Goal: Task Accomplishment & Management: Use online tool/utility

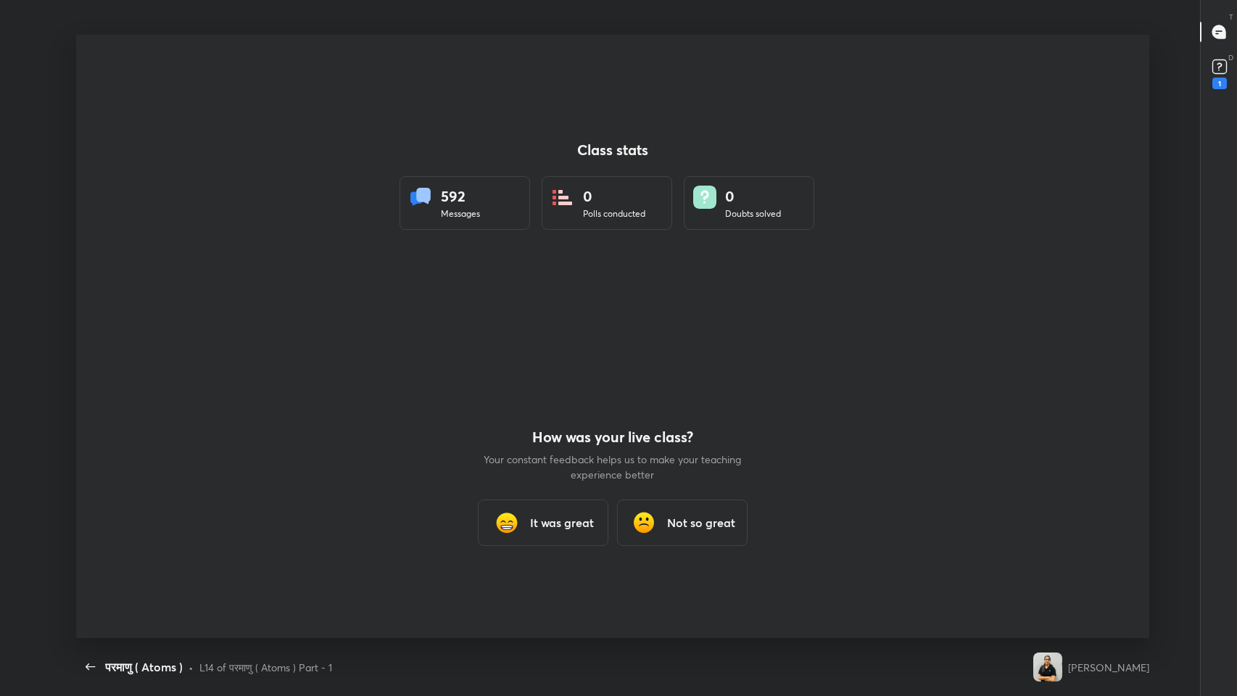
scroll to position [4, 0]
click at [88, 664] on icon "button" at bounding box center [90, 666] width 9 height 7
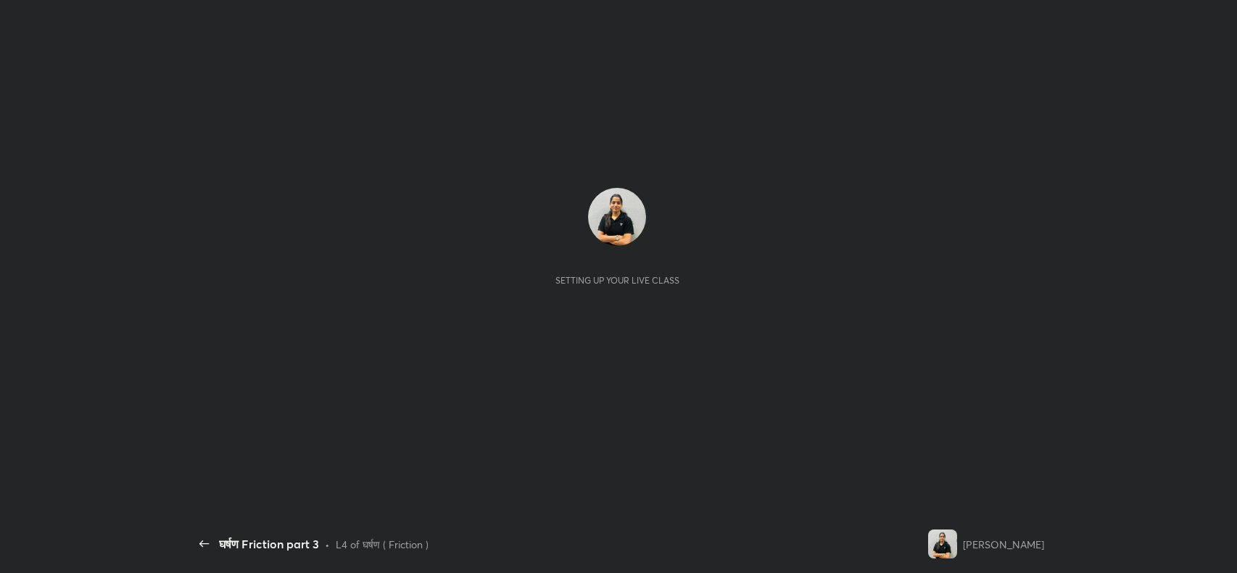
scroll to position [4, 0]
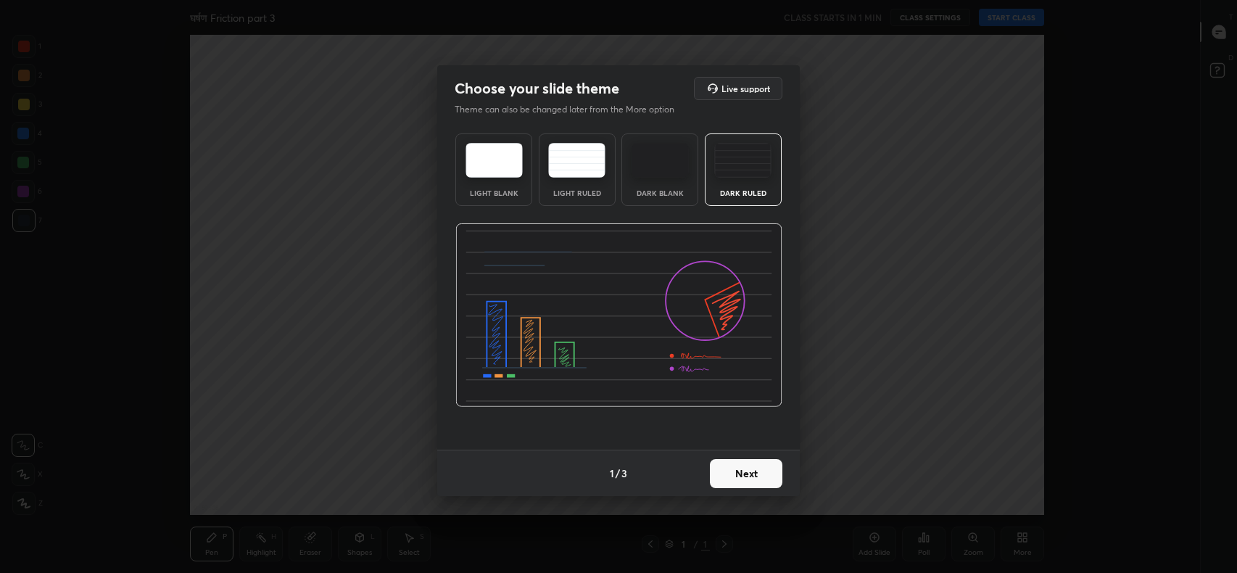
click at [756, 476] on button "Next" at bounding box center [746, 473] width 72 height 29
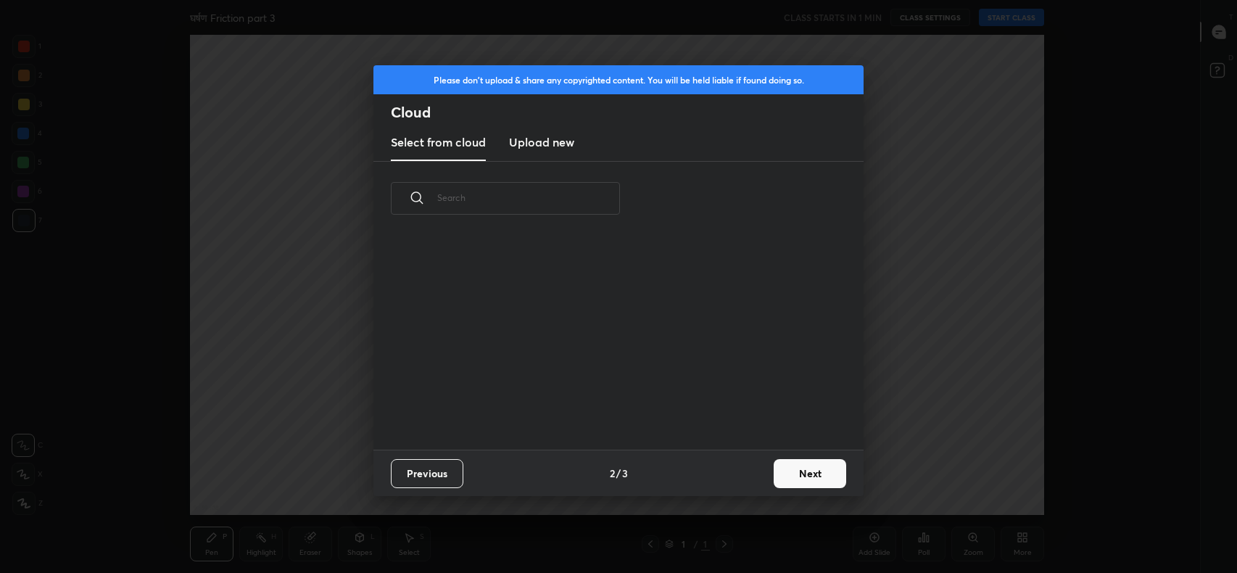
scroll to position [214, 465]
click at [546, 146] on h3 "Upload new" at bounding box center [541, 141] width 65 height 17
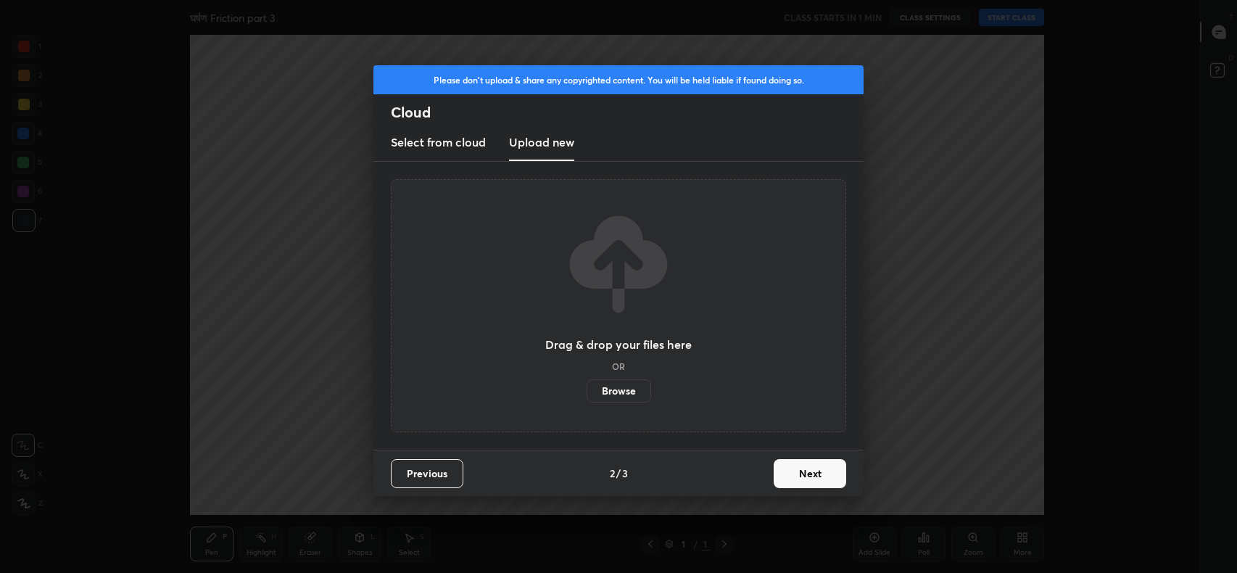
click at [616, 399] on label "Browse" at bounding box center [618, 390] width 65 height 23
click at [586, 399] on input "Browse" at bounding box center [586, 390] width 0 height 23
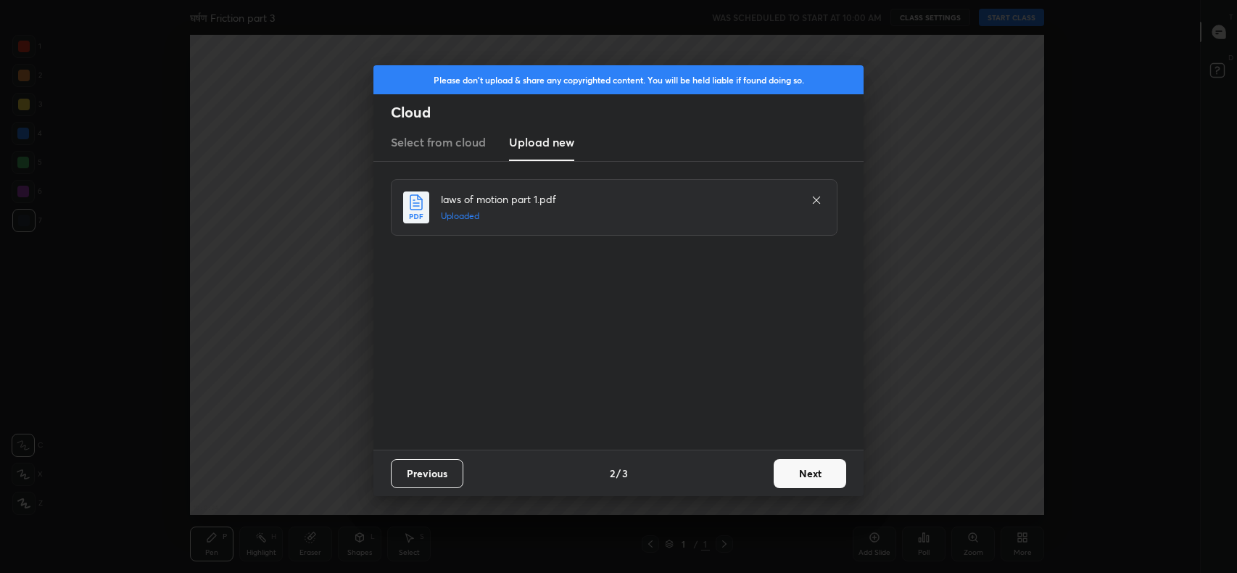
click at [810, 481] on button "Next" at bounding box center [809, 473] width 72 height 29
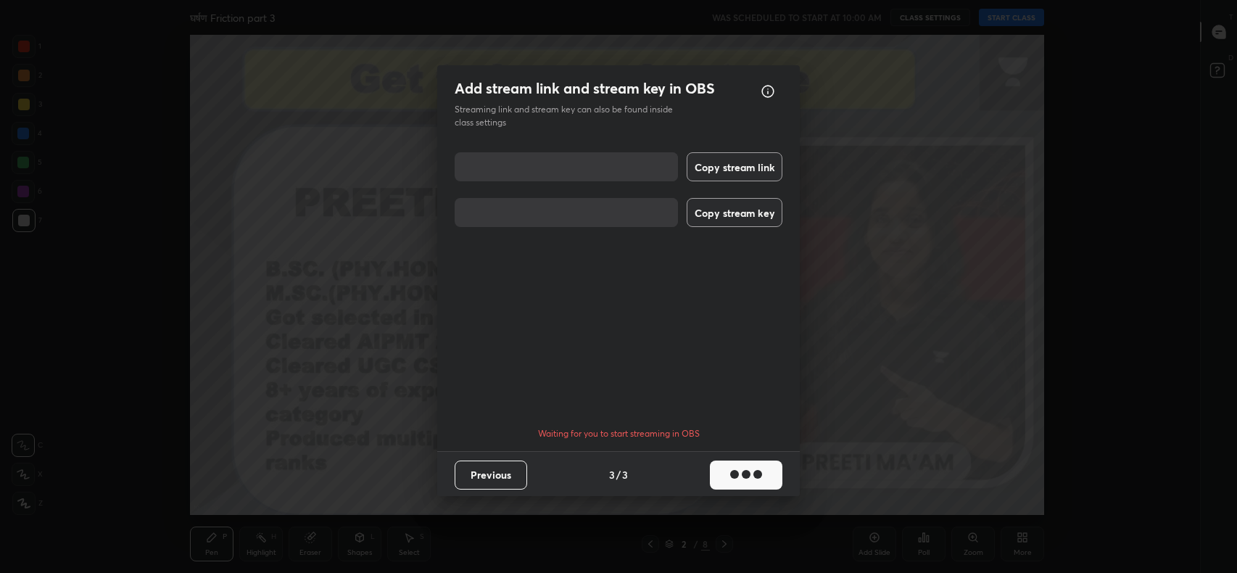
click at [753, 174] on button "Copy stream link" at bounding box center [734, 166] width 96 height 29
click at [752, 220] on button "Copy stream key" at bounding box center [734, 212] width 96 height 29
click at [752, 470] on button "Done" at bounding box center [746, 474] width 72 height 29
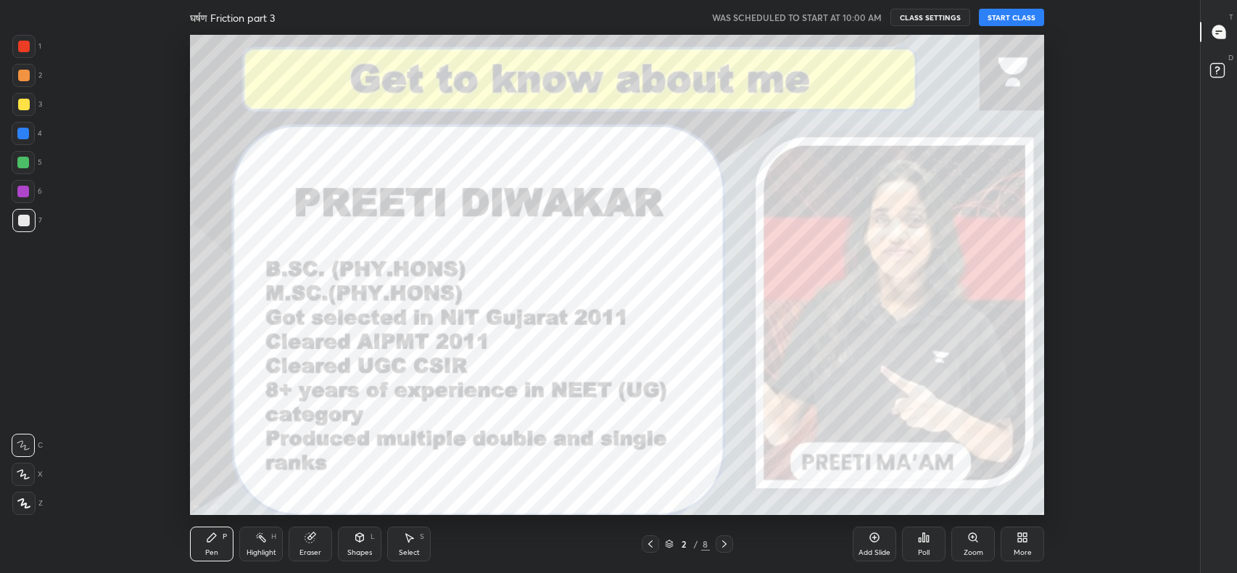
click at [1222, 37] on icon at bounding box center [1218, 31] width 13 height 13
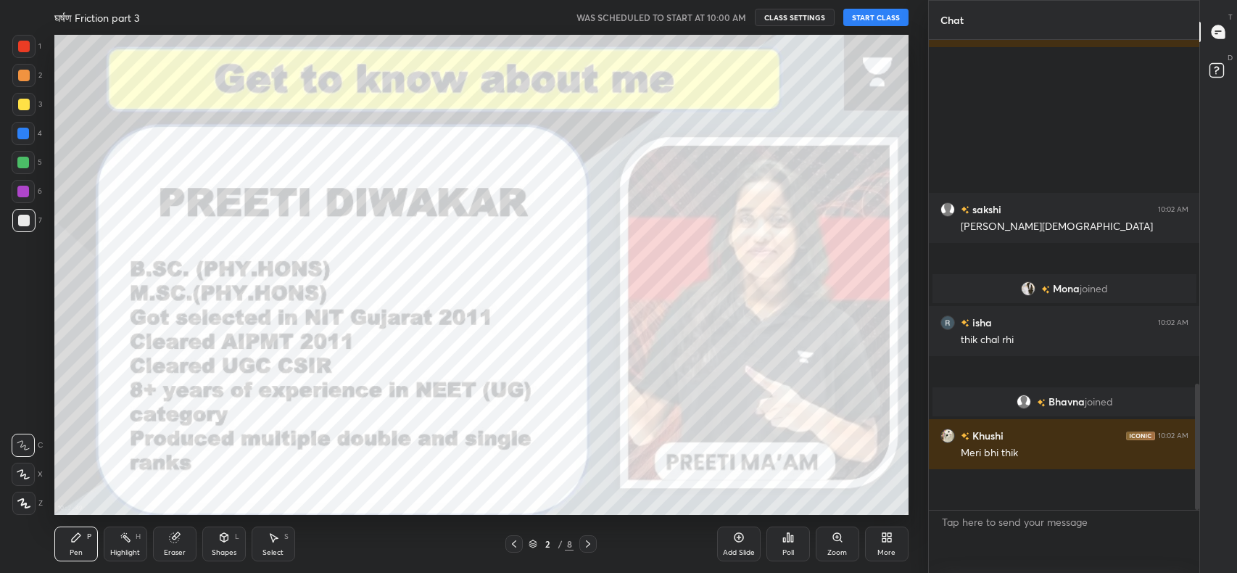
scroll to position [0, 0]
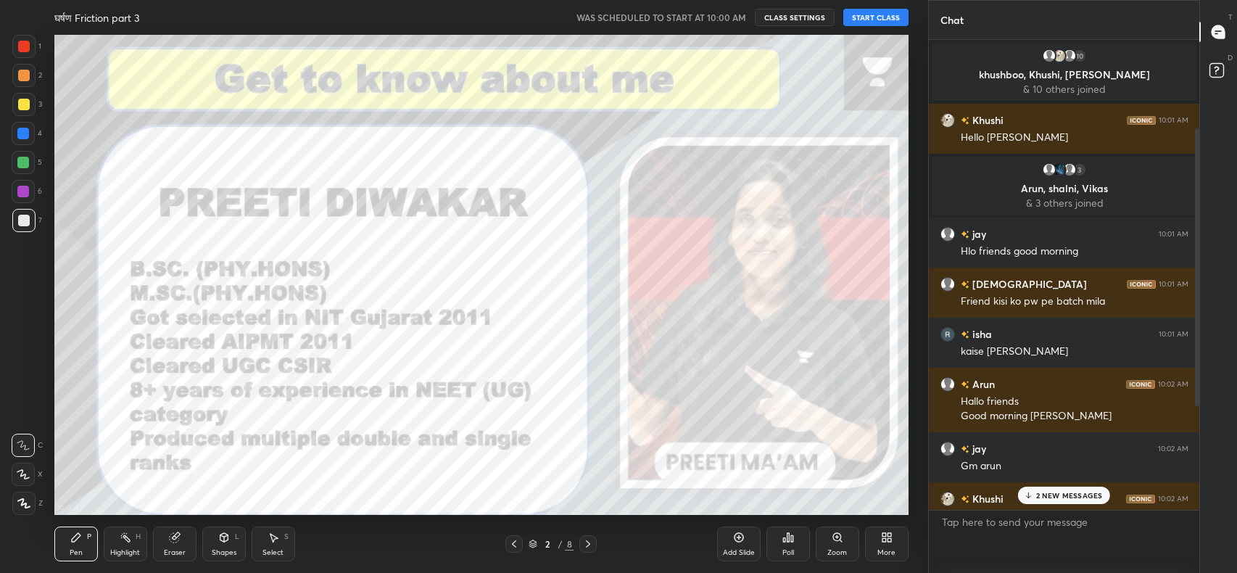
click at [1057, 496] on p "2 NEW MESSAGES" at bounding box center [1069, 495] width 67 height 9
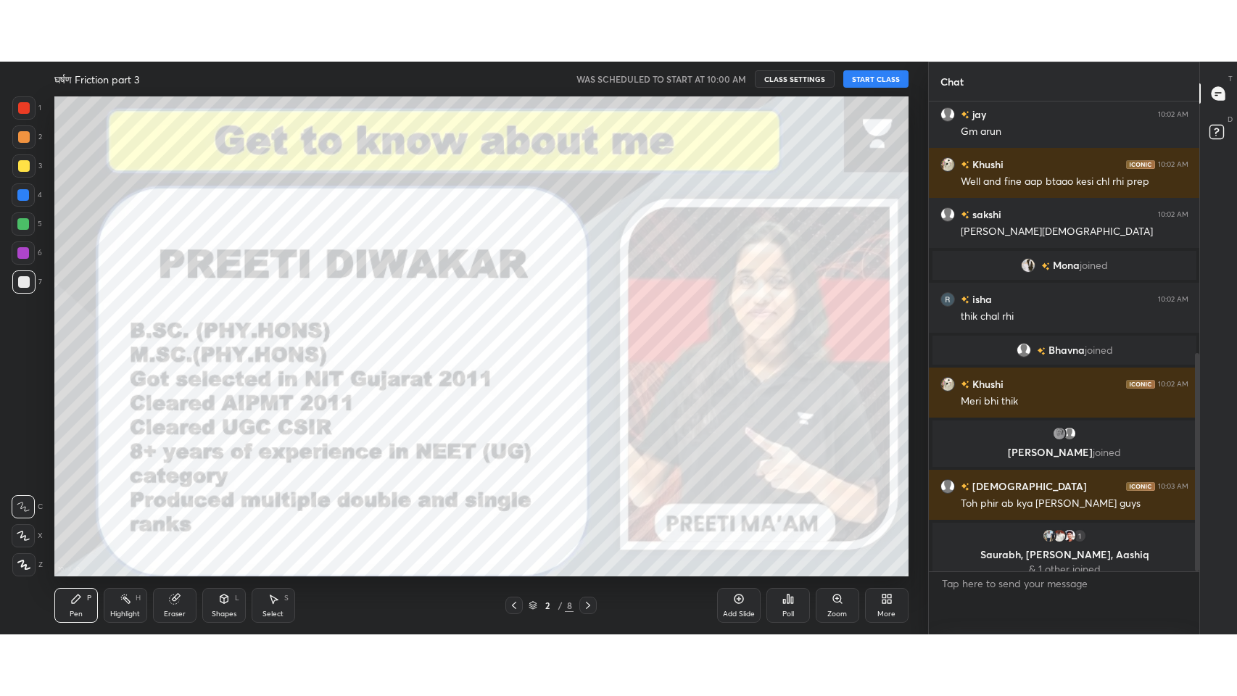
scroll to position [553, 0]
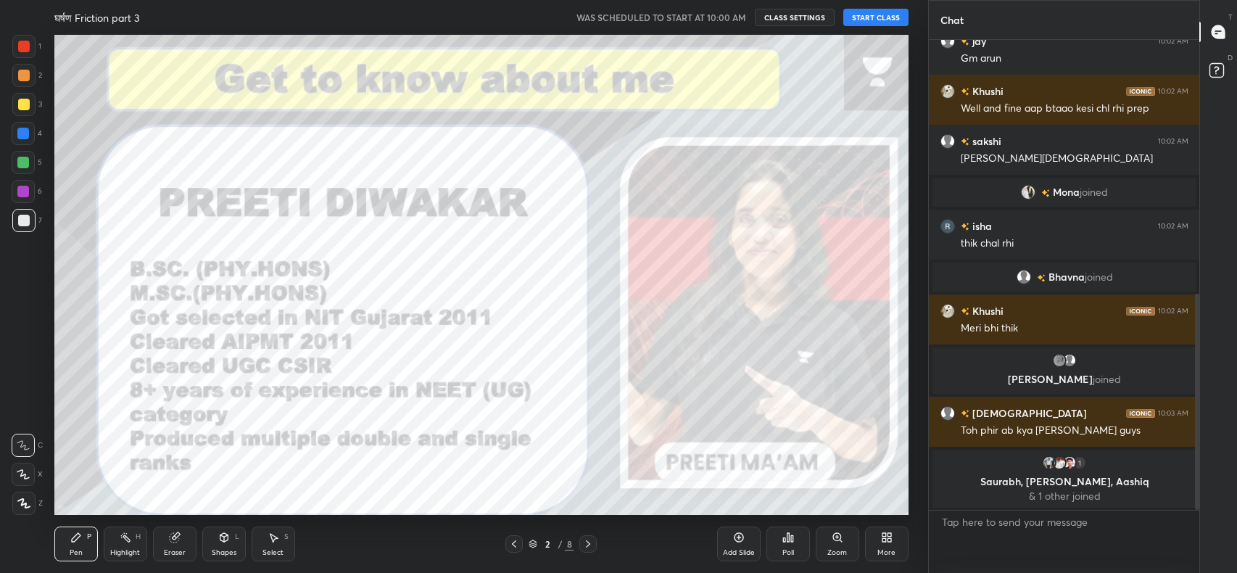
click at [876, 18] on button "START CLASS" at bounding box center [875, 17] width 65 height 17
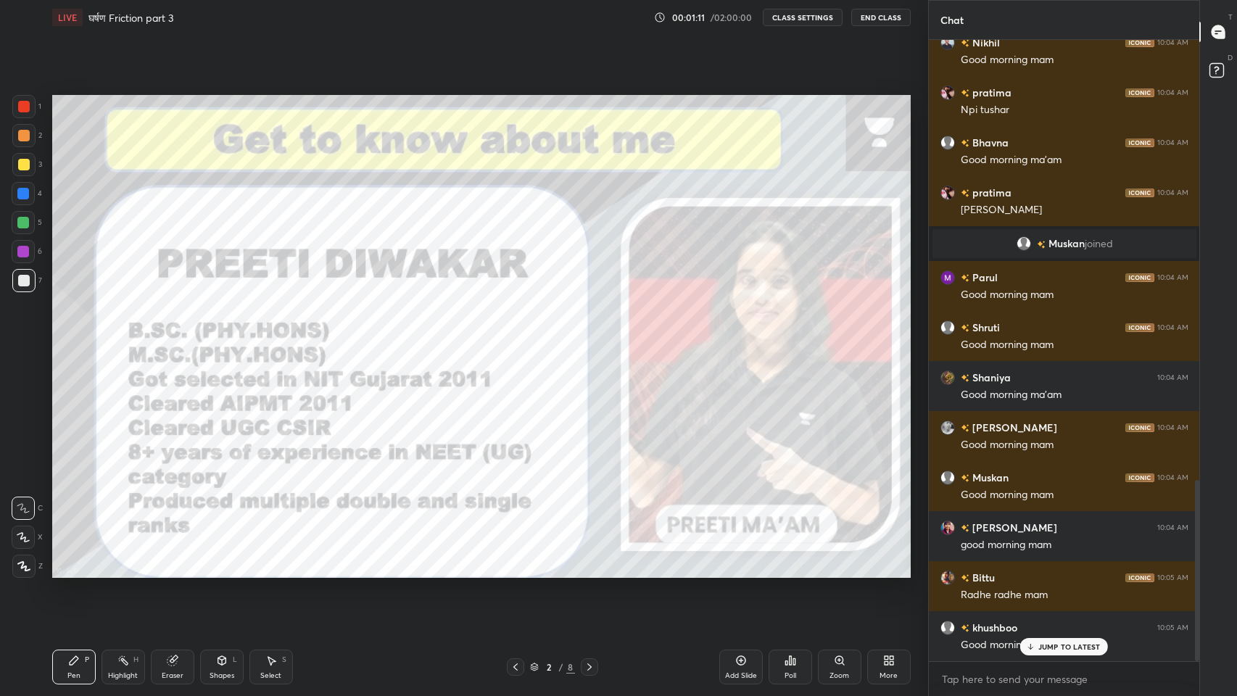
scroll to position [1505, 0]
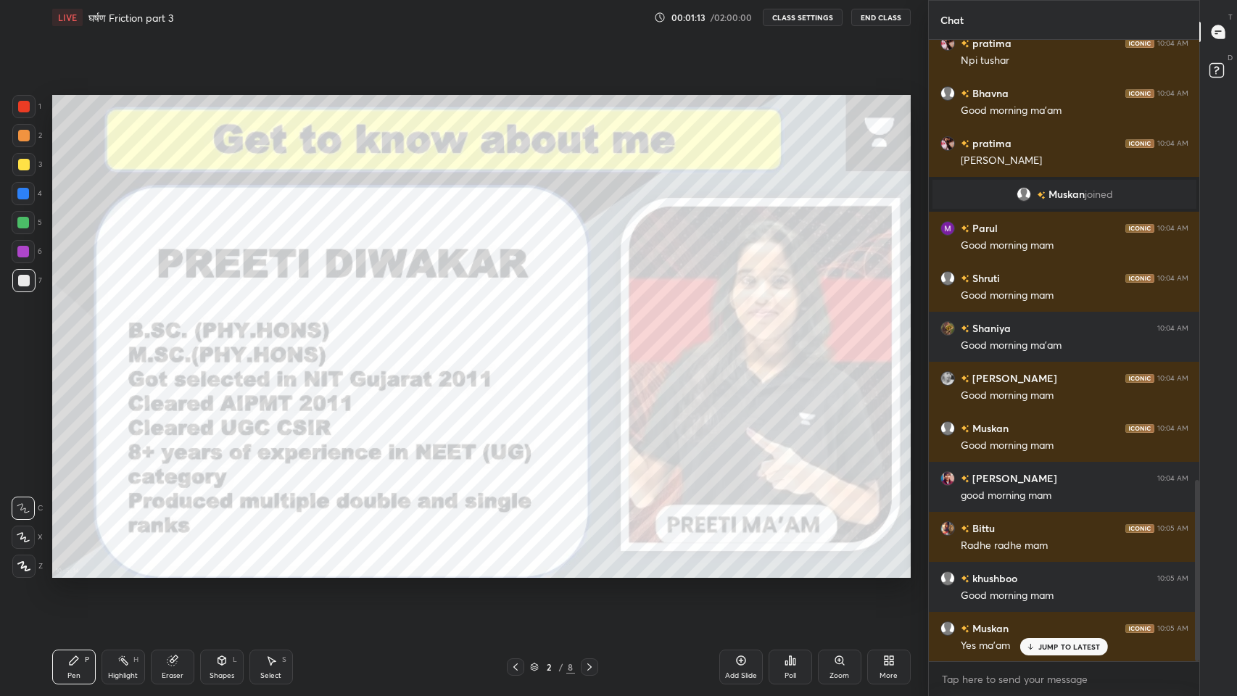
click at [1058, 572] on div "JUMP TO LATEST" at bounding box center [1063, 646] width 87 height 17
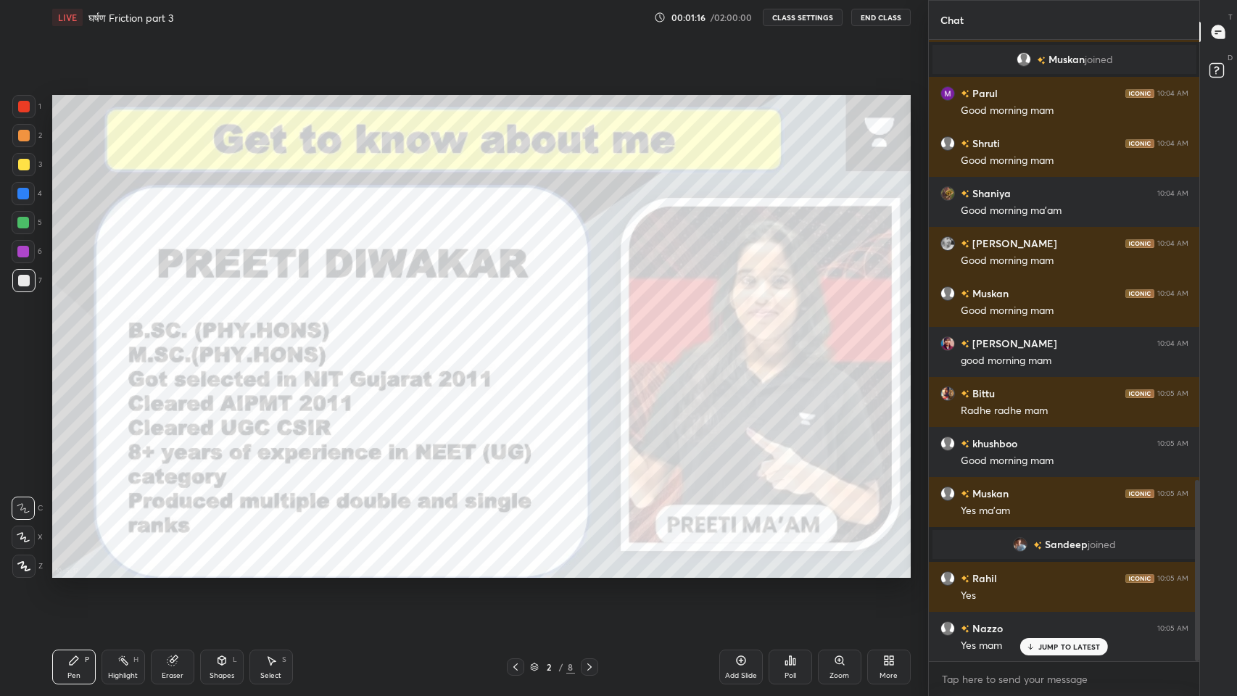
click at [1057, 572] on div "JUMP TO LATEST" at bounding box center [1063, 646] width 87 height 17
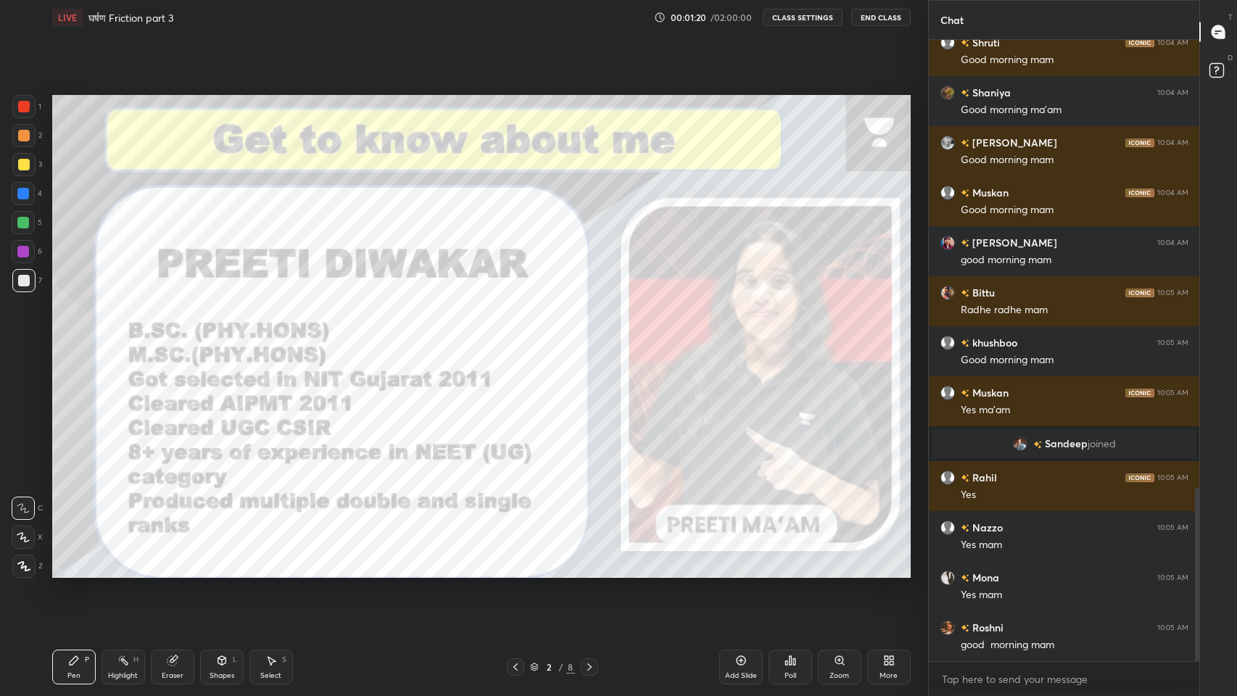
scroll to position [1705, 0]
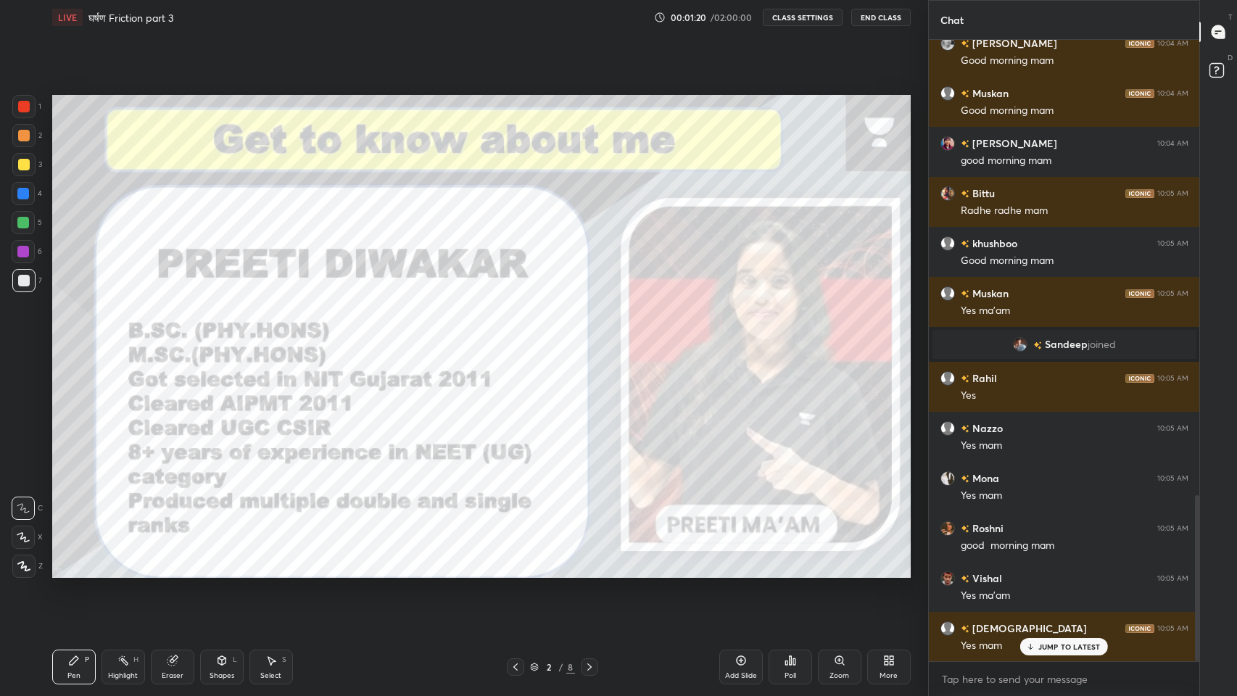
click at [888, 572] on div "More" at bounding box center [888, 675] width 18 height 7
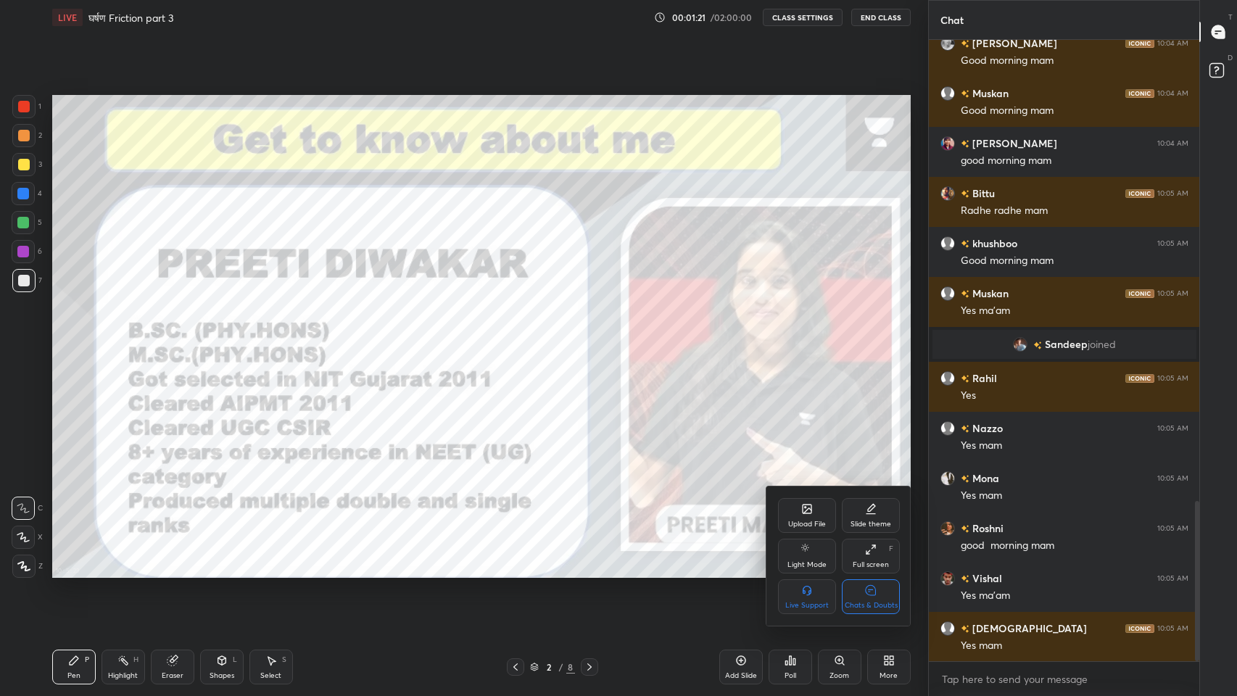
scroll to position [1790, 0]
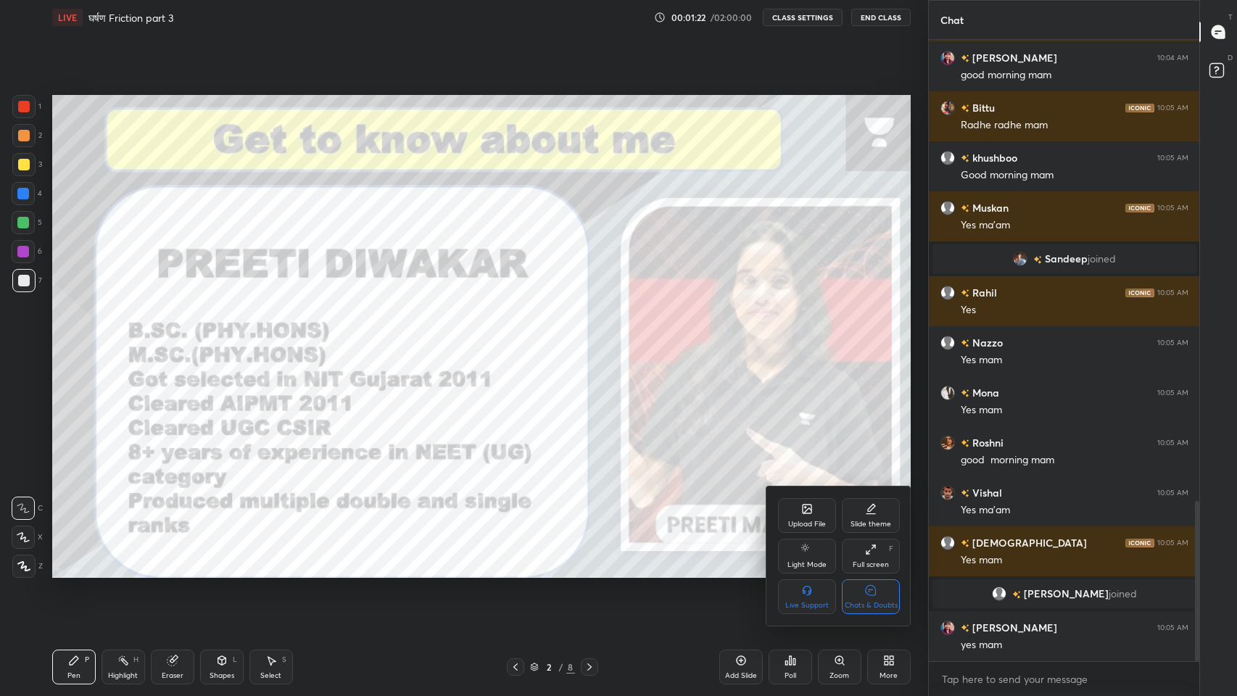
click at [870, 572] on icon at bounding box center [871, 590] width 12 height 15
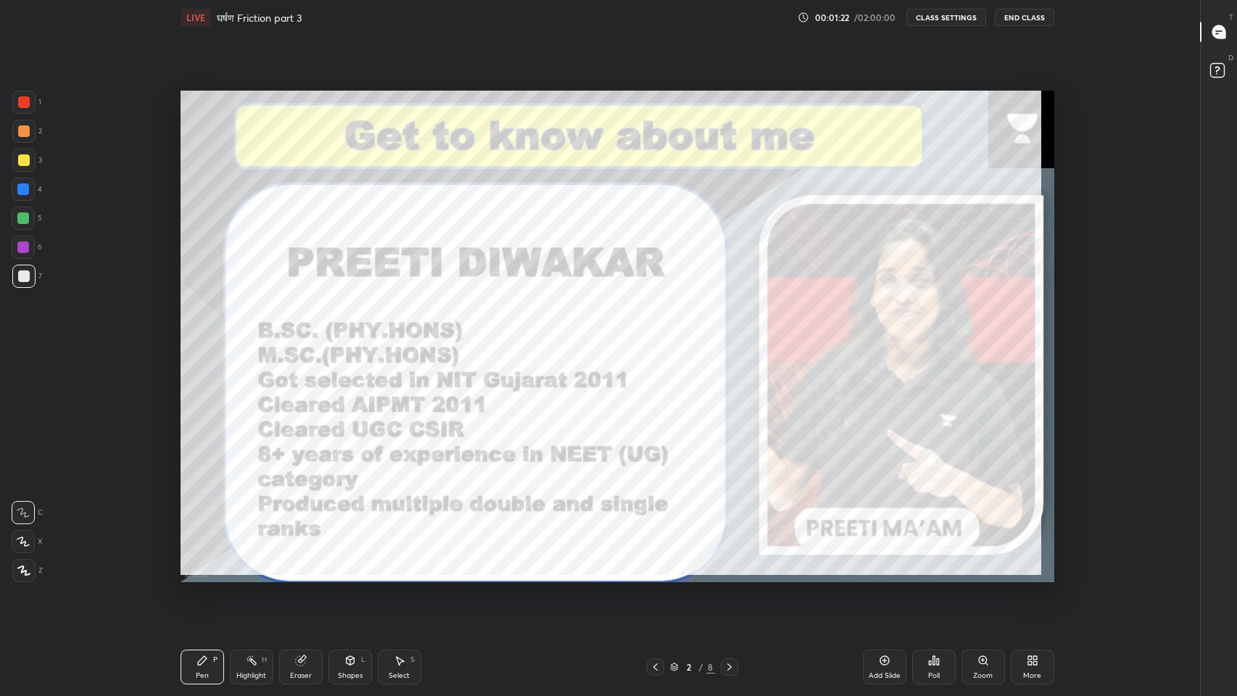
scroll to position [71877, 71443]
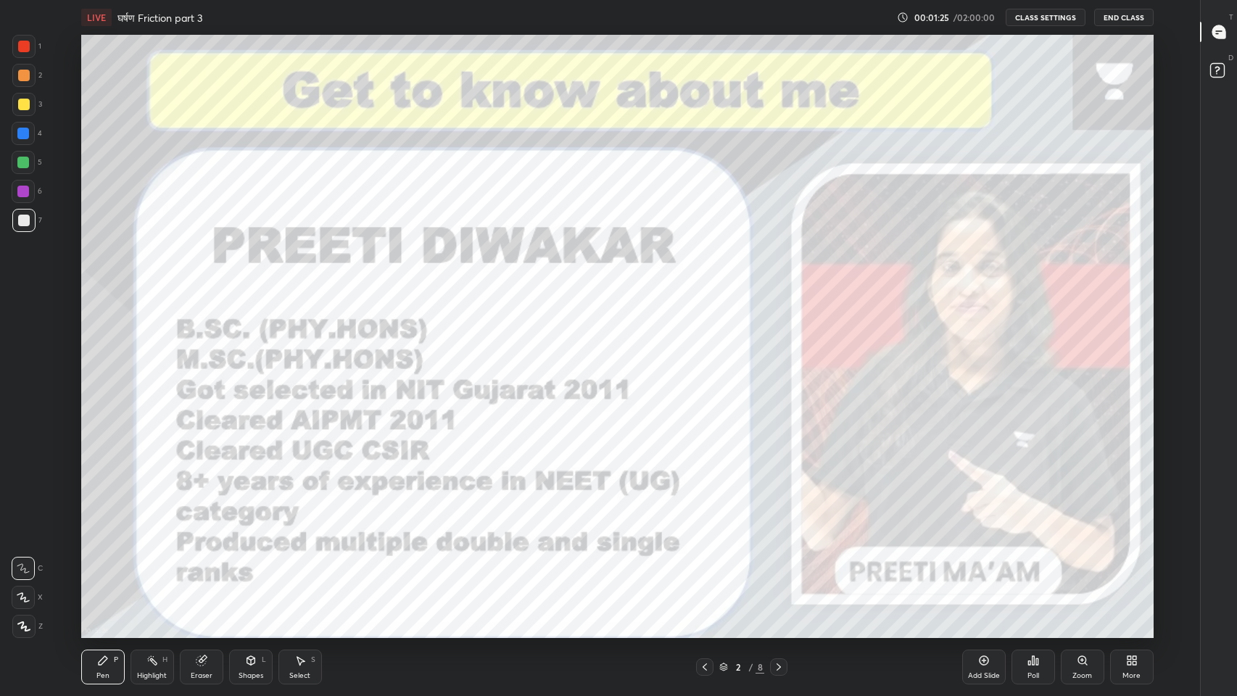
click at [980, 572] on div "Add Slide" at bounding box center [984, 675] width 32 height 7
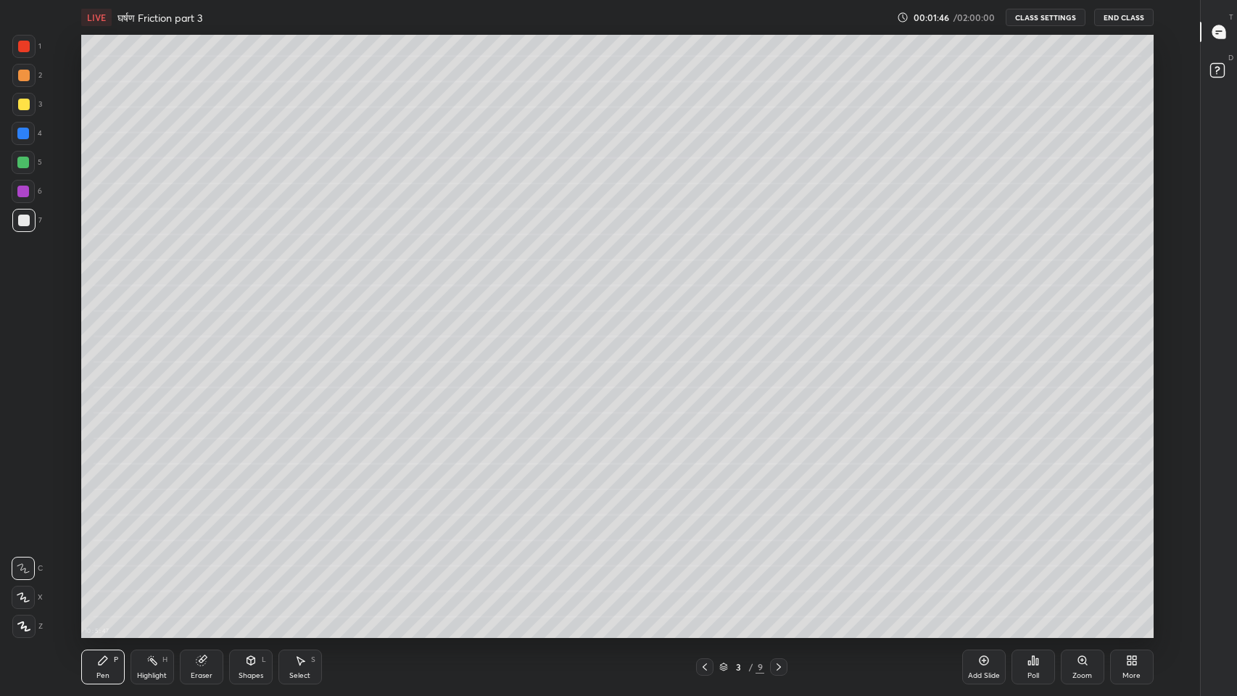
click at [1216, 33] on icon at bounding box center [1216, 33] width 2 height 0
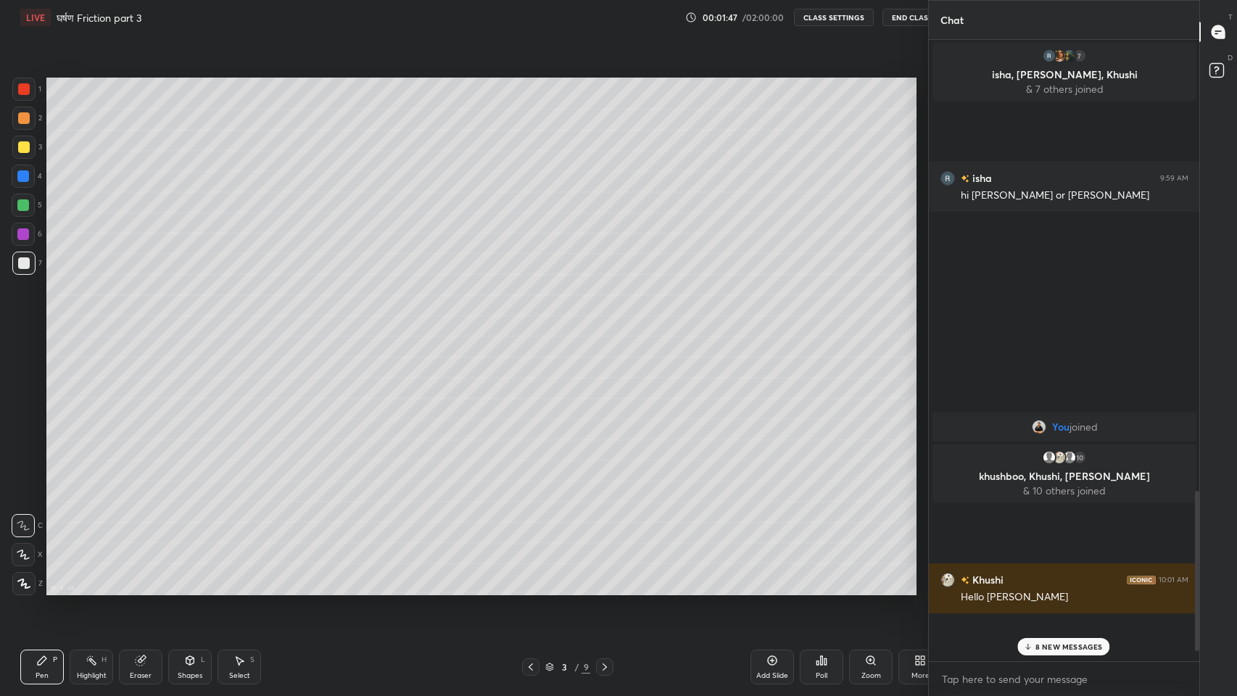
scroll to position [71877, 71611]
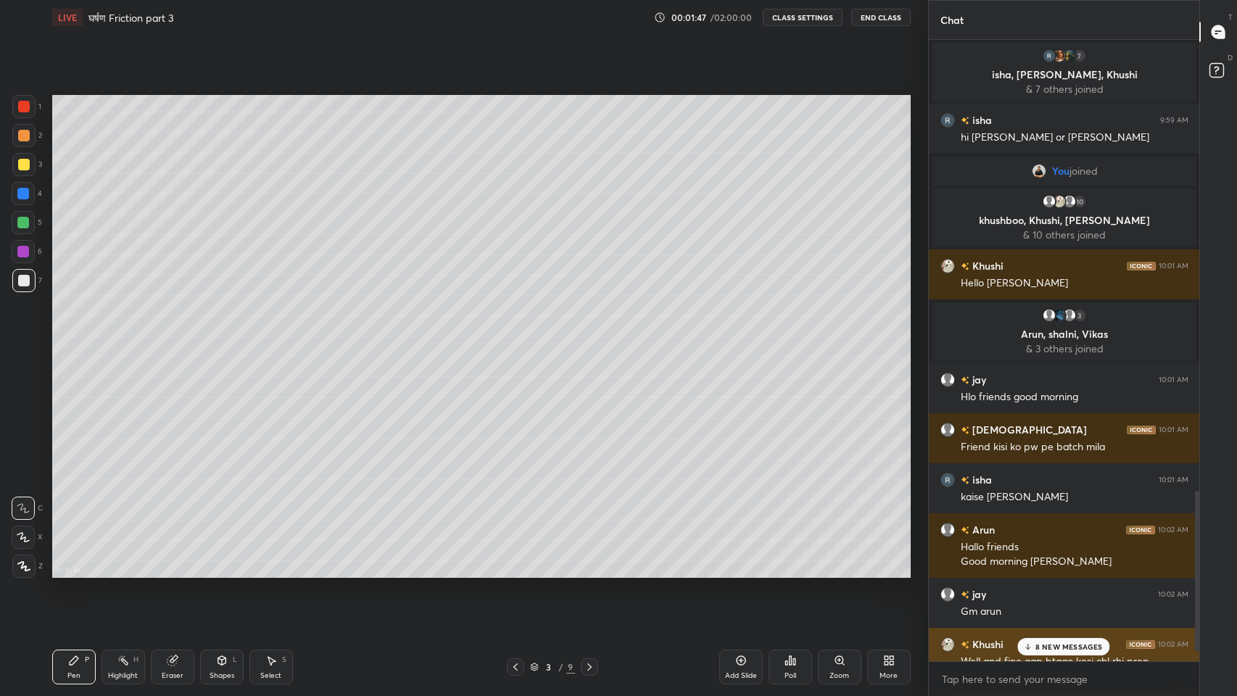
click at [1074, 572] on div "Khushi 10:02 AM Well and fine aap btaao kesi chl rhi prep" at bounding box center [1063, 653] width 271 height 50
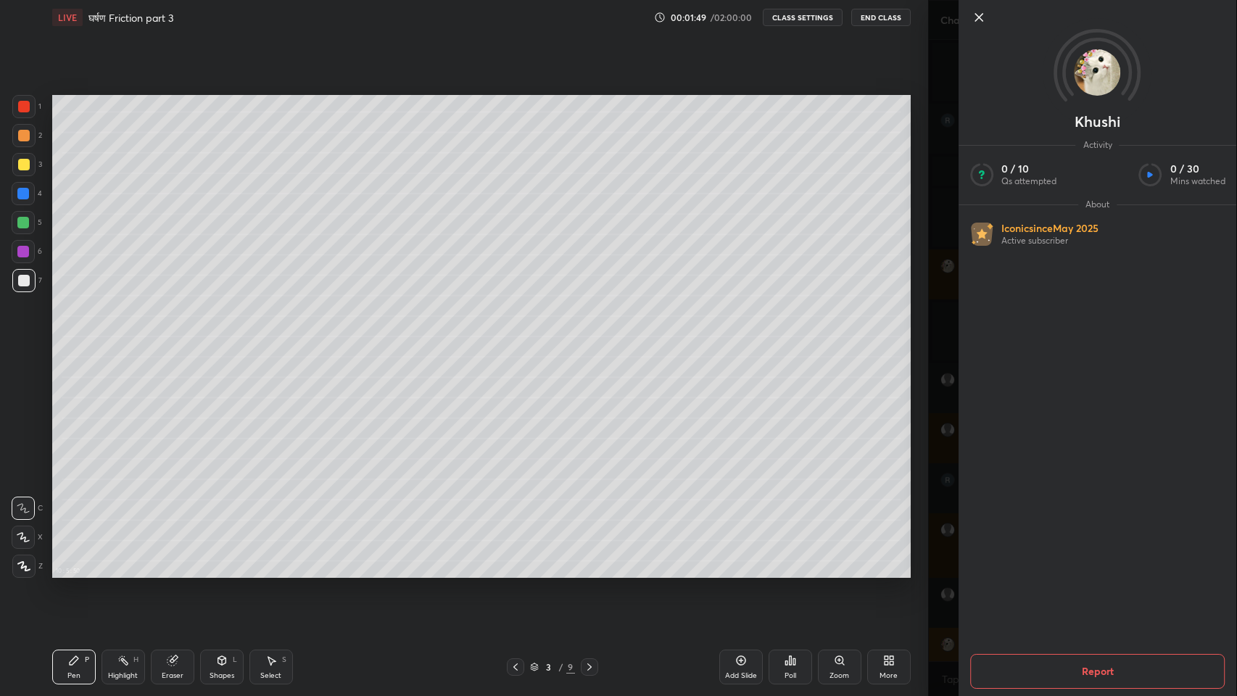
click at [948, 560] on div "Khushi Activity 0 / 10 Qs attempted 0 / 30 Mins watched About Iconic since [DAT…" at bounding box center [1082, 348] width 309 height 696
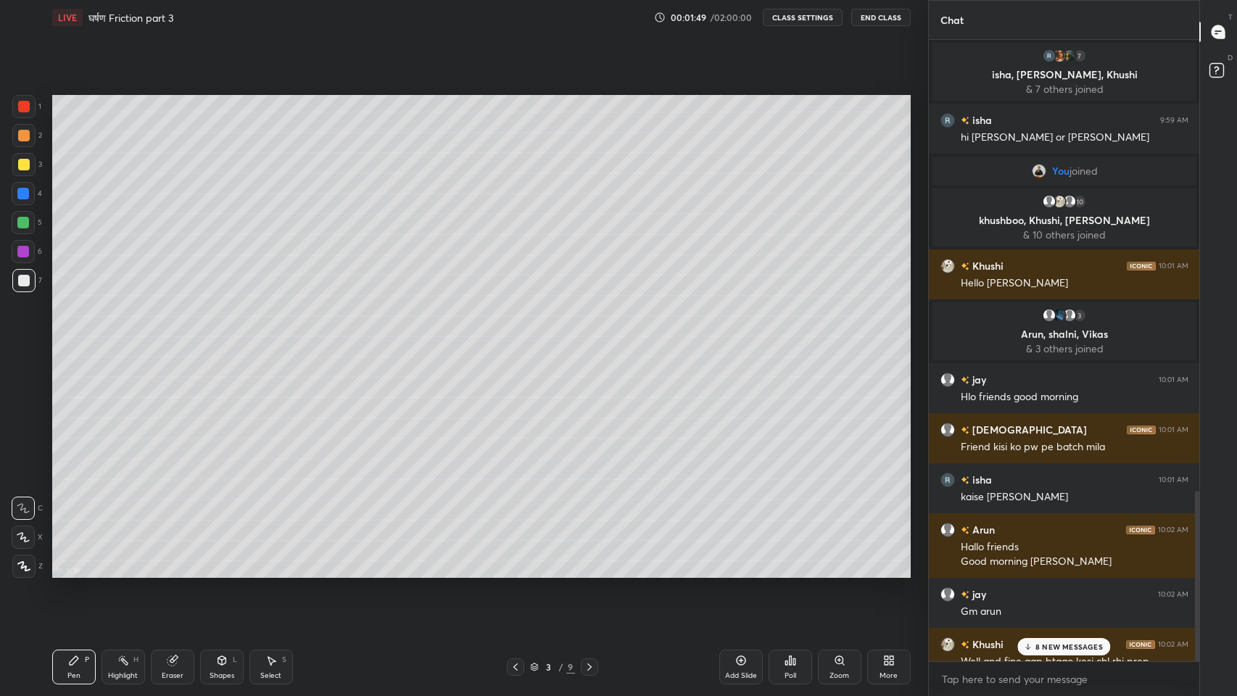
click at [1054, 572] on p "8 NEW MESSAGES" at bounding box center [1068, 646] width 67 height 9
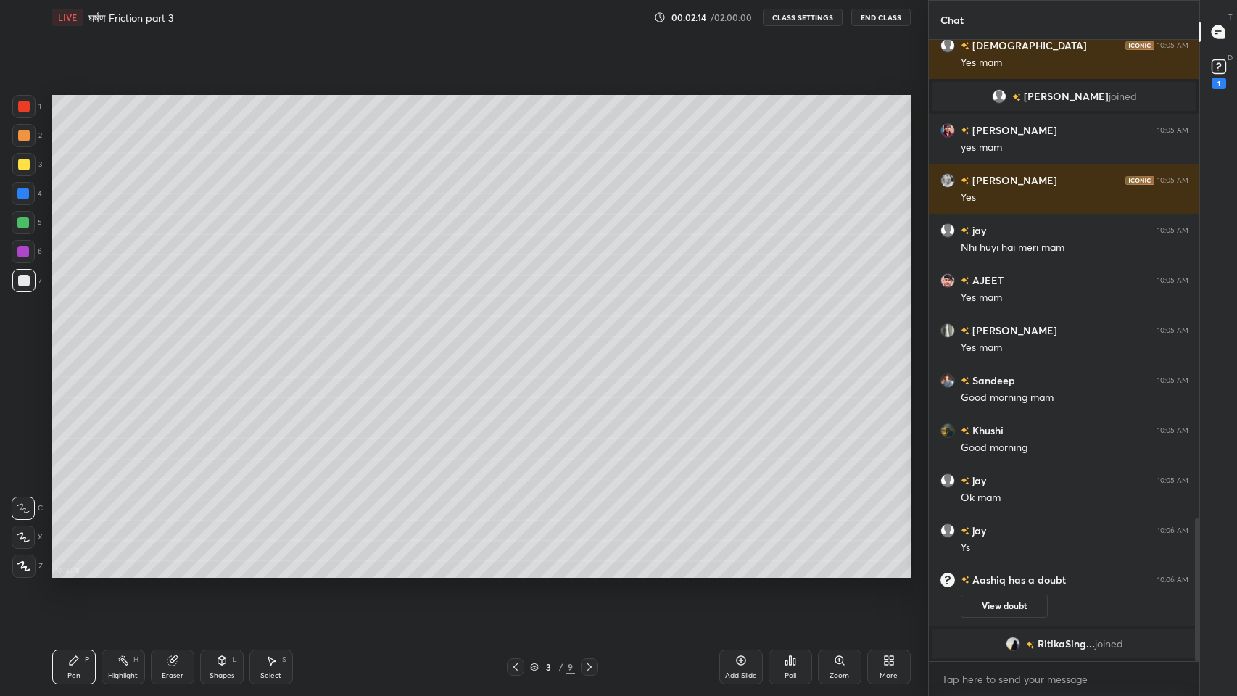
scroll to position [2082, 0]
click at [1058, 572] on span "RitikaSing..." at bounding box center [1065, 644] width 57 height 12
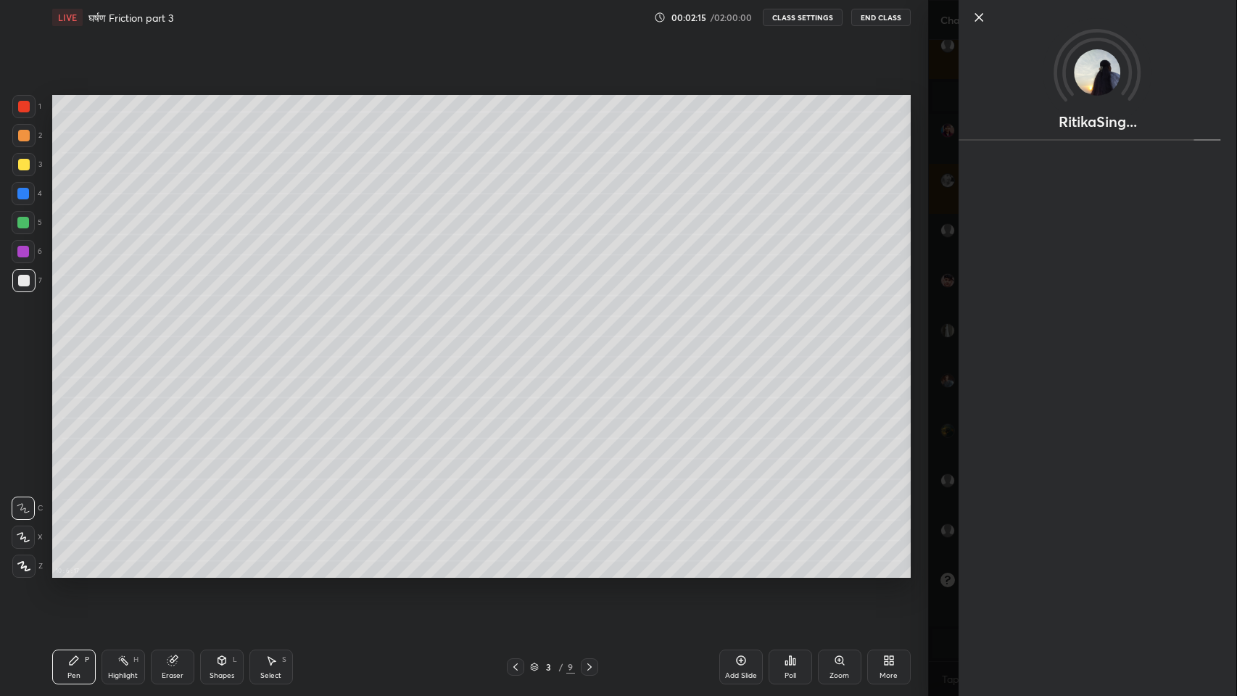
click at [952, 504] on div "RitikaSing..." at bounding box center [1082, 348] width 309 height 696
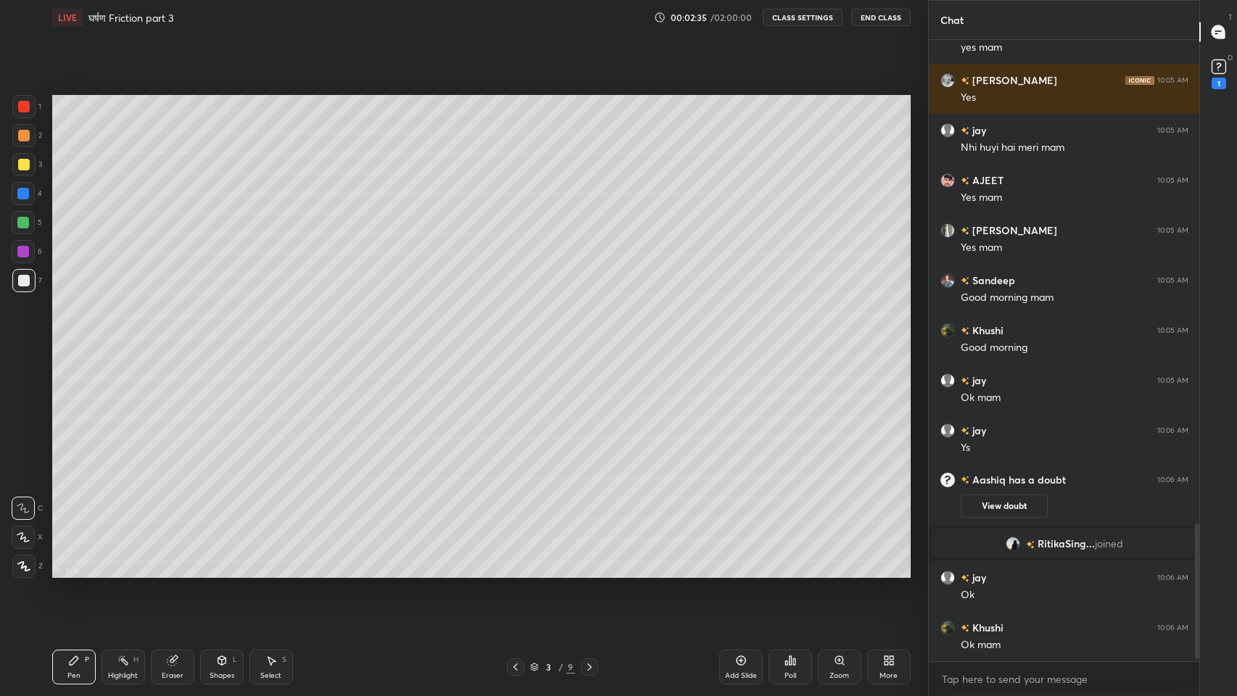
scroll to position [2232, 0]
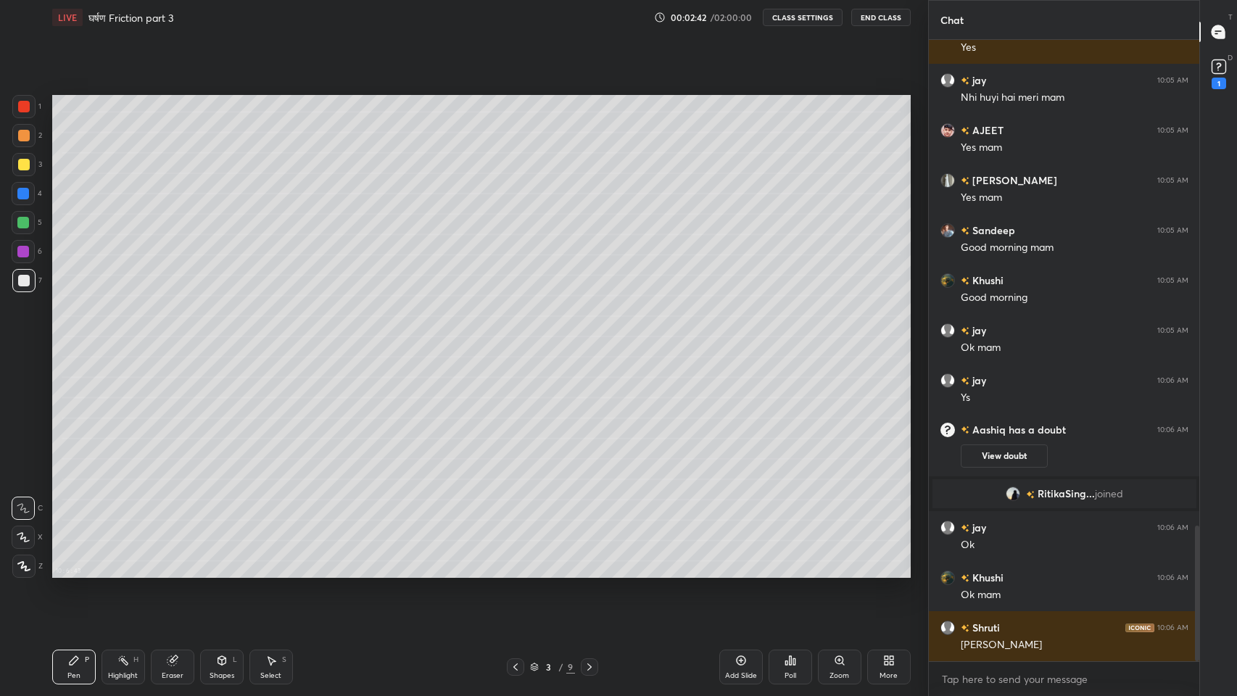
click at [1218, 70] on icon at bounding box center [1217, 70] width 1 height 1
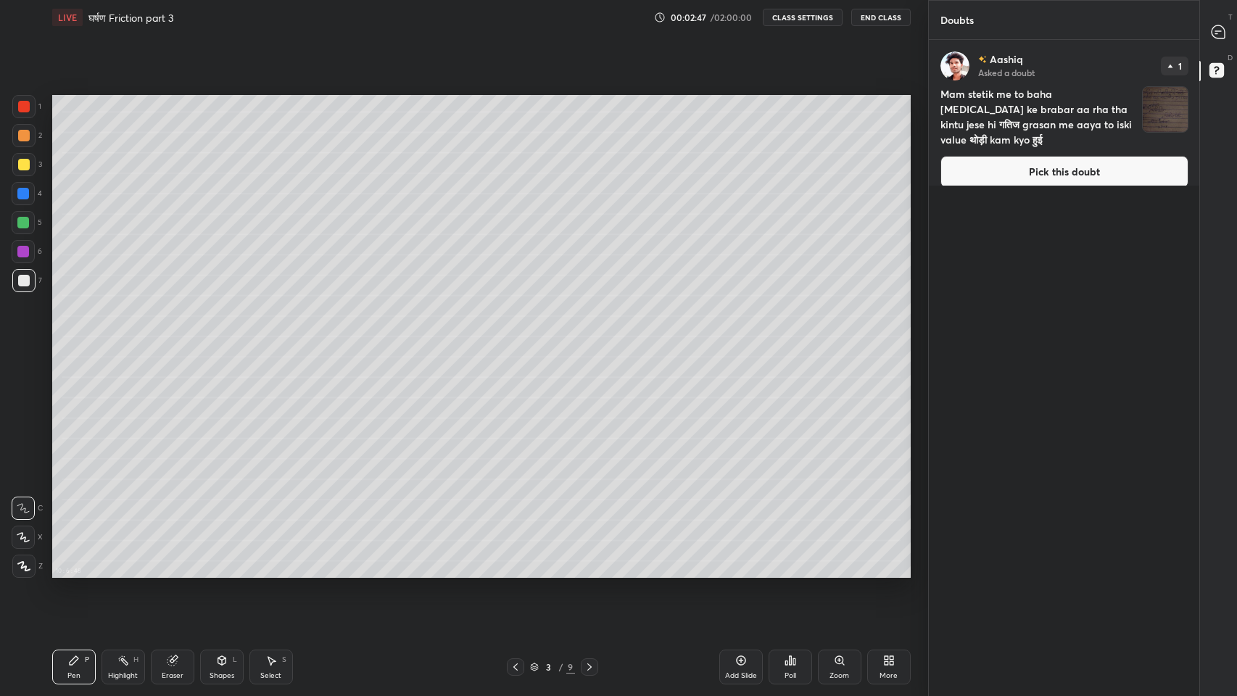
click at [1160, 112] on img "grid" at bounding box center [1164, 109] width 45 height 45
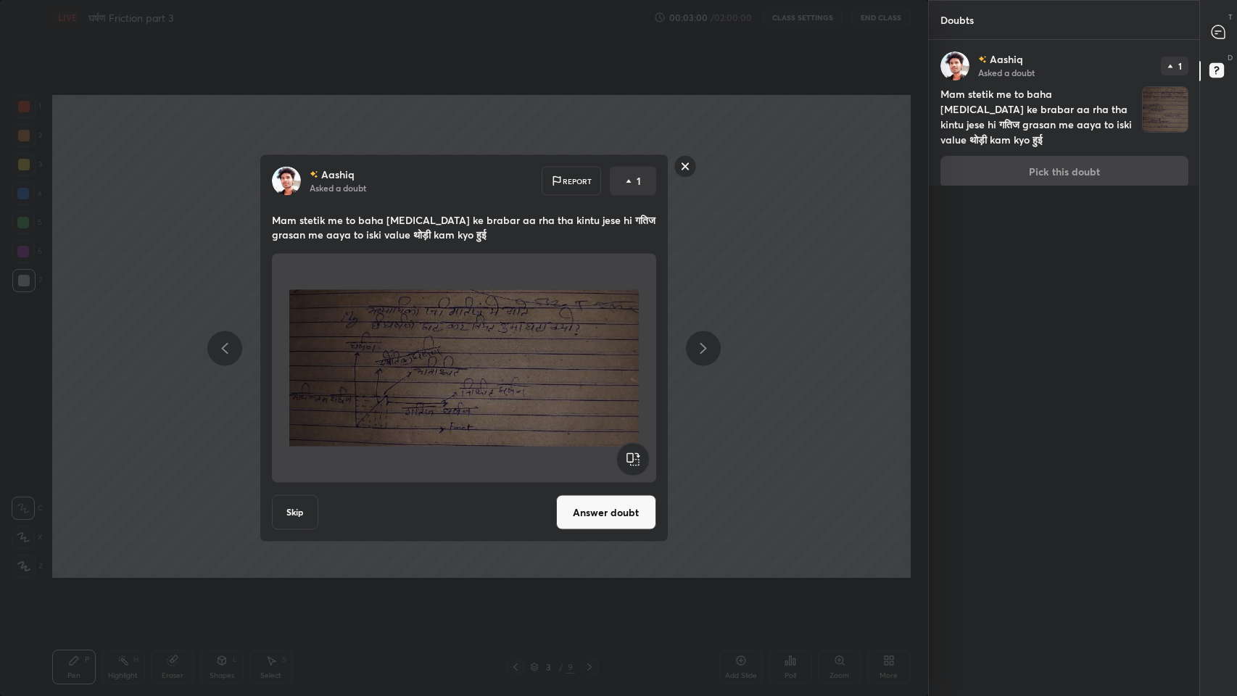
click at [692, 167] on rect at bounding box center [684, 166] width 22 height 22
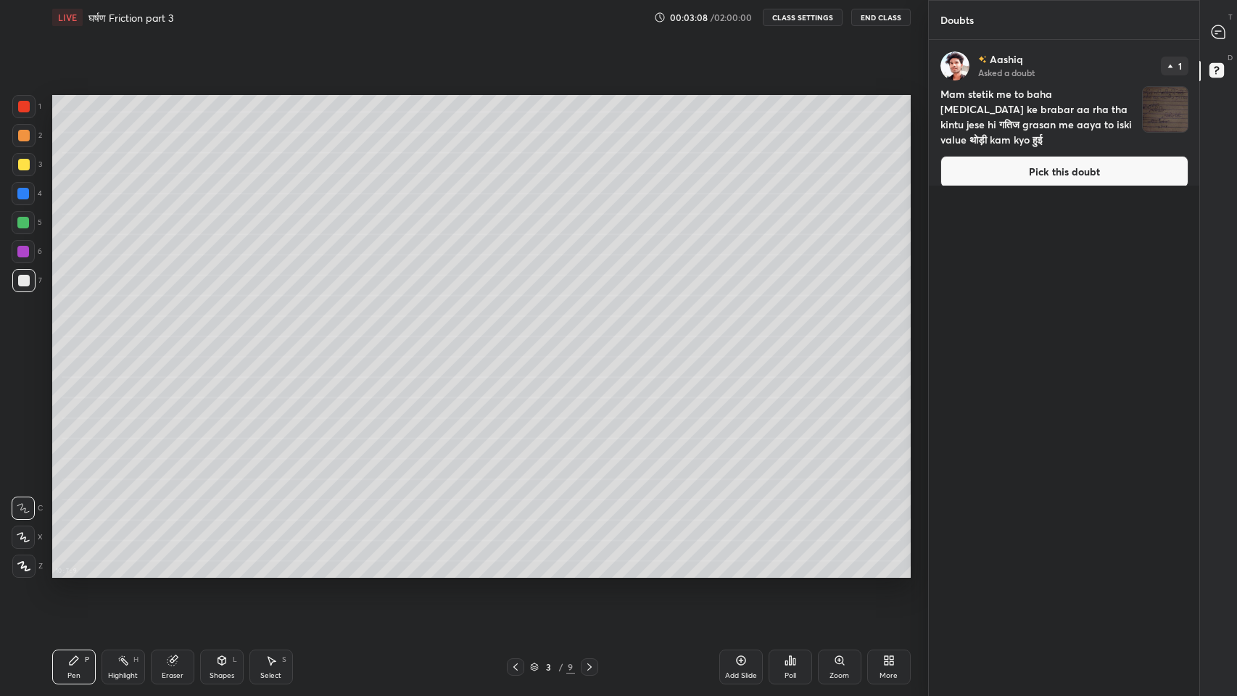
click at [1221, 38] on icon at bounding box center [1217, 31] width 13 height 13
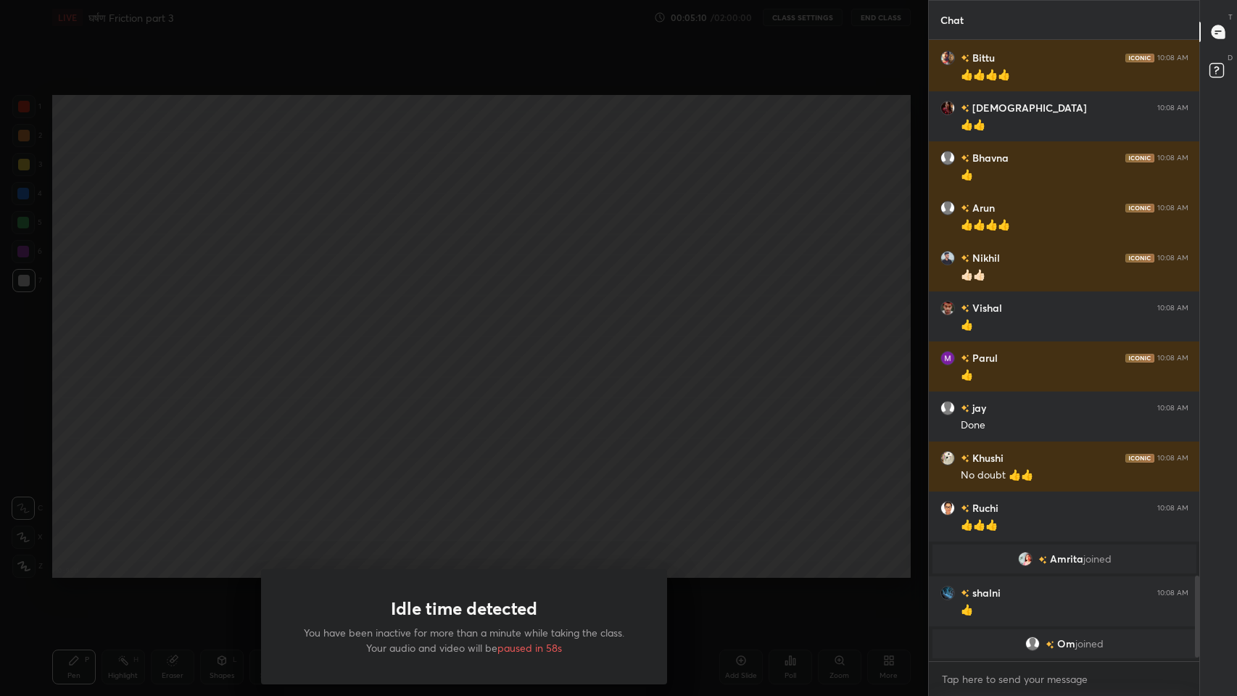
scroll to position [3583, 0]
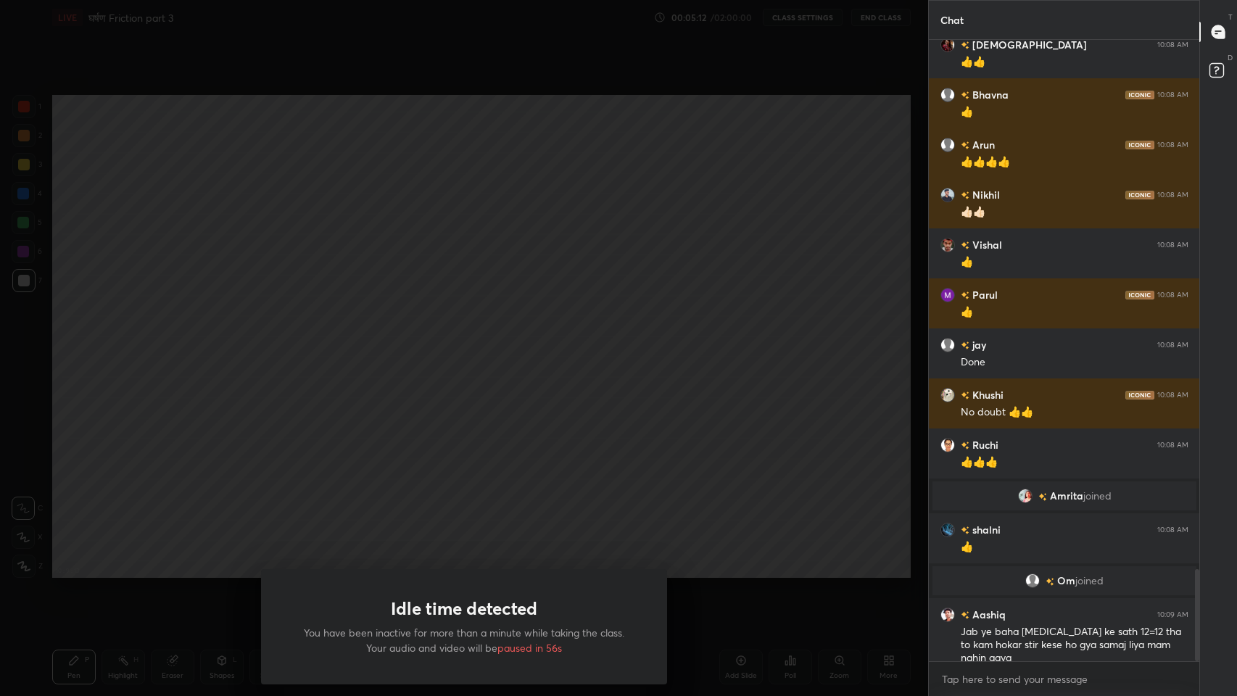
click at [464, 411] on div "Idle time detected You have been inactive for more than a minute while taking t…" at bounding box center [464, 348] width 928 height 696
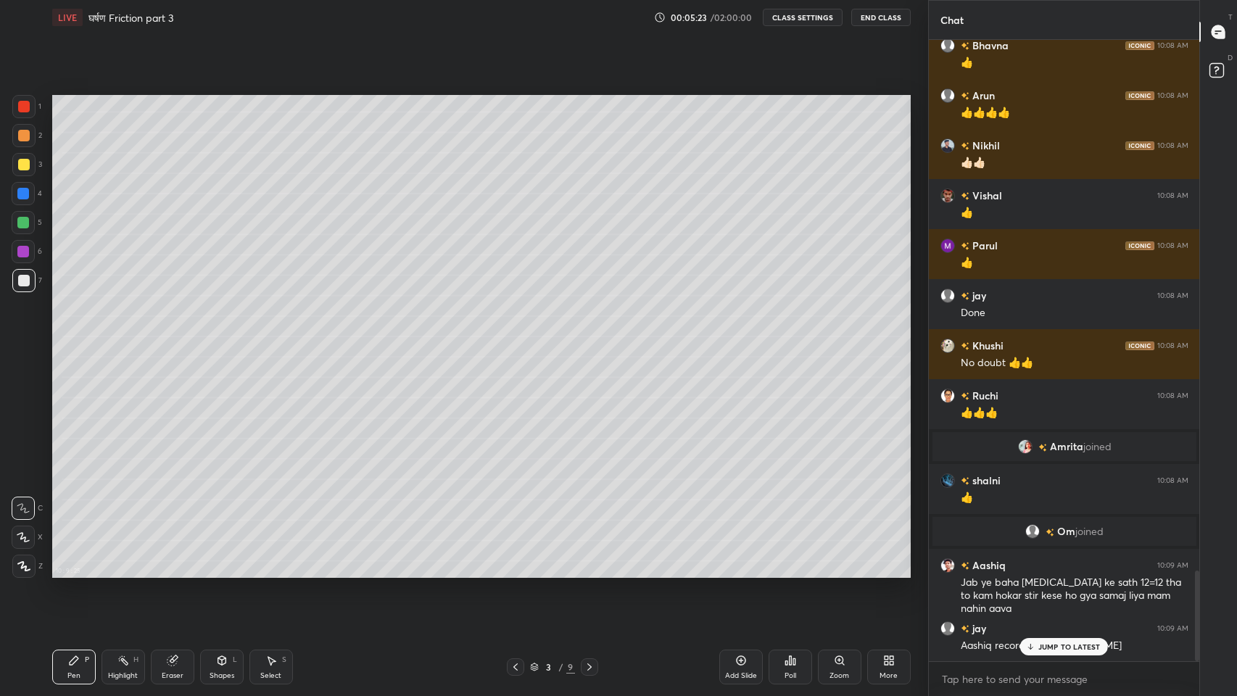
scroll to position [3668, 0]
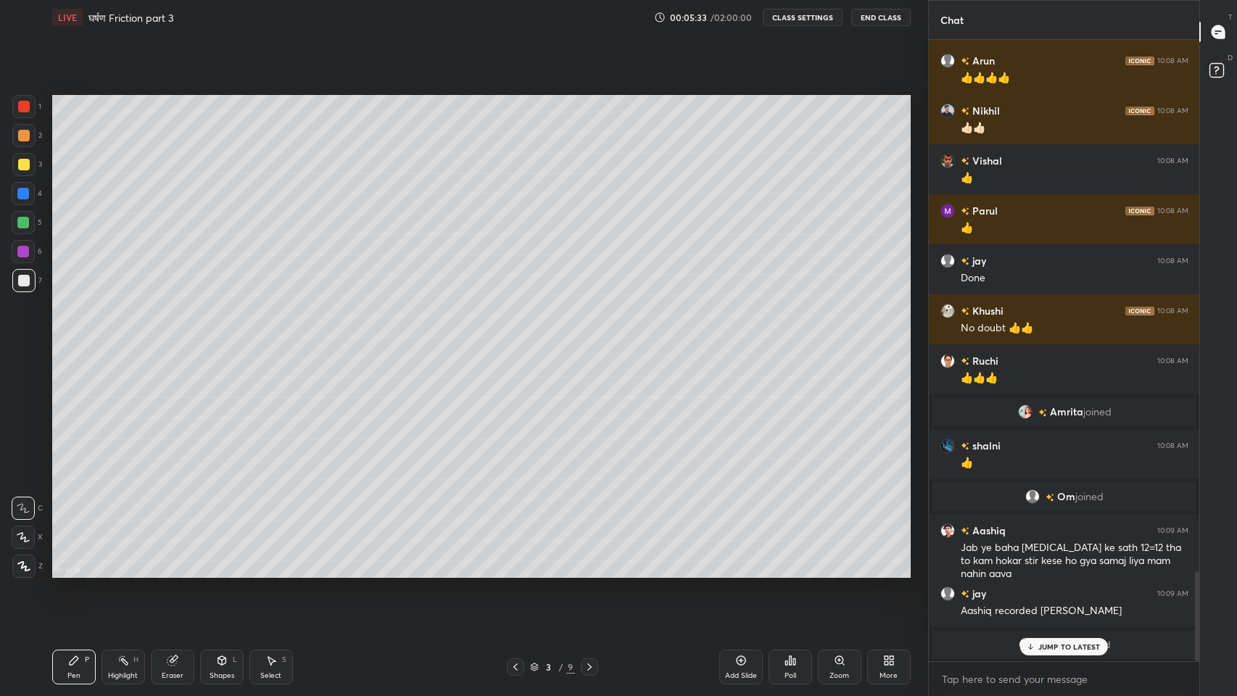
click at [167, 572] on icon at bounding box center [171, 660] width 9 height 9
click at [73, 572] on div "Pen P" at bounding box center [73, 666] width 43 height 35
click at [1021, 572] on img "grid" at bounding box center [1025, 644] width 14 height 14
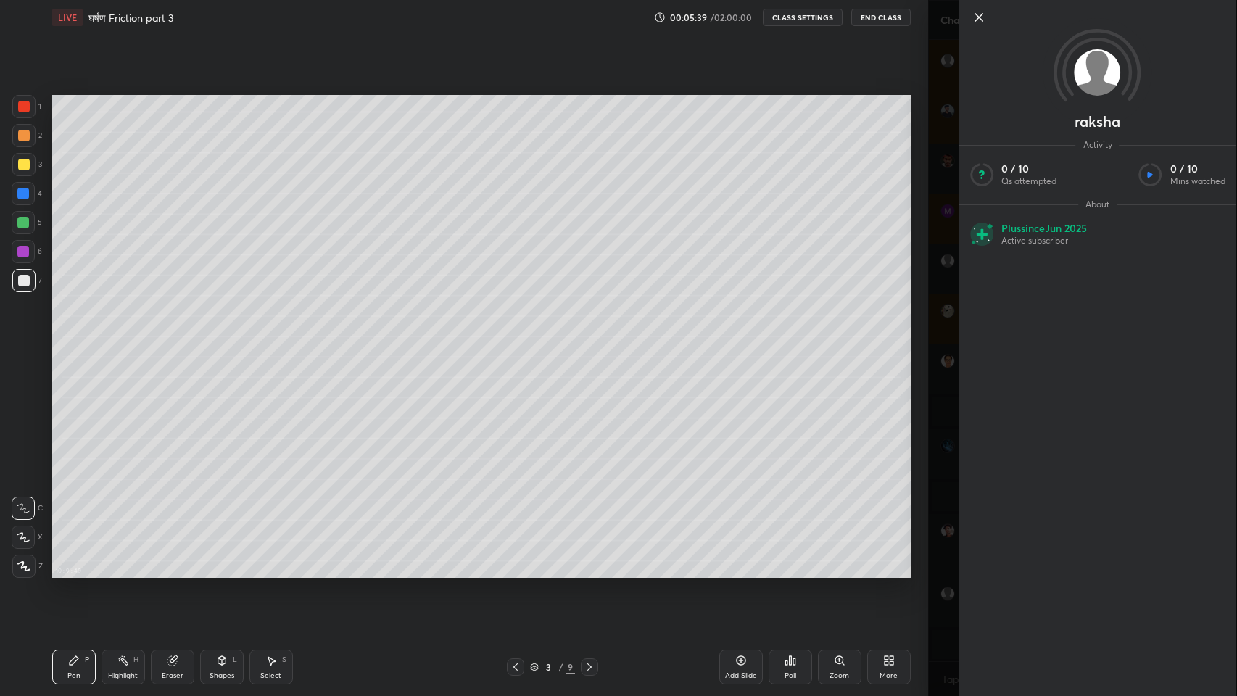
click at [928, 549] on div "raksha Activity 0 / 10 Qs attempted 0 / 10 Mins watched About Plus since [DATE]…" at bounding box center [1082, 348] width 309 height 696
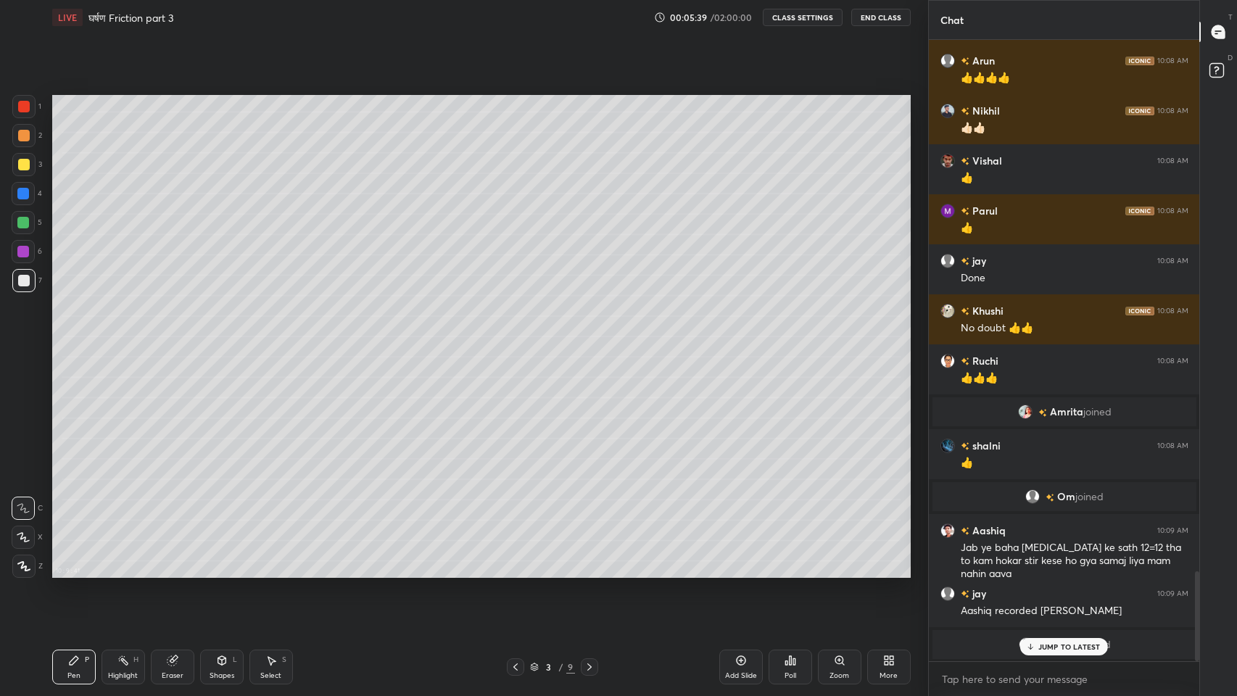
click at [1031, 572] on div "JUMP TO LATEST" at bounding box center [1063, 646] width 87 height 17
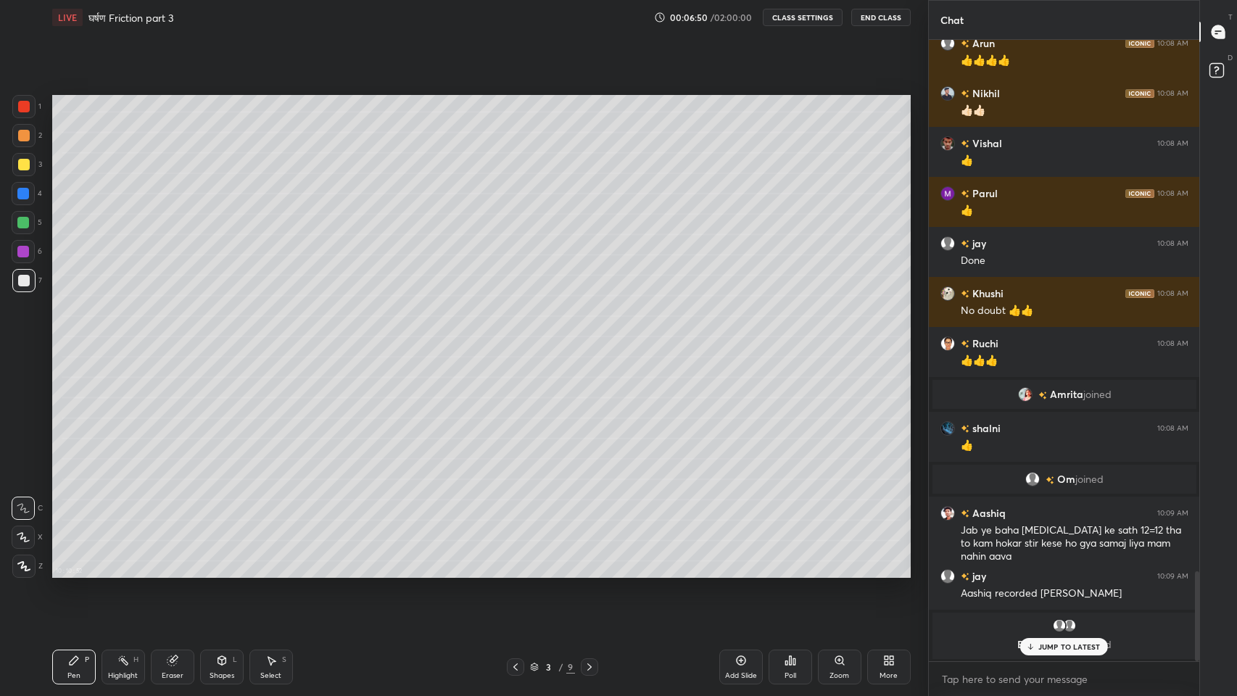
click at [1026, 572] on div "JUMP TO LATEST" at bounding box center [1063, 646] width 87 height 17
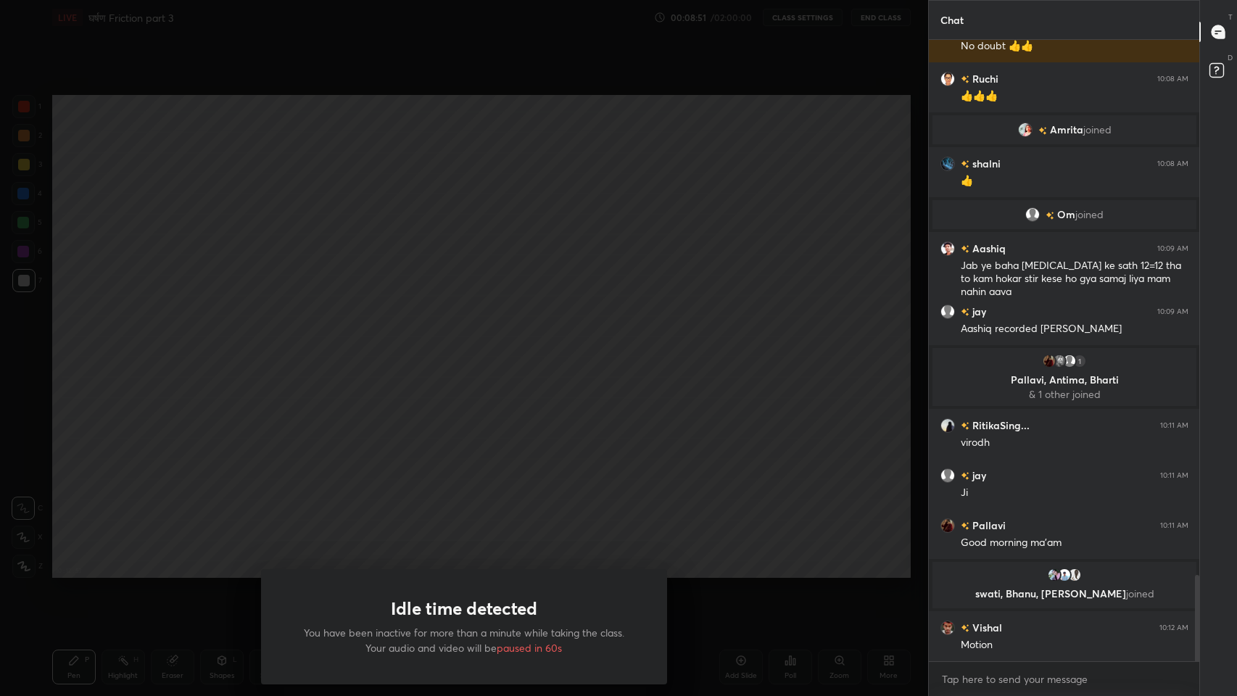
scroll to position [3917, 0]
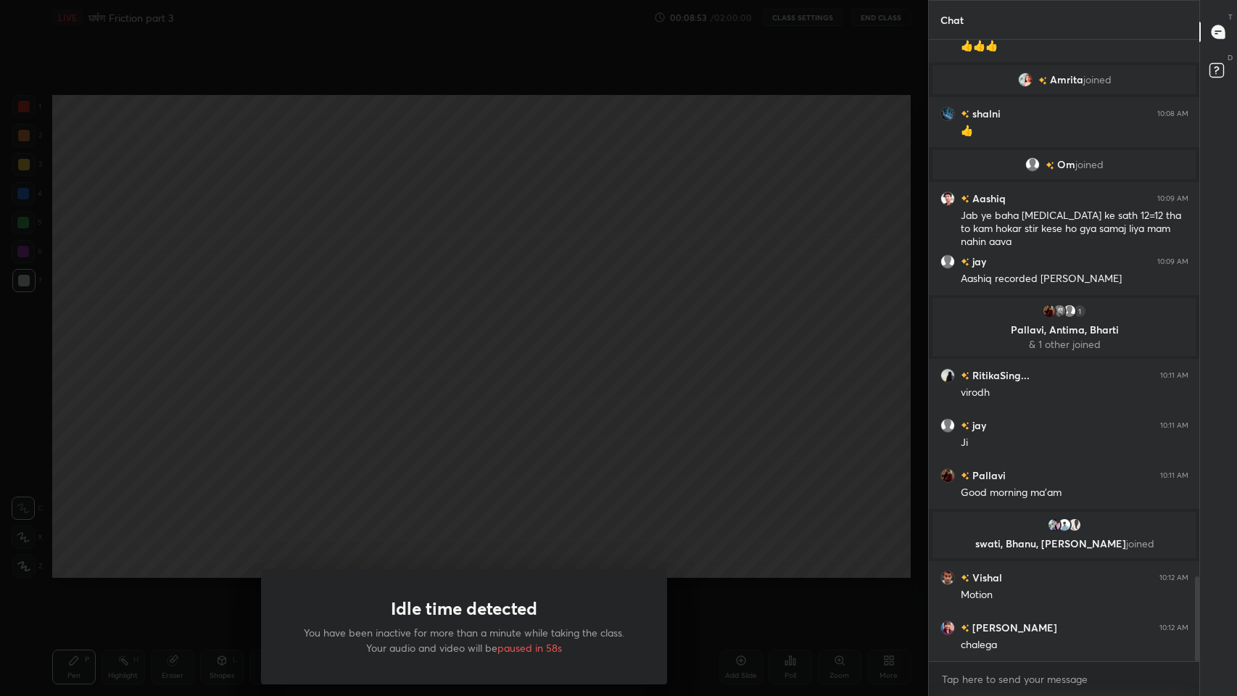
click at [457, 455] on div "Idle time detected You have been inactive for more than a minute while taking t…" at bounding box center [464, 348] width 928 height 696
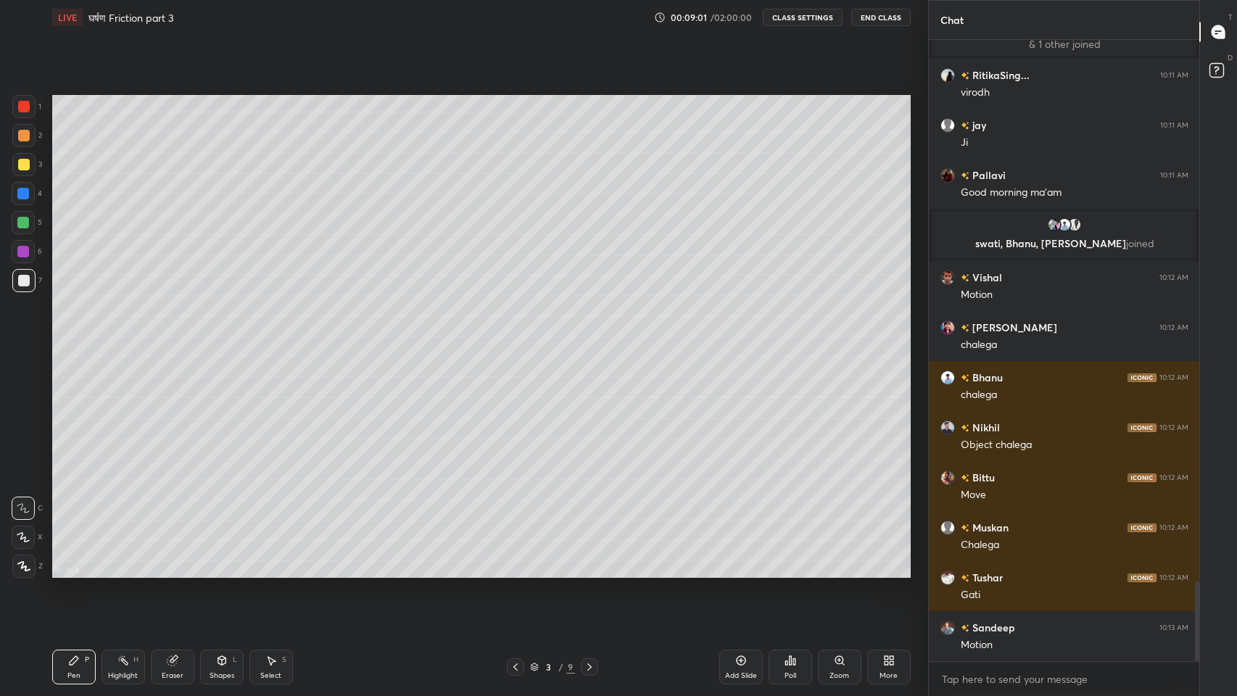
scroll to position [4267, 0]
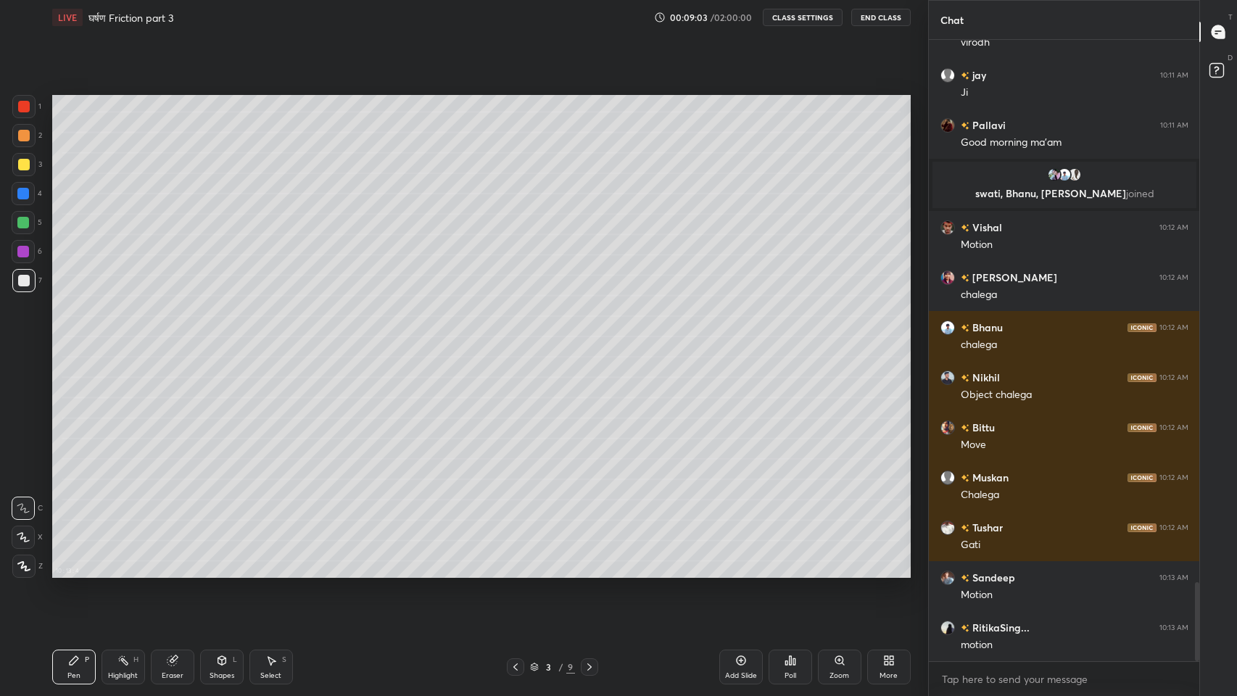
click at [212, 572] on div "Shapes" at bounding box center [221, 675] width 25 height 7
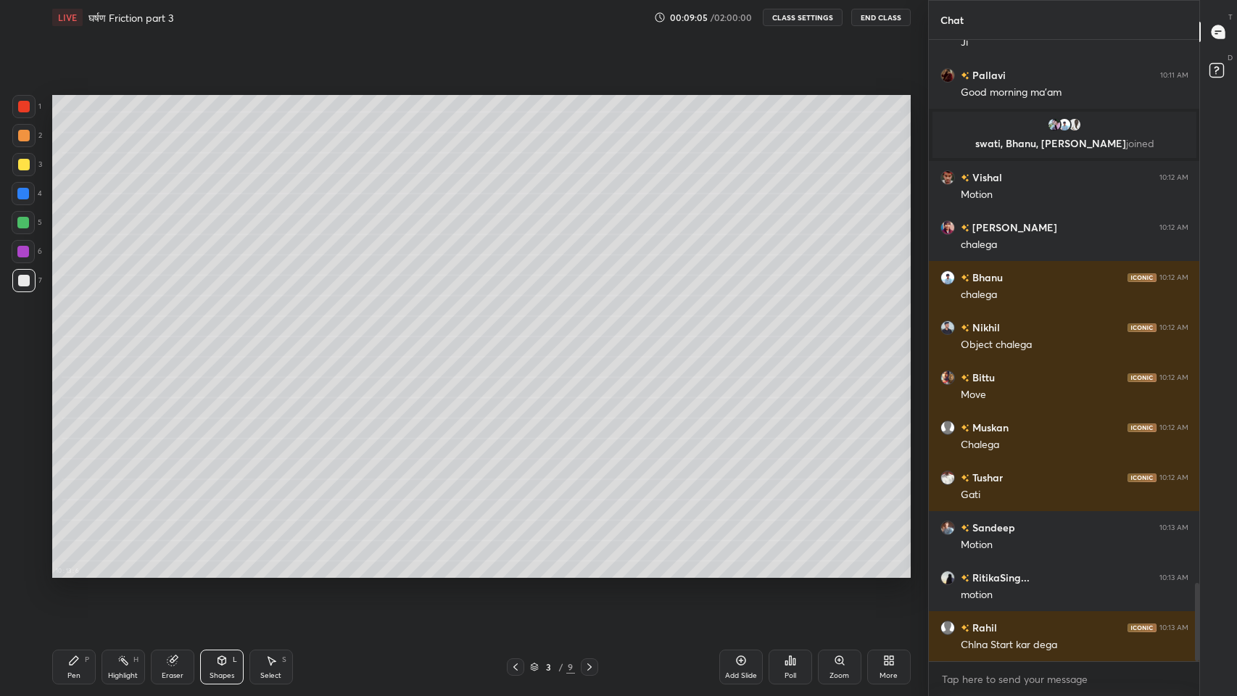
scroll to position [4366, 0]
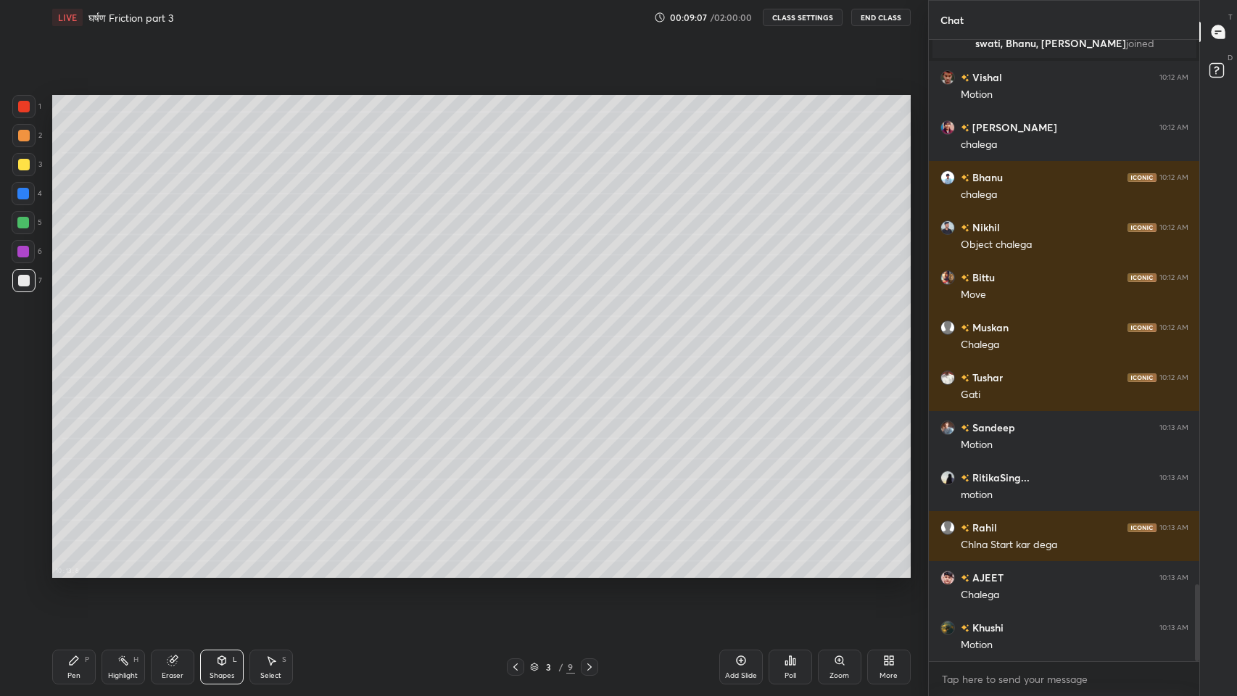
click at [216, 572] on icon at bounding box center [222, 660] width 12 height 12
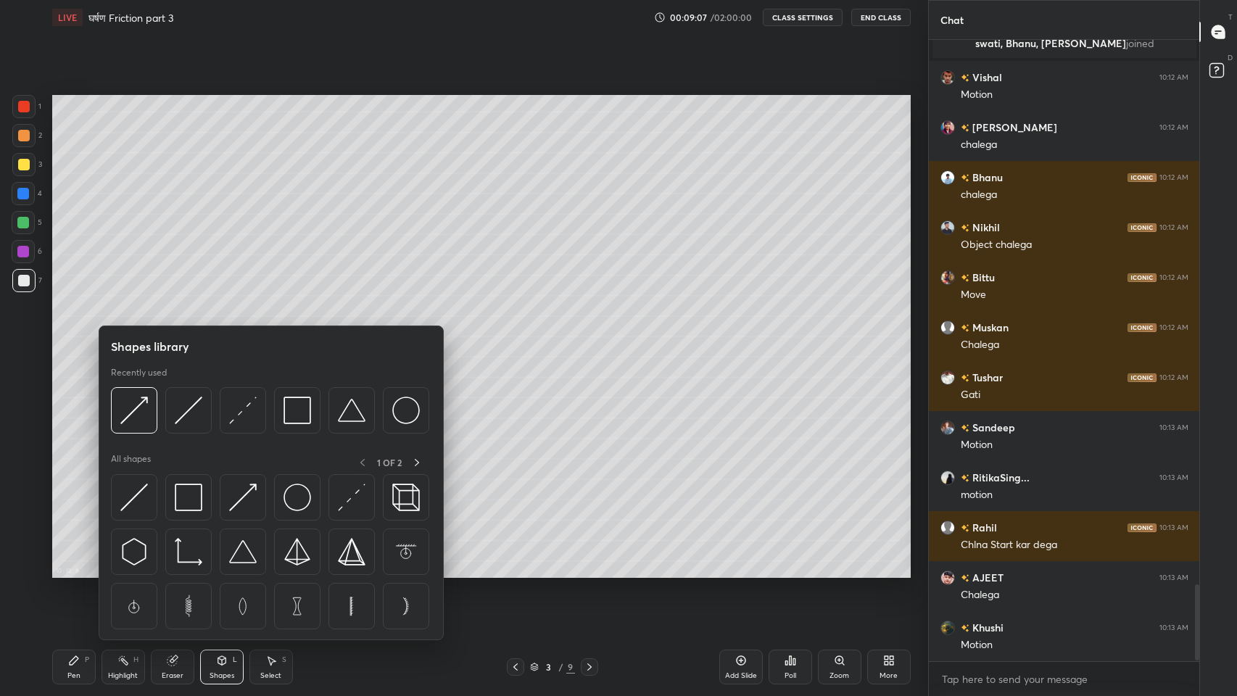
scroll to position [4467, 0]
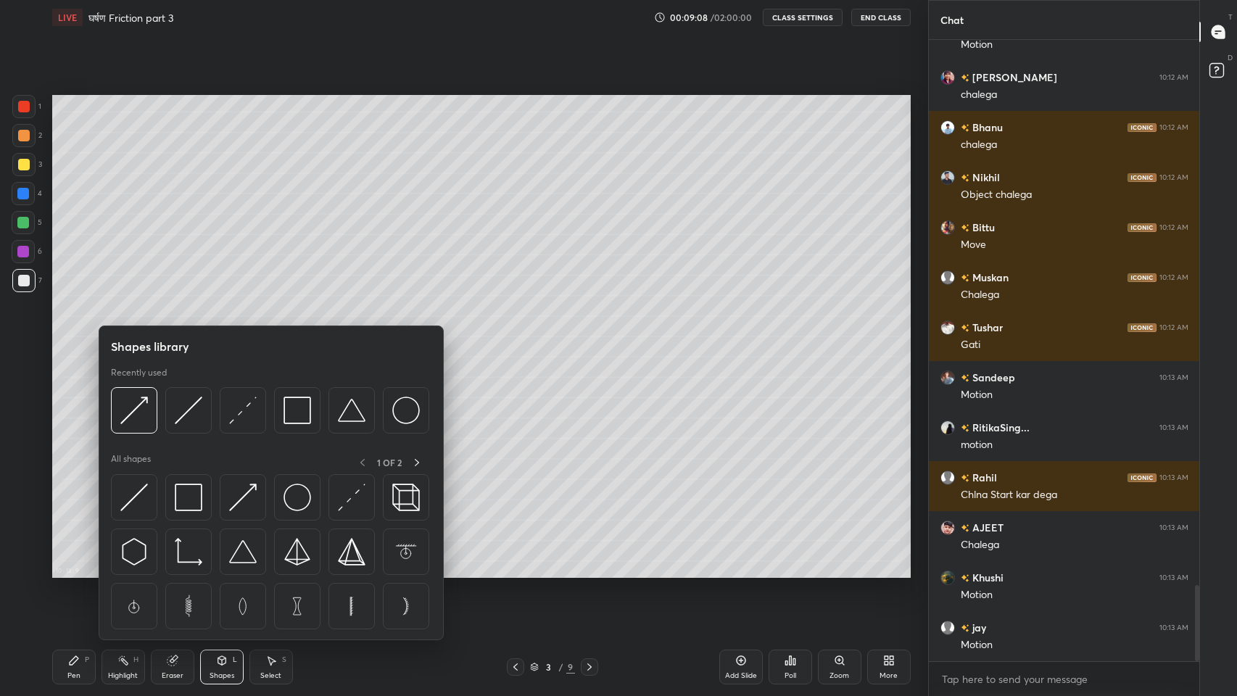
click at [175, 572] on div "Eraser" at bounding box center [173, 675] width 22 height 7
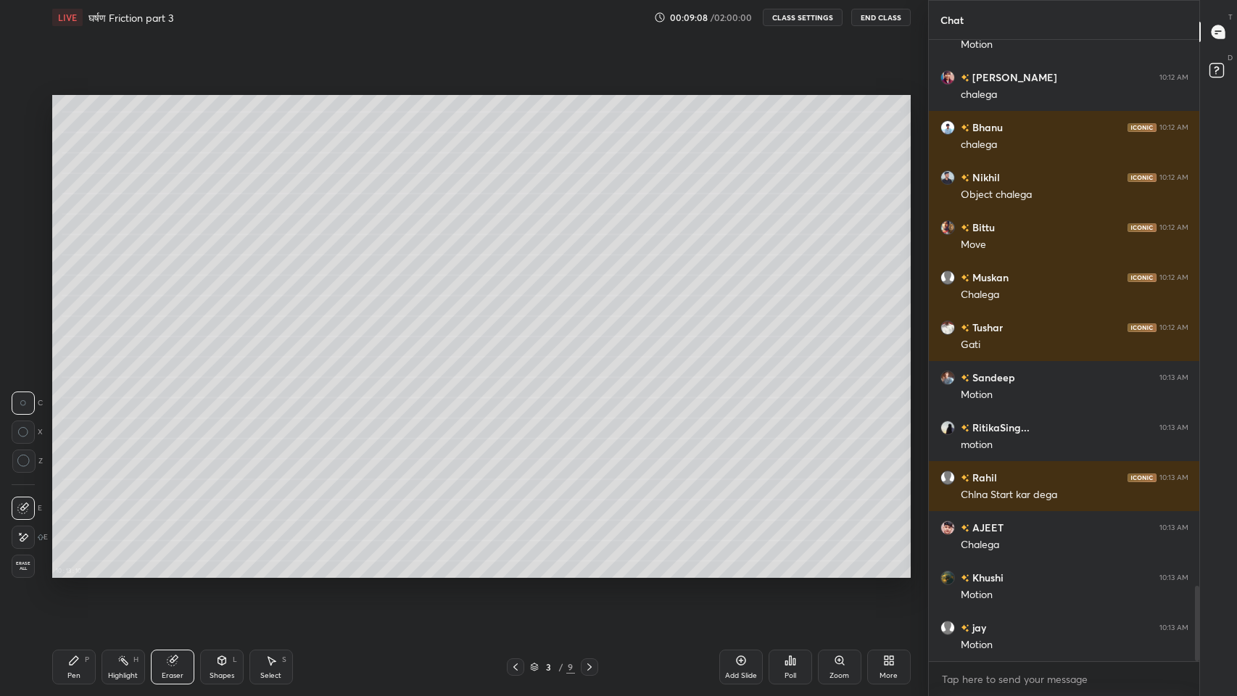
scroll to position [4517, 0]
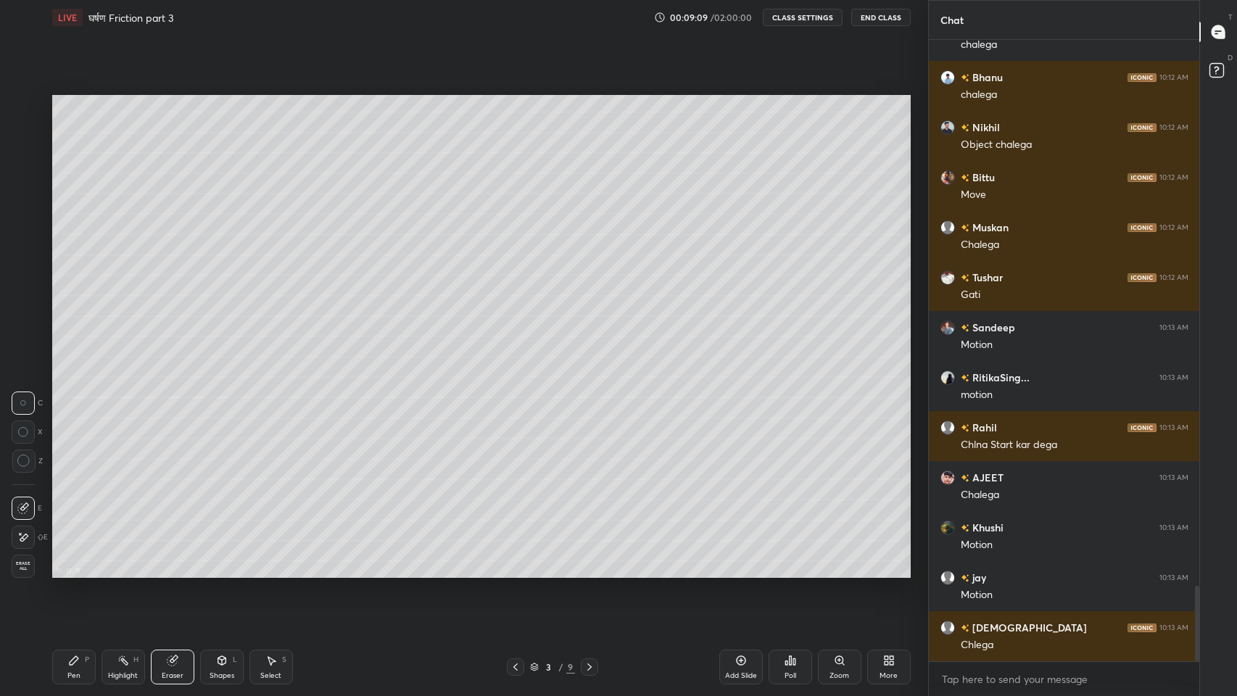
click at [24, 506] on icon at bounding box center [23, 508] width 12 height 12
click at [25, 570] on span "Erase all" at bounding box center [23, 566] width 22 height 10
click at [229, 572] on div "Shapes L" at bounding box center [221, 666] width 43 height 35
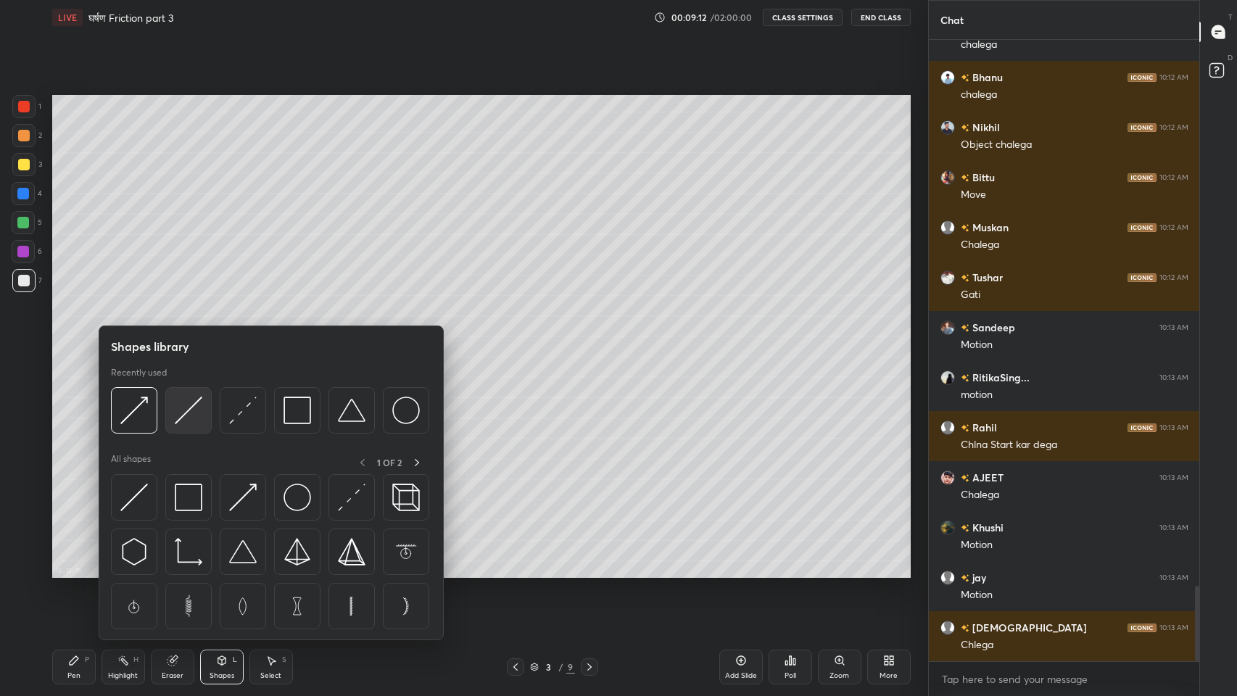
click at [202, 410] on div at bounding box center [188, 410] width 46 height 46
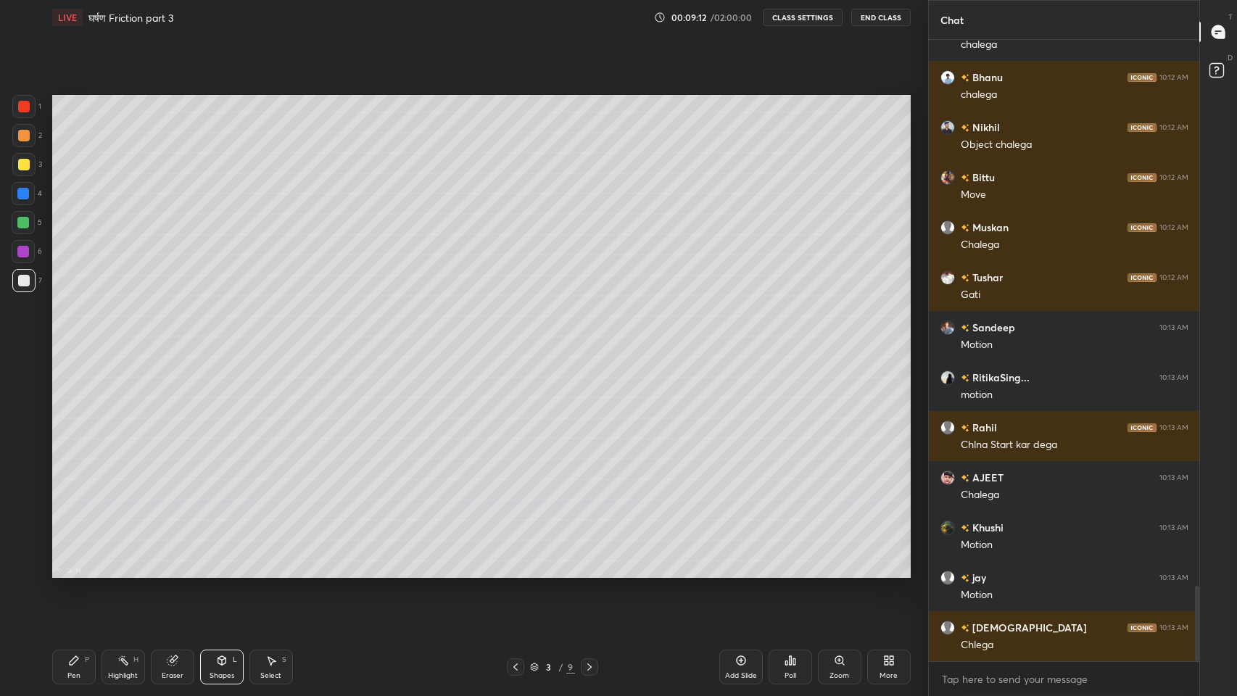
scroll to position [4566, 0]
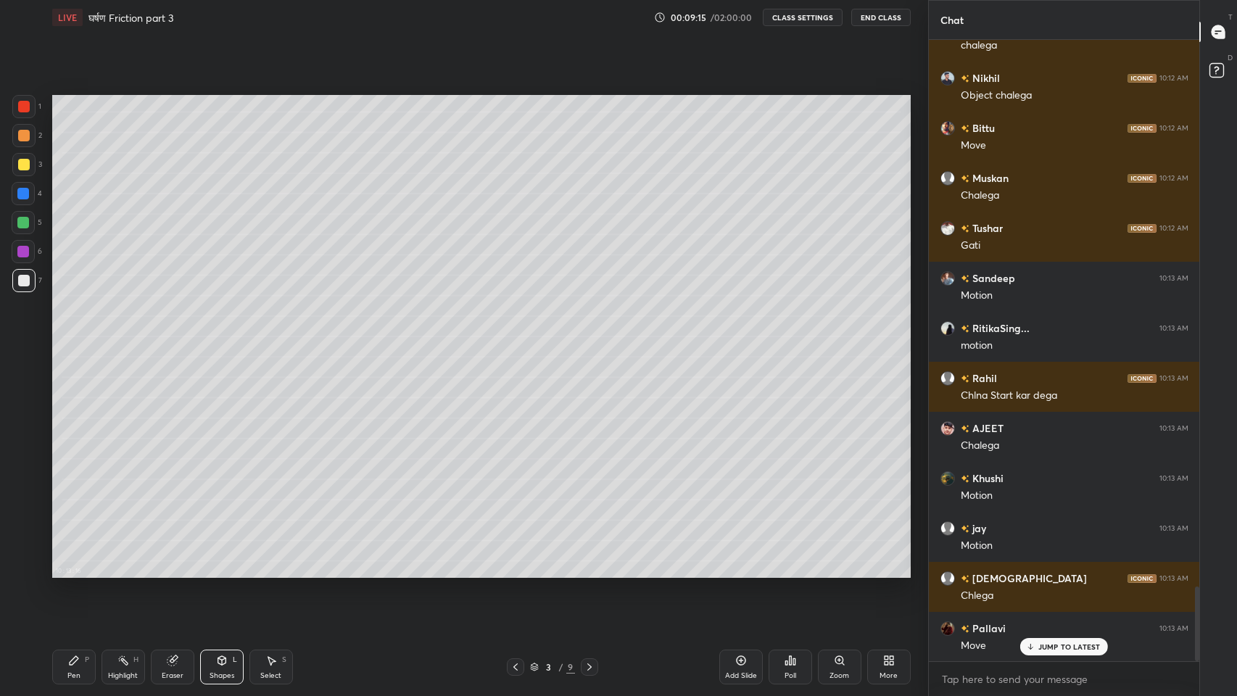
click at [219, 572] on icon at bounding box center [222, 660] width 12 height 12
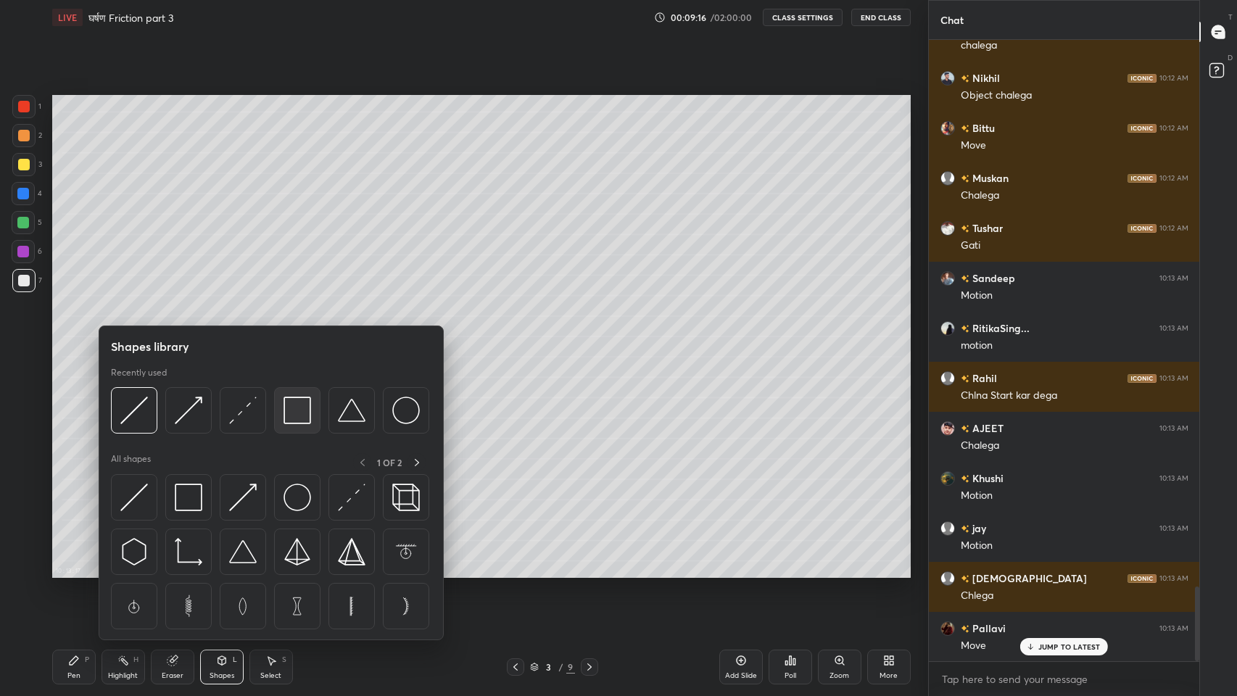
click at [304, 405] on img at bounding box center [297, 410] width 28 height 28
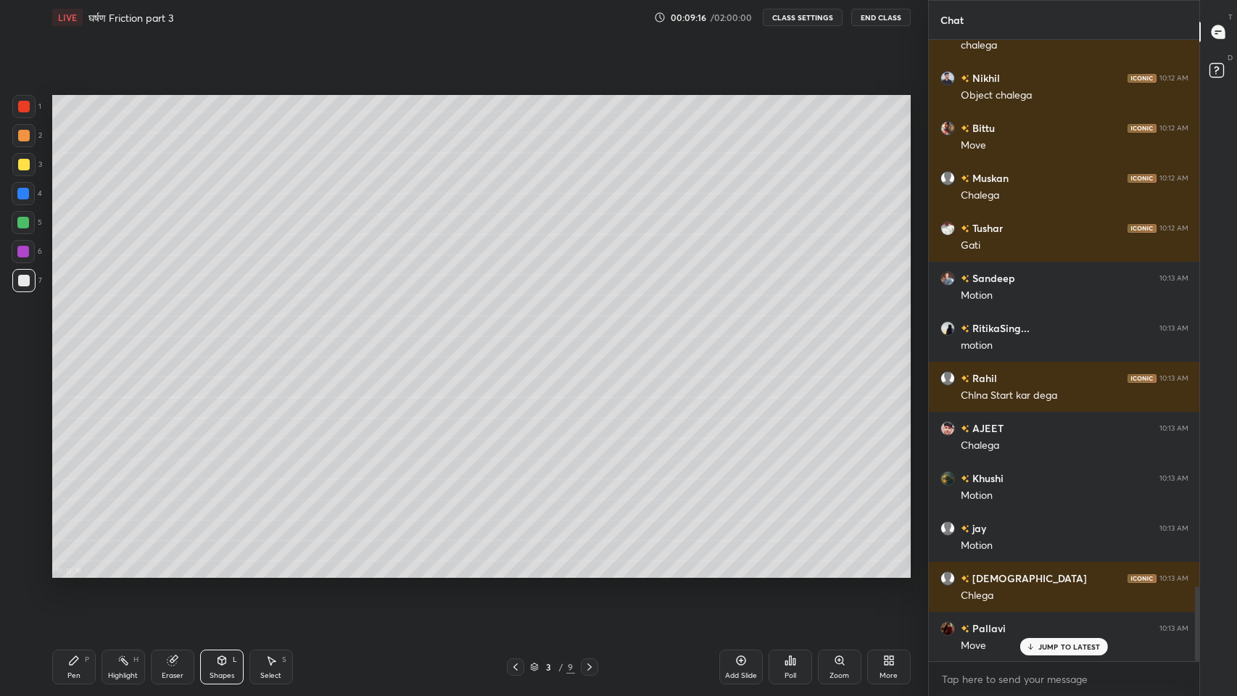
scroll to position [4617, 0]
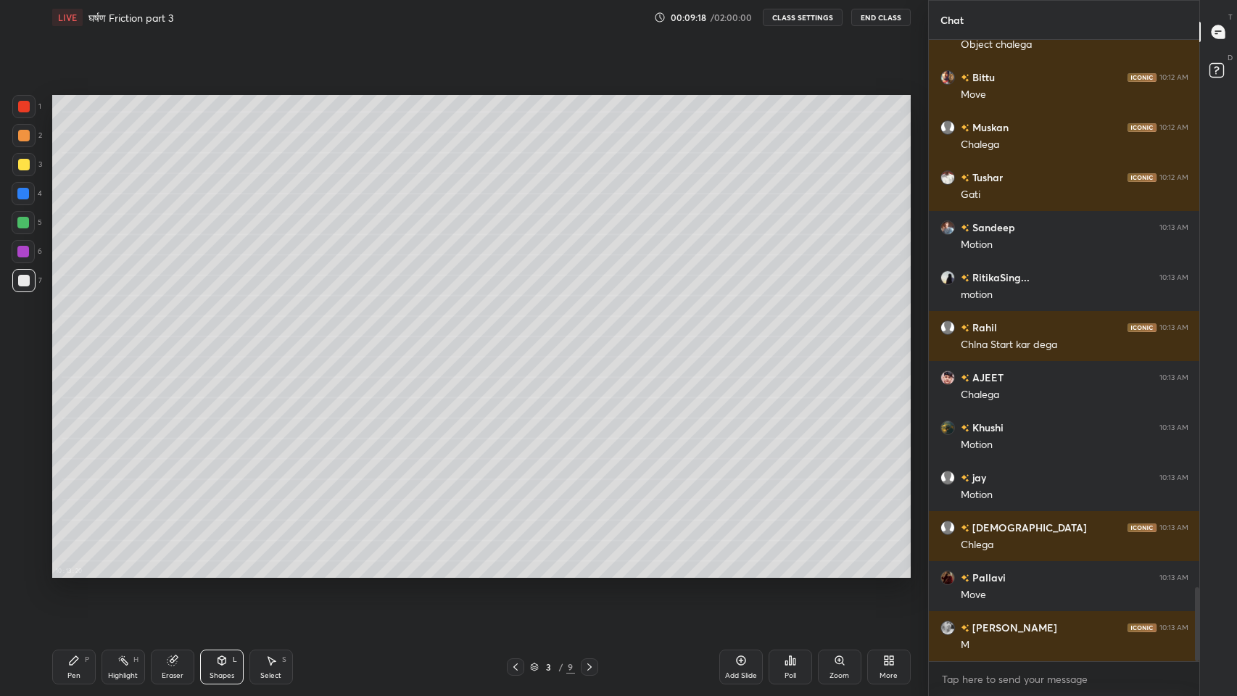
click at [178, 572] on div "Eraser" at bounding box center [172, 666] width 43 height 35
click at [224, 572] on icon at bounding box center [221, 660] width 8 height 9
click at [84, 572] on div "Pen P" at bounding box center [73, 666] width 43 height 35
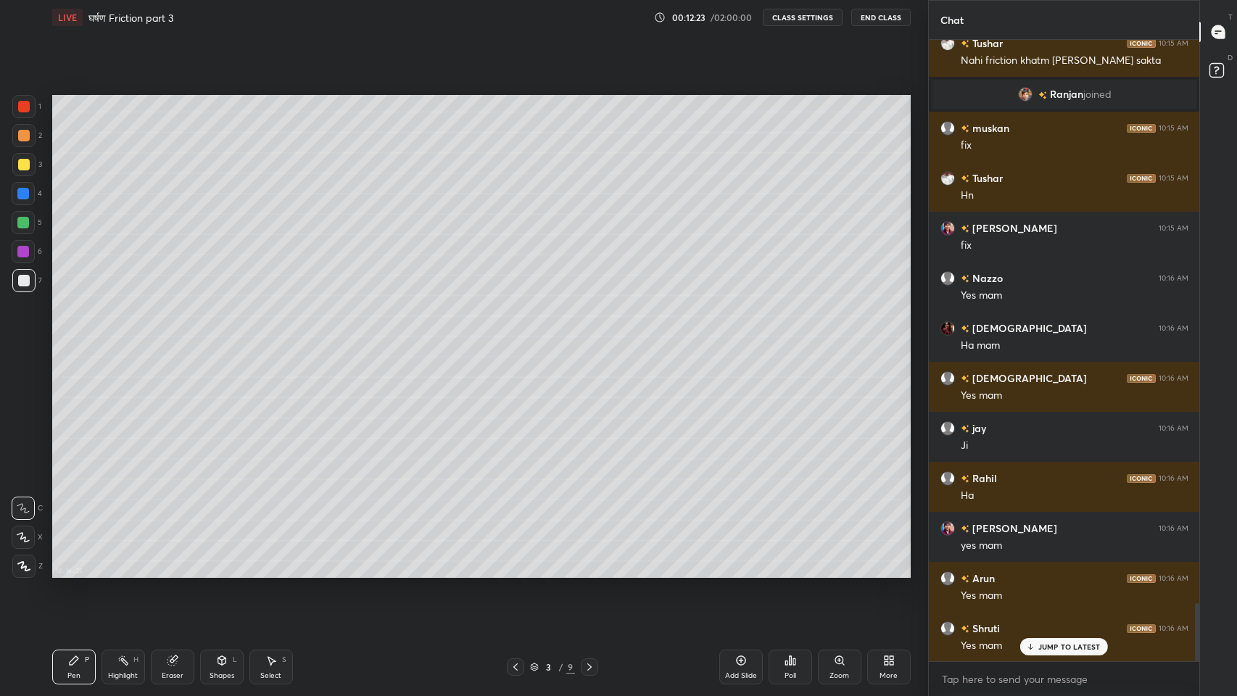
scroll to position [6027, 0]
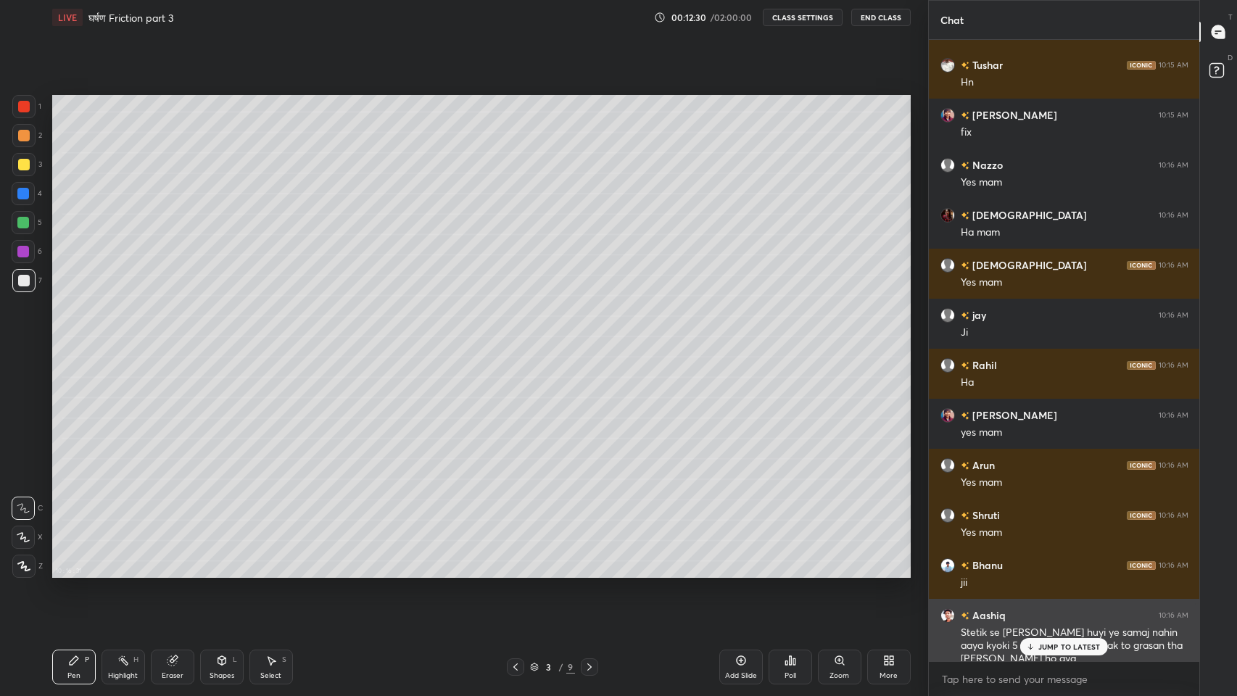
click at [1055, 572] on div "Stetik se [PERSON_NAME] huyi ye samaj nahin aaya kyoki 5 [MEDICAL_DATA] tak to …" at bounding box center [1074, 646] width 228 height 41
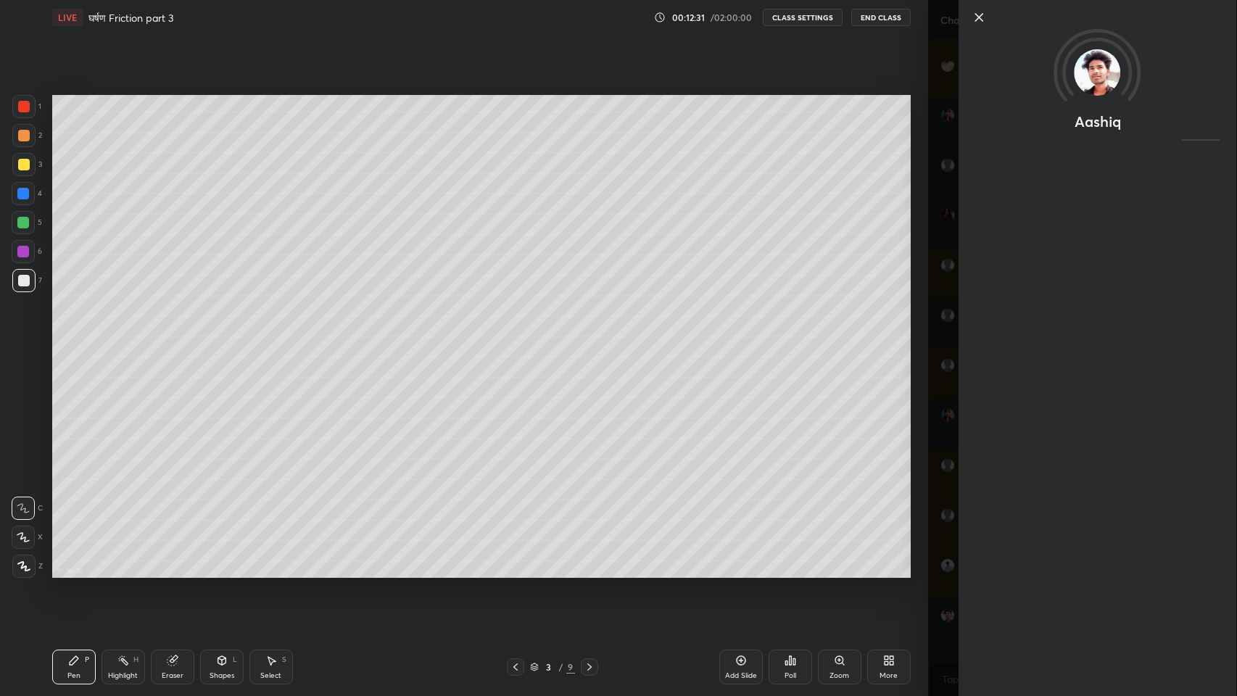
click at [942, 572] on div "Aashiq" at bounding box center [1082, 348] width 309 height 696
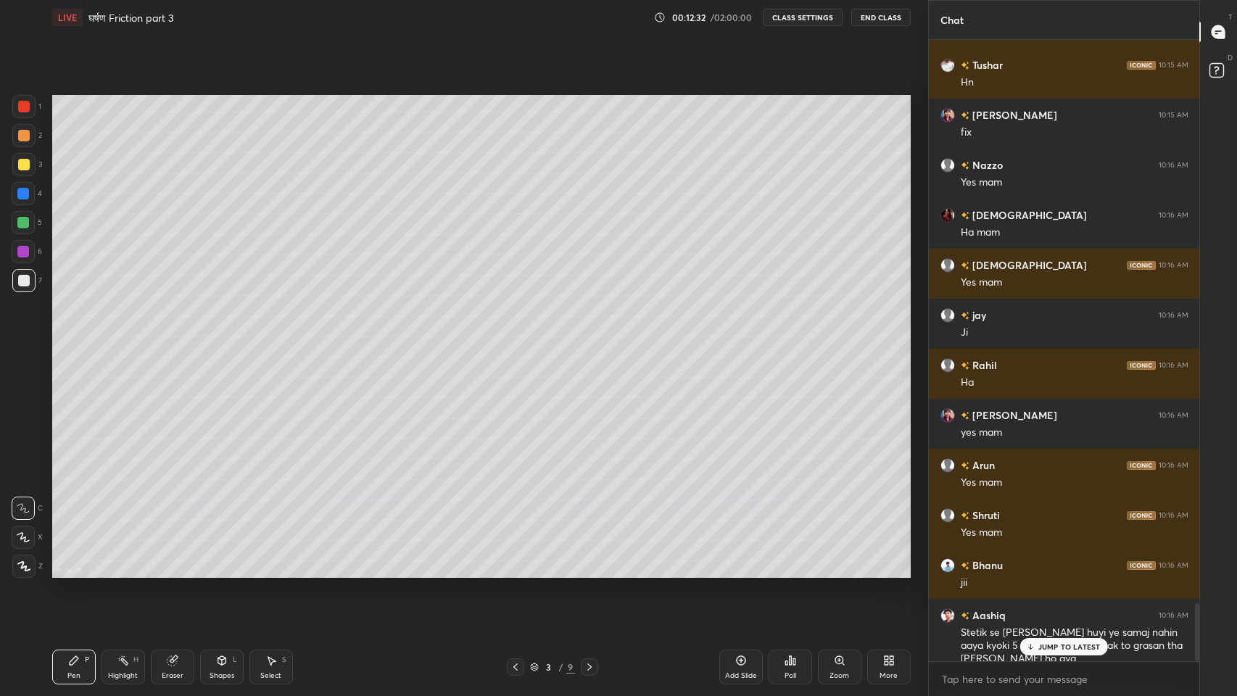
click at [1062, 572] on p "JUMP TO LATEST" at bounding box center [1069, 646] width 62 height 9
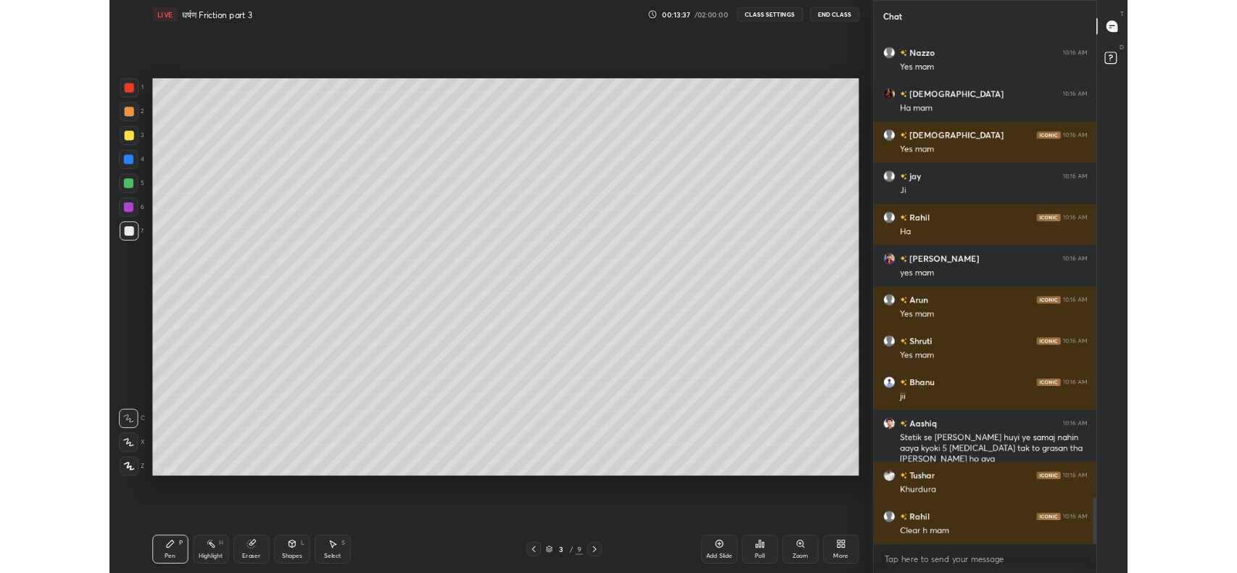
scroll to position [6191, 0]
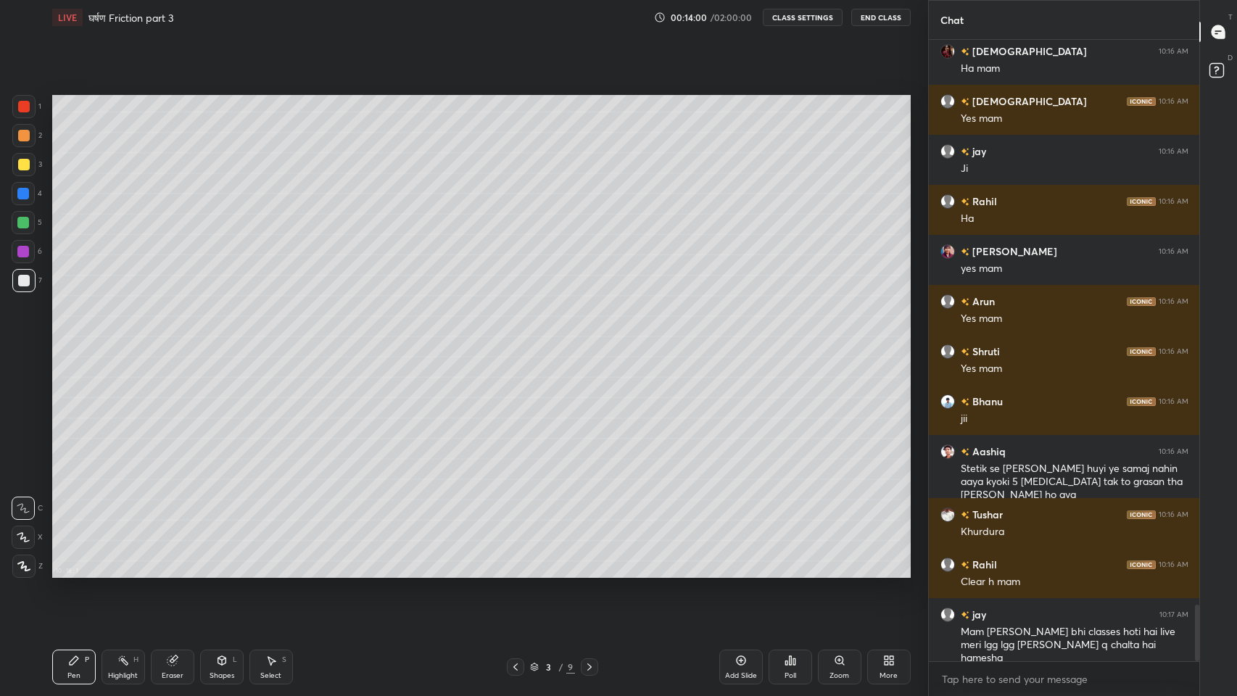
click at [897, 572] on div "More" at bounding box center [888, 666] width 43 height 35
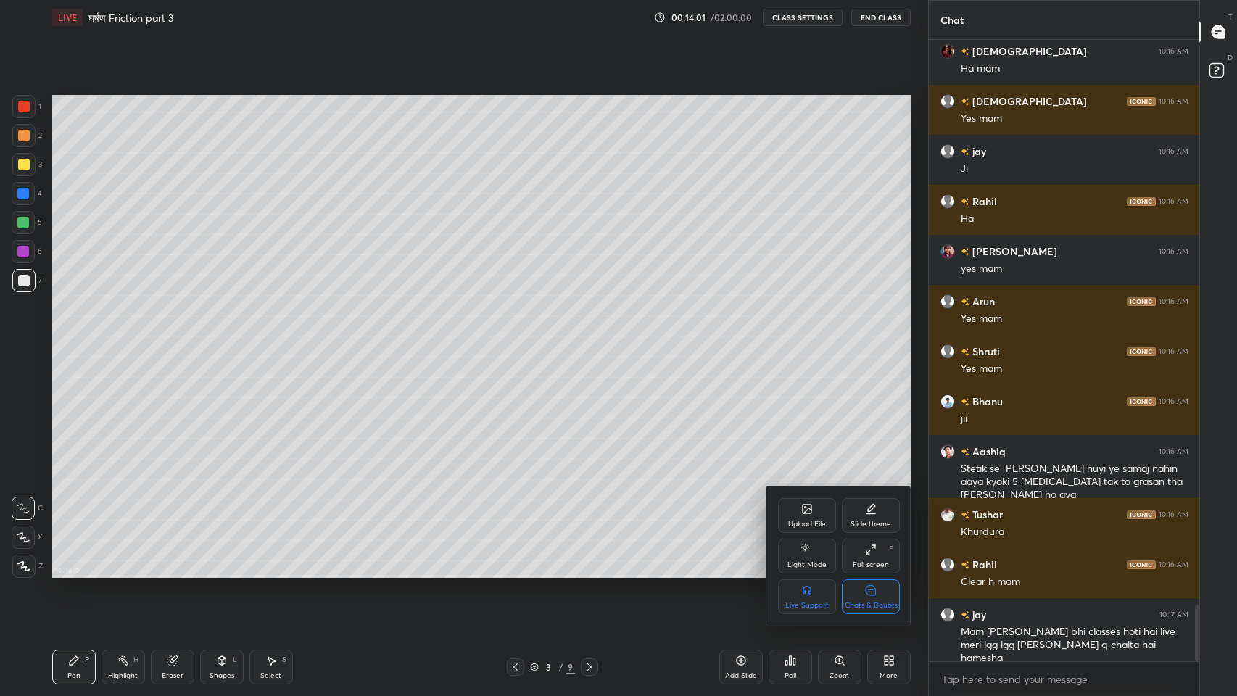
click at [870, 561] on div "Full screen" at bounding box center [870, 564] width 36 height 7
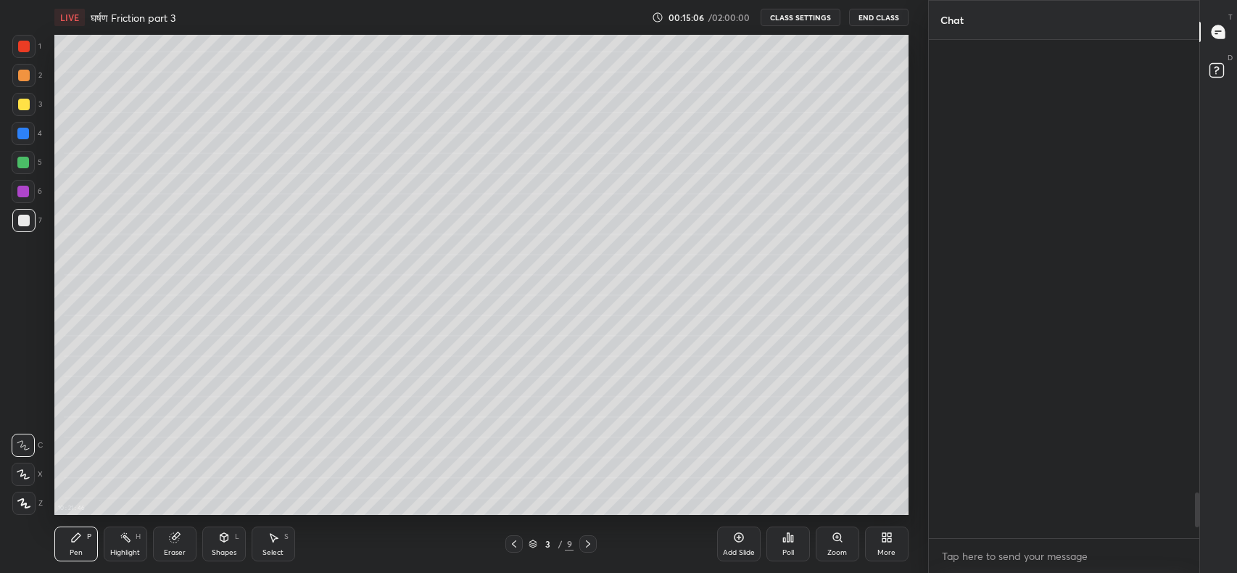
scroll to position [6752, 0]
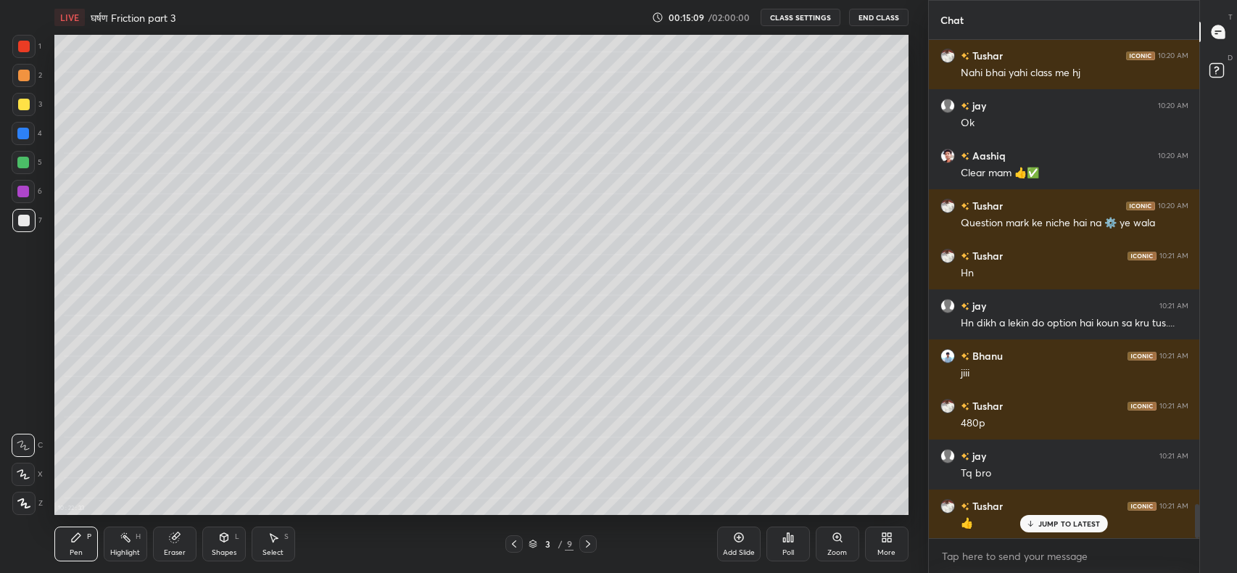
click at [1055, 525] on p "JUMP TO LATEST" at bounding box center [1069, 523] width 62 height 9
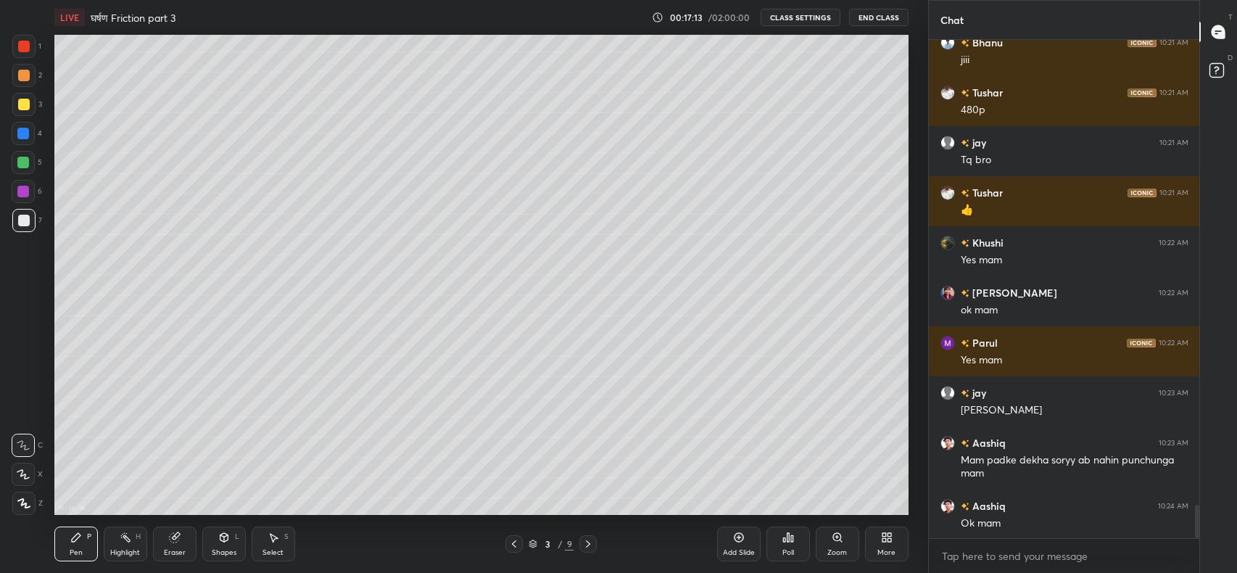
scroll to position [7006, 0]
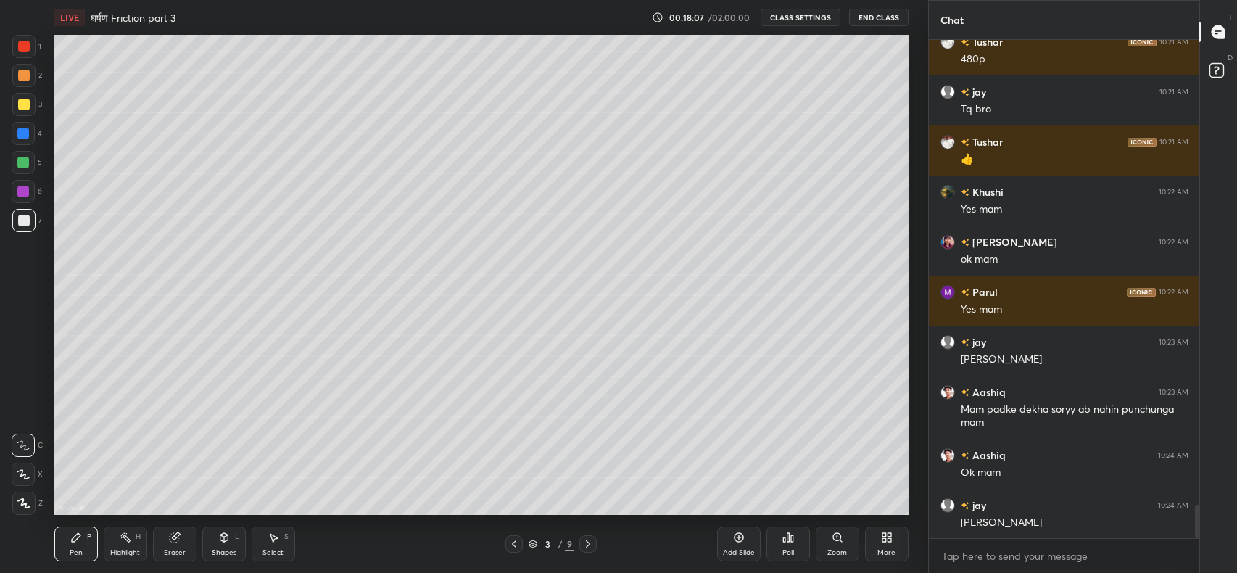
click at [739, 537] on icon at bounding box center [738, 537] width 4 height 4
click at [223, 543] on div "Shapes L" at bounding box center [223, 543] width 43 height 35
click at [25, 223] on div at bounding box center [24, 221] width 12 height 12
click at [20, 225] on div at bounding box center [24, 221] width 12 height 12
click at [223, 545] on div "Shapes L" at bounding box center [223, 543] width 43 height 35
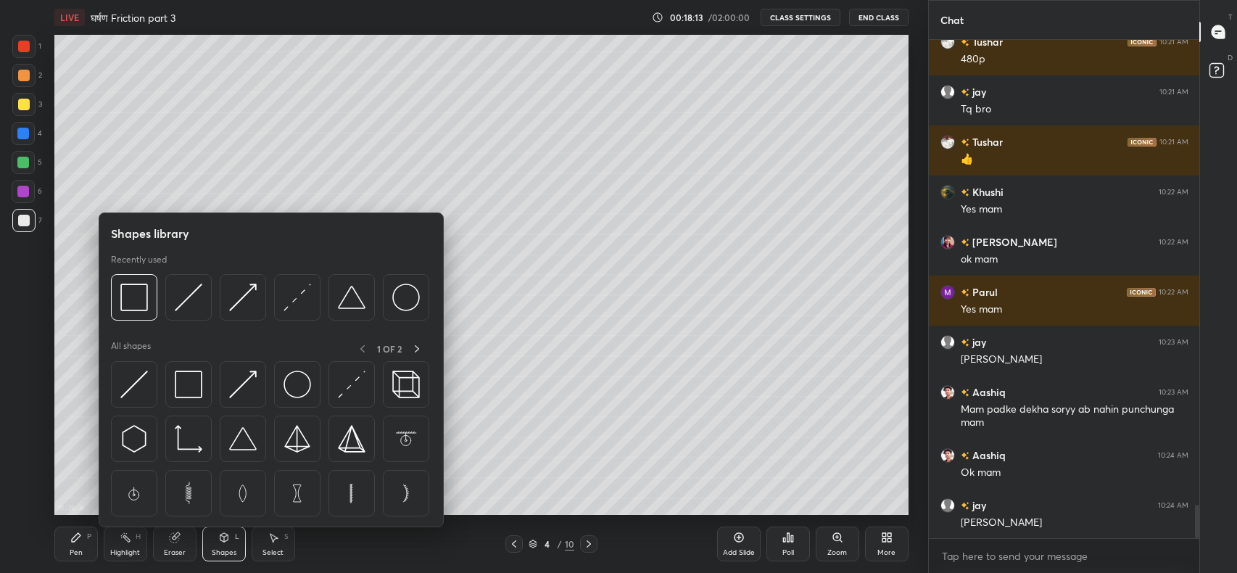
click at [189, 304] on img at bounding box center [189, 297] width 28 height 28
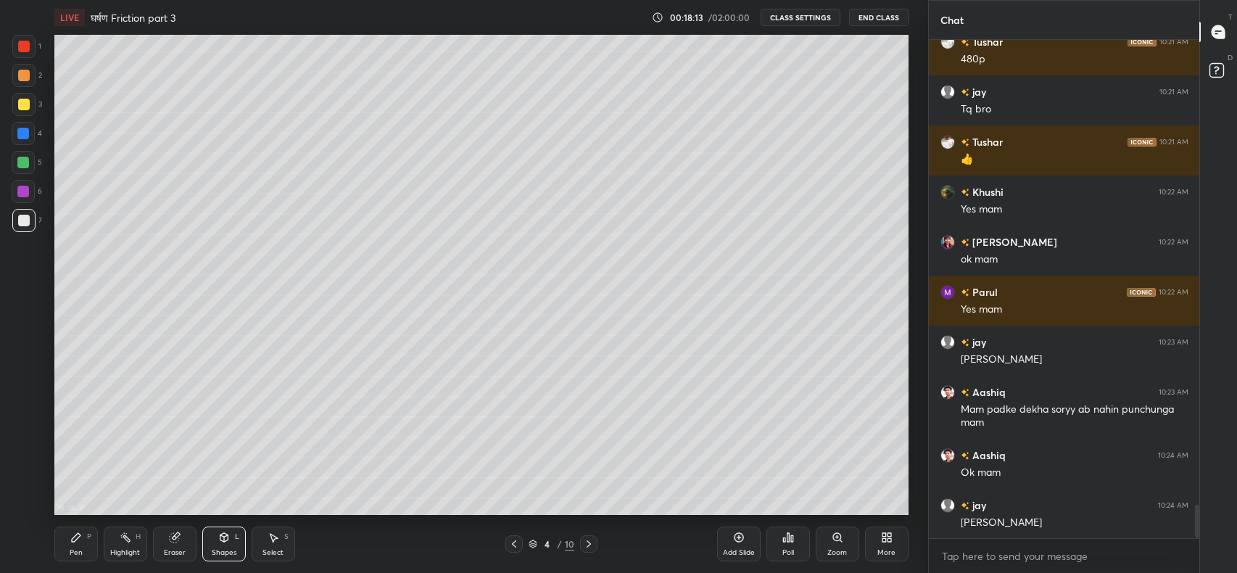
click at [12, 108] on div at bounding box center [23, 104] width 23 height 23
click at [223, 552] on div "Shapes" at bounding box center [224, 552] width 25 height 7
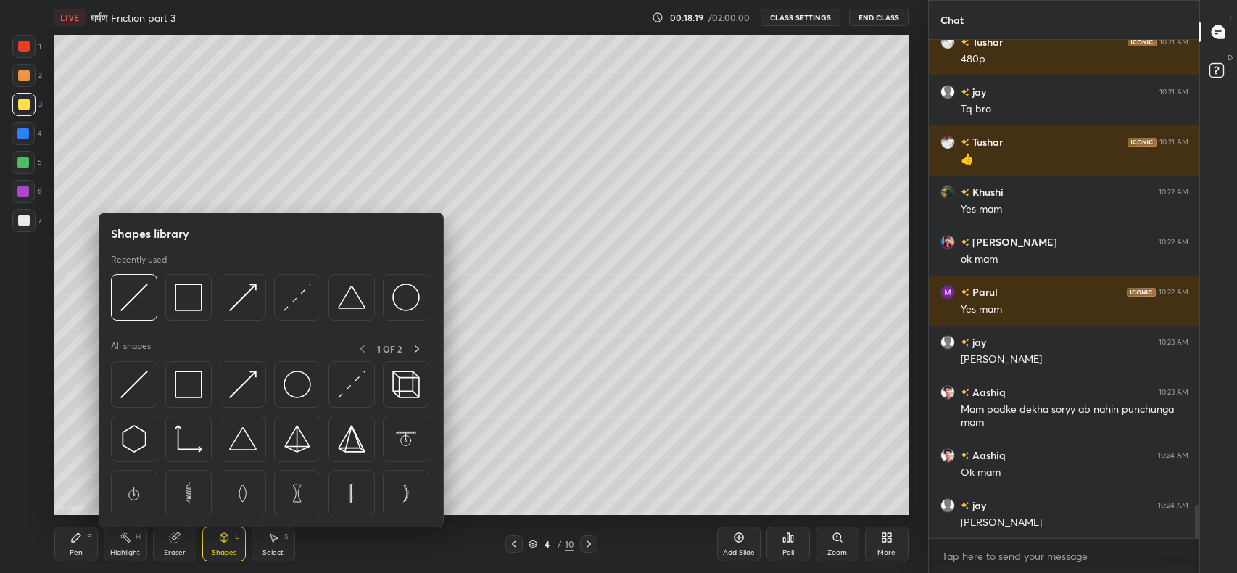
click at [199, 307] on img at bounding box center [189, 297] width 28 height 28
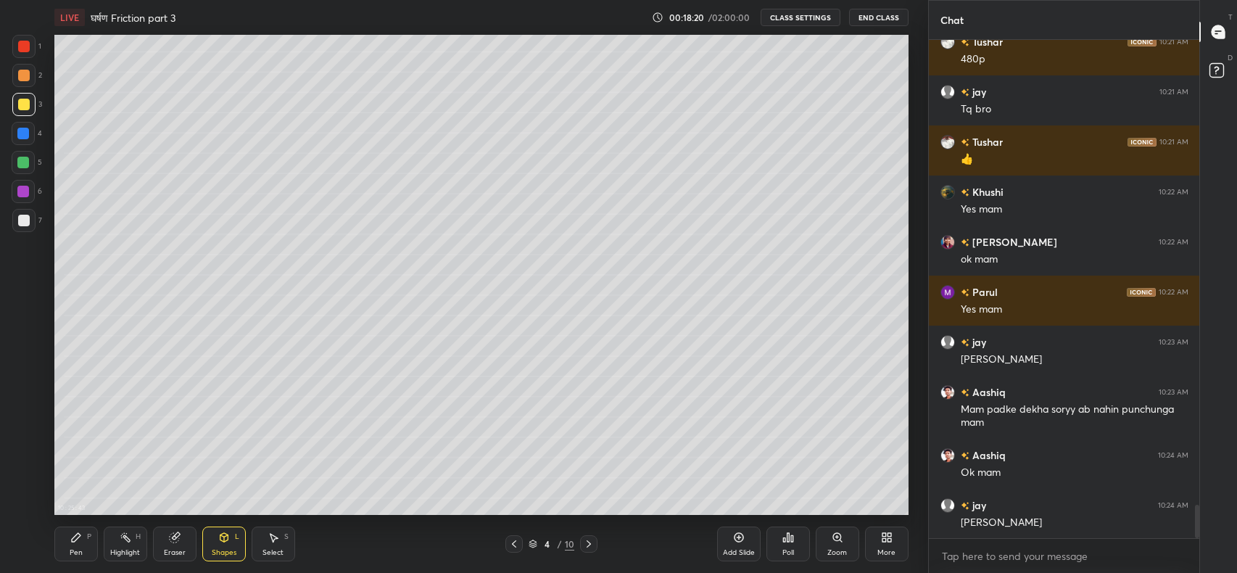
click at [25, 75] on div at bounding box center [24, 76] width 12 height 12
click at [72, 554] on div "Pen" at bounding box center [76, 552] width 13 height 7
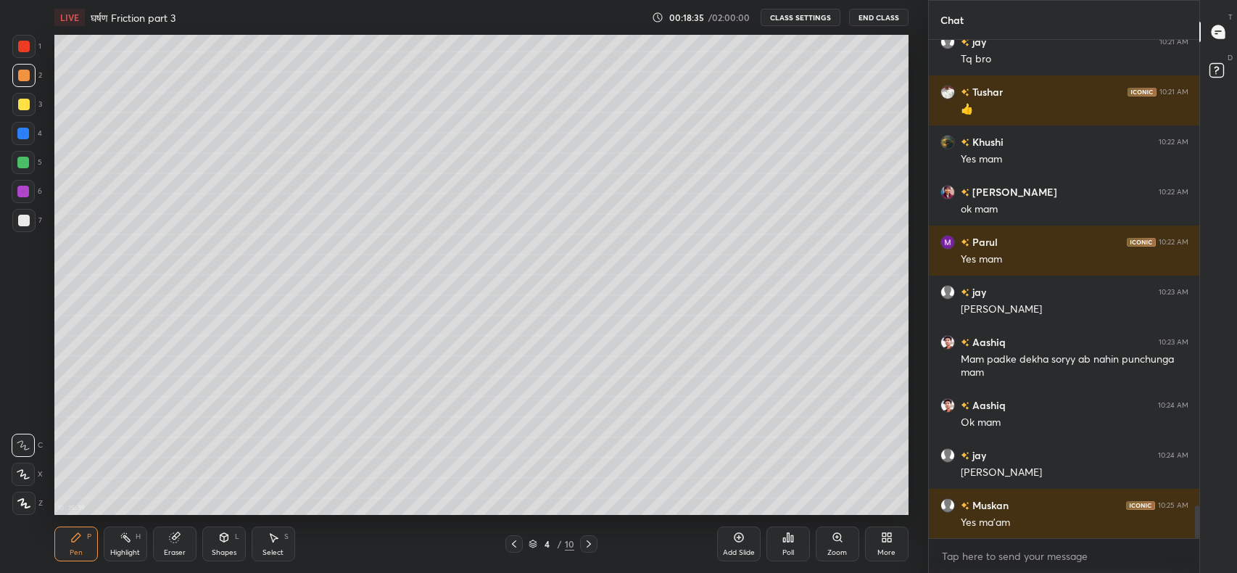
click at [21, 165] on div at bounding box center [23, 163] width 12 height 12
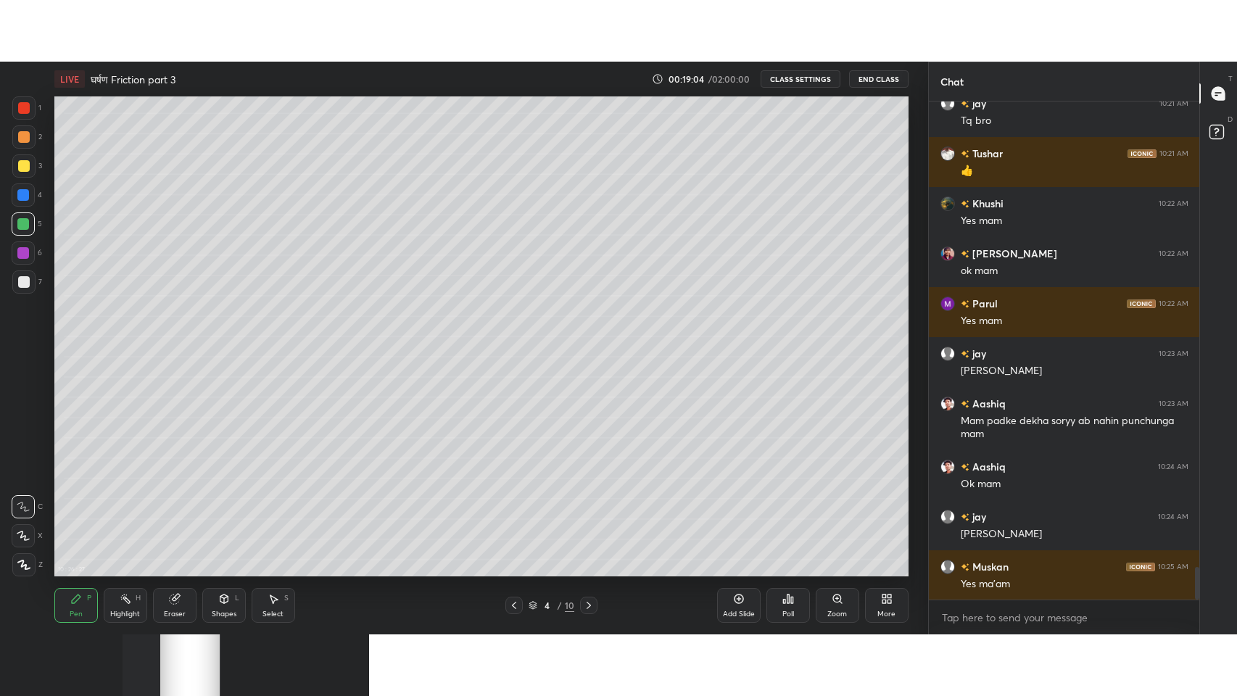
scroll to position [7106, 0]
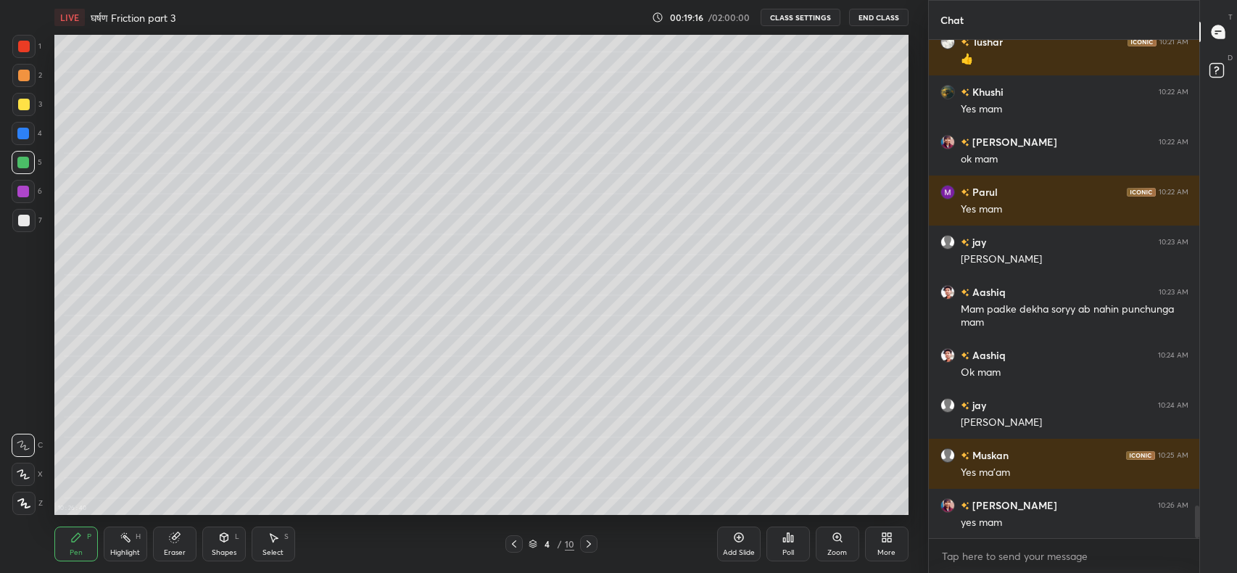
click at [20, 222] on div at bounding box center [24, 221] width 12 height 12
click at [886, 549] on div "More" at bounding box center [886, 552] width 18 height 7
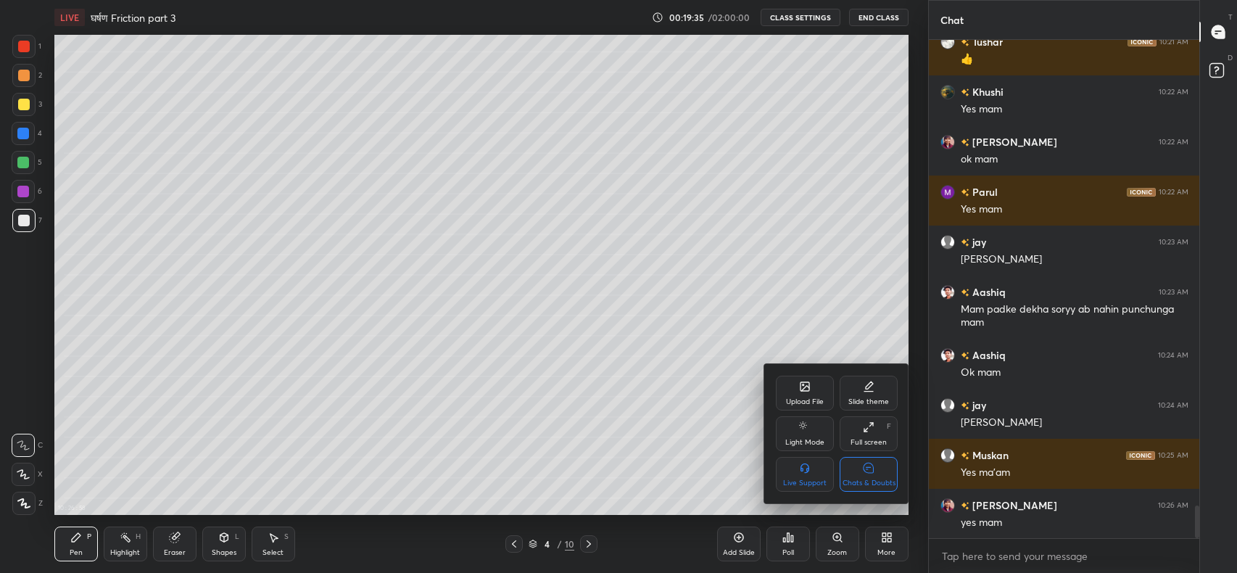
click at [870, 439] on div "Full screen" at bounding box center [868, 442] width 36 height 7
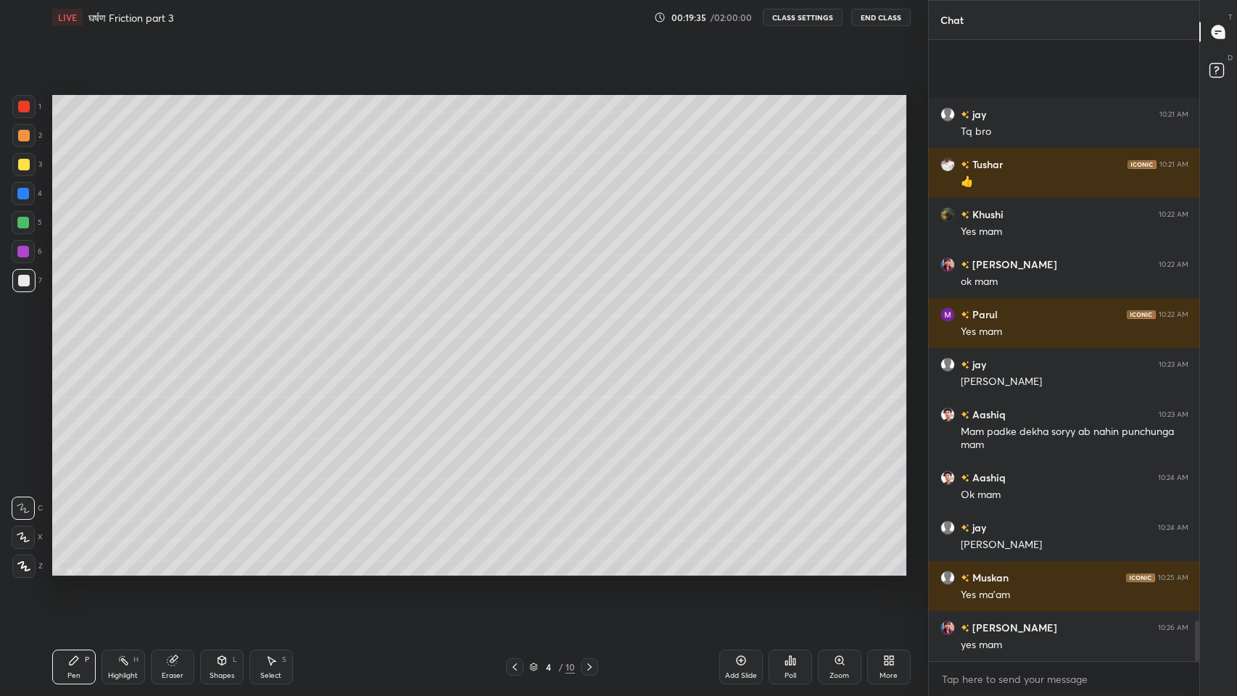
scroll to position [6983, 0]
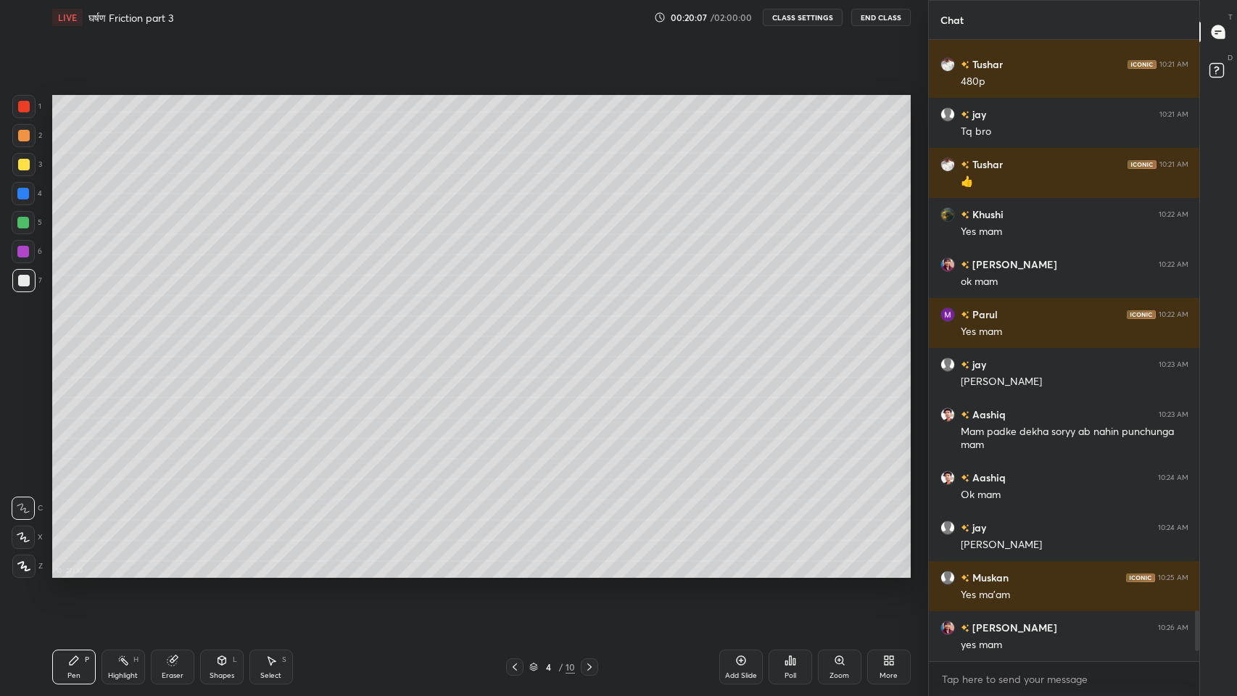
click at [17, 163] on div at bounding box center [23, 164] width 23 height 23
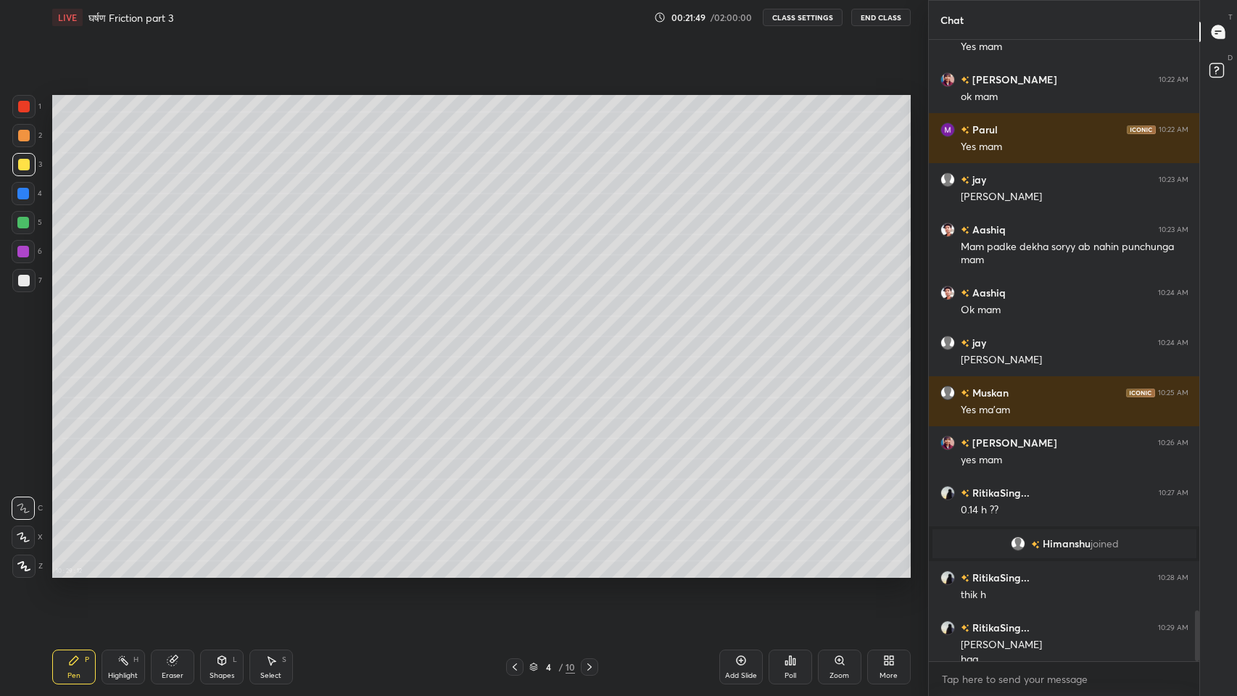
scroll to position [7033, 0]
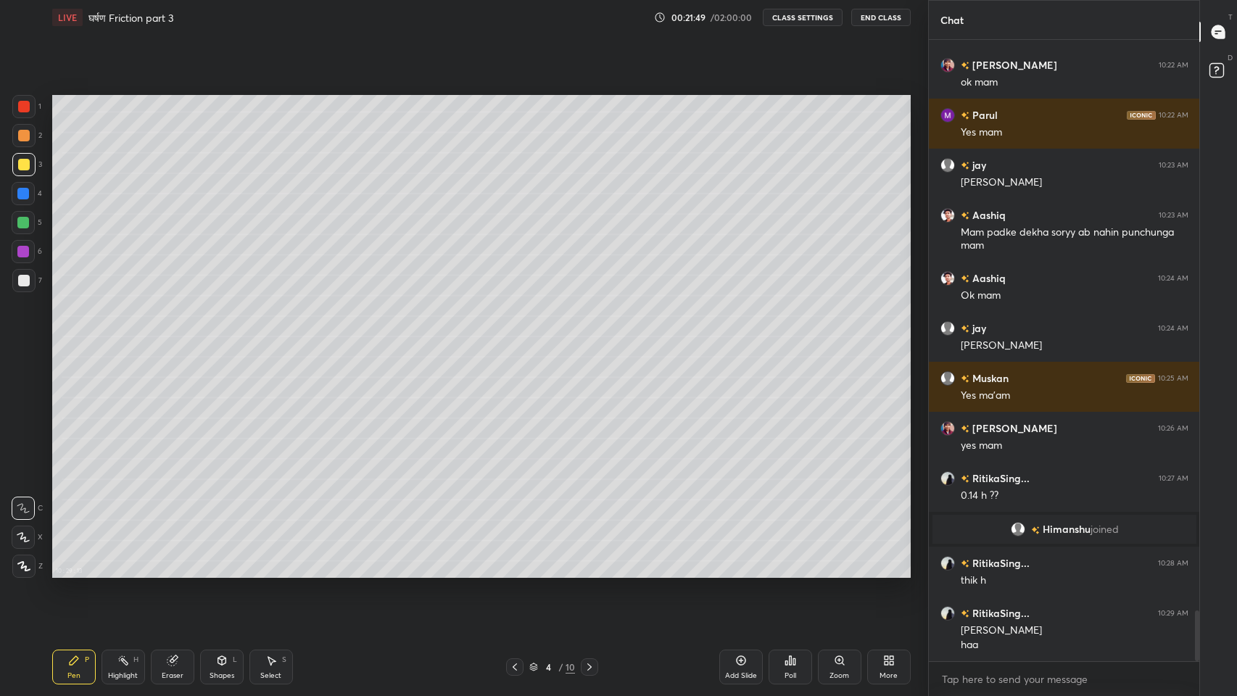
click at [20, 280] on div at bounding box center [24, 281] width 12 height 12
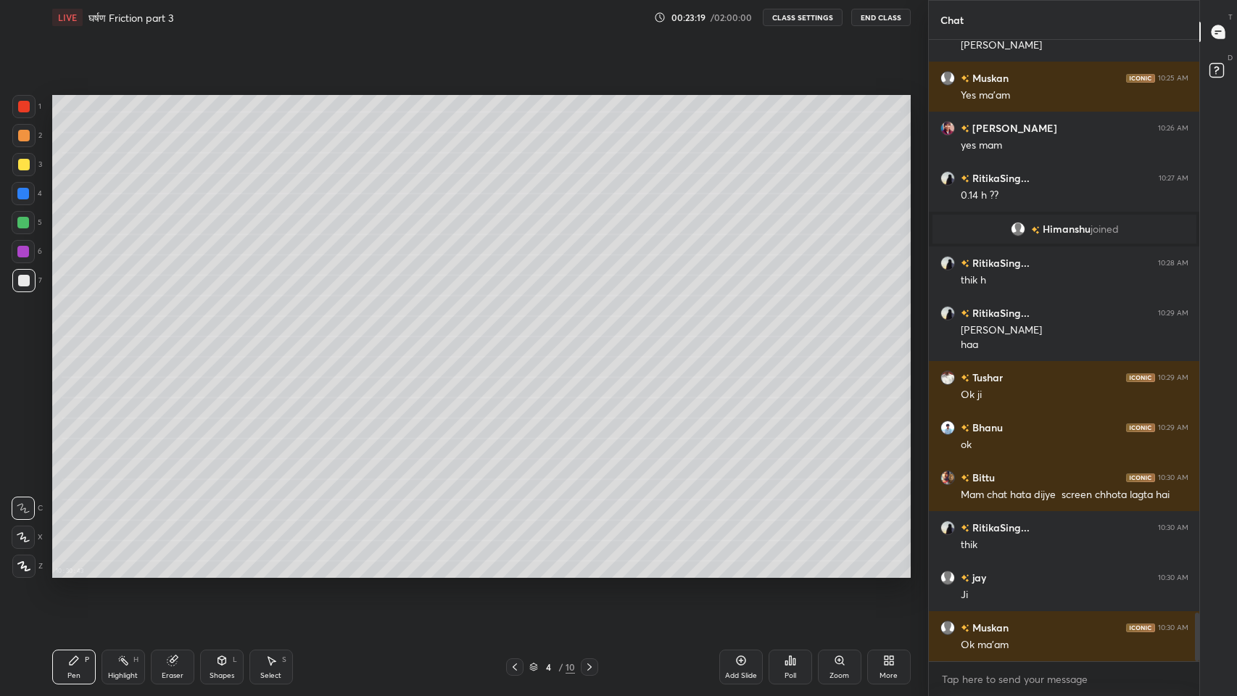
scroll to position [7384, 0]
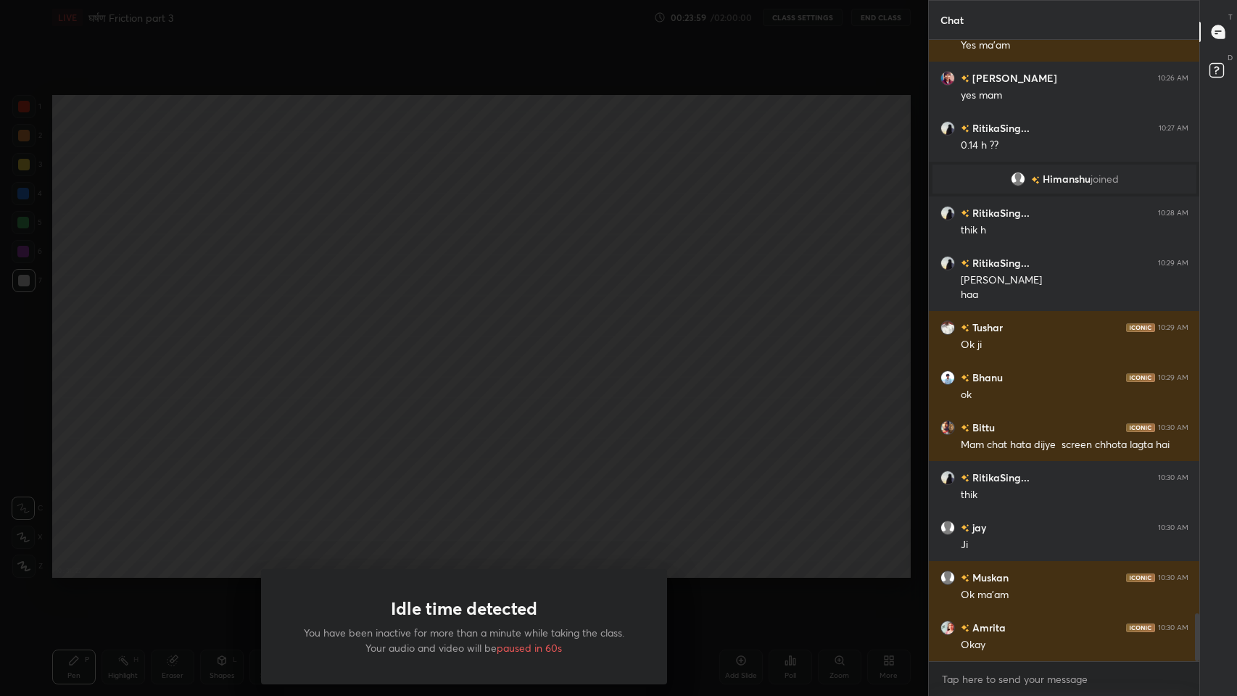
click at [219, 572] on div "Idle time detected You have been inactive for more than a minute while taking t…" at bounding box center [464, 348] width 928 height 696
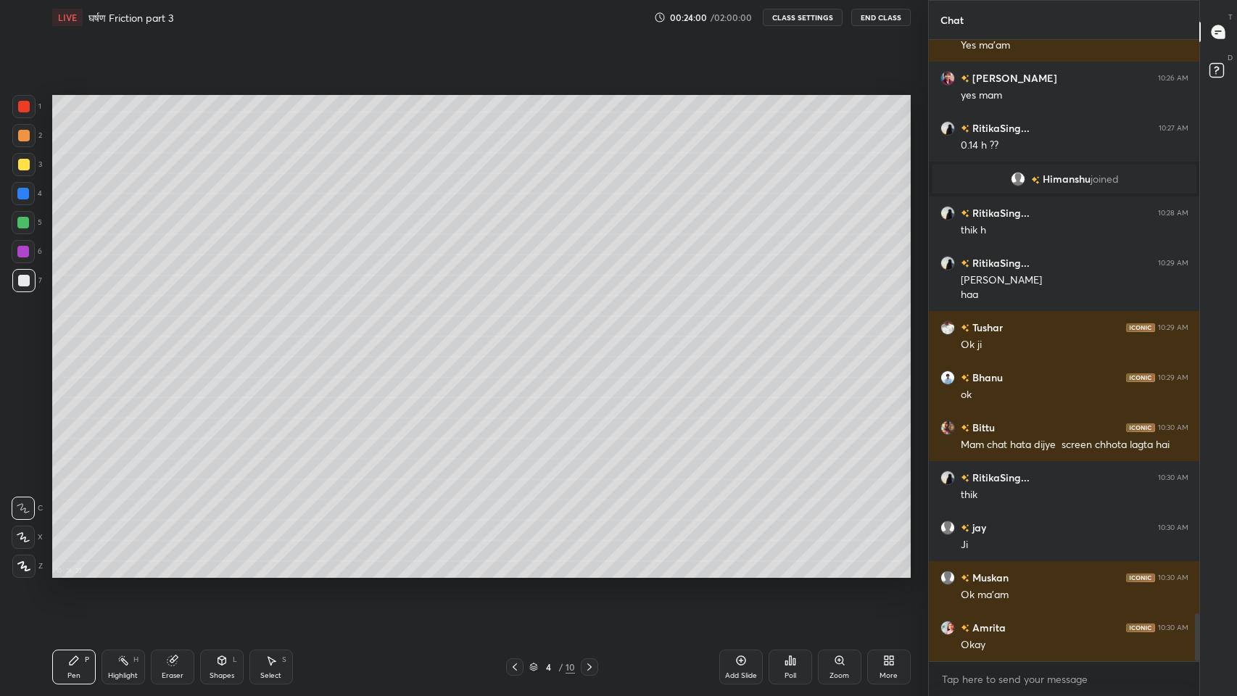
click at [228, 572] on div "Shapes" at bounding box center [221, 675] width 25 height 7
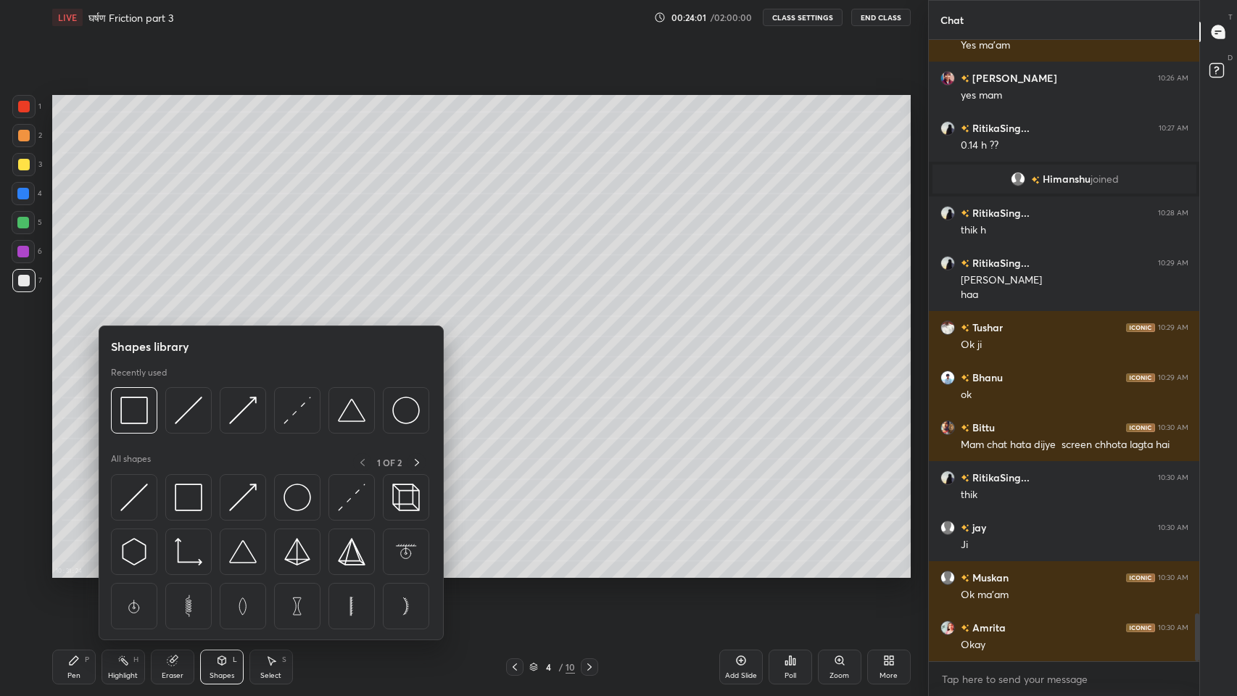
click at [184, 417] on img at bounding box center [189, 410] width 28 height 28
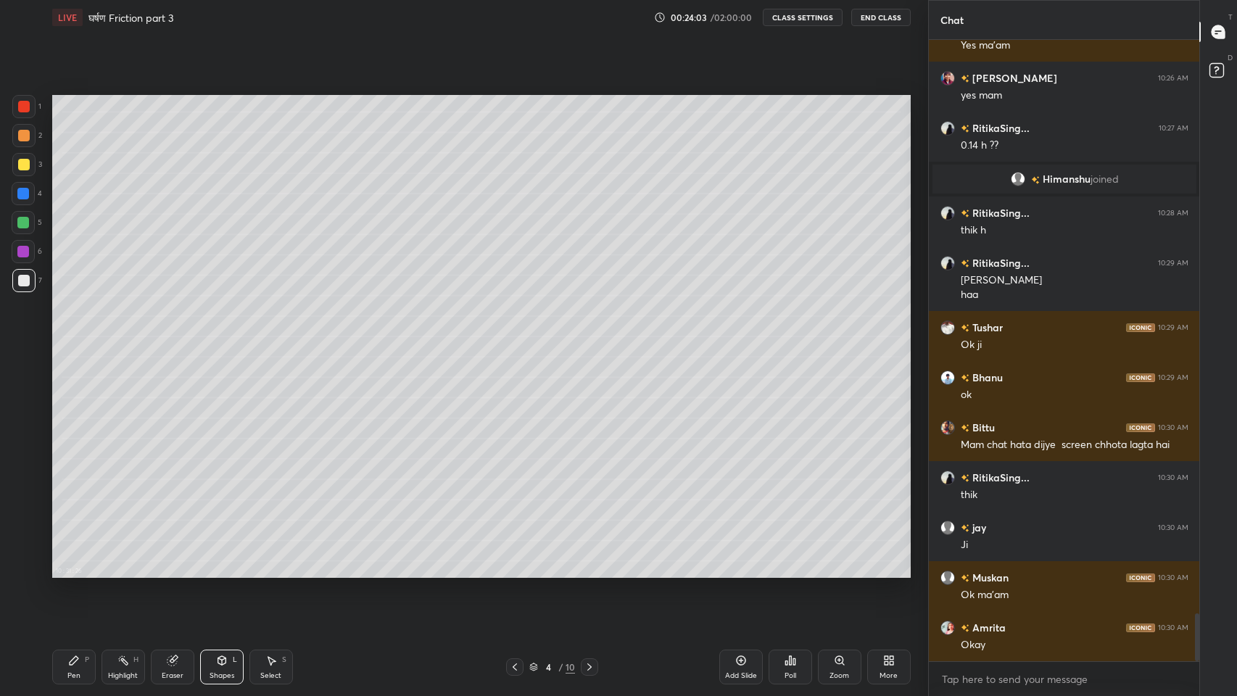
click at [217, 572] on div "Shapes L" at bounding box center [221, 666] width 43 height 35
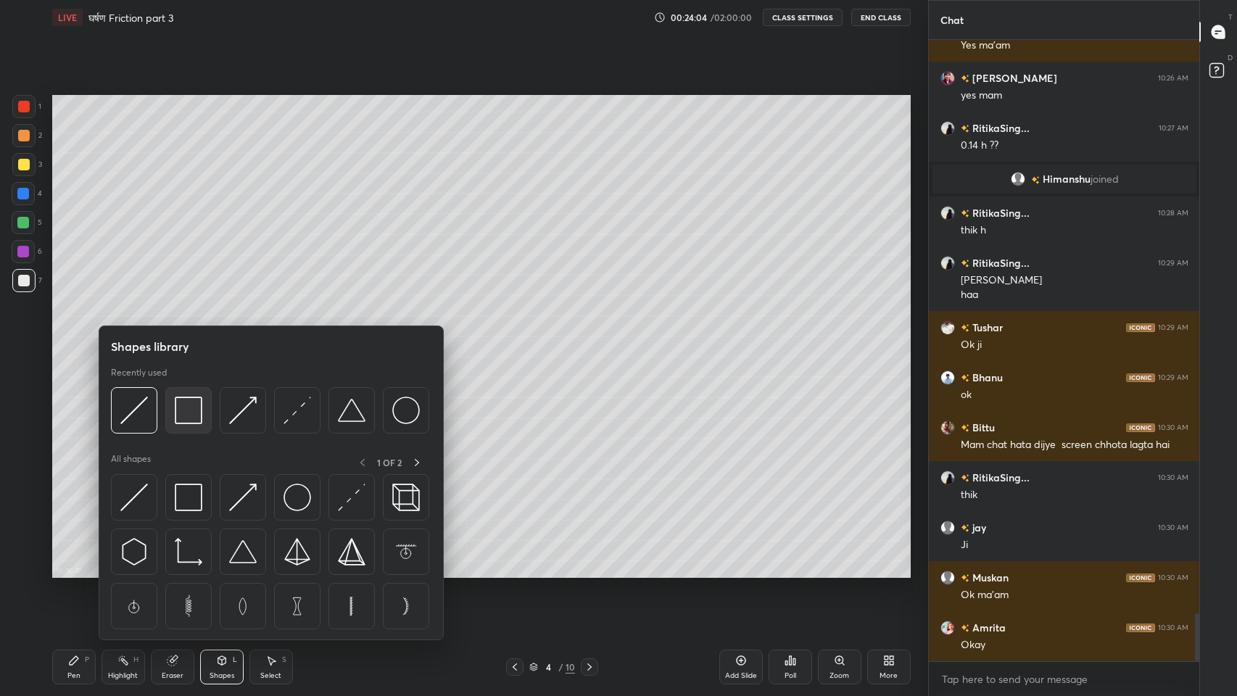
click at [180, 417] on img at bounding box center [189, 410] width 28 height 28
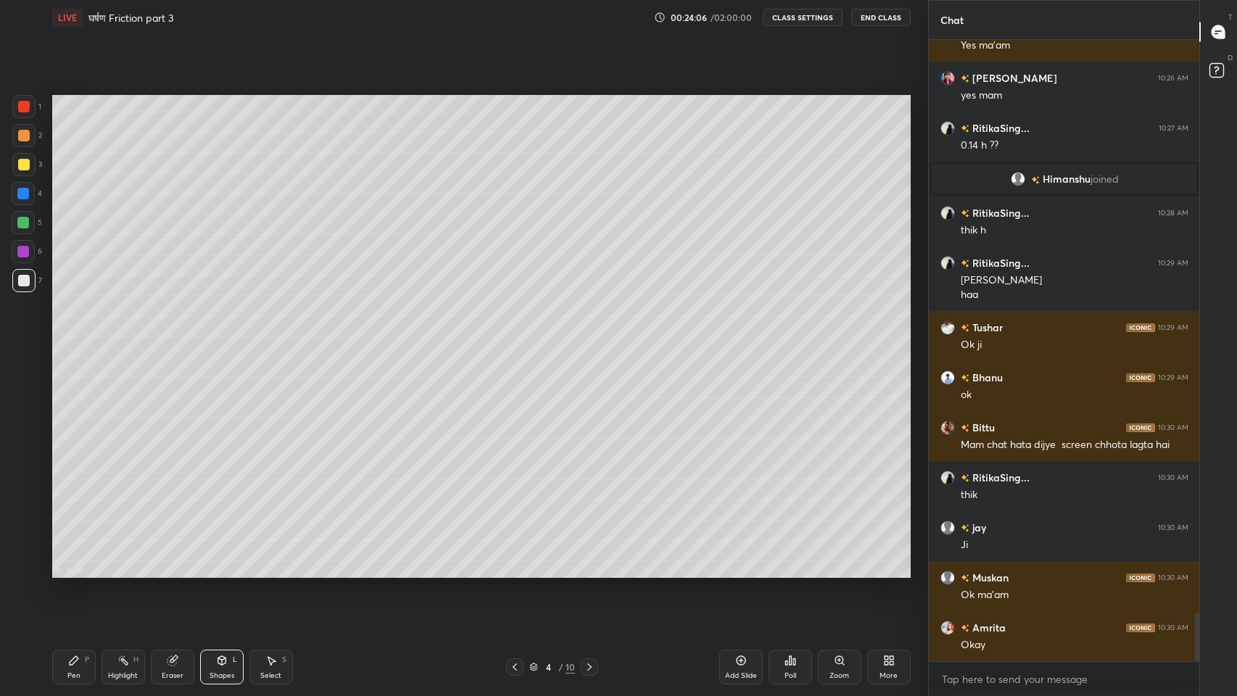
click at [79, 572] on div "Pen" at bounding box center [73, 675] width 13 height 7
click at [222, 572] on div "Shapes" at bounding box center [221, 675] width 25 height 7
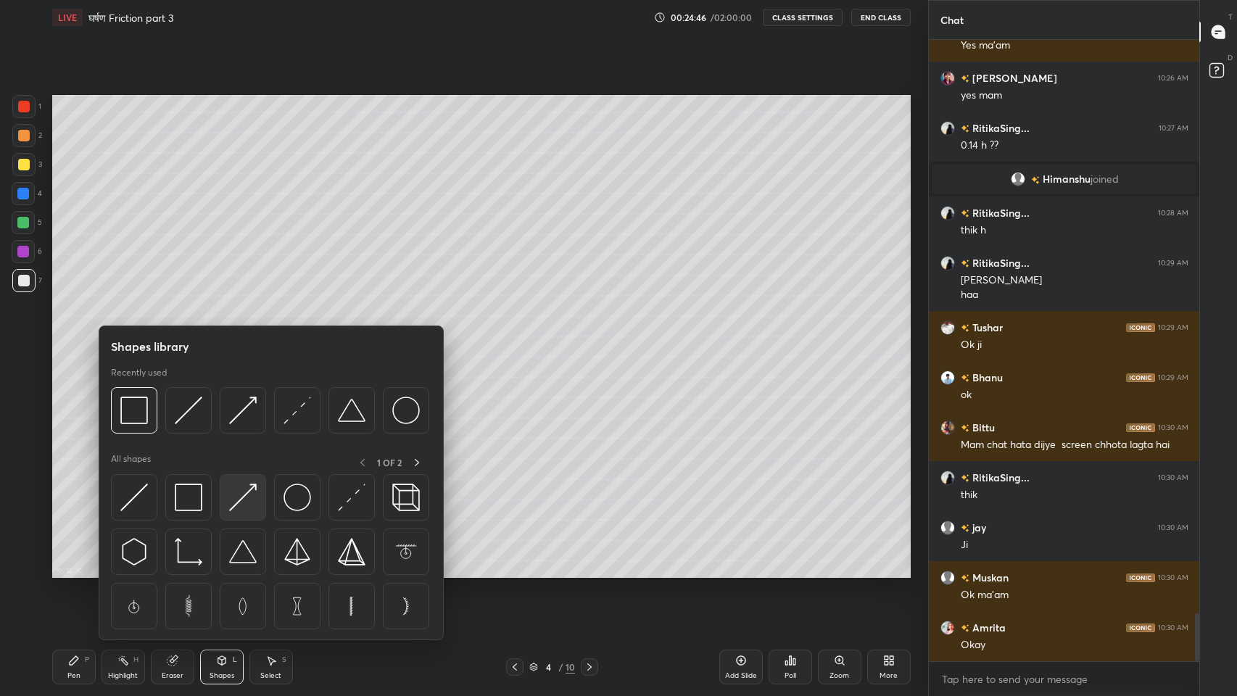
click at [239, 503] on img at bounding box center [243, 497] width 28 height 28
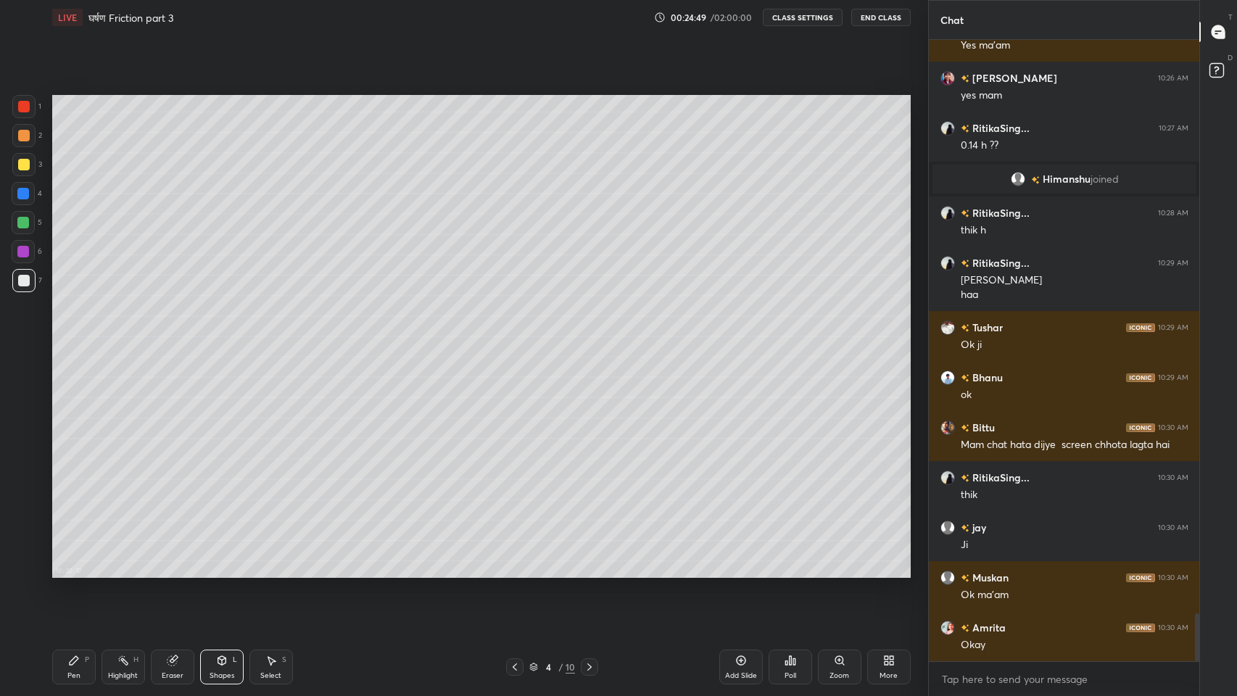
click at [17, 157] on div at bounding box center [23, 164] width 23 height 23
click at [174, 572] on div "Eraser" at bounding box center [172, 666] width 43 height 35
click at [72, 572] on div "Pen" at bounding box center [73, 675] width 13 height 7
click at [223, 572] on div "Shapes" at bounding box center [221, 675] width 25 height 7
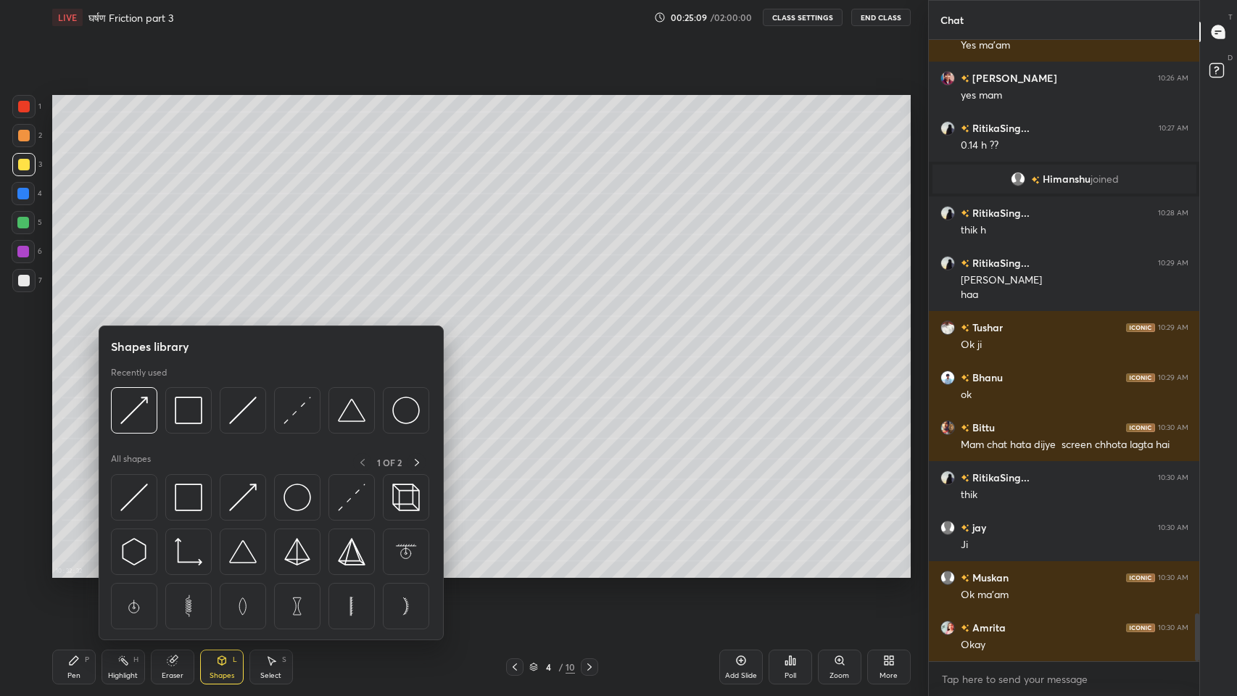
click at [244, 502] on img at bounding box center [243, 497] width 28 height 28
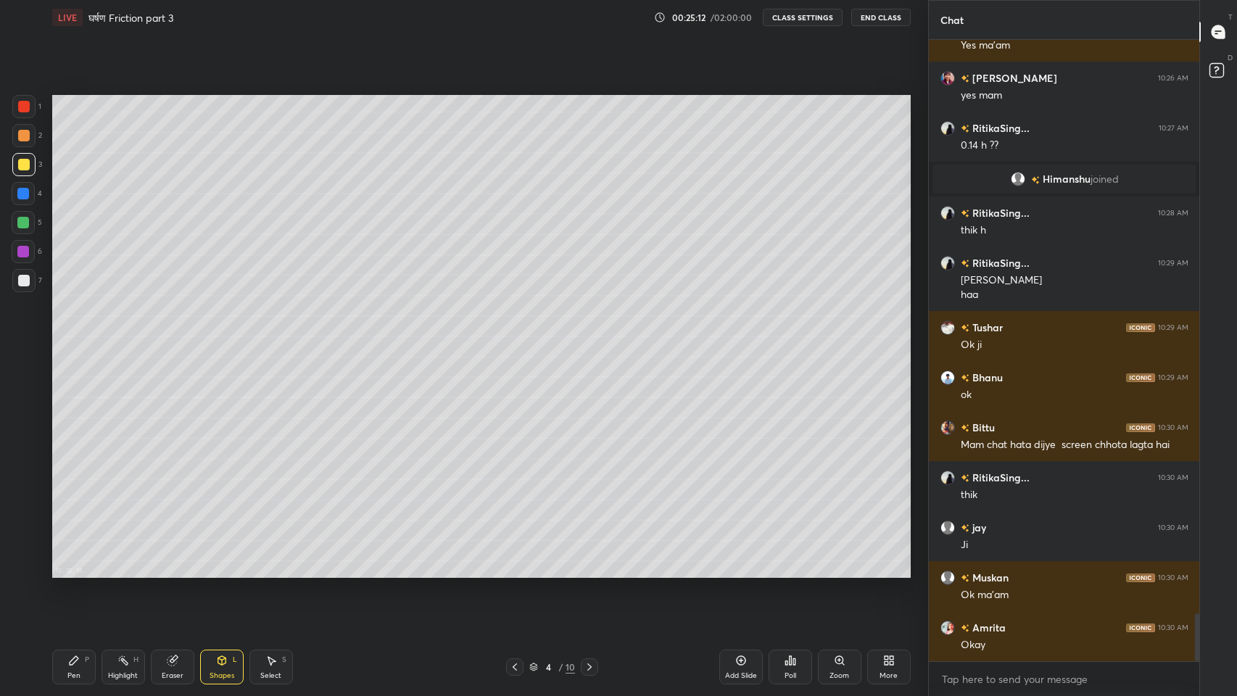
click at [74, 572] on icon at bounding box center [74, 660] width 9 height 9
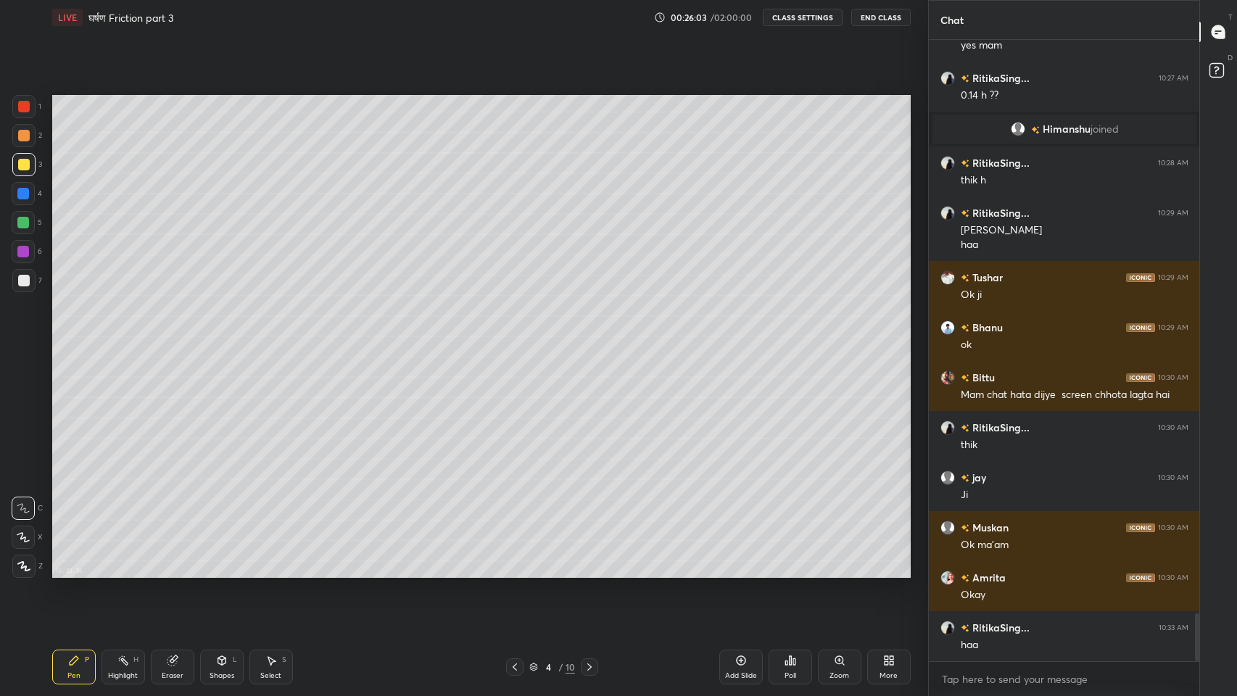
click at [173, 572] on icon at bounding box center [171, 660] width 9 height 9
click at [68, 572] on div "Pen" at bounding box center [73, 675] width 13 height 7
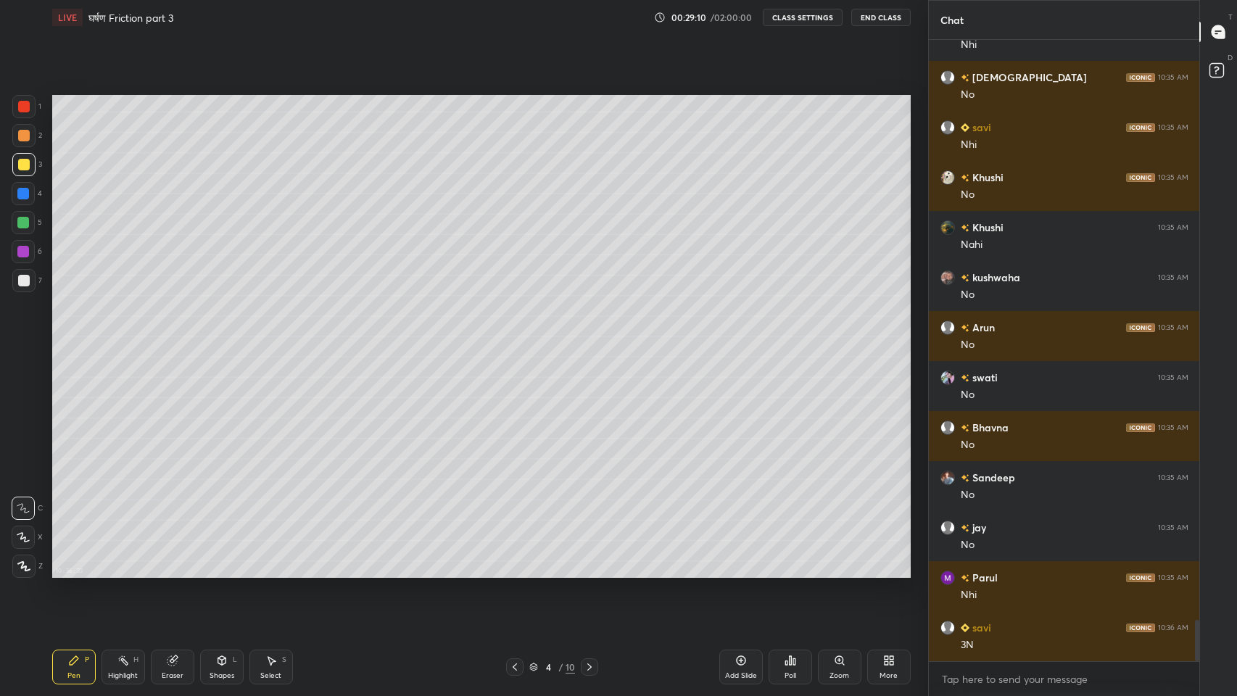
scroll to position [8718, 0]
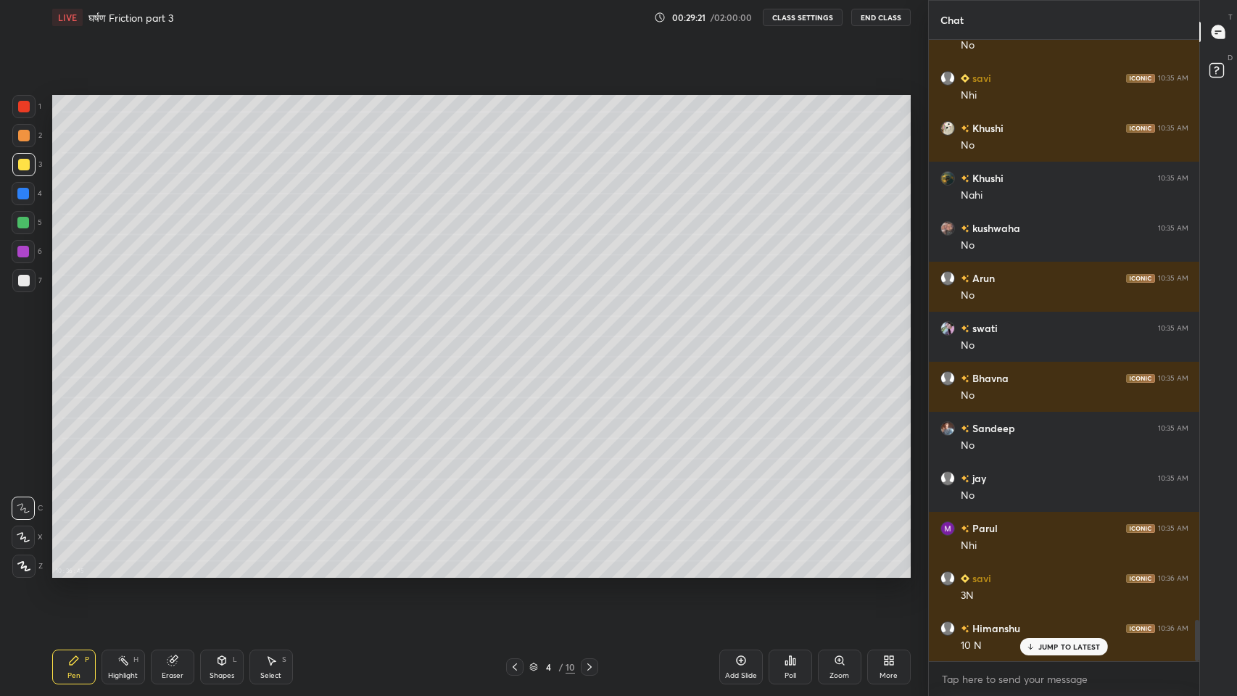
click at [1053, 572] on p "JUMP TO LATEST" at bounding box center [1069, 646] width 62 height 9
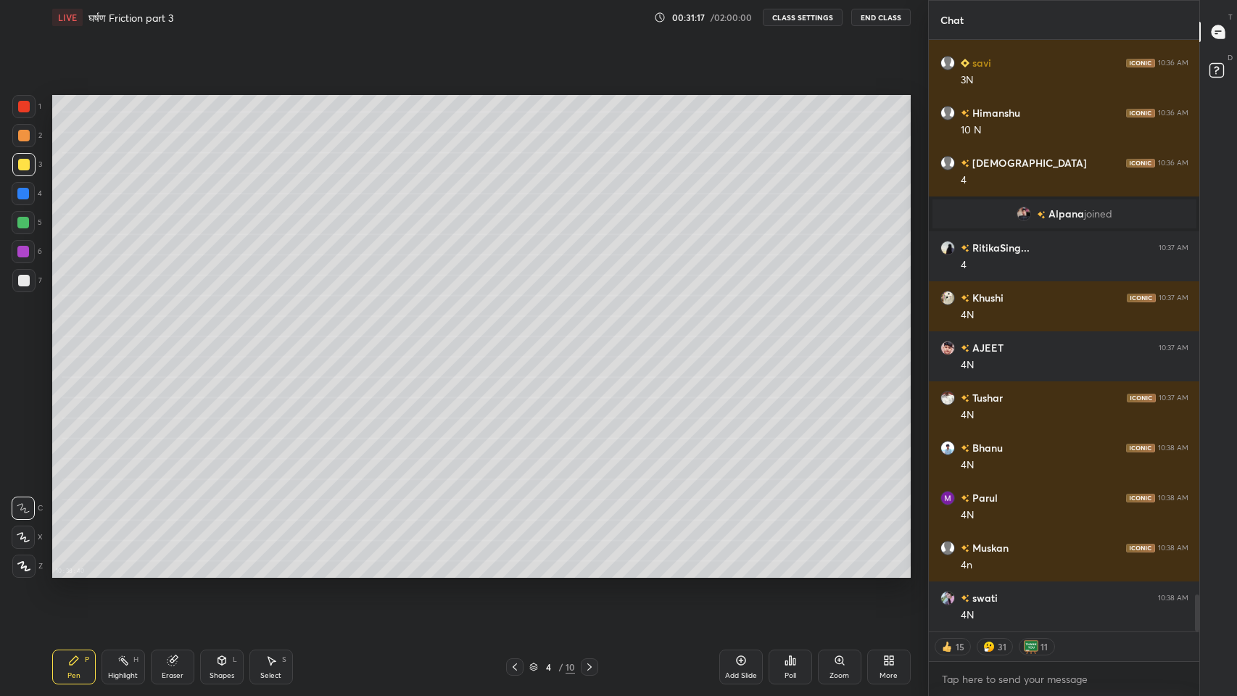
scroll to position [8872, 0]
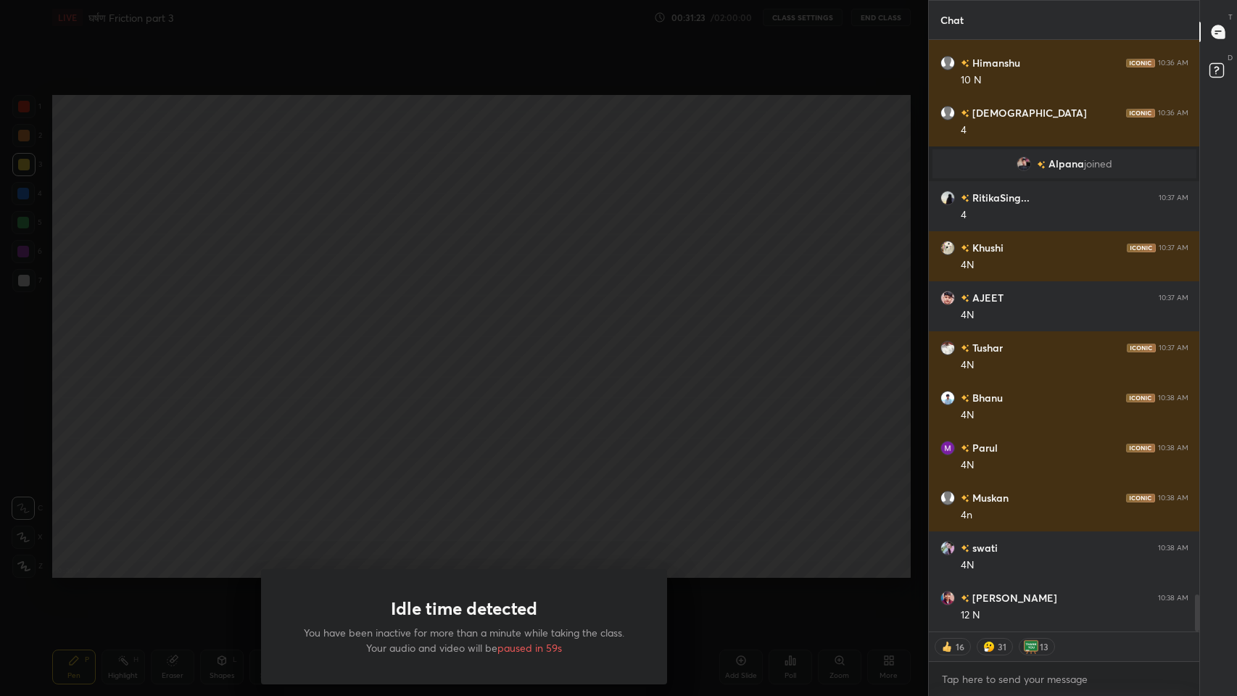
click at [376, 517] on div "Idle time detected You have been inactive for more than a minute while taking t…" at bounding box center [464, 348] width 928 height 696
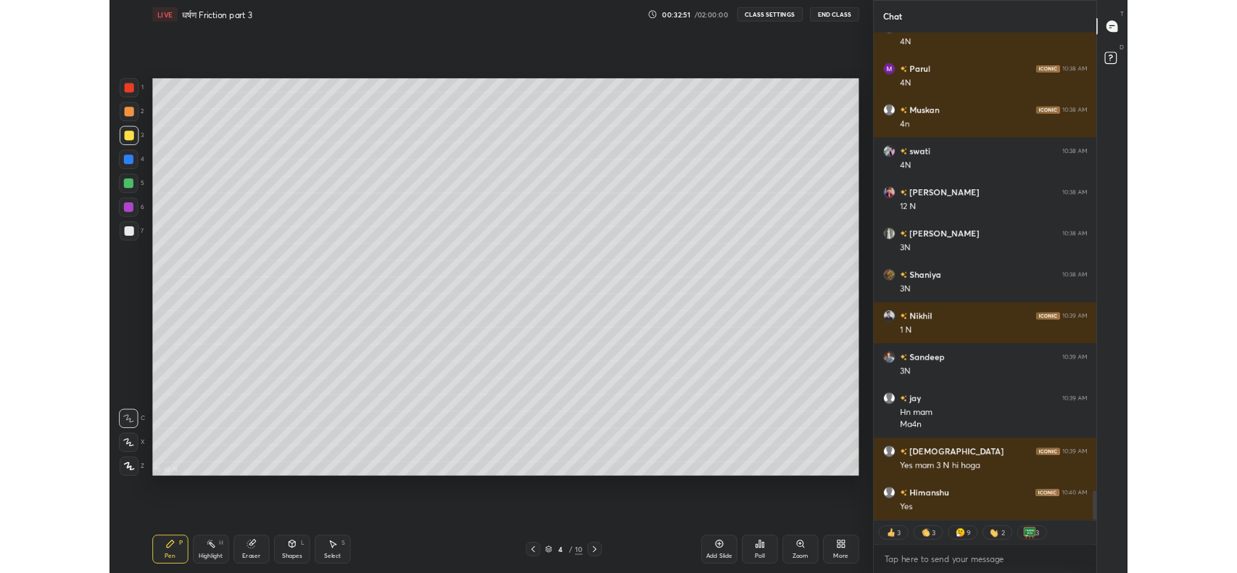
scroll to position [9286, 0]
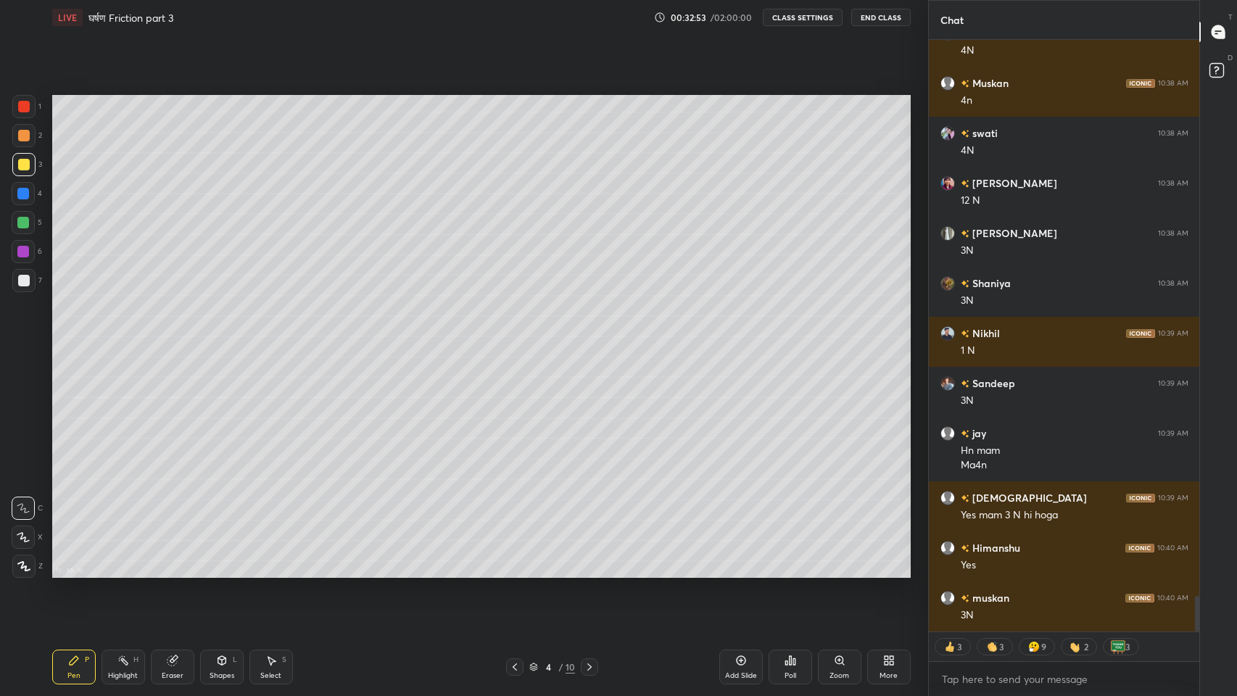
click at [900, 572] on div "More" at bounding box center [888, 666] width 43 height 35
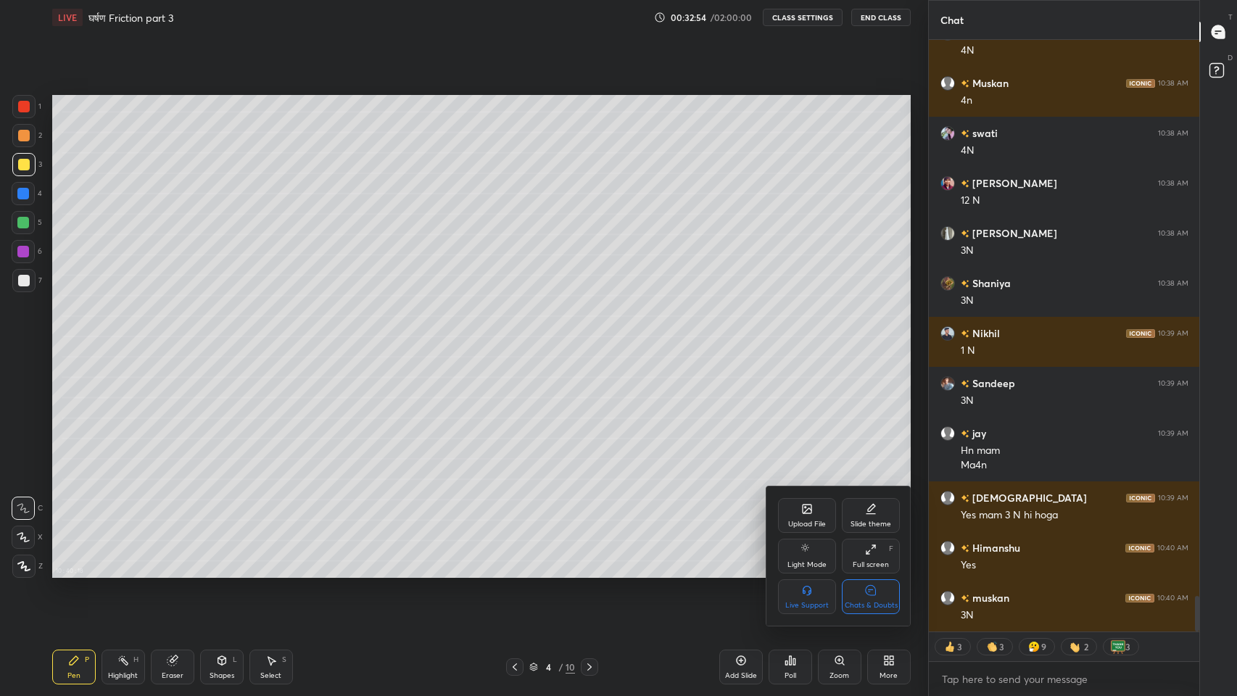
click at [878, 551] on div "Full screen F" at bounding box center [870, 556] width 58 height 35
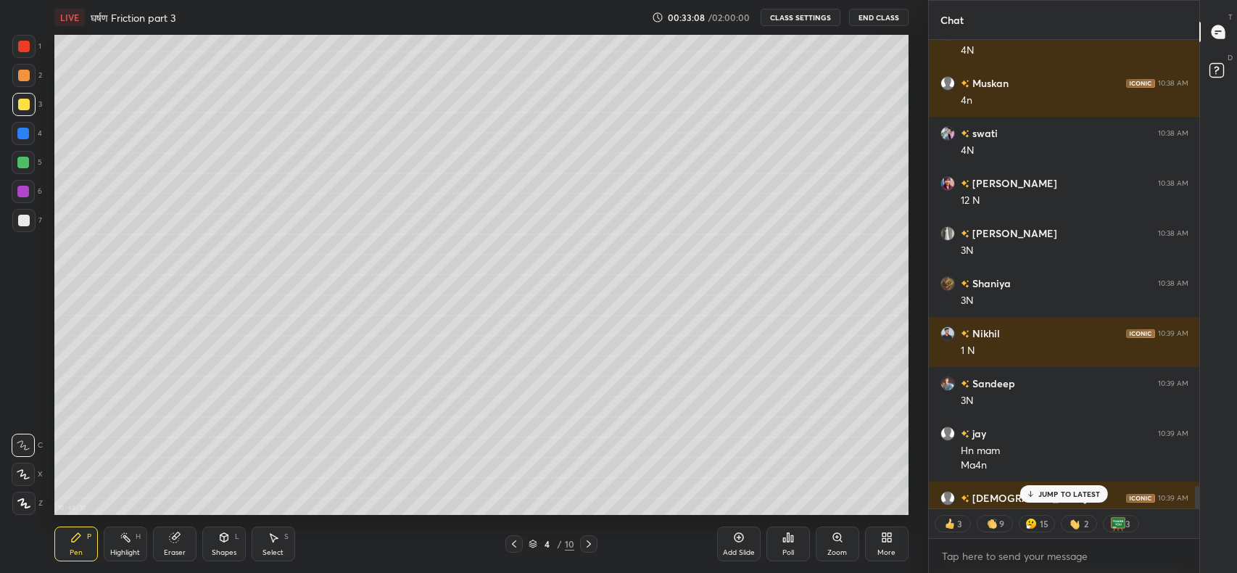
scroll to position [9458, 0]
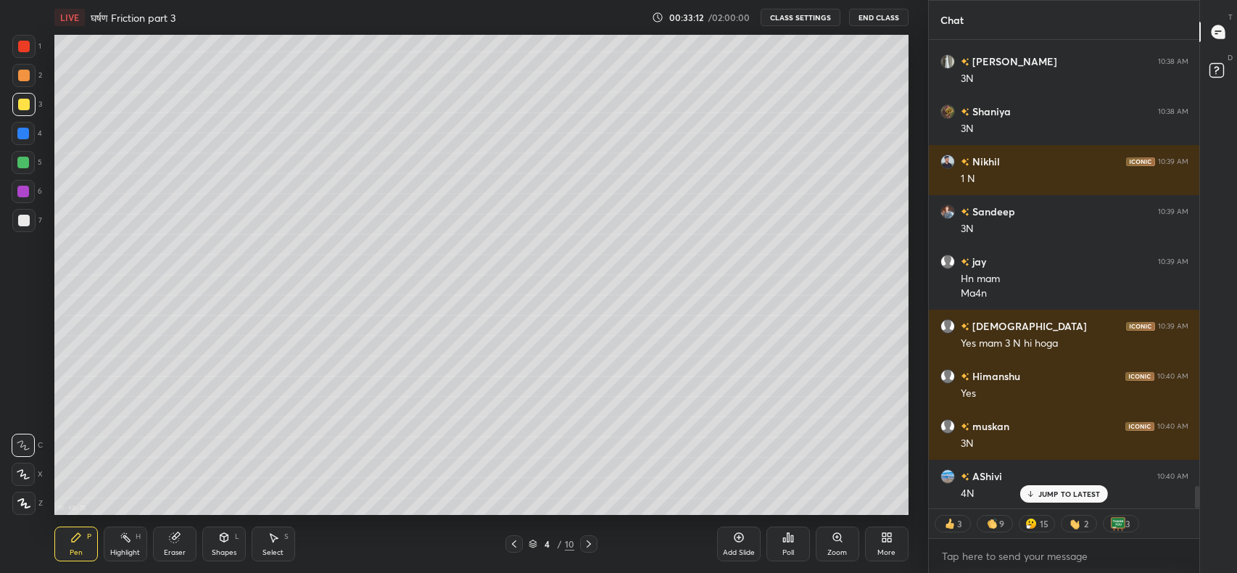
click at [1058, 489] on div "JUMP TO LATEST" at bounding box center [1063, 493] width 87 height 17
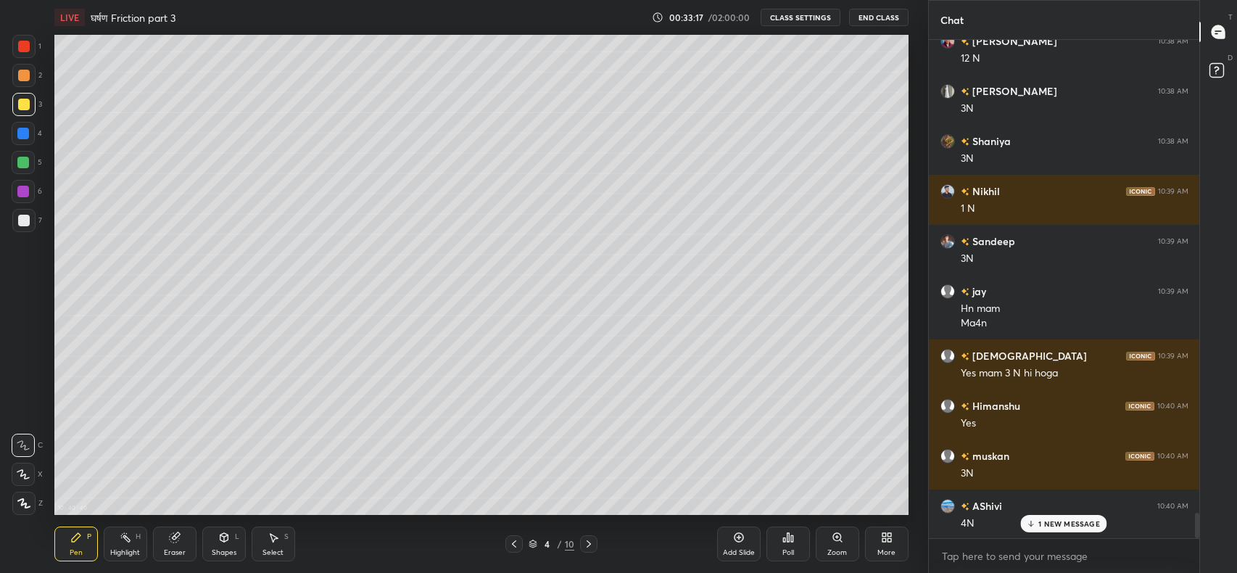
scroll to position [9492, 0]
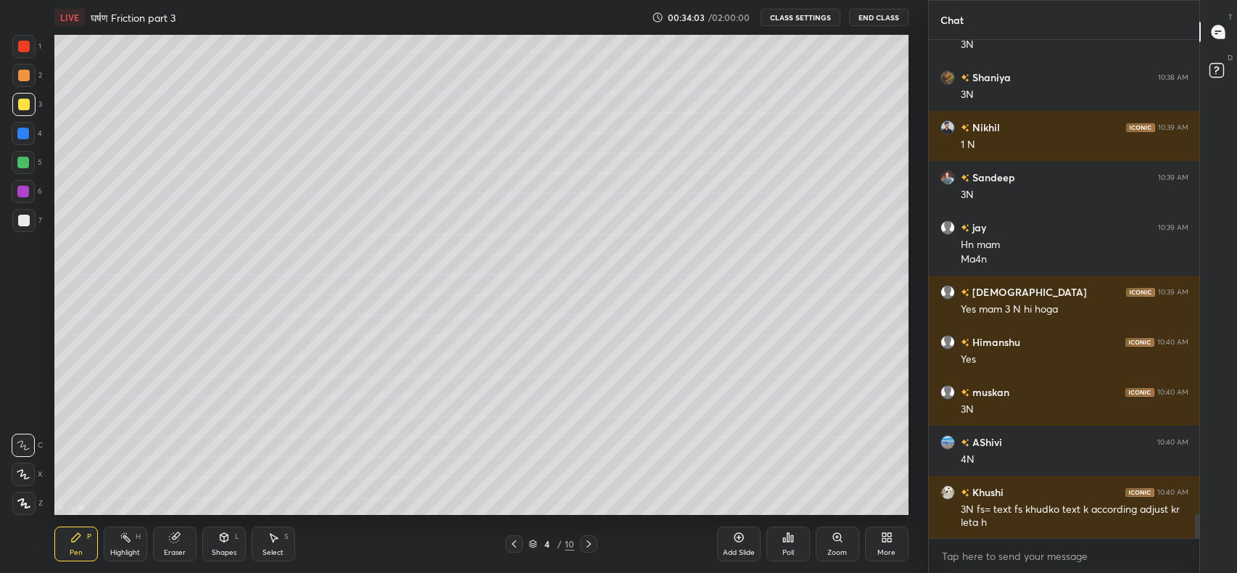
click at [515, 547] on icon at bounding box center [514, 544] width 12 height 12
click at [514, 544] on icon at bounding box center [514, 544] width 12 height 12
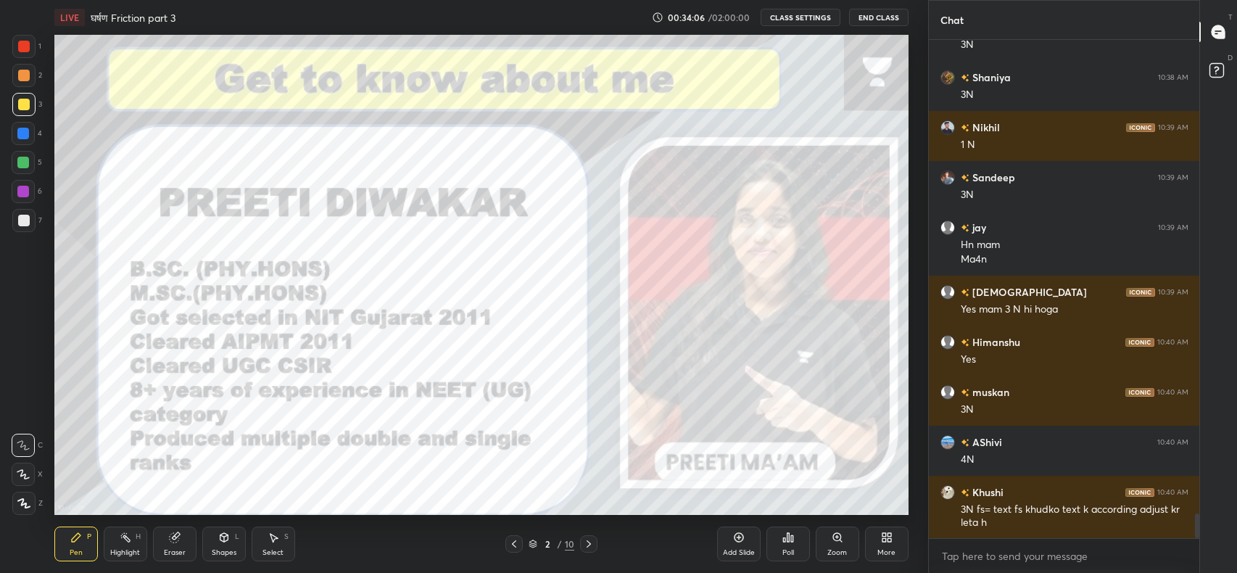
click at [739, 542] on icon at bounding box center [739, 537] width 12 height 12
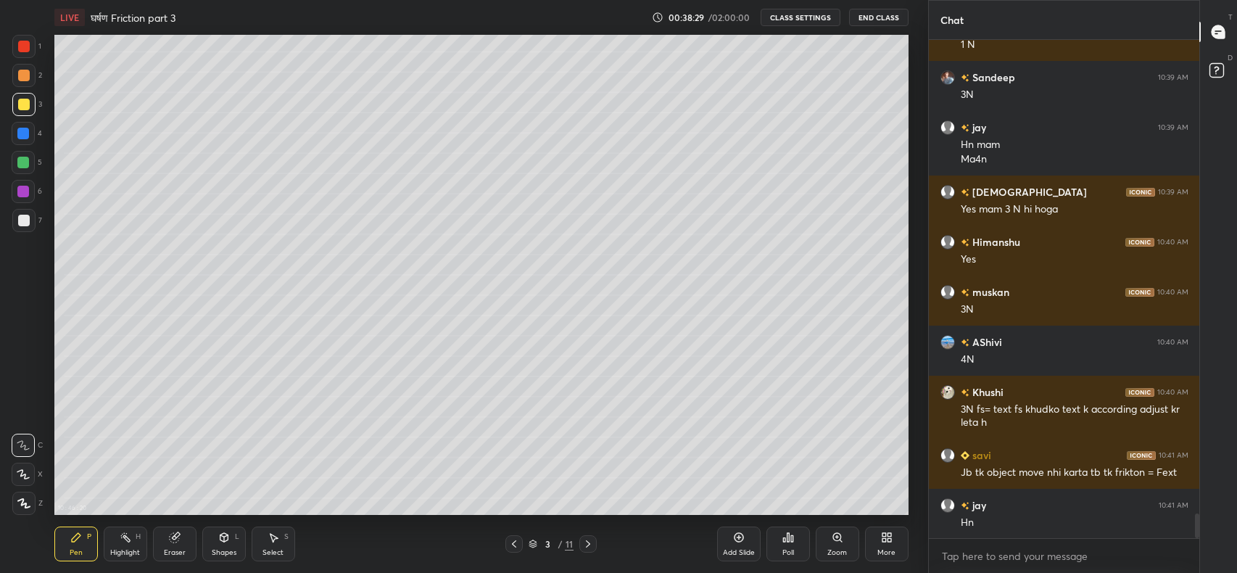
scroll to position [9644, 0]
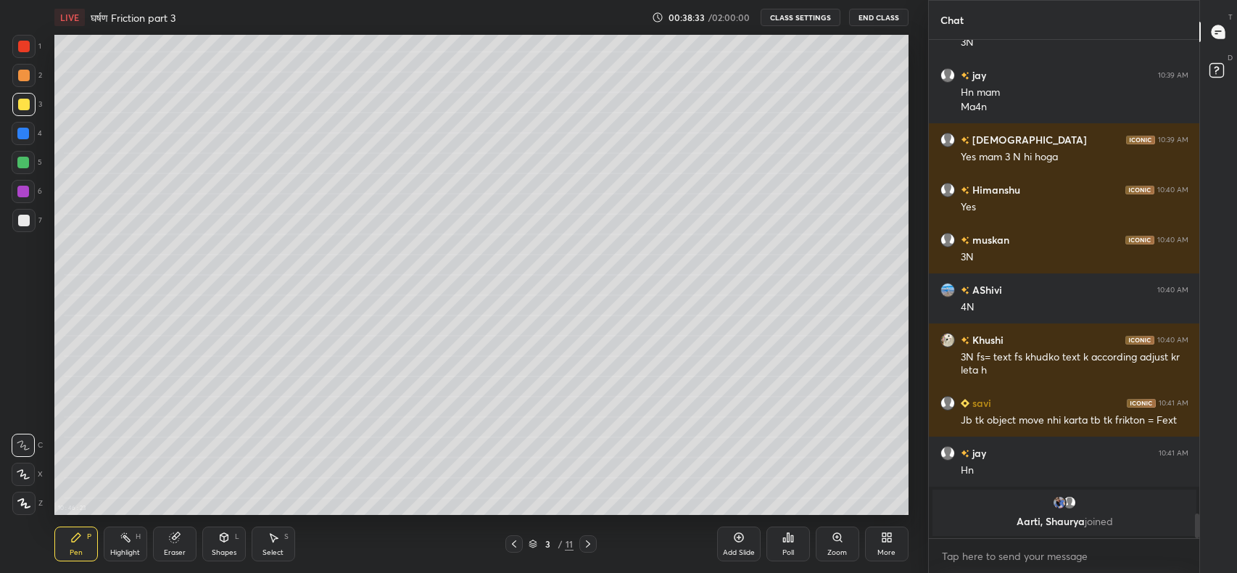
click at [589, 544] on icon at bounding box center [588, 543] width 4 height 7
click at [588, 544] on icon at bounding box center [588, 544] width 12 height 12
click at [177, 541] on icon at bounding box center [175, 537] width 12 height 12
click at [27, 401] on icon at bounding box center [23, 398] width 13 height 13
click at [79, 542] on icon at bounding box center [76, 537] width 12 height 12
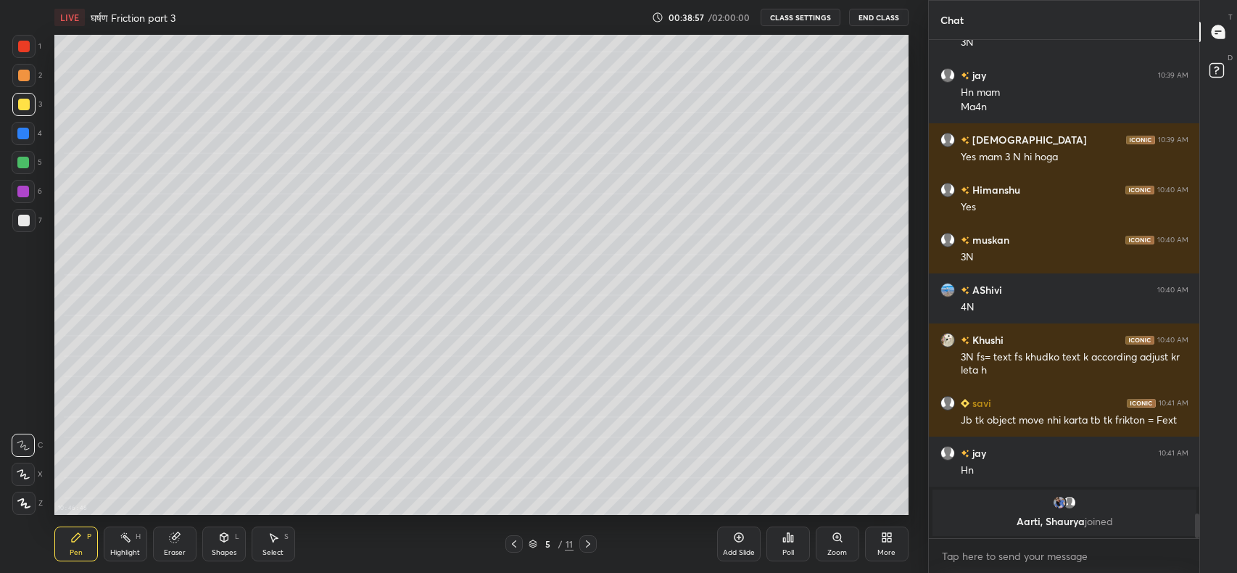
click at [20, 78] on div at bounding box center [24, 76] width 12 height 12
click at [740, 540] on icon at bounding box center [739, 537] width 12 height 12
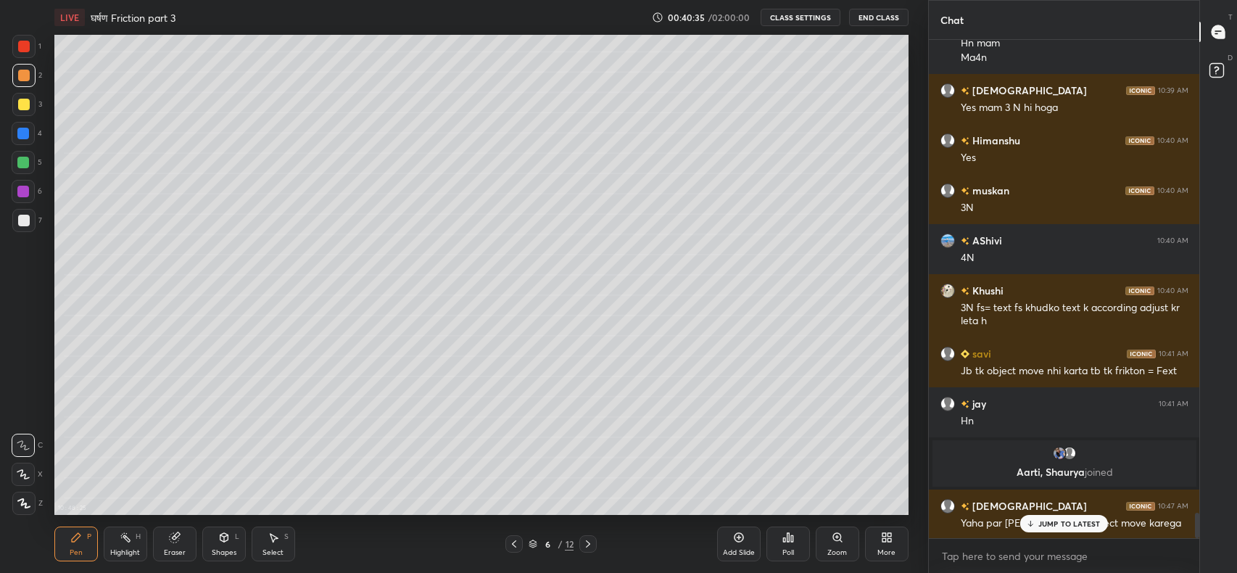
click at [1038, 527] on div "JUMP TO LATEST" at bounding box center [1063, 523] width 87 height 17
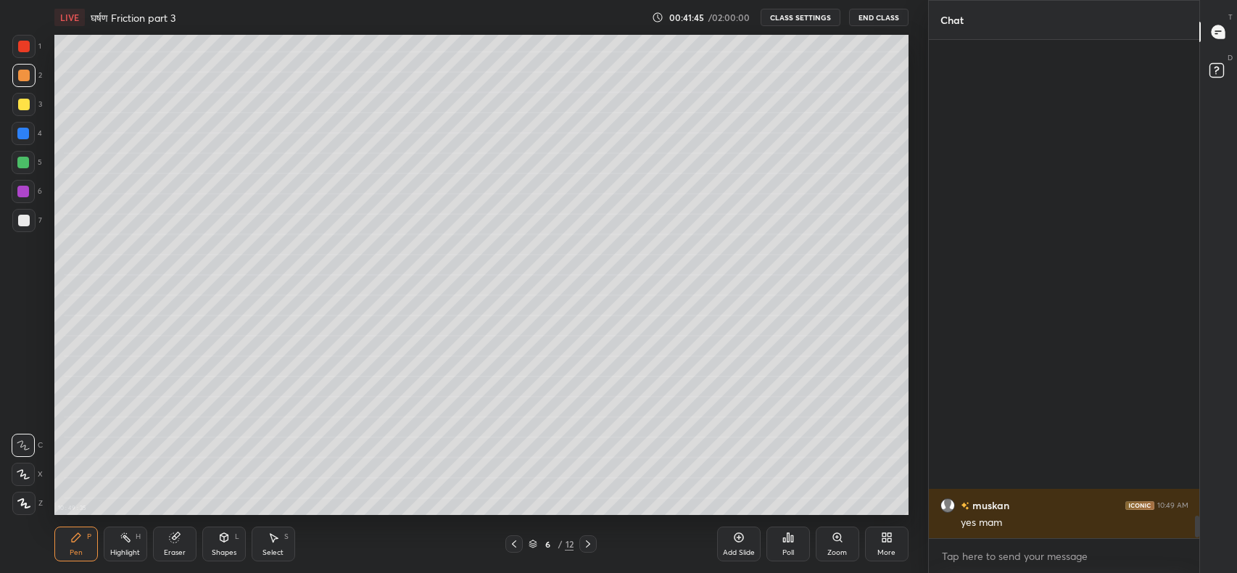
scroll to position [10965, 0]
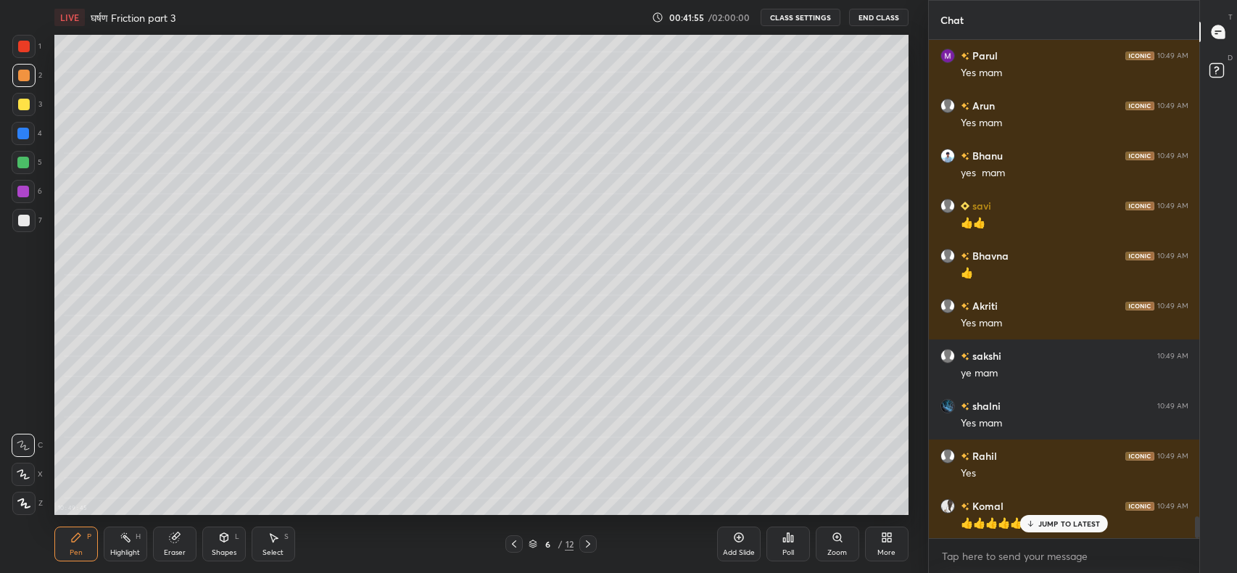
click at [1041, 519] on p "JUMP TO LATEST" at bounding box center [1069, 523] width 62 height 9
click at [516, 543] on icon at bounding box center [514, 544] width 12 height 12
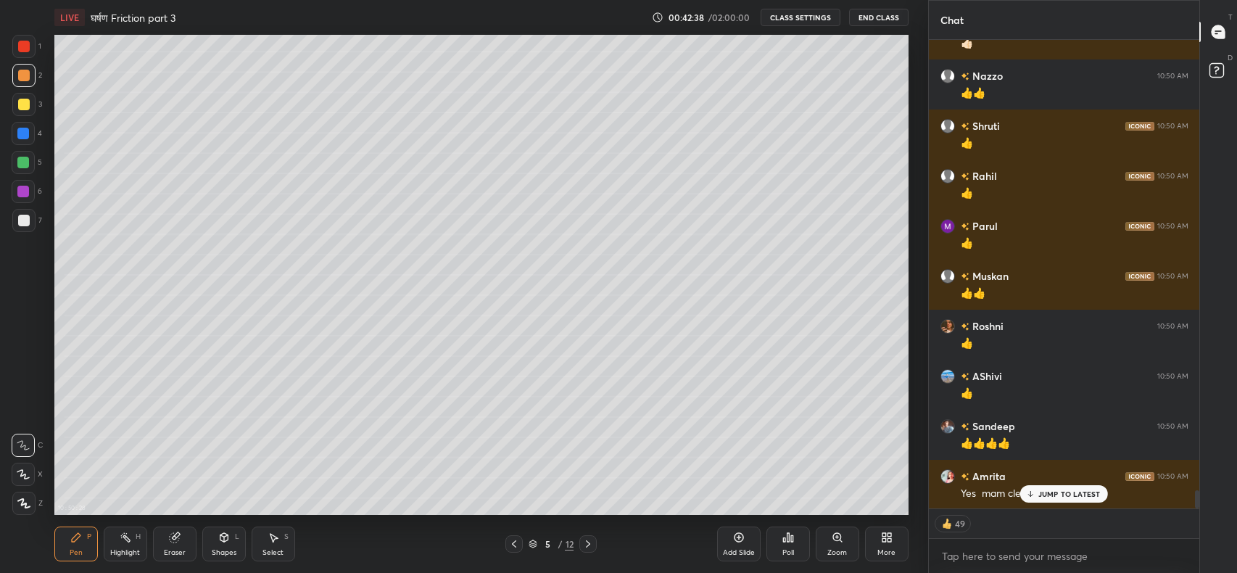
scroll to position [11795, 0]
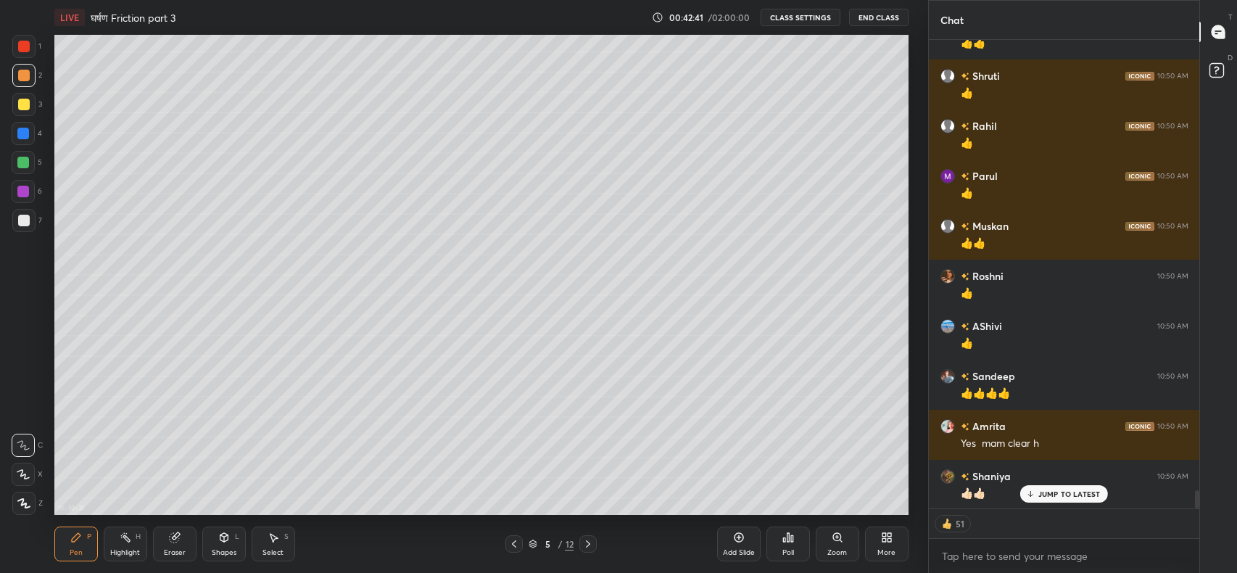
click at [1053, 496] on p "JUMP TO LATEST" at bounding box center [1069, 493] width 62 height 9
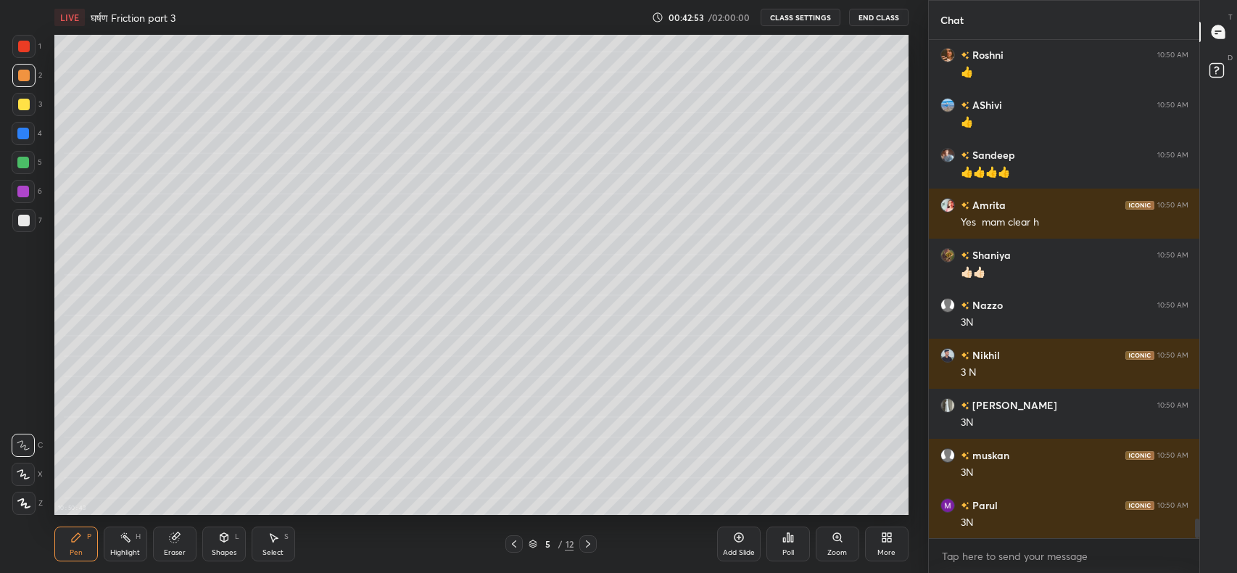
scroll to position [12066, 0]
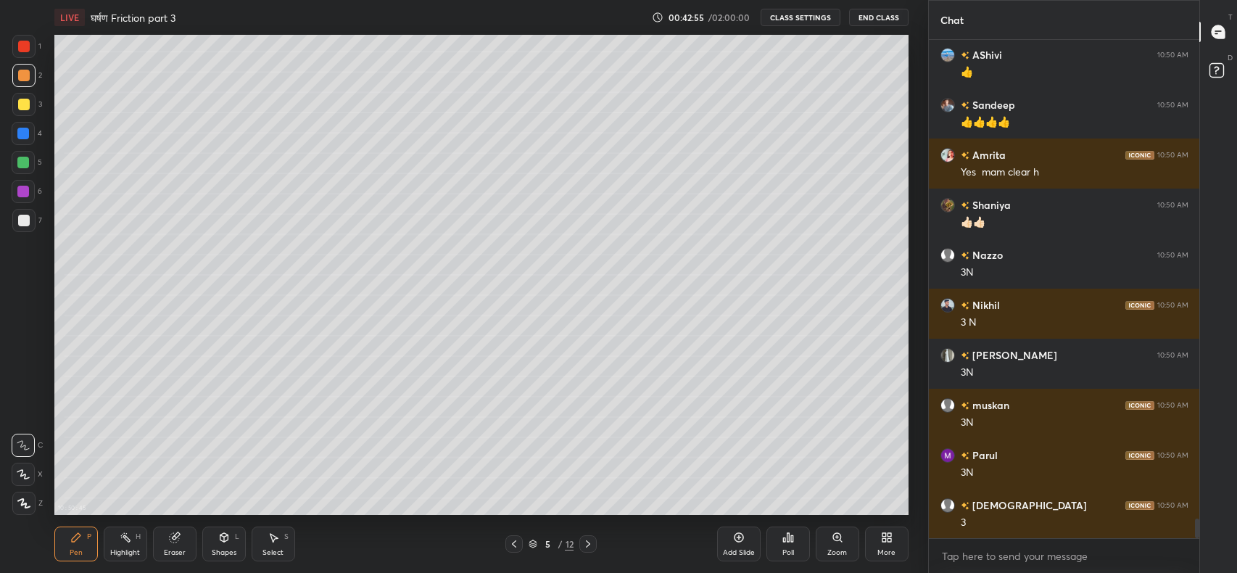
click at [739, 545] on div "Add Slide" at bounding box center [738, 543] width 43 height 35
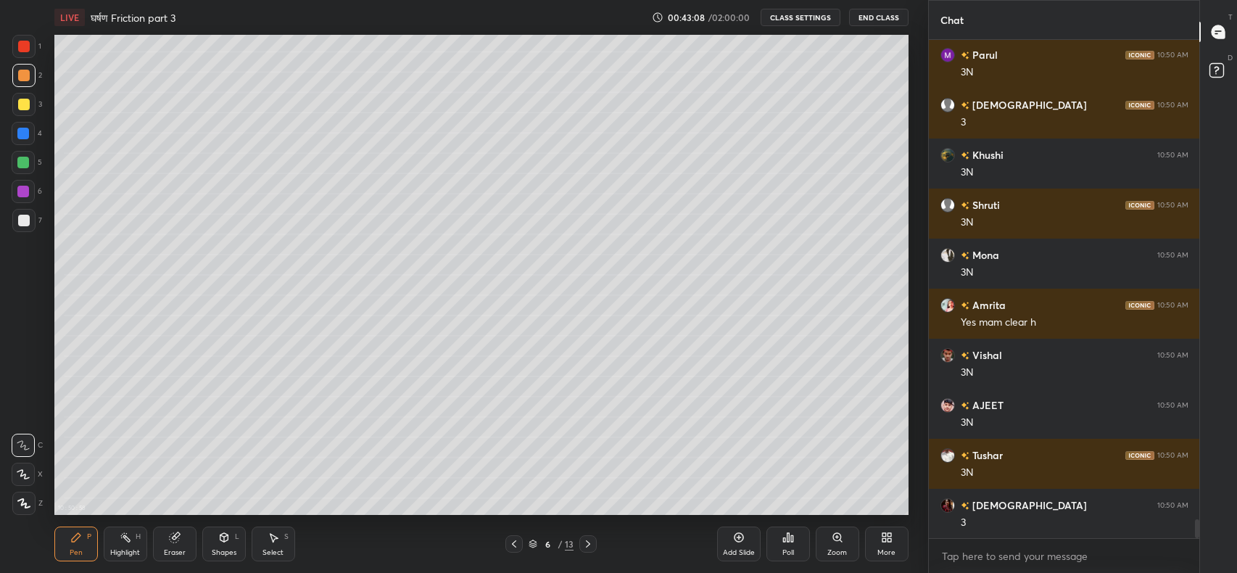
scroll to position [12516, 0]
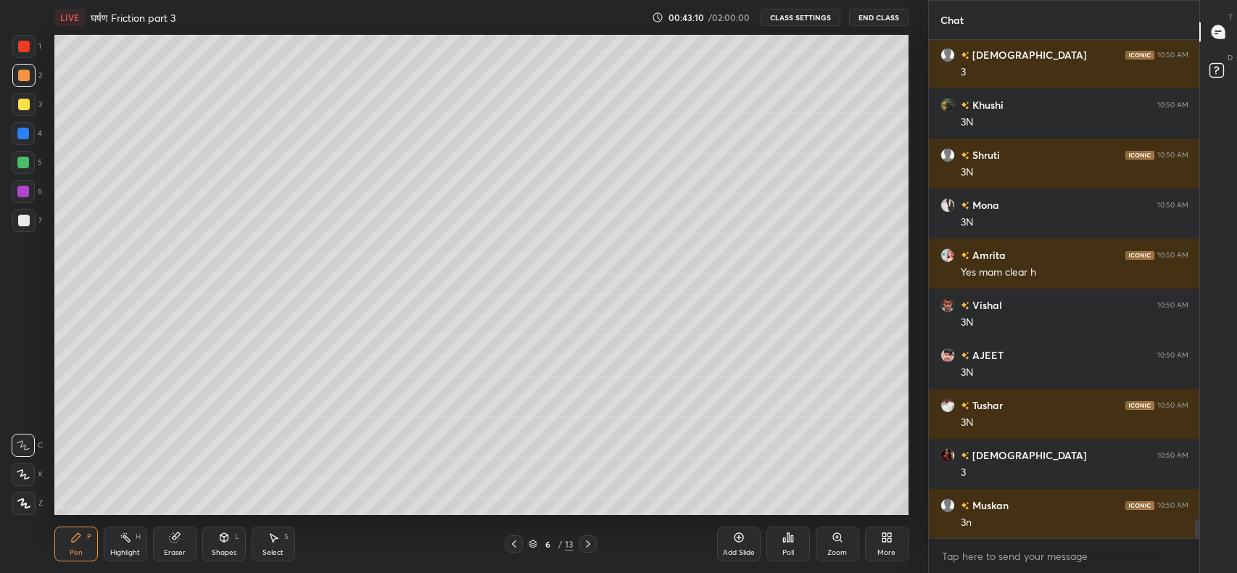
click at [25, 220] on div at bounding box center [24, 221] width 12 height 12
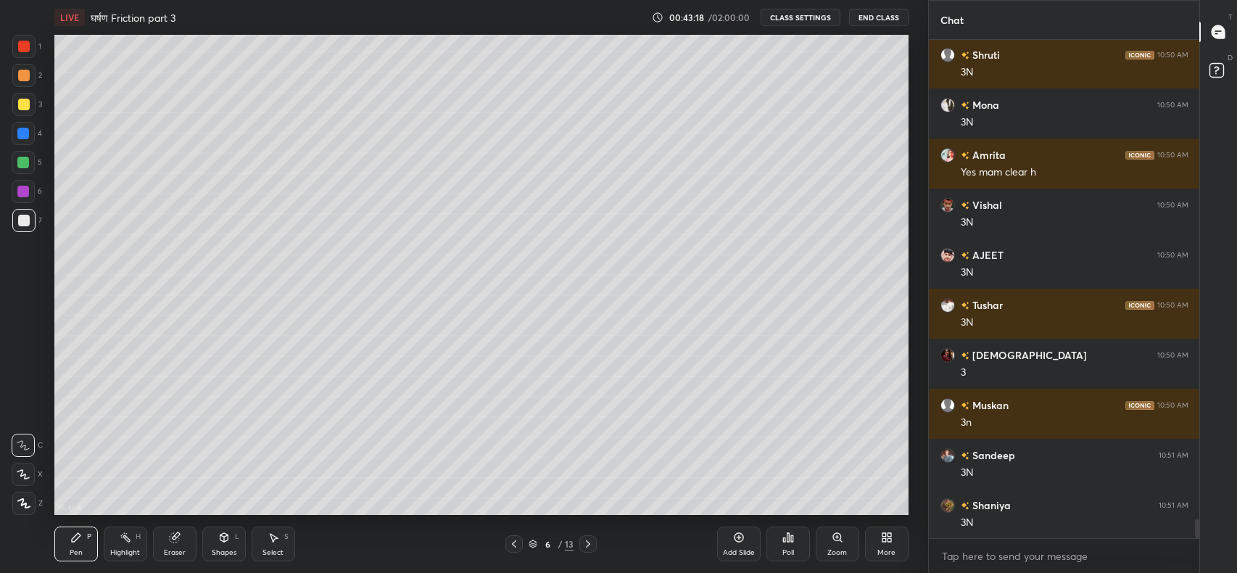
scroll to position [12666, 0]
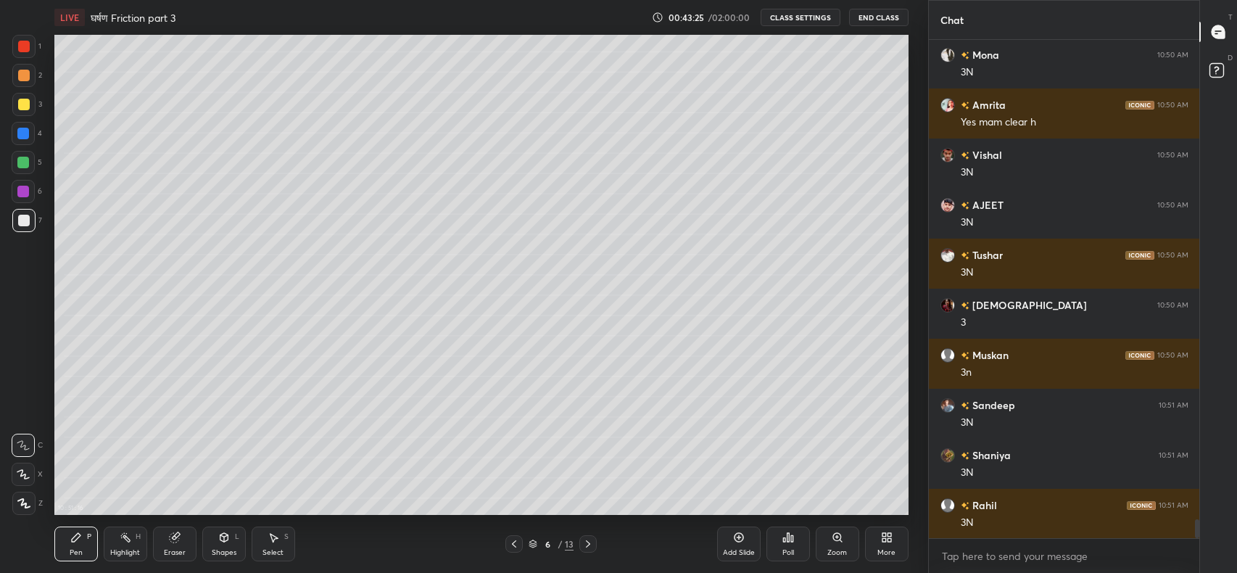
click at [19, 102] on div at bounding box center [24, 105] width 12 height 12
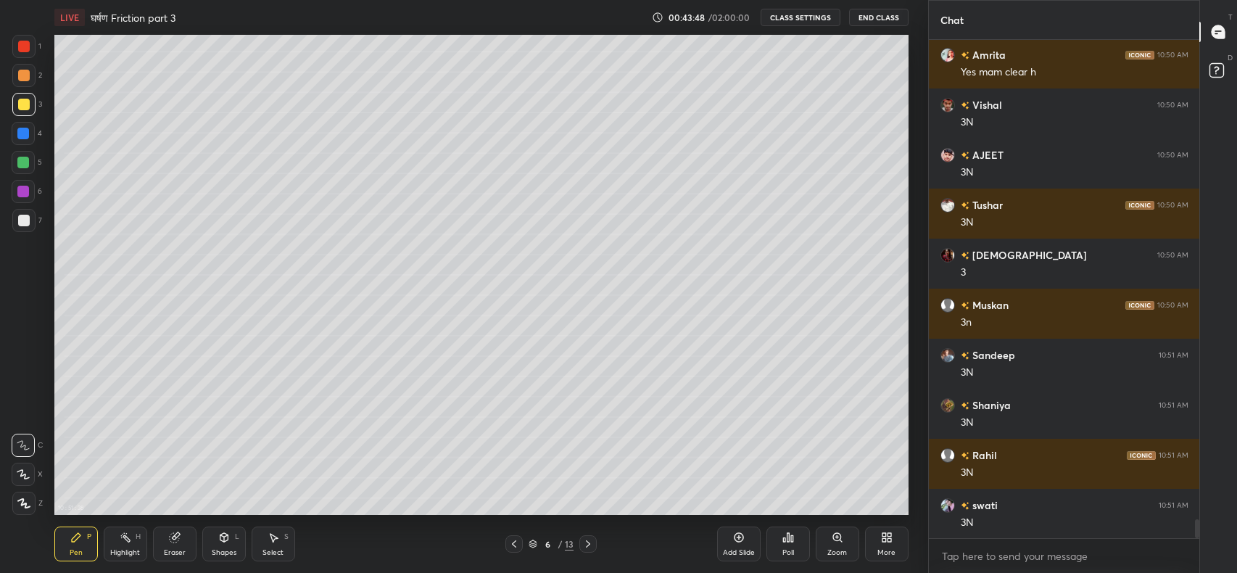
click at [514, 544] on icon at bounding box center [514, 544] width 12 height 12
click at [588, 544] on icon at bounding box center [588, 544] width 12 height 12
click at [589, 544] on icon at bounding box center [588, 544] width 12 height 12
click at [589, 541] on icon at bounding box center [588, 544] width 12 height 12
click at [514, 541] on icon at bounding box center [514, 544] width 12 height 12
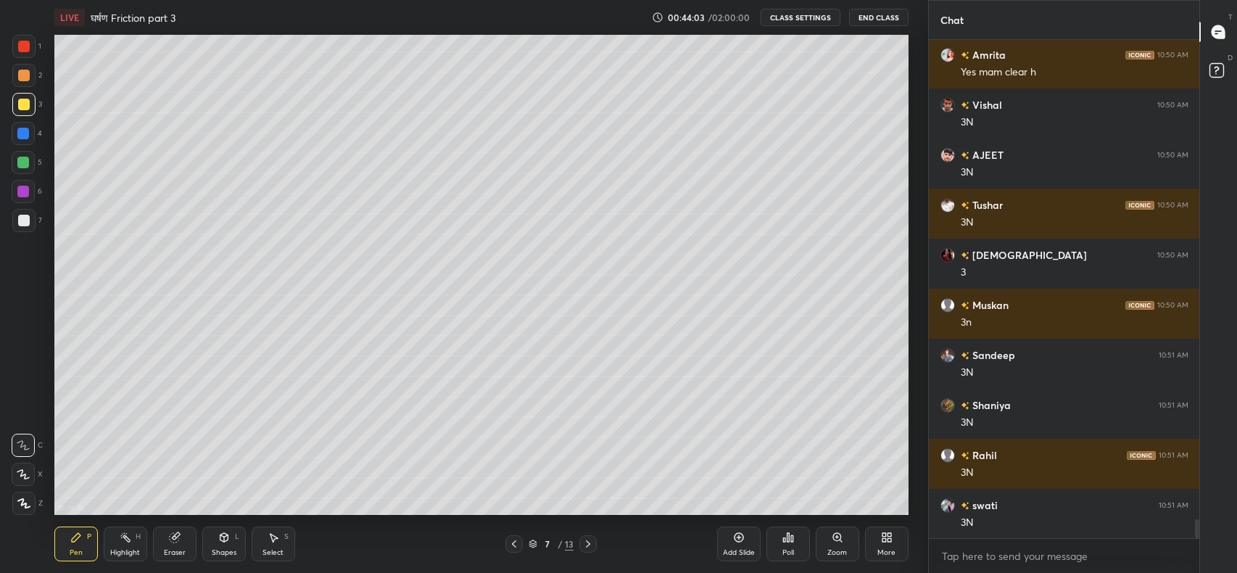
click at [730, 535] on div "Add Slide" at bounding box center [738, 543] width 43 height 35
click at [229, 547] on div "Shapes L" at bounding box center [223, 543] width 43 height 35
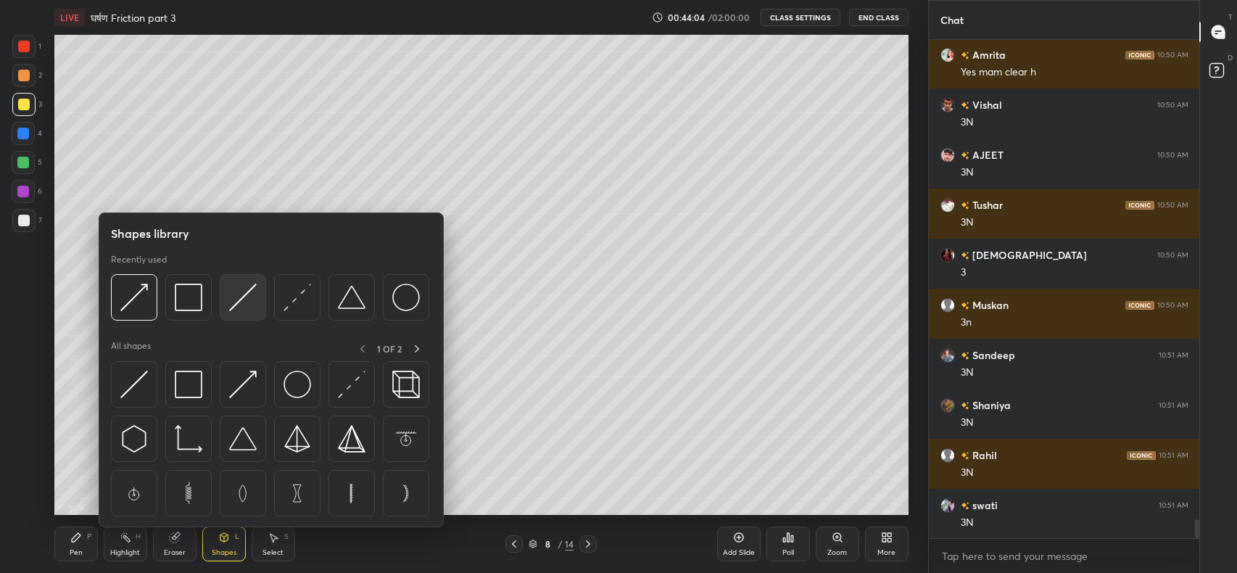
click at [244, 296] on img at bounding box center [243, 297] width 28 height 28
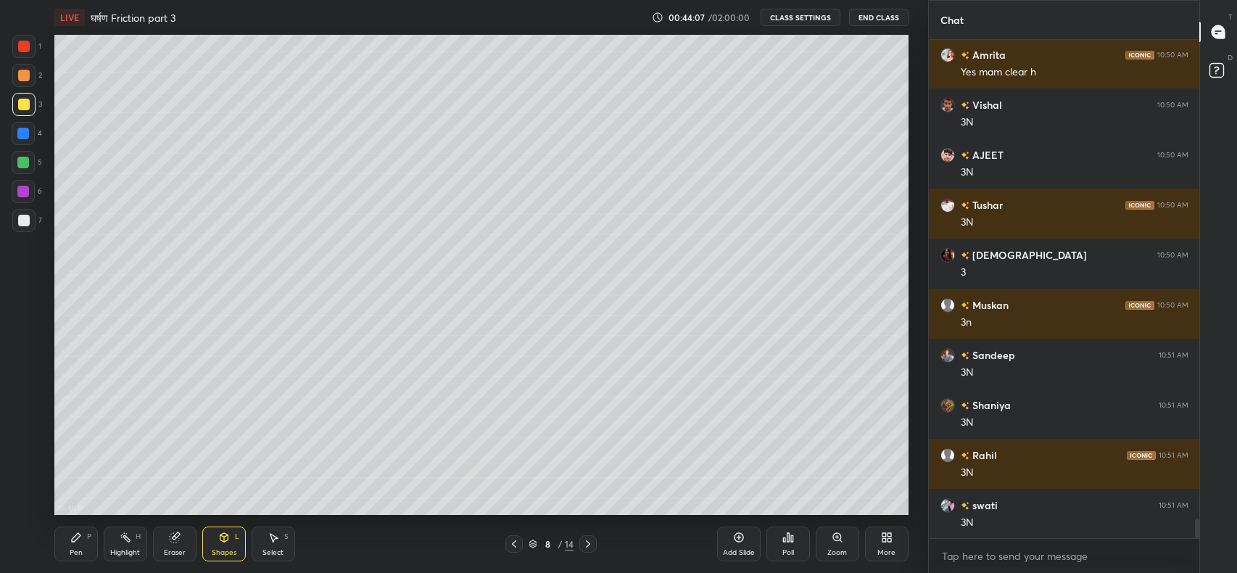
click at [220, 545] on div "Shapes L" at bounding box center [223, 543] width 43 height 35
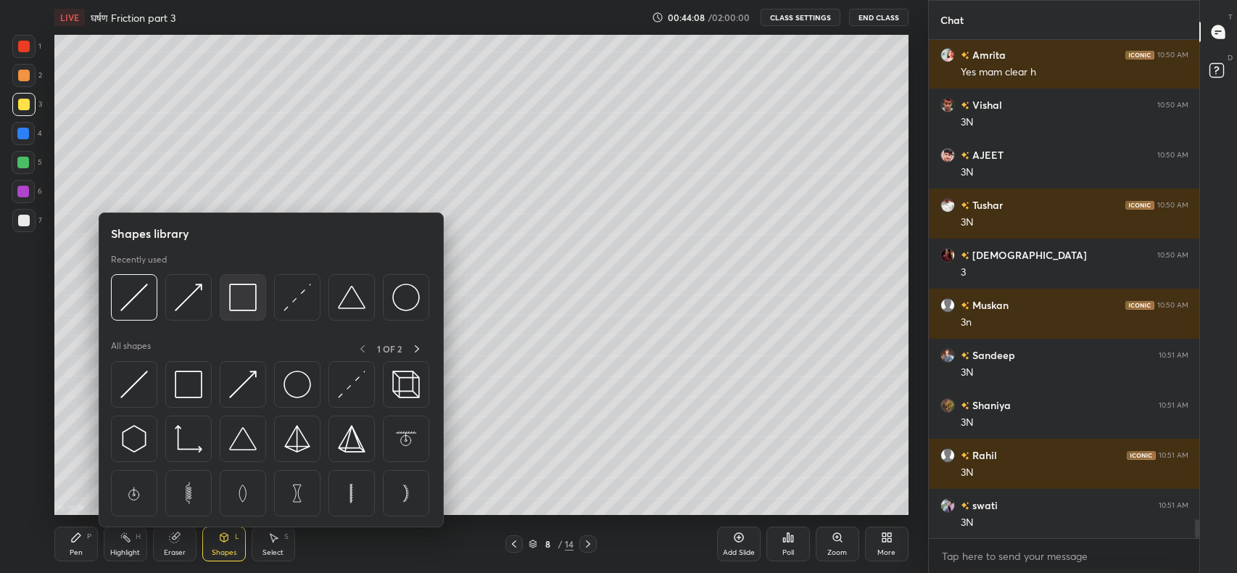
click at [247, 298] on img at bounding box center [243, 297] width 28 height 28
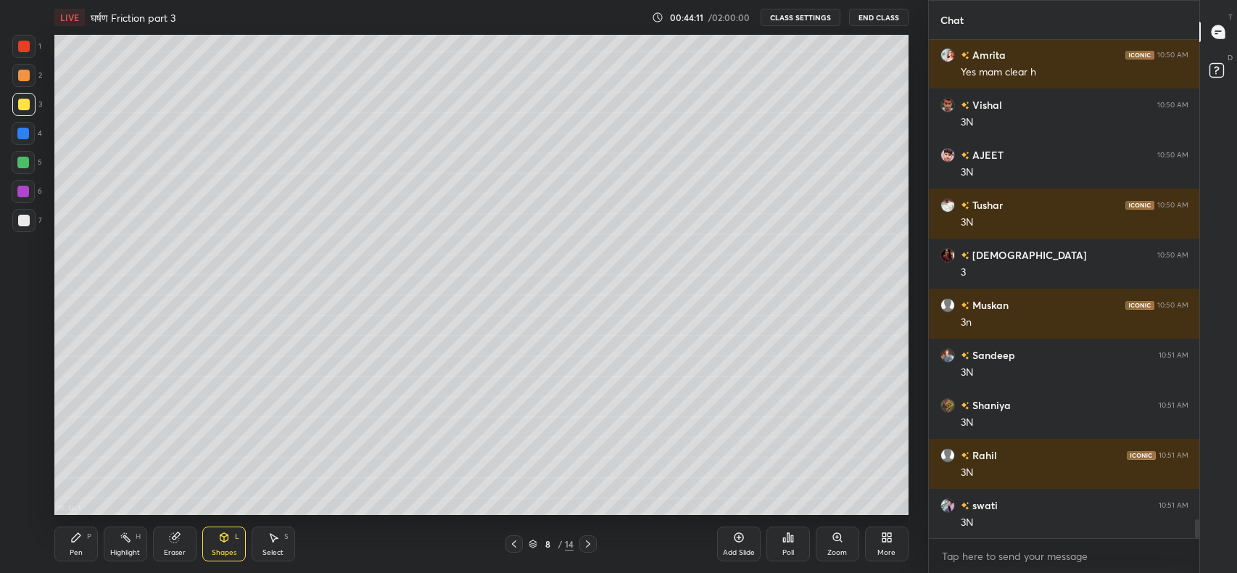
click at [72, 550] on div "Pen" at bounding box center [76, 552] width 13 height 7
click at [514, 544] on icon at bounding box center [514, 544] width 12 height 12
click at [512, 544] on icon at bounding box center [514, 543] width 4 height 7
click at [514, 548] on icon at bounding box center [514, 544] width 12 height 12
click at [588, 541] on icon at bounding box center [588, 543] width 4 height 7
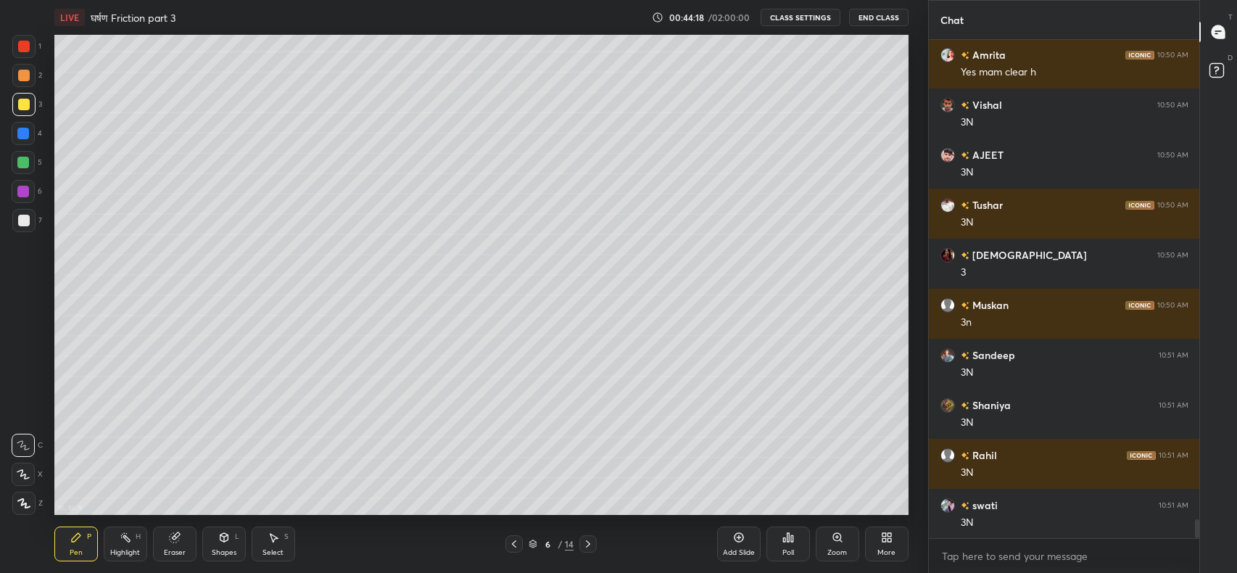
click at [588, 544] on icon at bounding box center [588, 544] width 12 height 12
click at [589, 540] on icon at bounding box center [588, 544] width 12 height 12
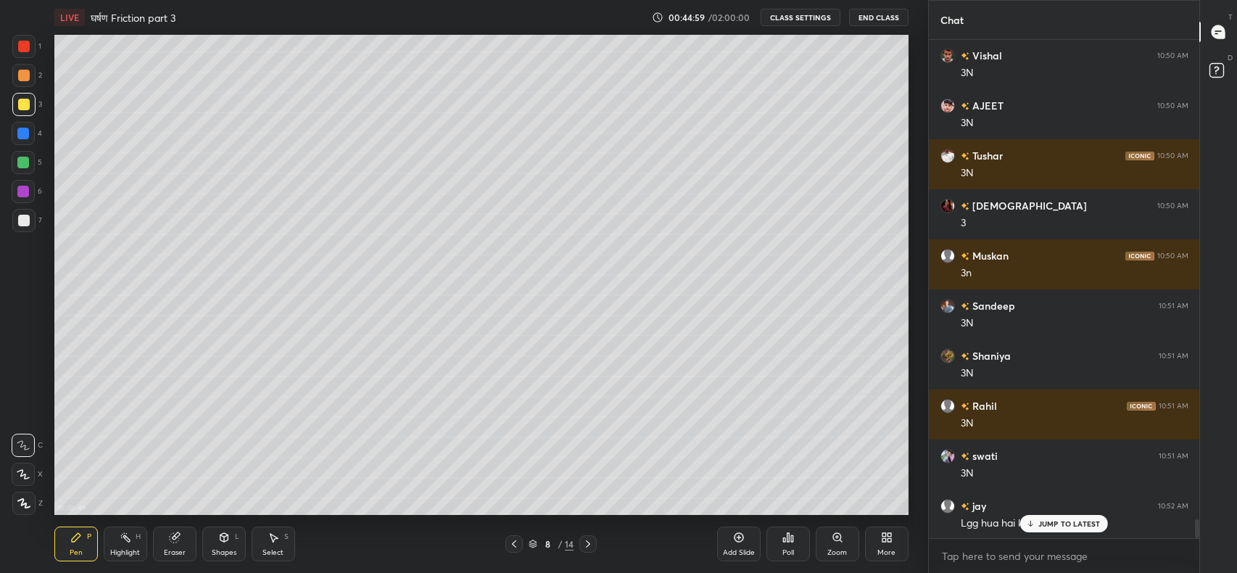
click at [1047, 524] on p "JUMP TO LATEST" at bounding box center [1069, 523] width 62 height 9
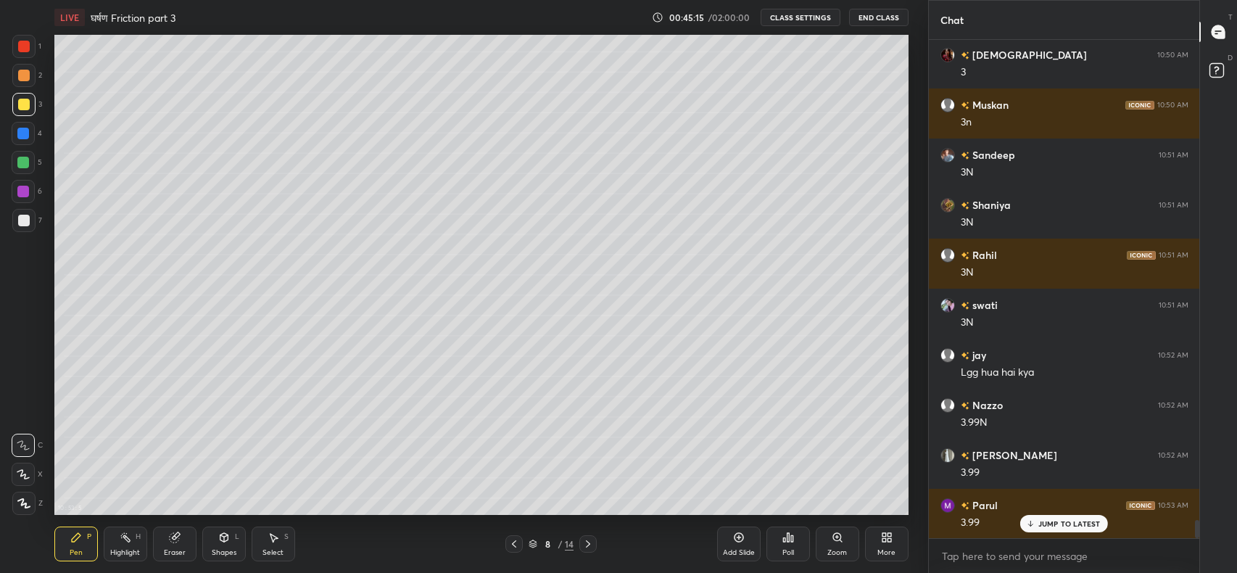
scroll to position [12965, 0]
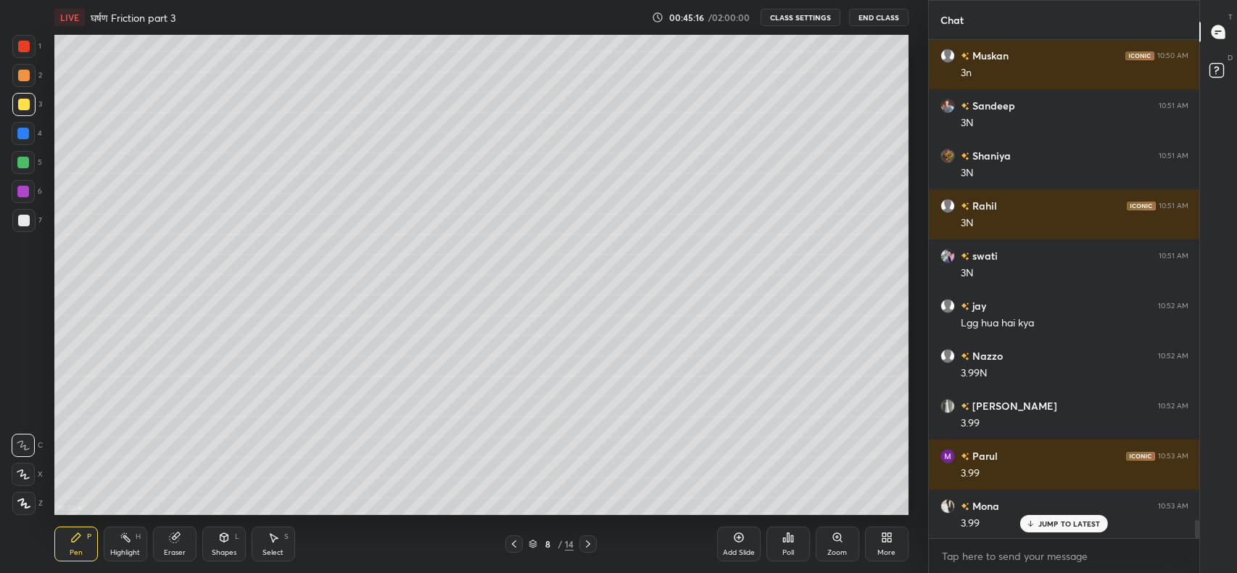
click at [1046, 522] on p "JUMP TO LATEST" at bounding box center [1069, 523] width 62 height 9
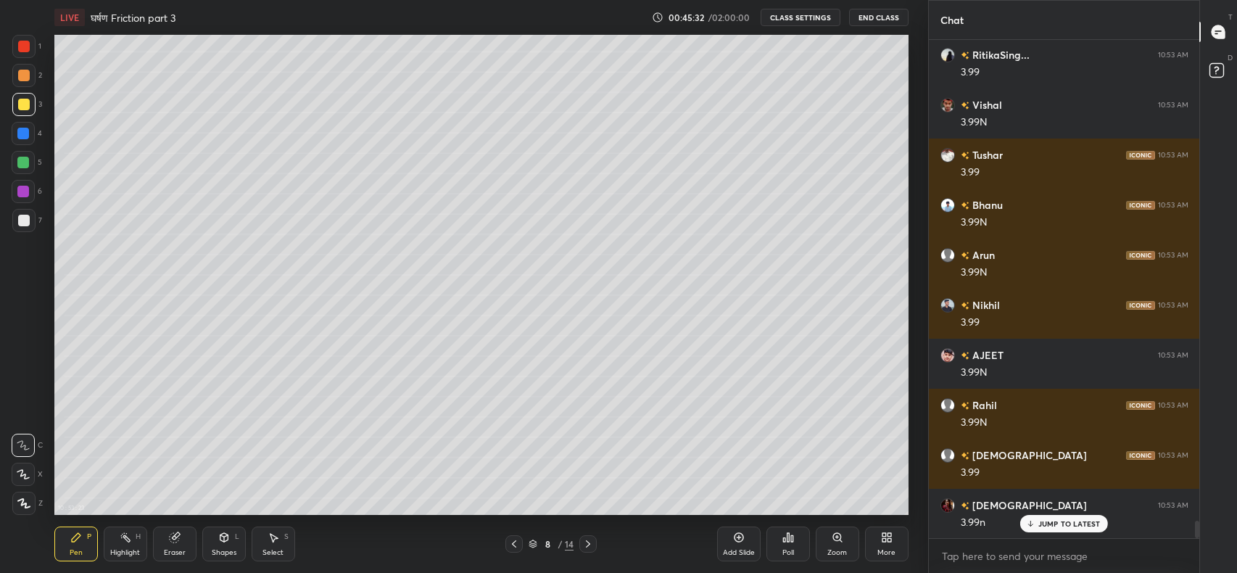
scroll to position [13565, 0]
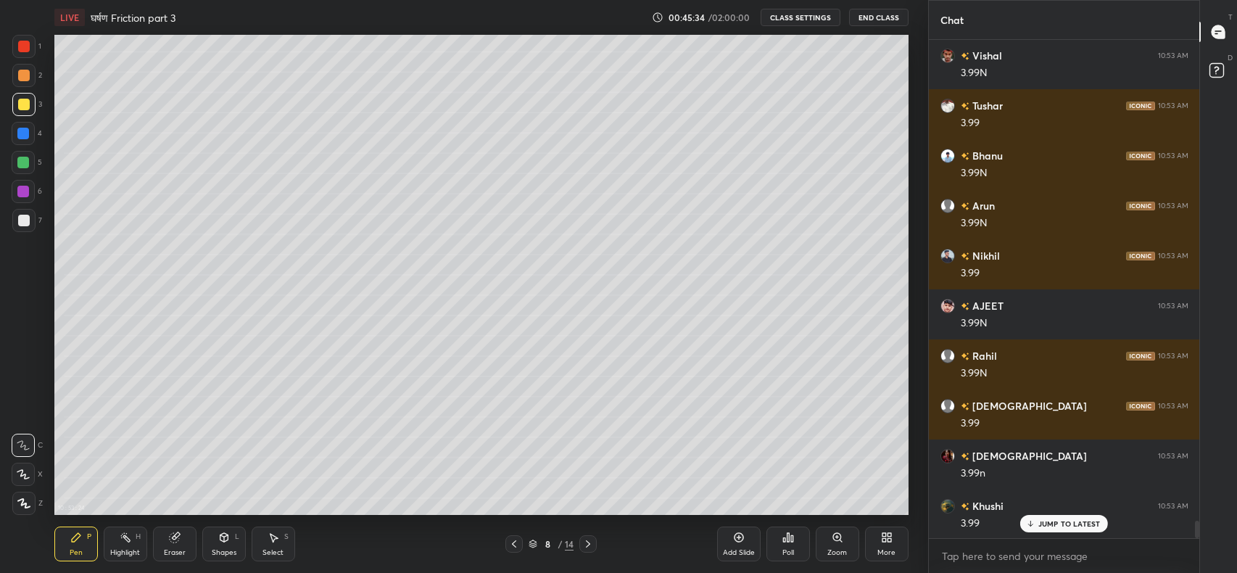
click at [1050, 519] on p "JUMP TO LATEST" at bounding box center [1069, 523] width 62 height 9
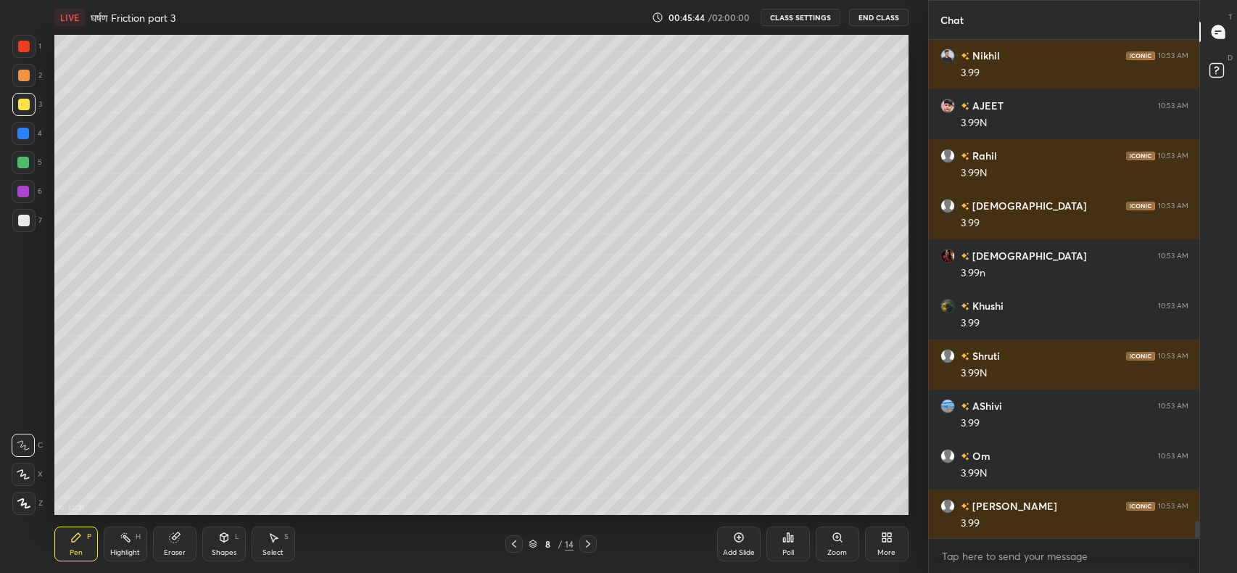
scroll to position [13816, 0]
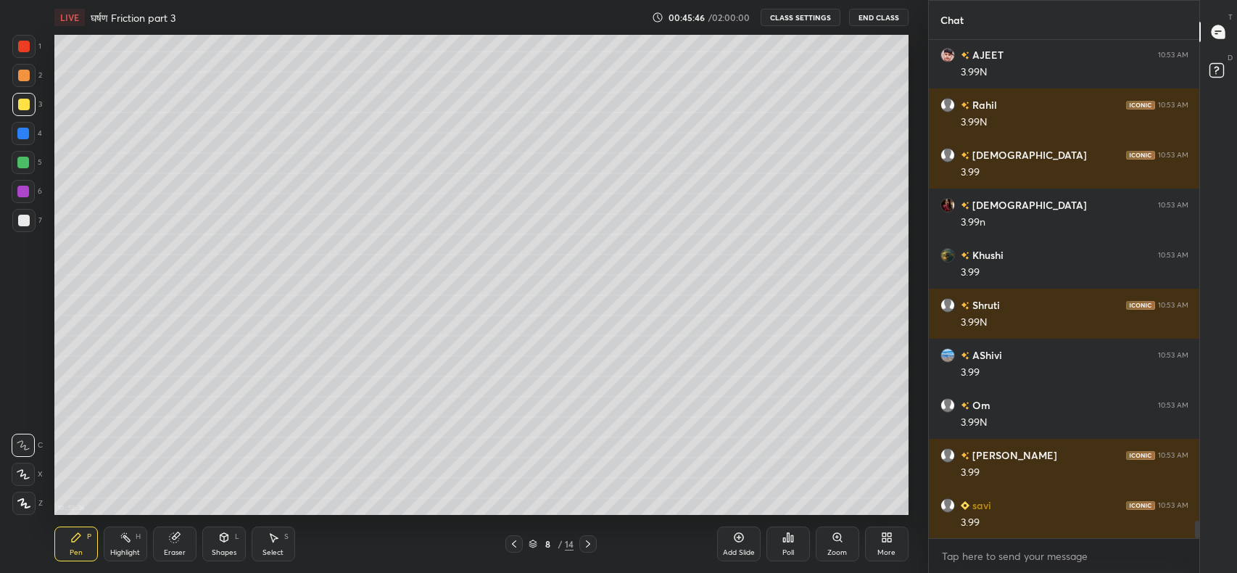
click at [23, 217] on div at bounding box center [24, 221] width 12 height 12
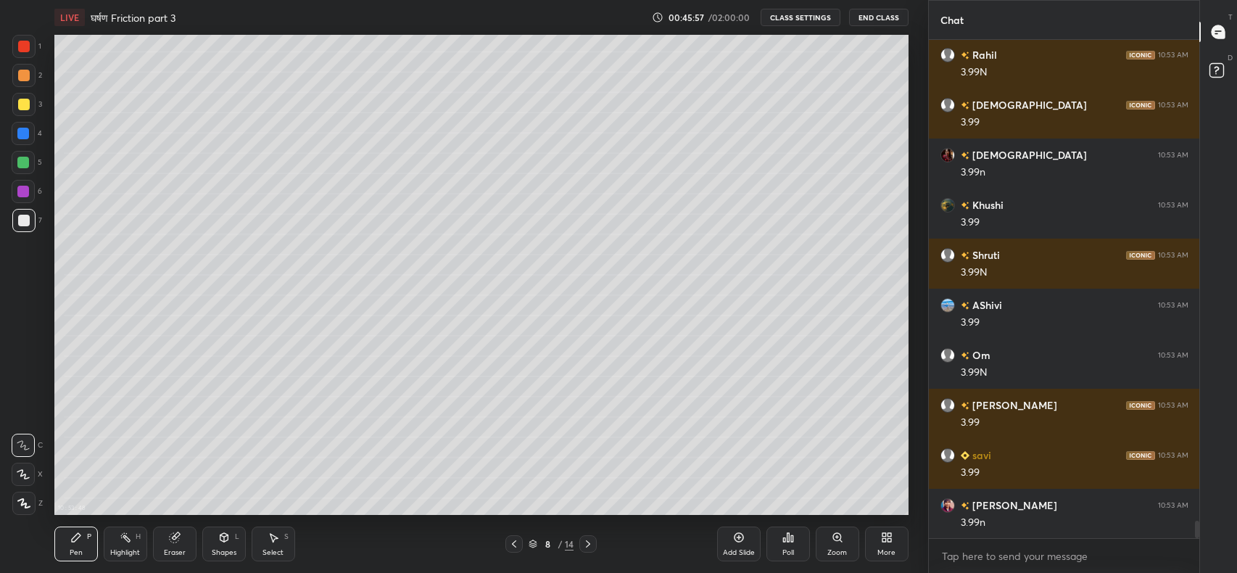
scroll to position [13916, 0]
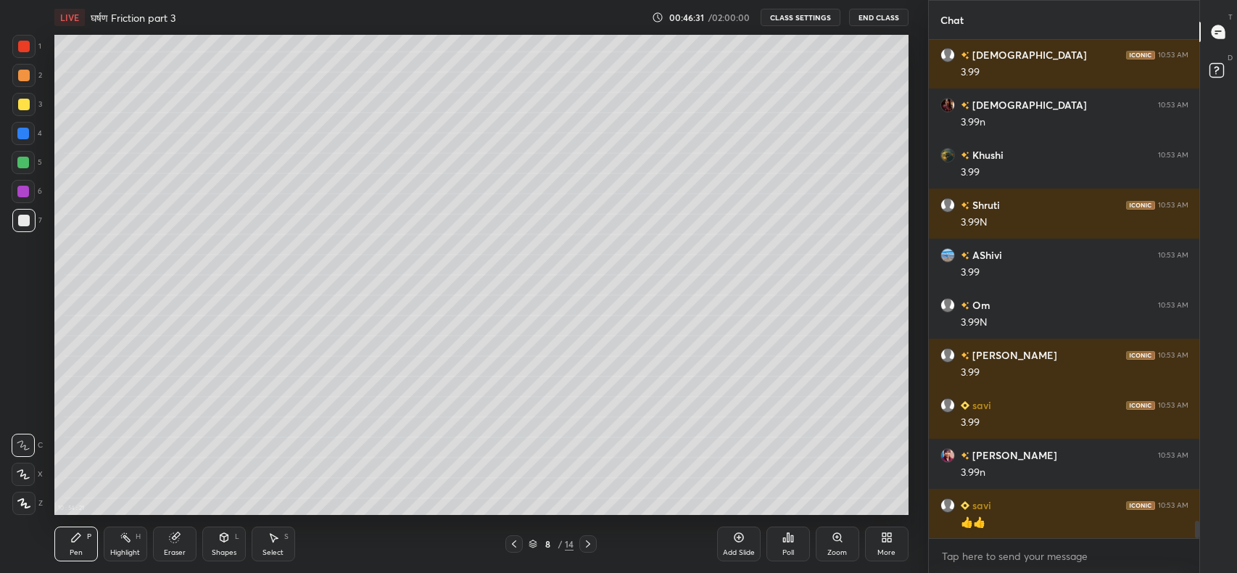
click at [26, 160] on div at bounding box center [23, 163] width 12 height 12
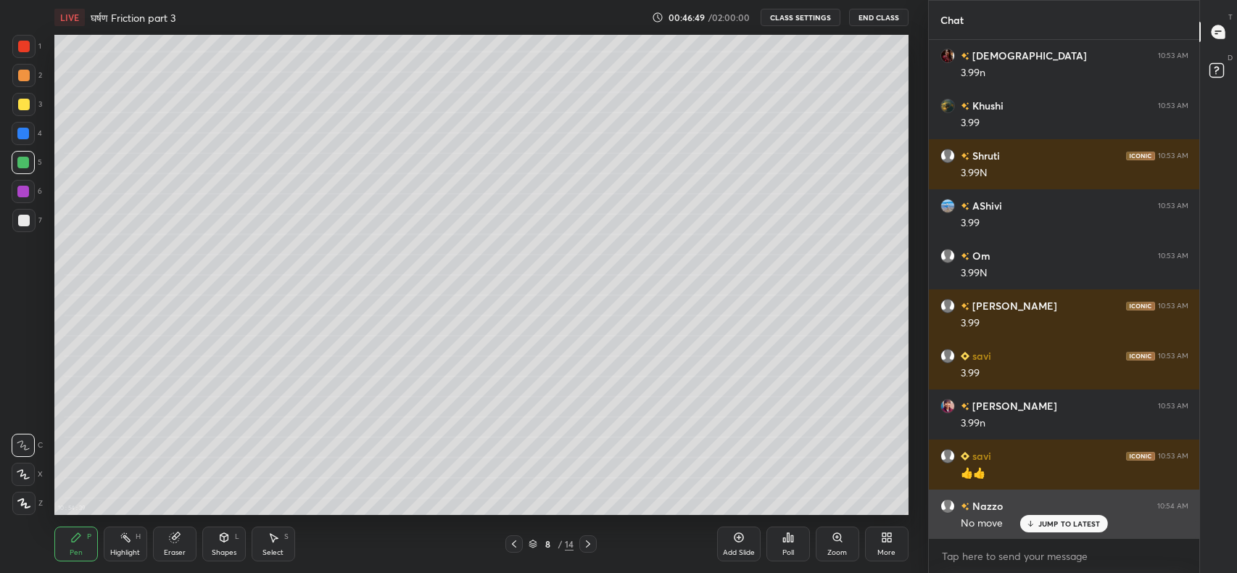
click at [1046, 533] on div "Nazzo 10:54 AM No move" at bounding box center [1063, 514] width 271 height 50
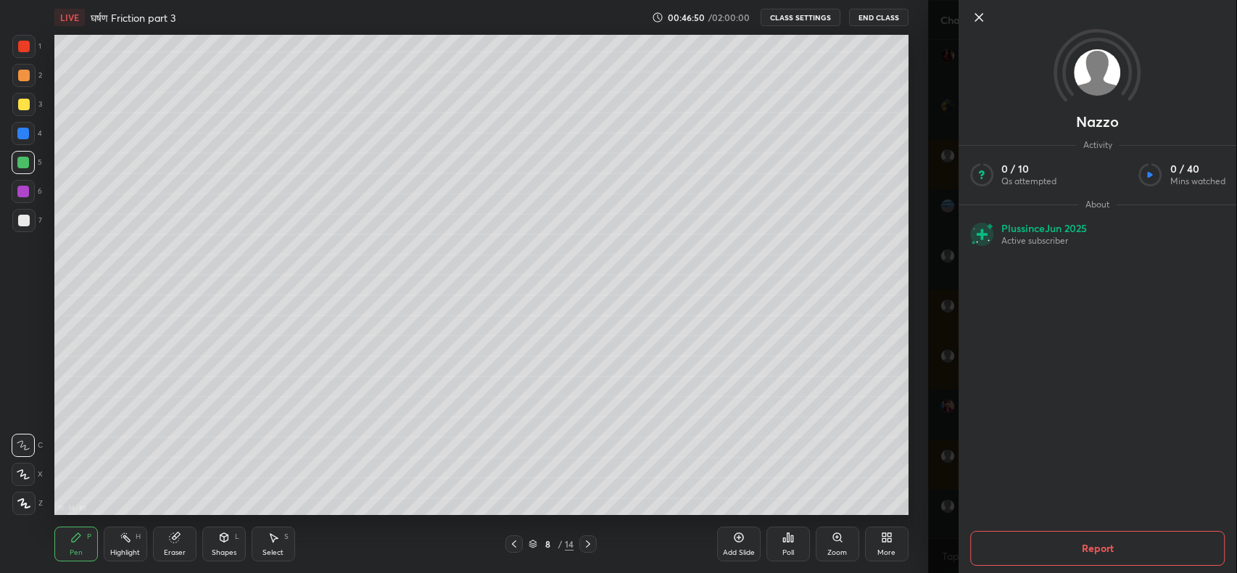
click at [943, 487] on div "Nazzo Activity 0 / 10 Qs attempted 0 / 40 Mins watched About Plus since [DATE] …" at bounding box center [1082, 286] width 309 height 573
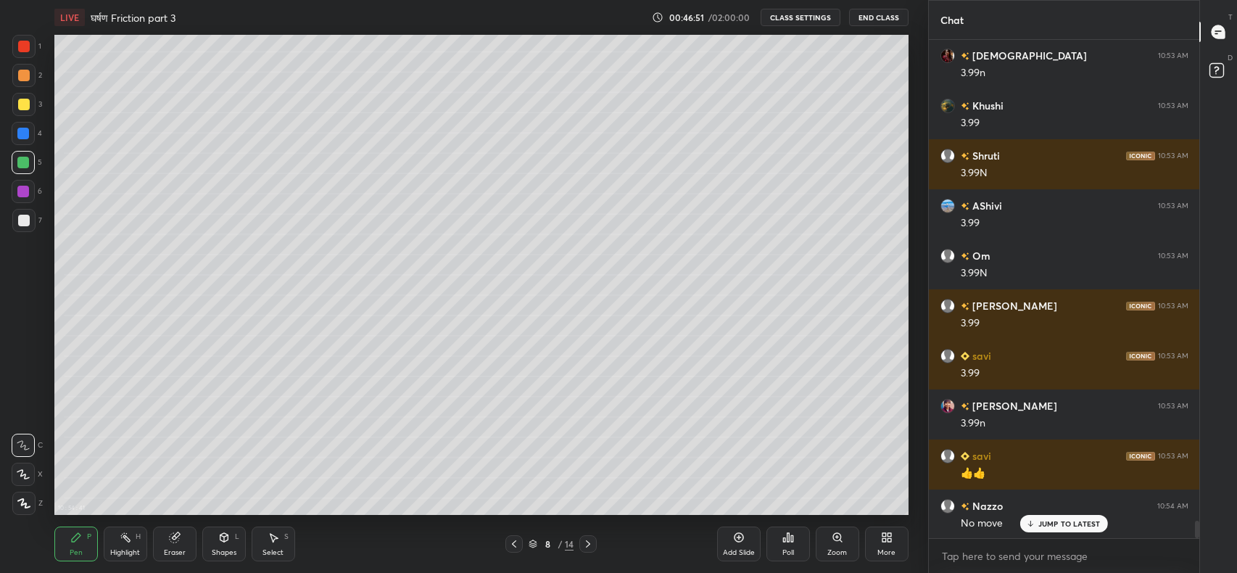
click at [1057, 522] on p "JUMP TO LATEST" at bounding box center [1069, 523] width 62 height 9
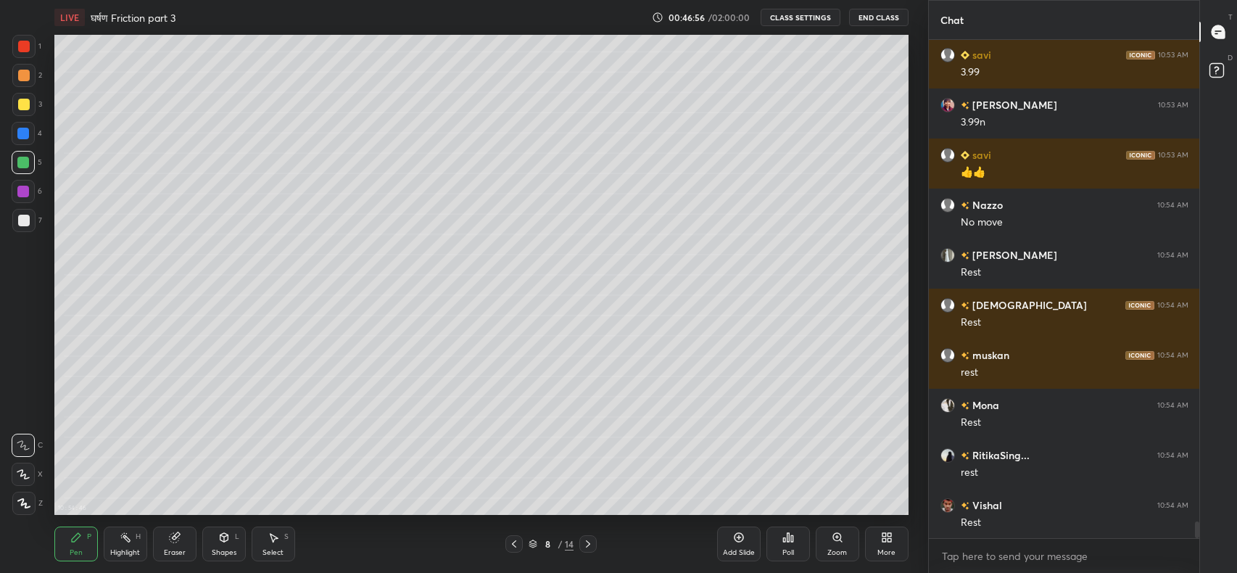
scroll to position [14416, 0]
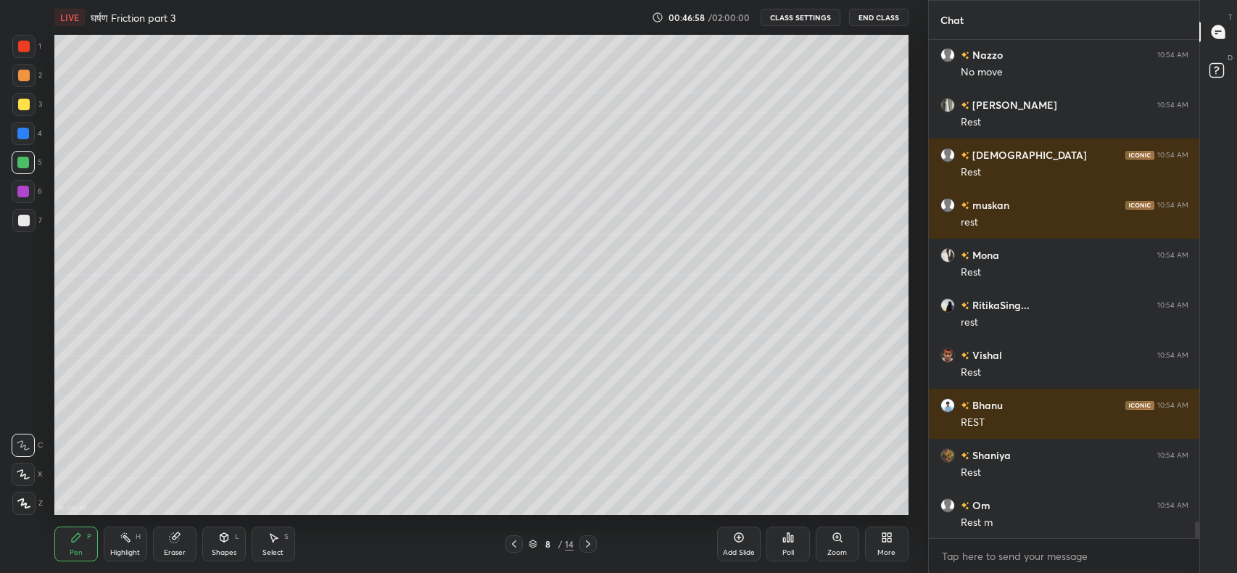
click at [517, 545] on icon at bounding box center [514, 544] width 12 height 12
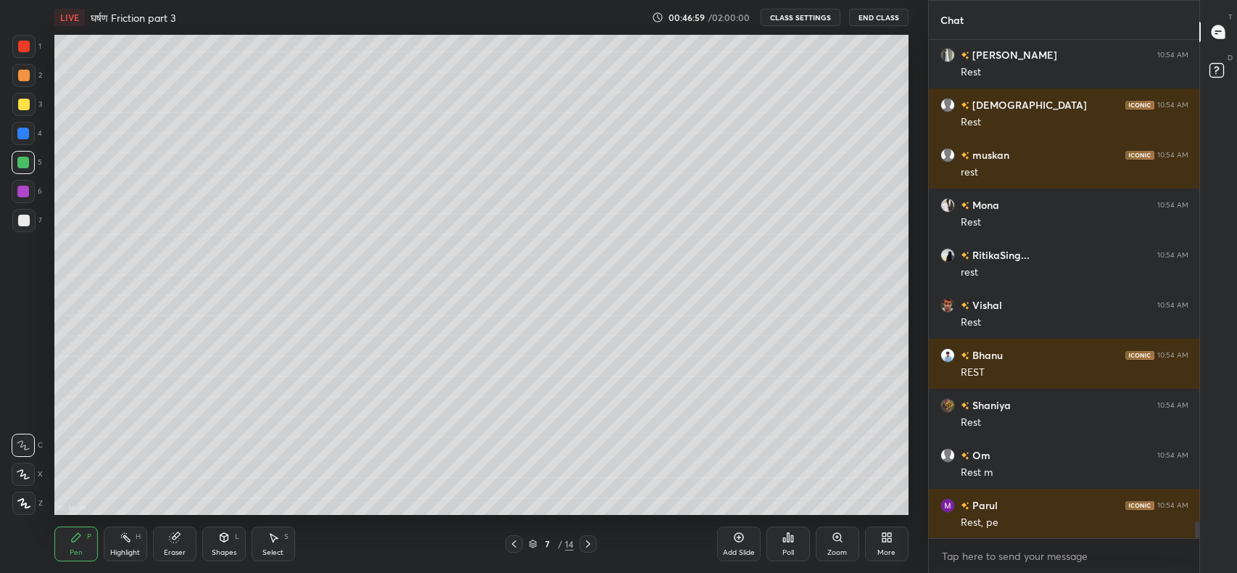
click at [513, 544] on icon at bounding box center [514, 543] width 4 height 7
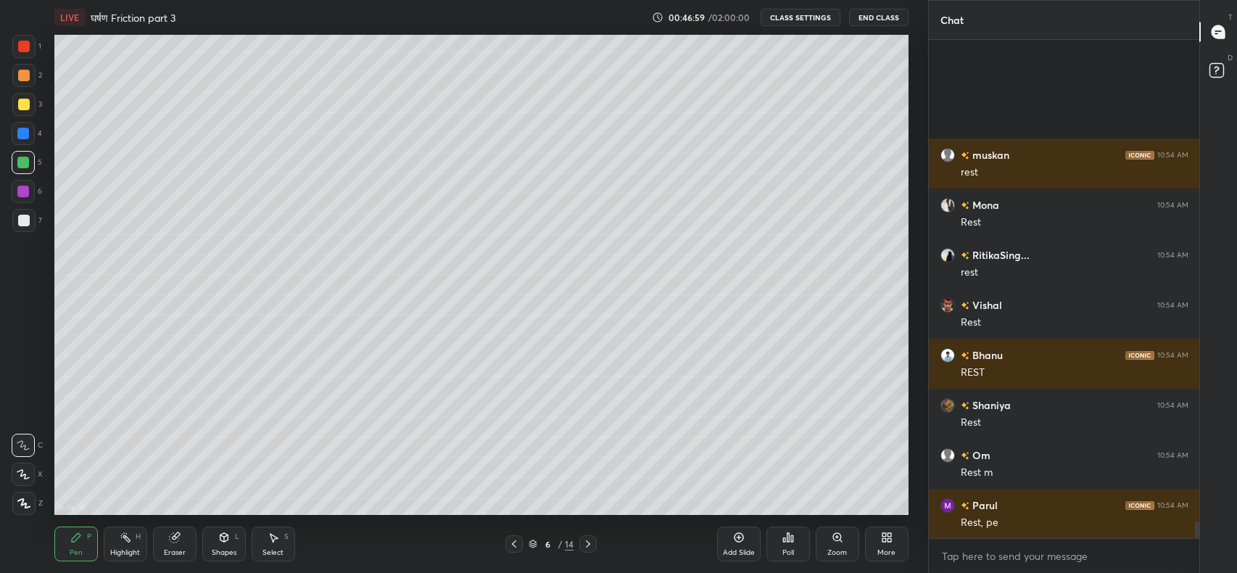
scroll to position [14616, 0]
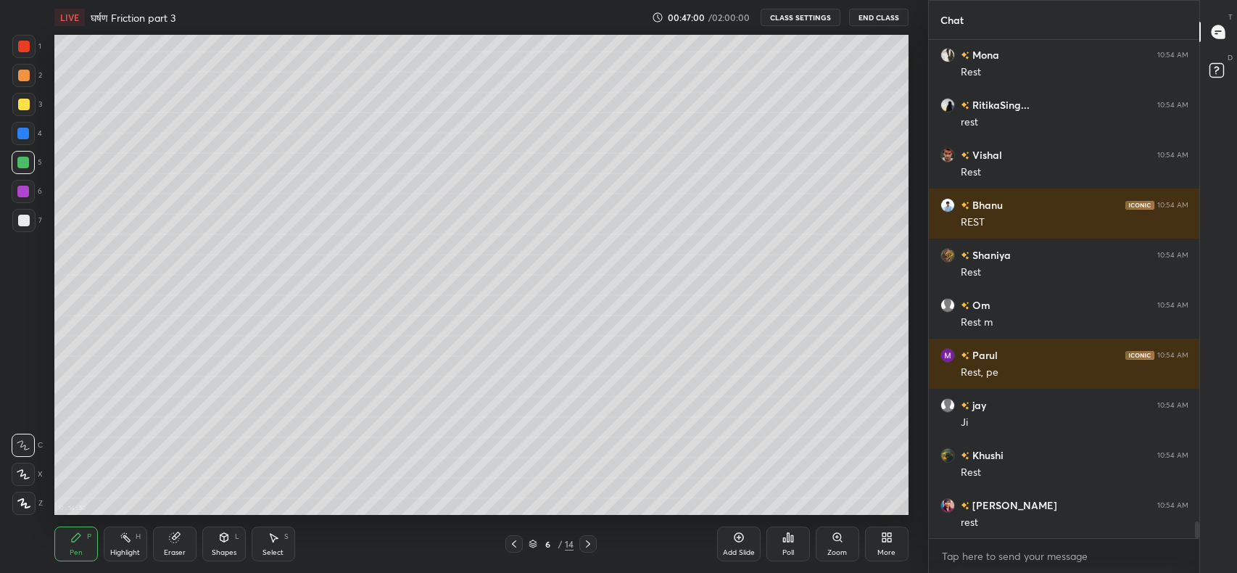
click at [514, 542] on icon at bounding box center [514, 543] width 4 height 7
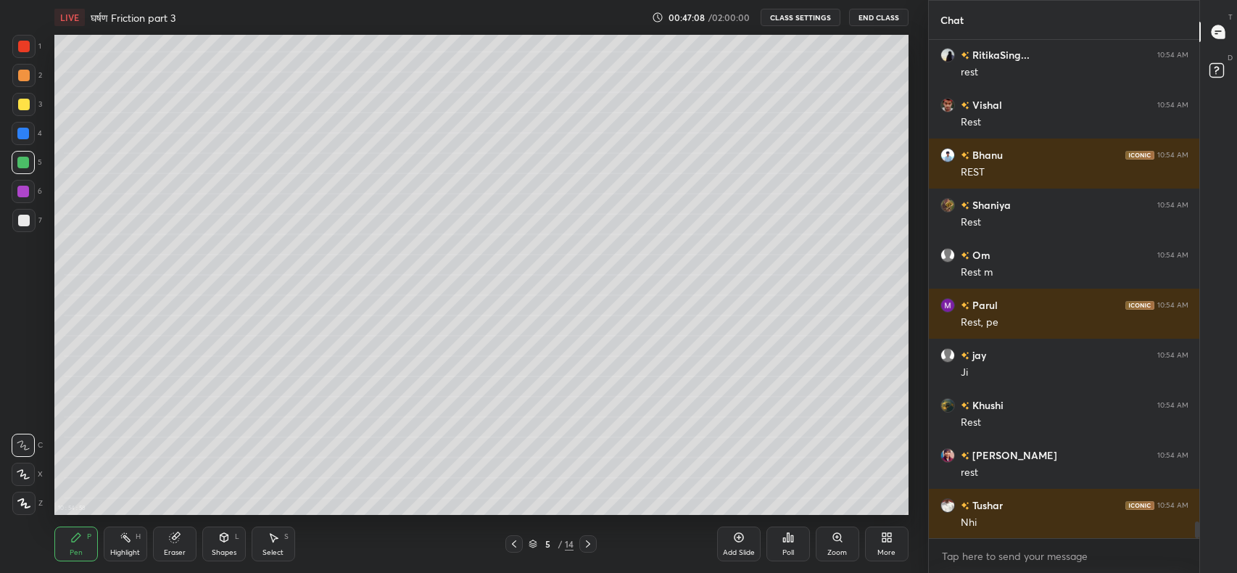
click at [588, 544] on icon at bounding box center [588, 544] width 12 height 12
click at [589, 544] on icon at bounding box center [588, 543] width 4 height 7
click at [585, 544] on icon at bounding box center [588, 544] width 12 height 12
click at [514, 544] on icon at bounding box center [514, 544] width 12 height 12
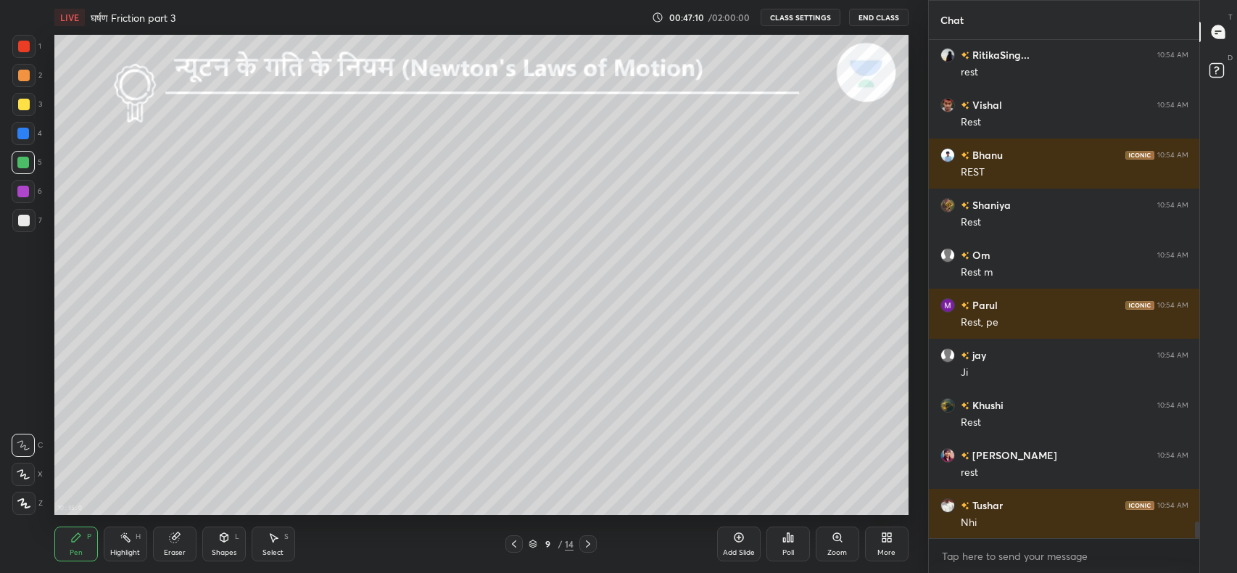
scroll to position [14716, 0]
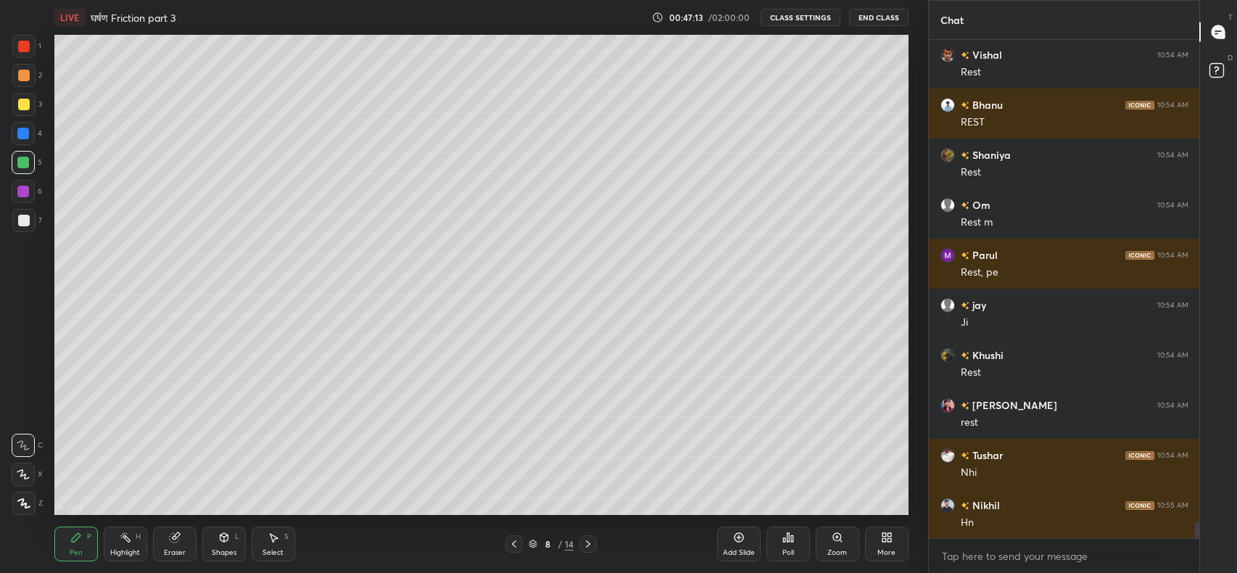
click at [731, 546] on div "Add Slide" at bounding box center [738, 543] width 43 height 35
click at [23, 221] on div at bounding box center [24, 221] width 12 height 12
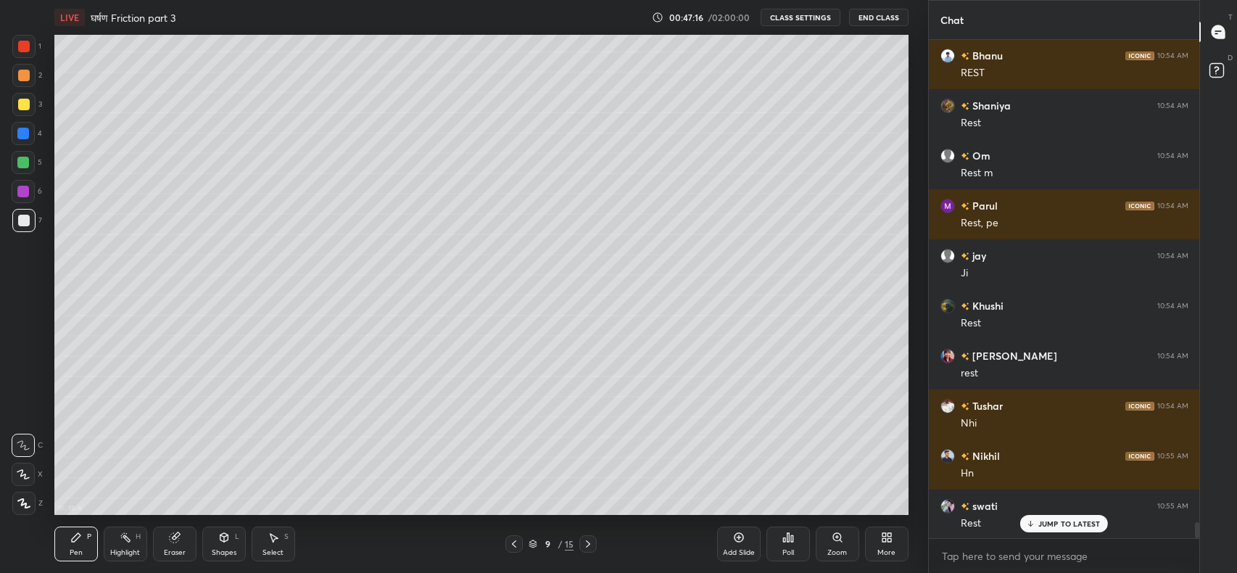
scroll to position [14816, 0]
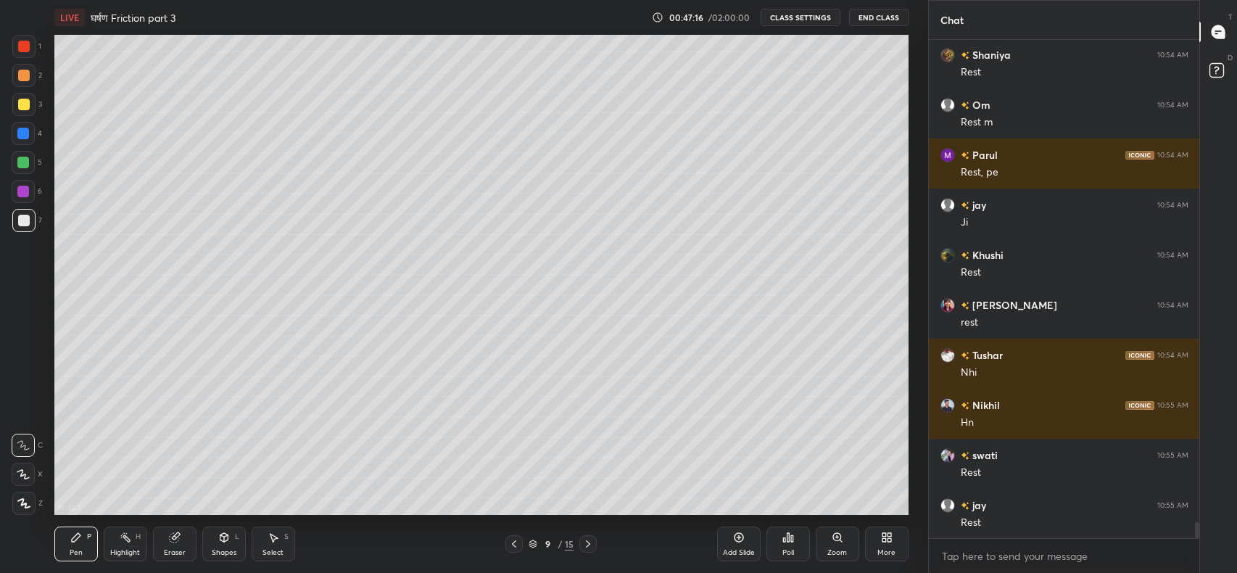
click at [224, 538] on icon at bounding box center [224, 538] width 0 height 5
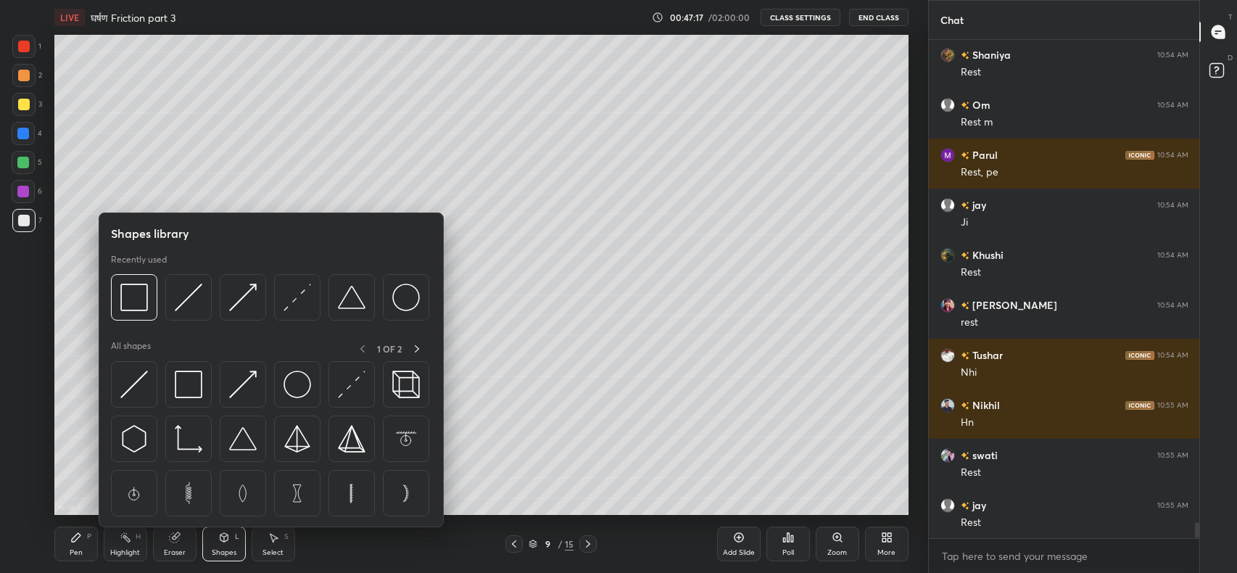
click at [177, 314] on div at bounding box center [188, 297] width 46 height 46
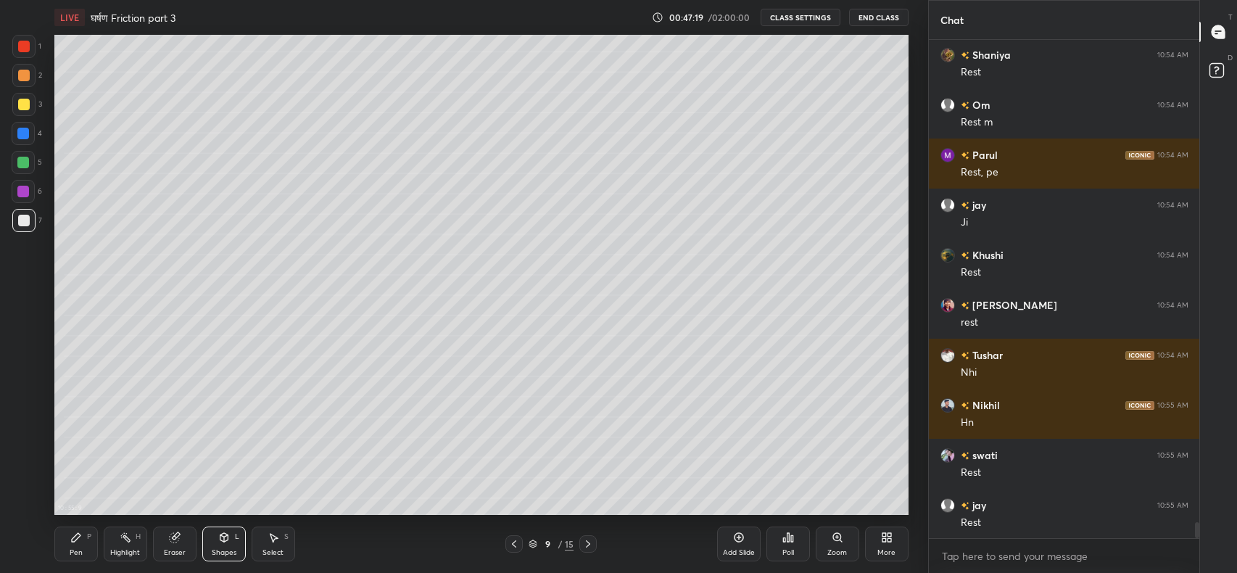
click at [223, 550] on div "Shapes" at bounding box center [224, 552] width 25 height 7
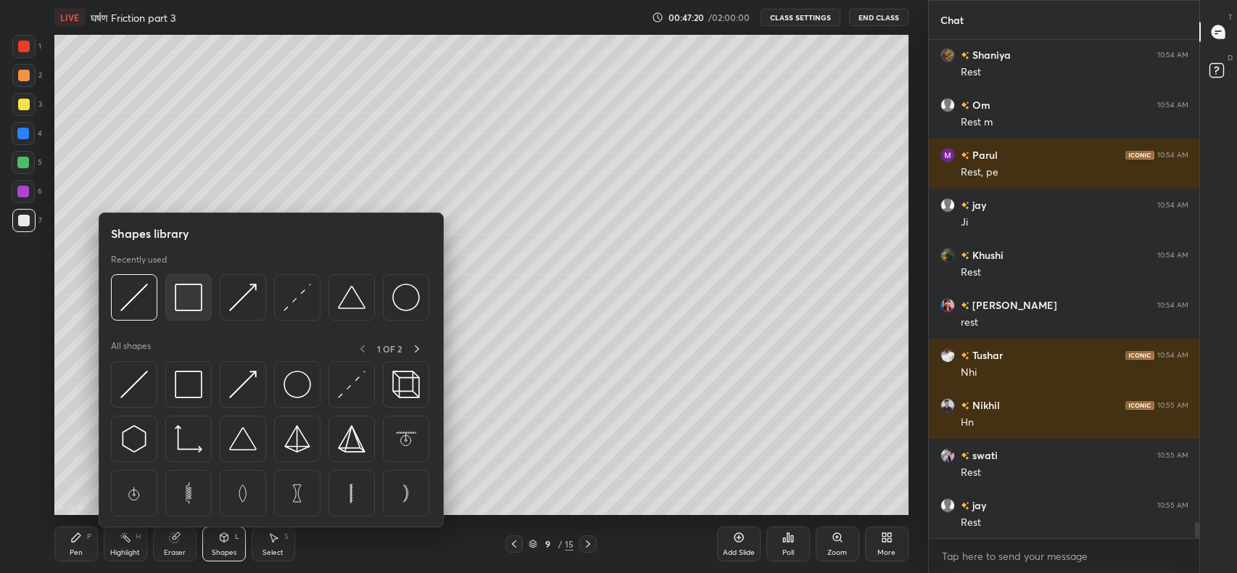
click at [191, 299] on img at bounding box center [189, 297] width 28 height 28
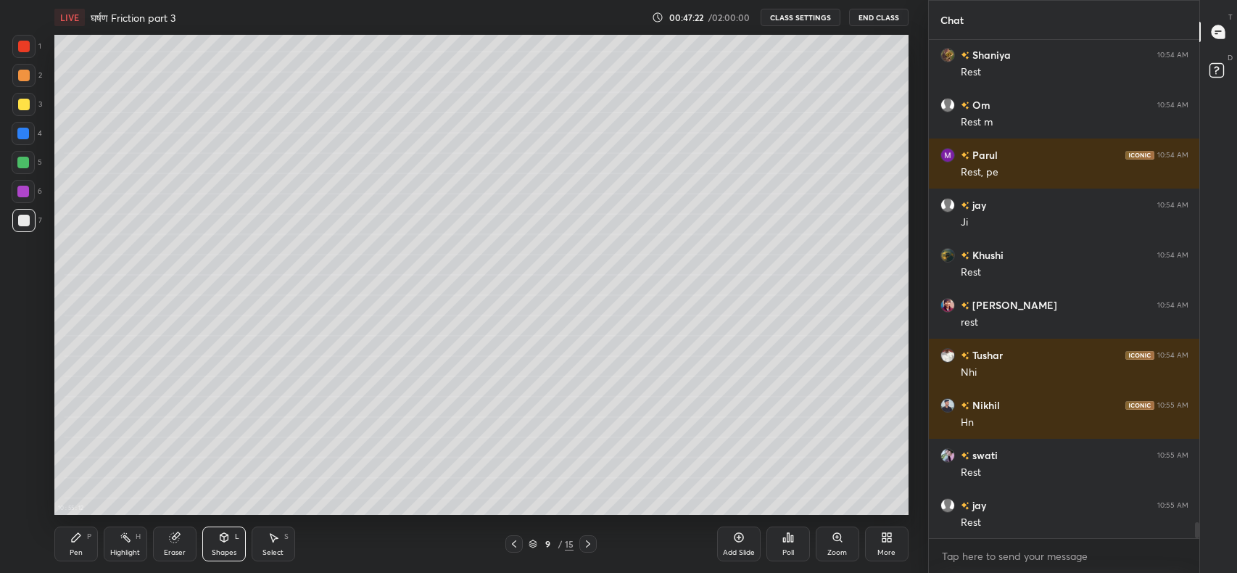
click at [174, 555] on div "Eraser" at bounding box center [175, 552] width 22 height 7
click at [222, 546] on div "Shapes L" at bounding box center [223, 543] width 43 height 35
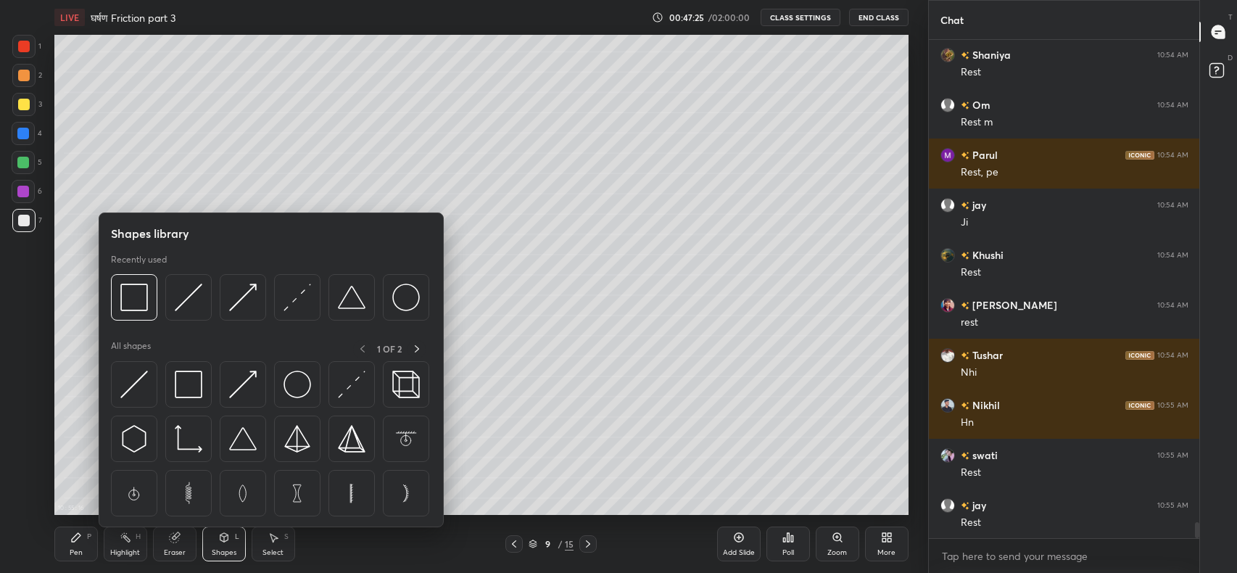
click at [143, 303] on img at bounding box center [134, 297] width 28 height 28
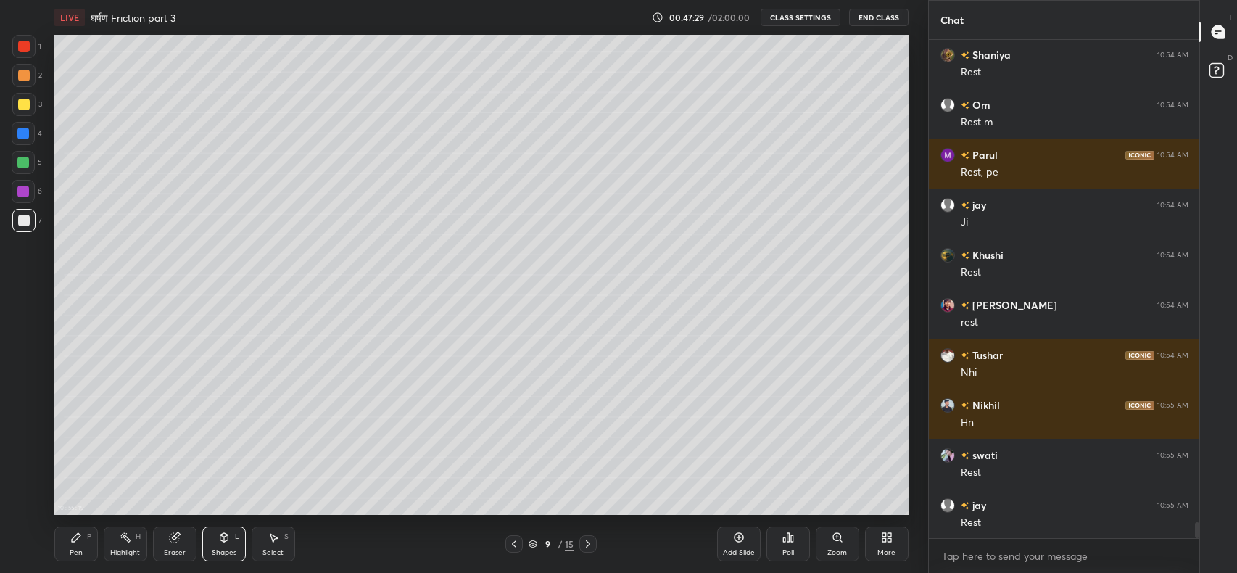
click at [79, 546] on div "Pen P" at bounding box center [75, 543] width 43 height 35
click at [514, 544] on icon at bounding box center [514, 544] width 12 height 12
click at [516, 543] on icon at bounding box center [514, 544] width 12 height 12
click at [588, 544] on icon at bounding box center [588, 544] width 12 height 12
click at [589, 545] on icon at bounding box center [588, 544] width 12 height 12
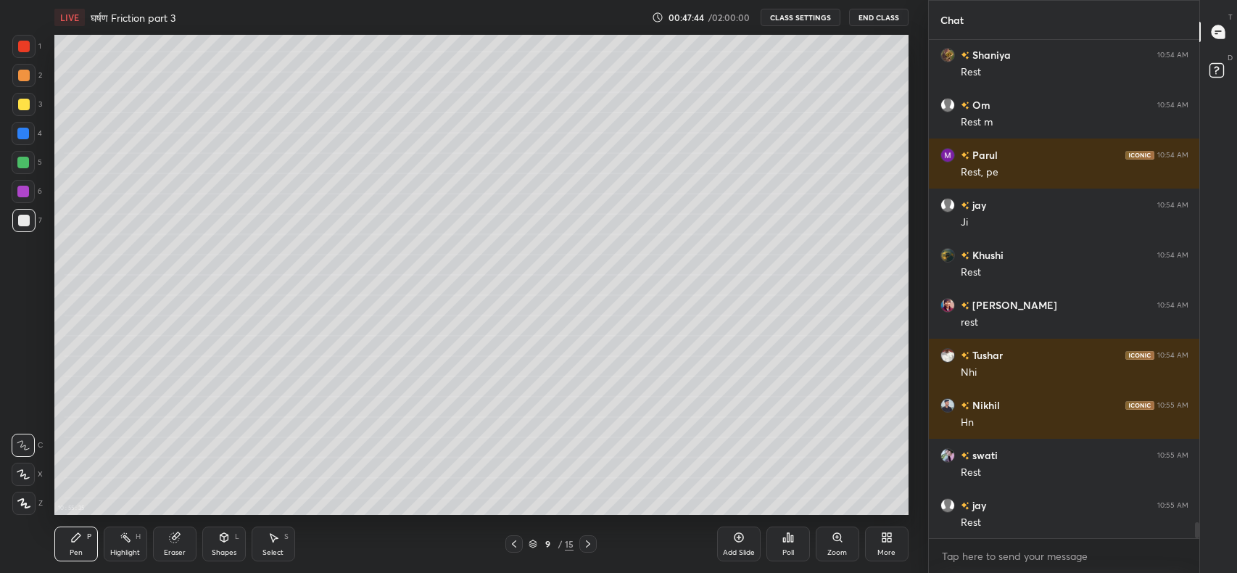
click at [585, 543] on icon at bounding box center [588, 544] width 12 height 12
click at [514, 544] on icon at bounding box center [514, 544] width 12 height 12
click at [512, 540] on icon at bounding box center [514, 544] width 12 height 12
click at [570, 542] on div "15" at bounding box center [569, 543] width 9 height 13
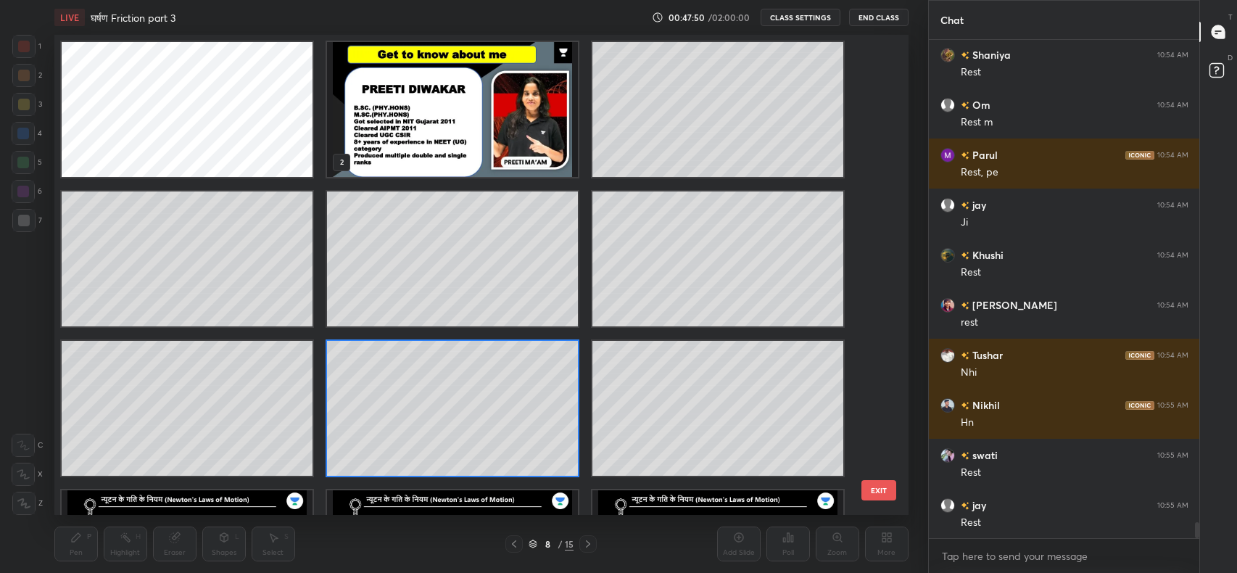
scroll to position [475, 847]
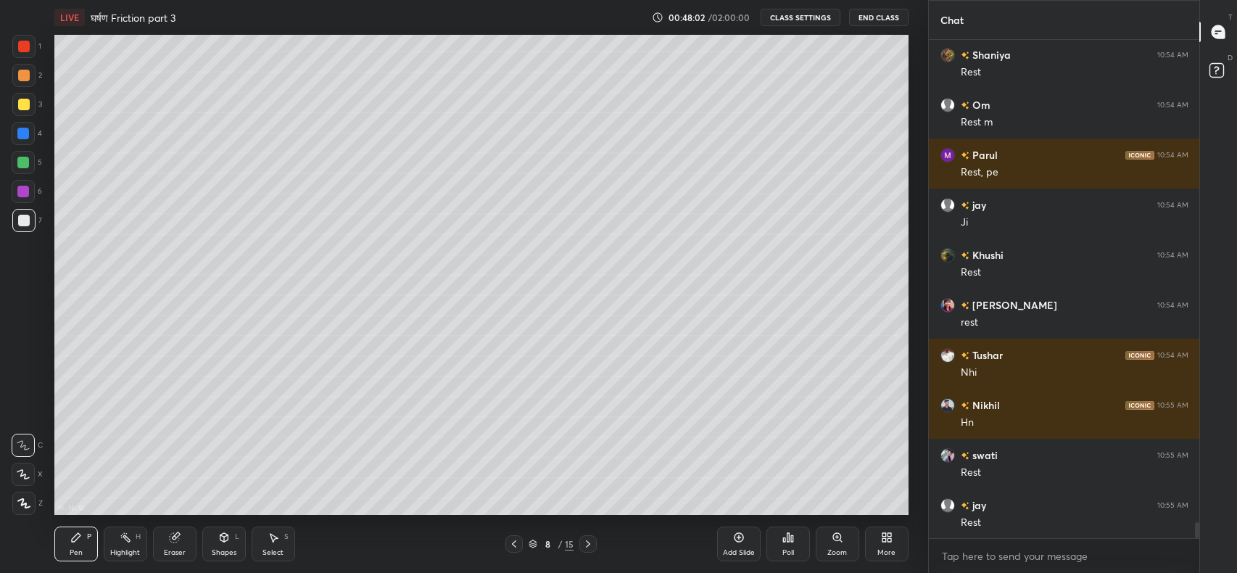
click at [588, 544] on icon at bounding box center [588, 544] width 12 height 12
click at [22, 107] on div at bounding box center [24, 105] width 12 height 12
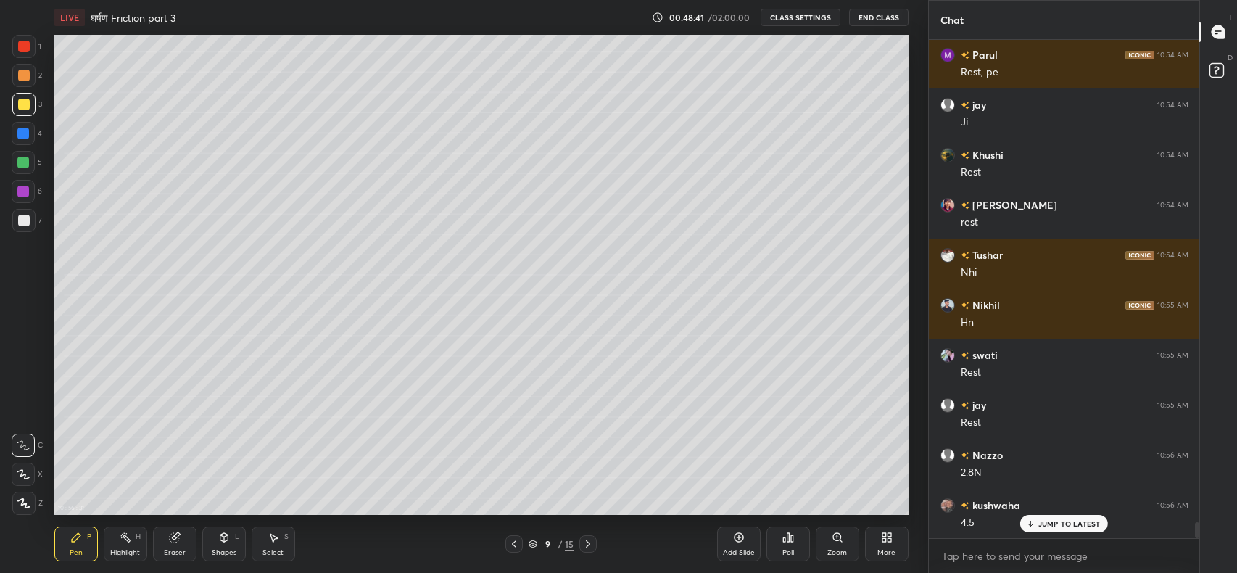
scroll to position [14966, 0]
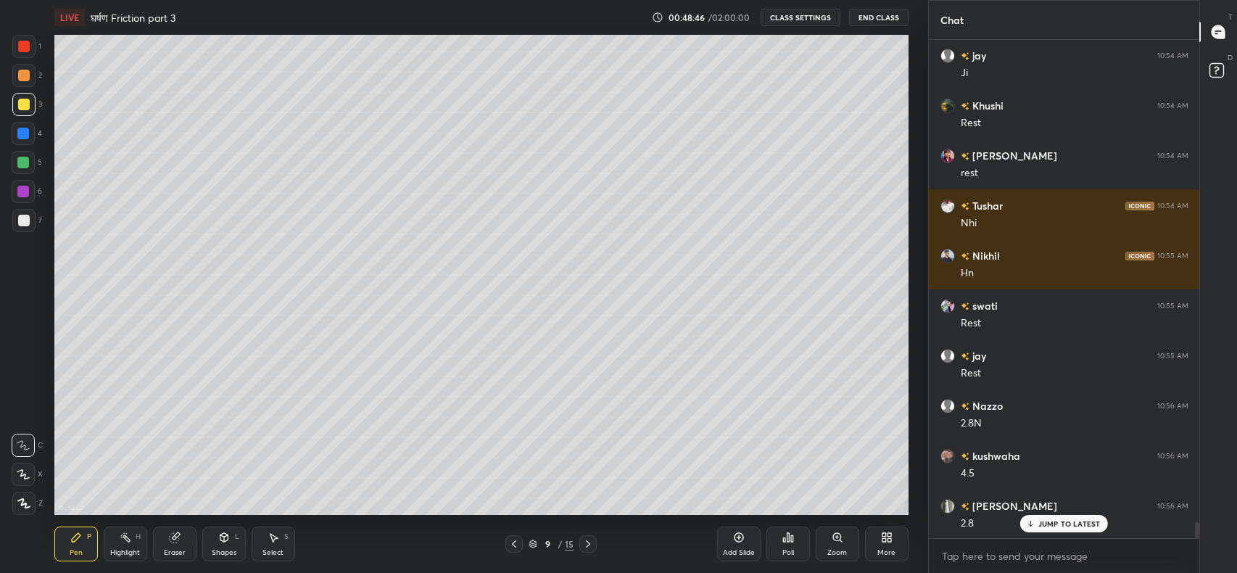
click at [1047, 522] on p "JUMP TO LATEST" at bounding box center [1069, 523] width 62 height 9
click at [22, 159] on div at bounding box center [23, 163] width 12 height 12
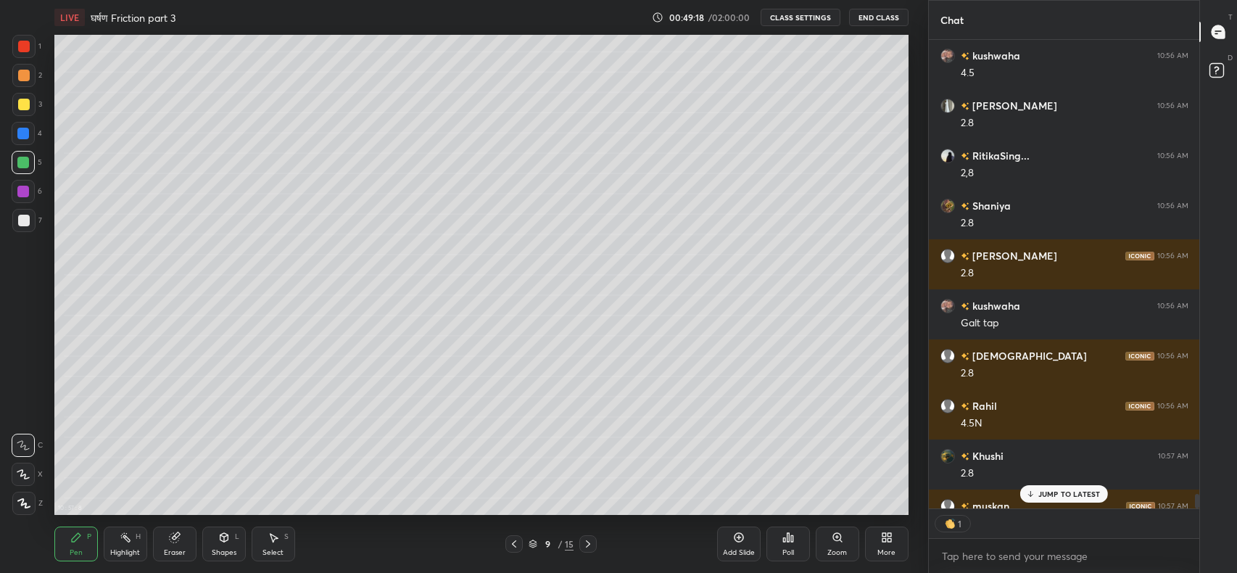
scroll to position [5, 5]
click at [1051, 492] on p "JUMP TO LATEST" at bounding box center [1069, 493] width 62 height 9
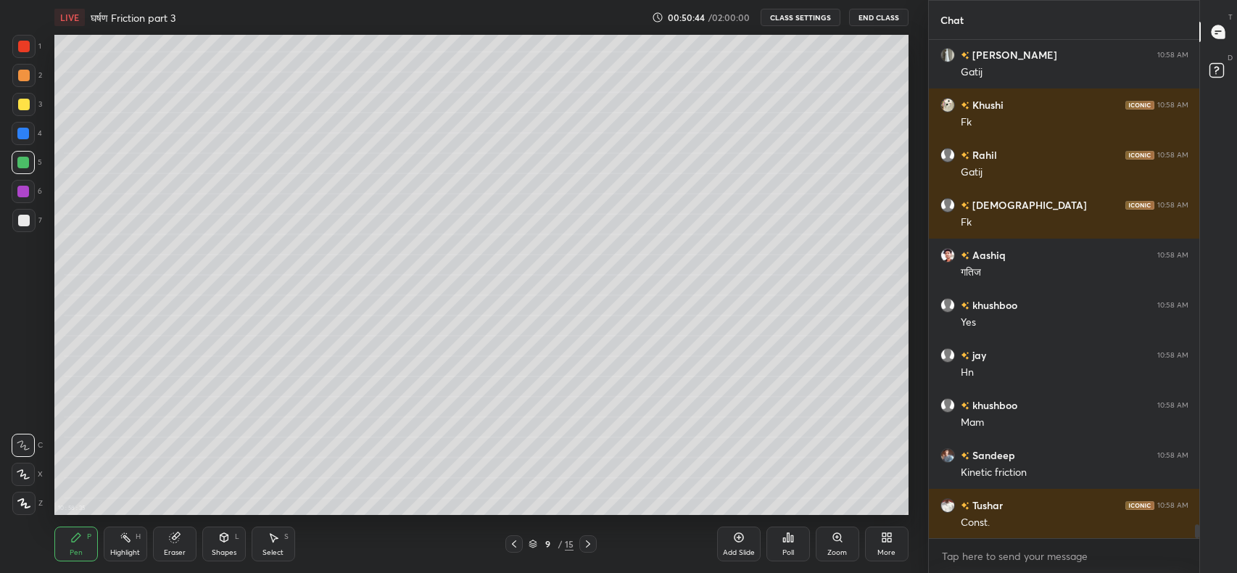
scroll to position [17667, 0]
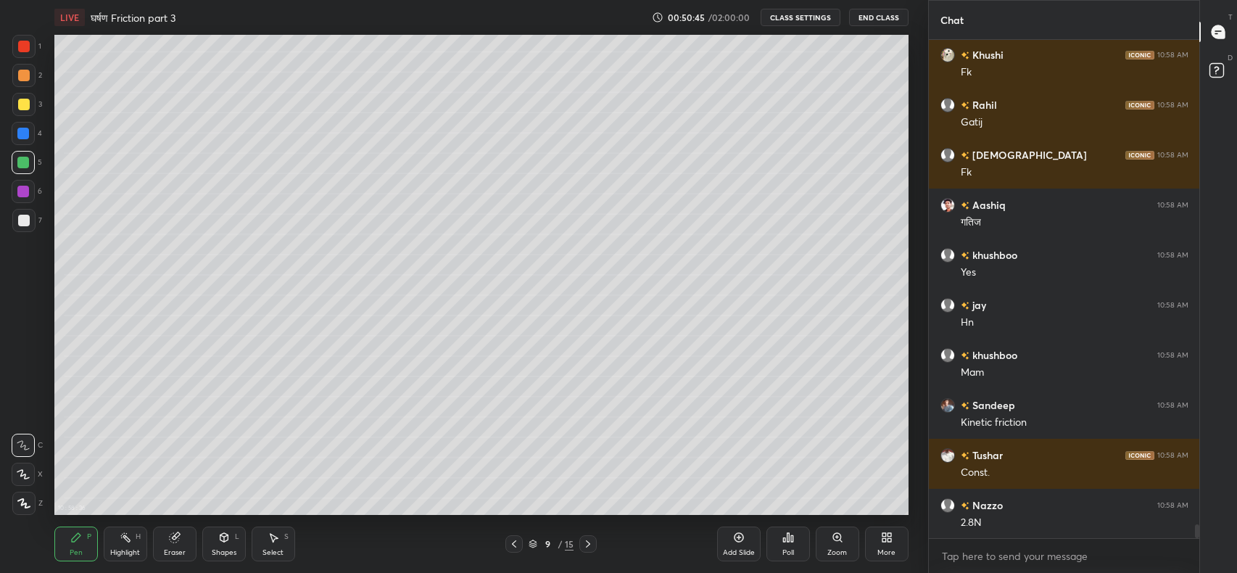
click at [515, 544] on icon at bounding box center [514, 544] width 12 height 12
click at [514, 544] on icon at bounding box center [514, 544] width 12 height 12
click at [517, 543] on icon at bounding box center [514, 544] width 12 height 12
click at [514, 544] on icon at bounding box center [514, 544] width 12 height 12
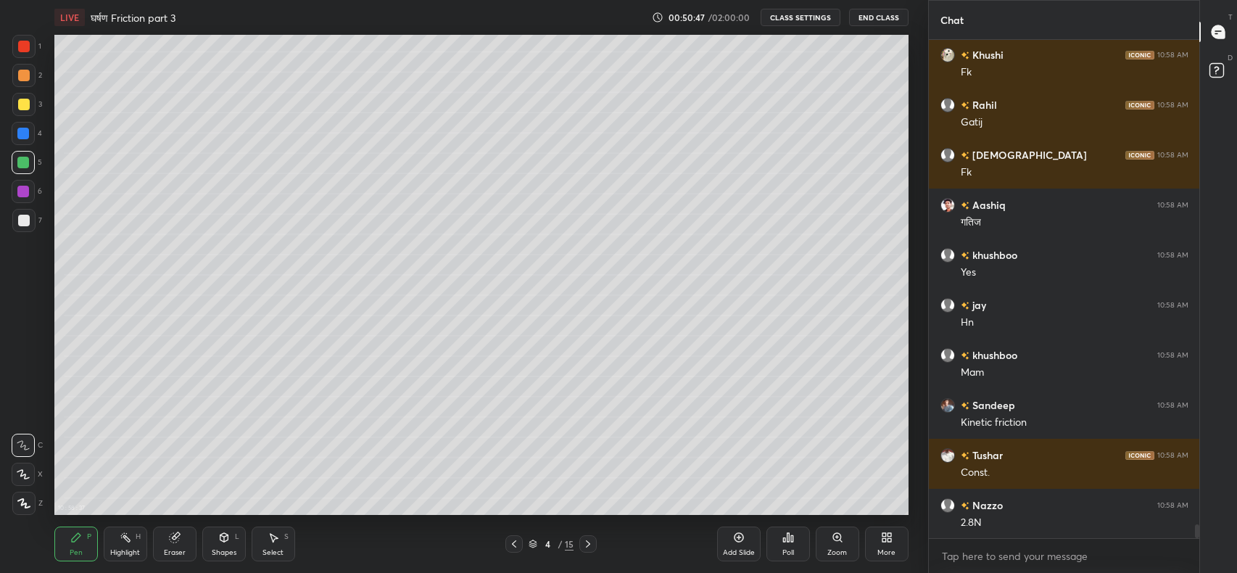
click at [516, 547] on icon at bounding box center [514, 544] width 12 height 12
click at [510, 547] on icon at bounding box center [514, 544] width 12 height 12
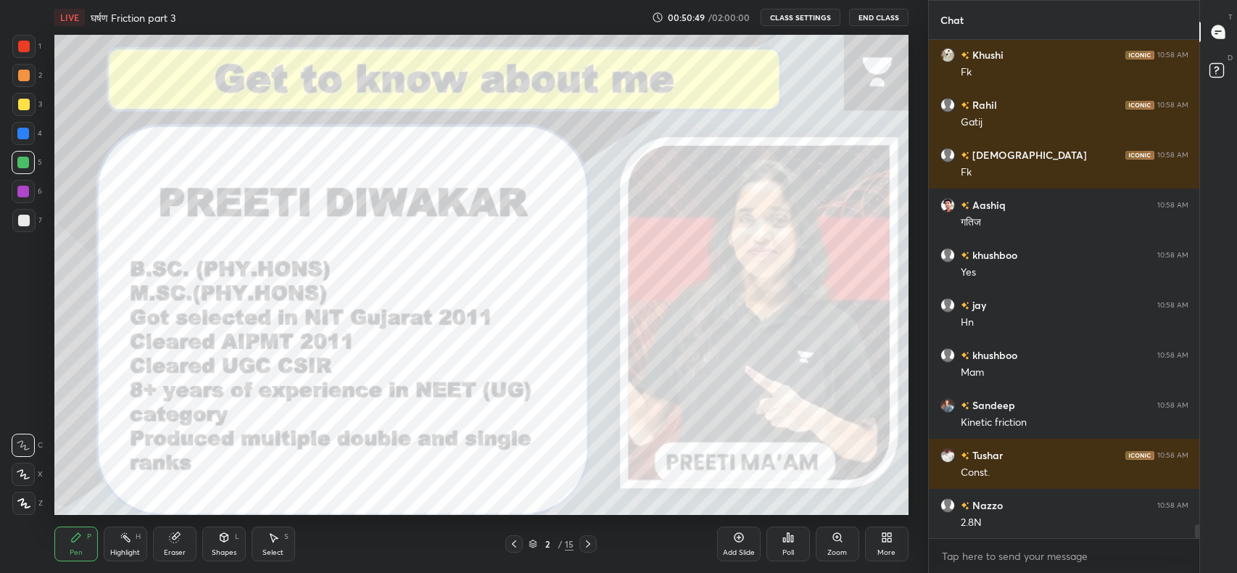
click at [586, 541] on icon at bounding box center [588, 544] width 12 height 12
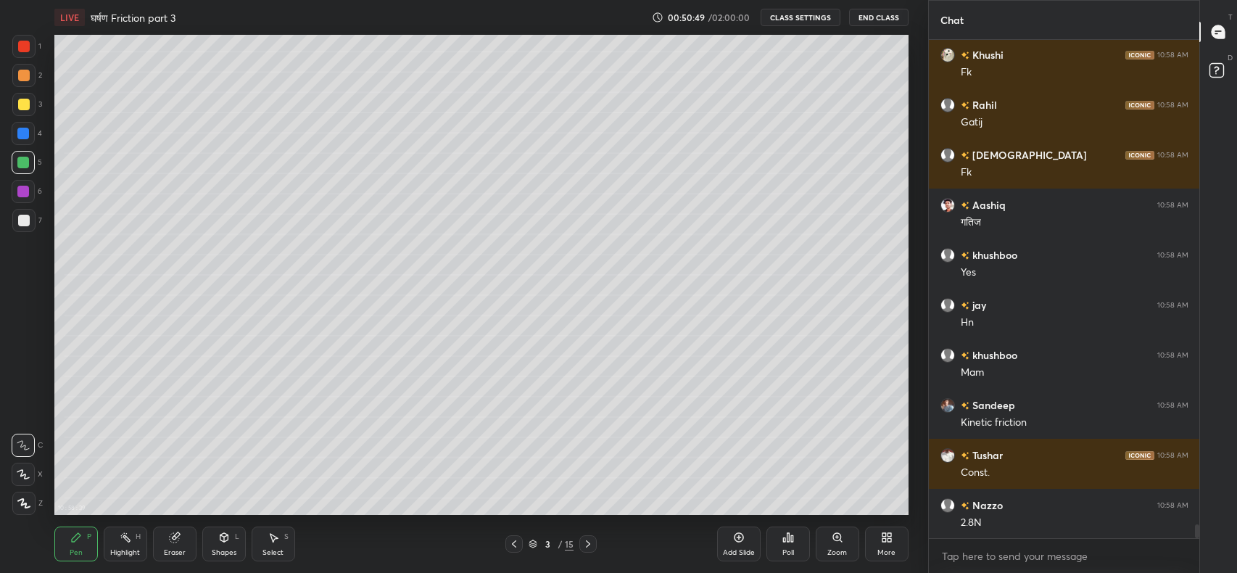
click at [588, 544] on icon at bounding box center [588, 544] width 12 height 12
click at [586, 544] on icon at bounding box center [588, 544] width 12 height 12
click at [588, 544] on icon at bounding box center [588, 544] width 12 height 12
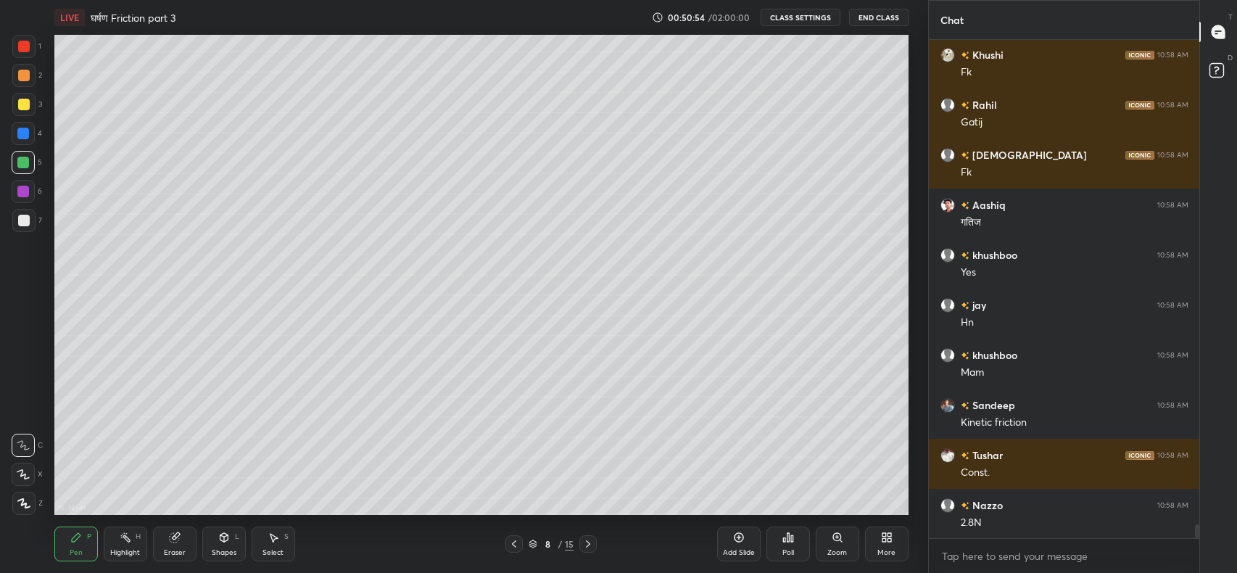
click at [588, 541] on icon at bounding box center [588, 543] width 4 height 7
click at [517, 547] on icon at bounding box center [514, 544] width 12 height 12
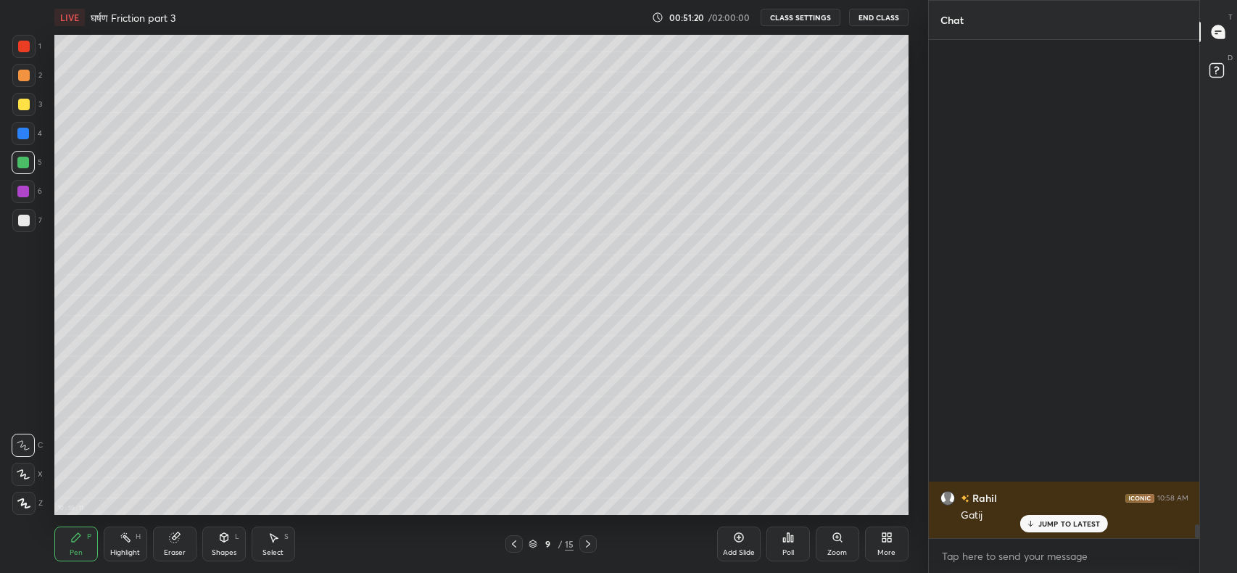
scroll to position [17766, 0]
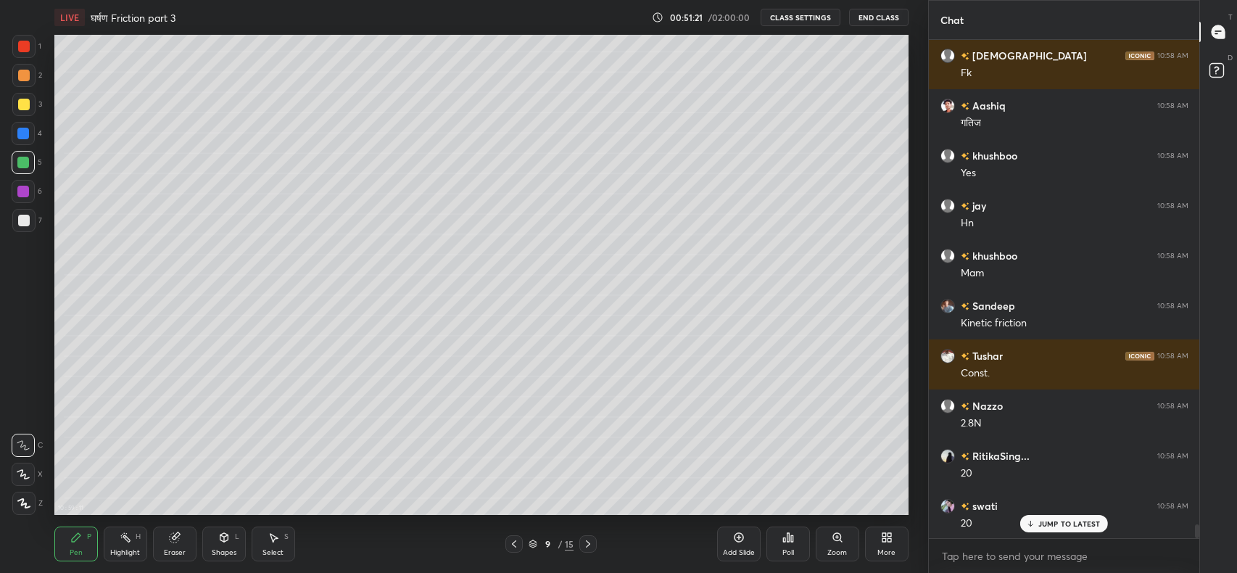
click at [1079, 525] on p "JUMP TO LATEST" at bounding box center [1069, 523] width 62 height 9
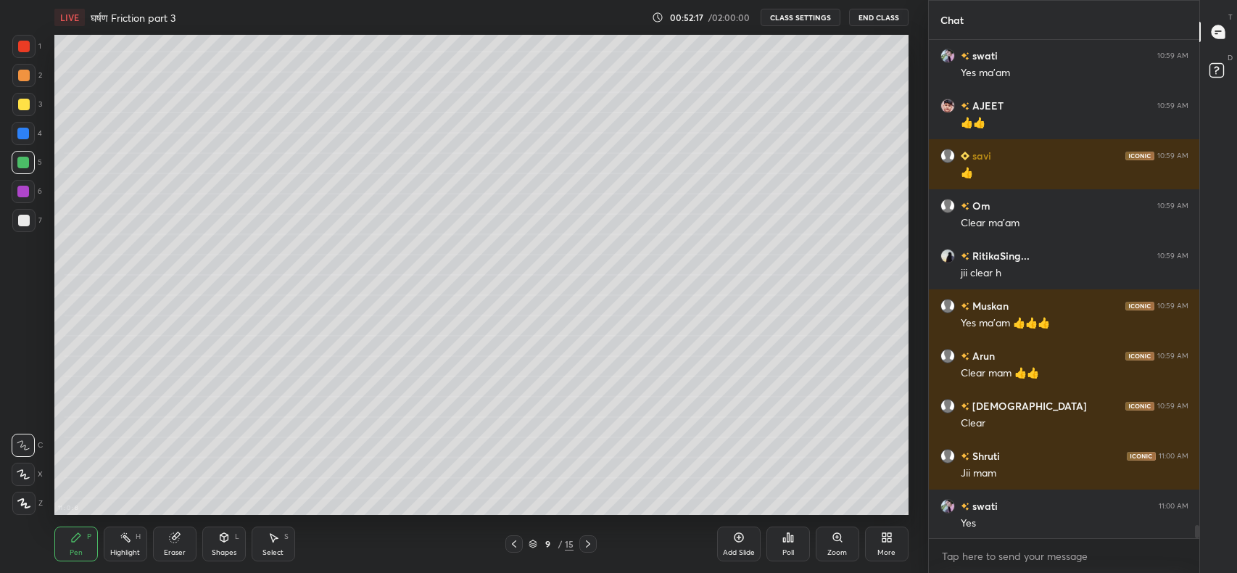
scroll to position [18617, 0]
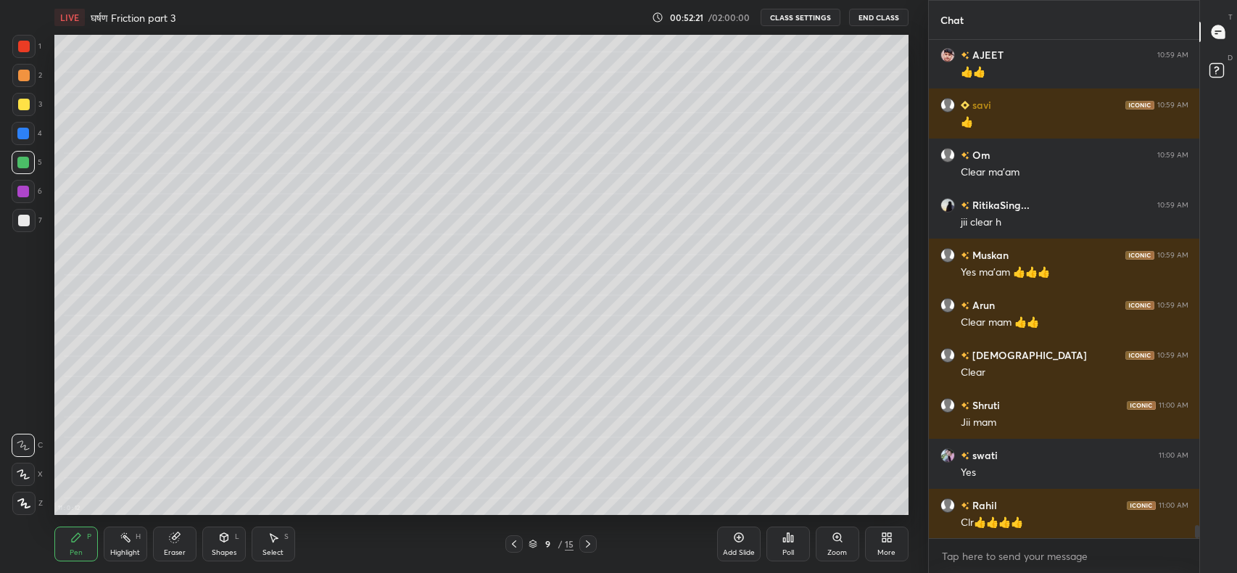
click at [730, 535] on div "Add Slide" at bounding box center [738, 543] width 43 height 35
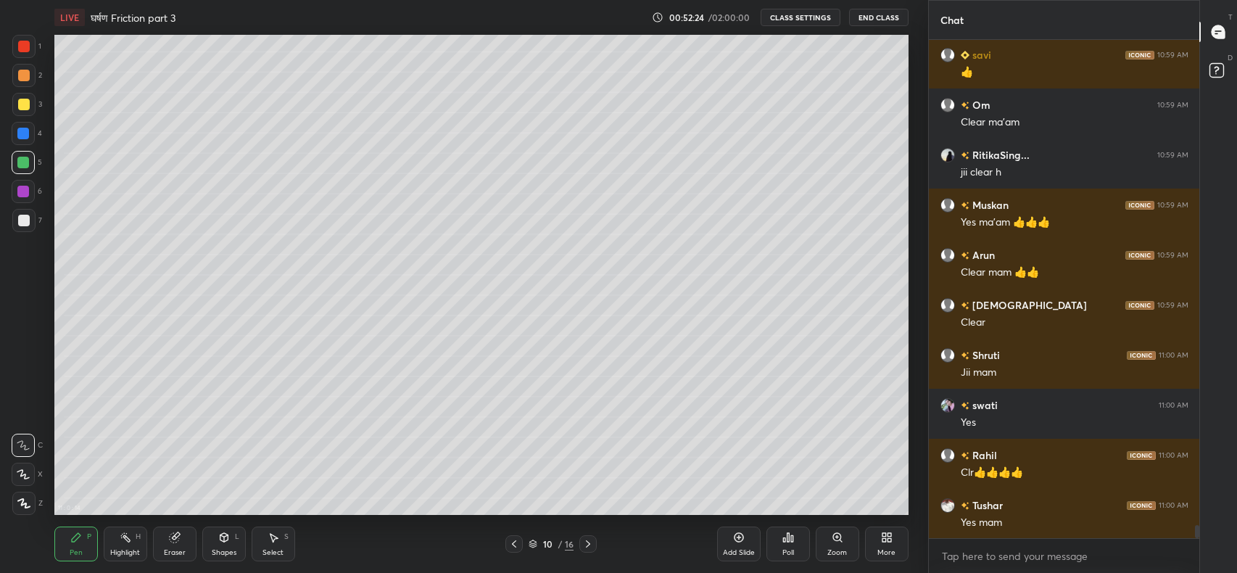
click at [20, 228] on div at bounding box center [23, 220] width 23 height 23
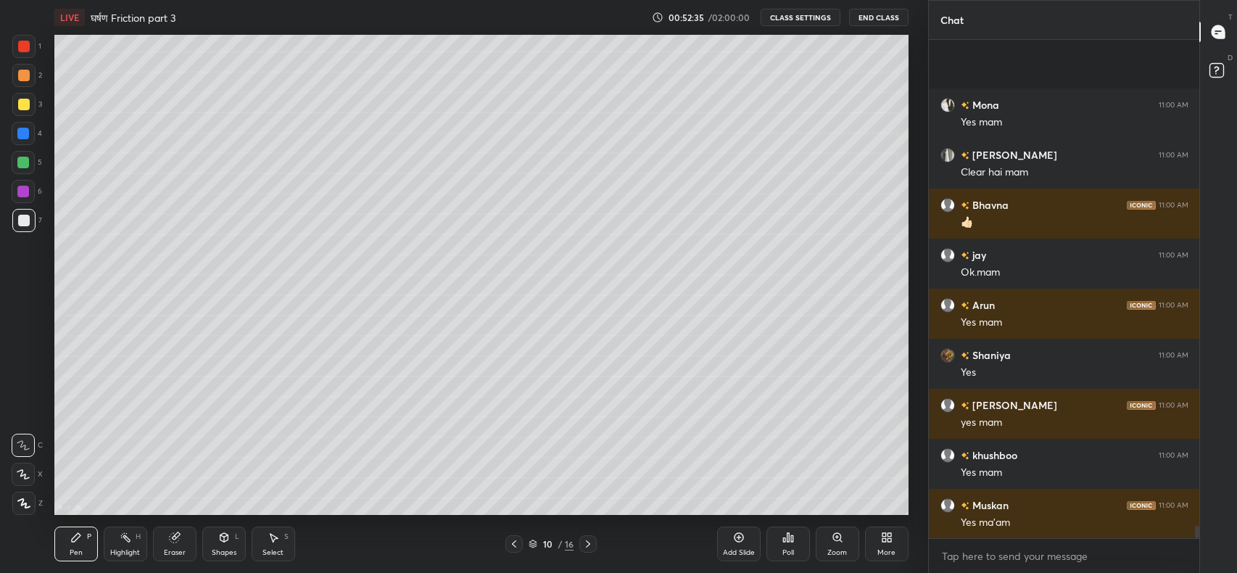
scroll to position [19518, 0]
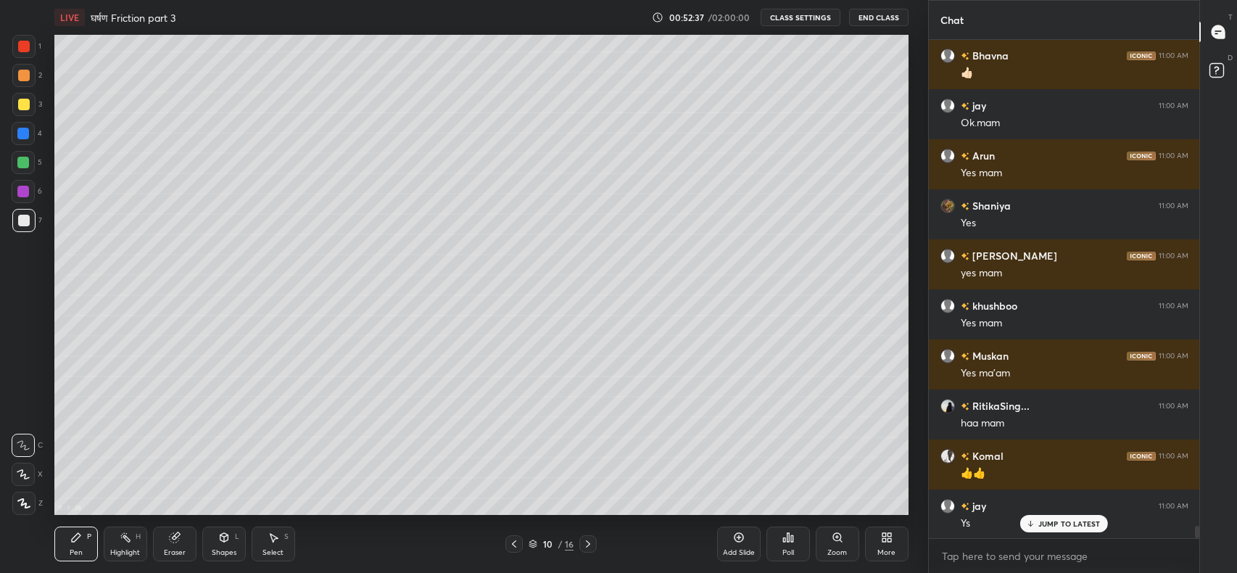
click at [214, 539] on div "Shapes L" at bounding box center [223, 543] width 43 height 35
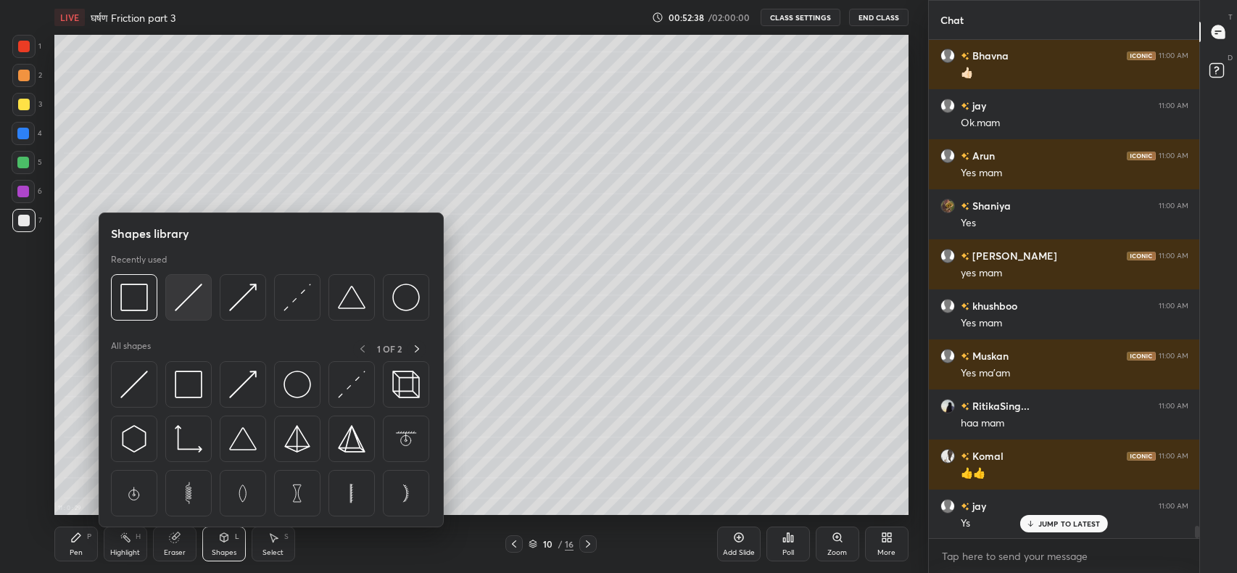
click at [186, 302] on img at bounding box center [189, 297] width 28 height 28
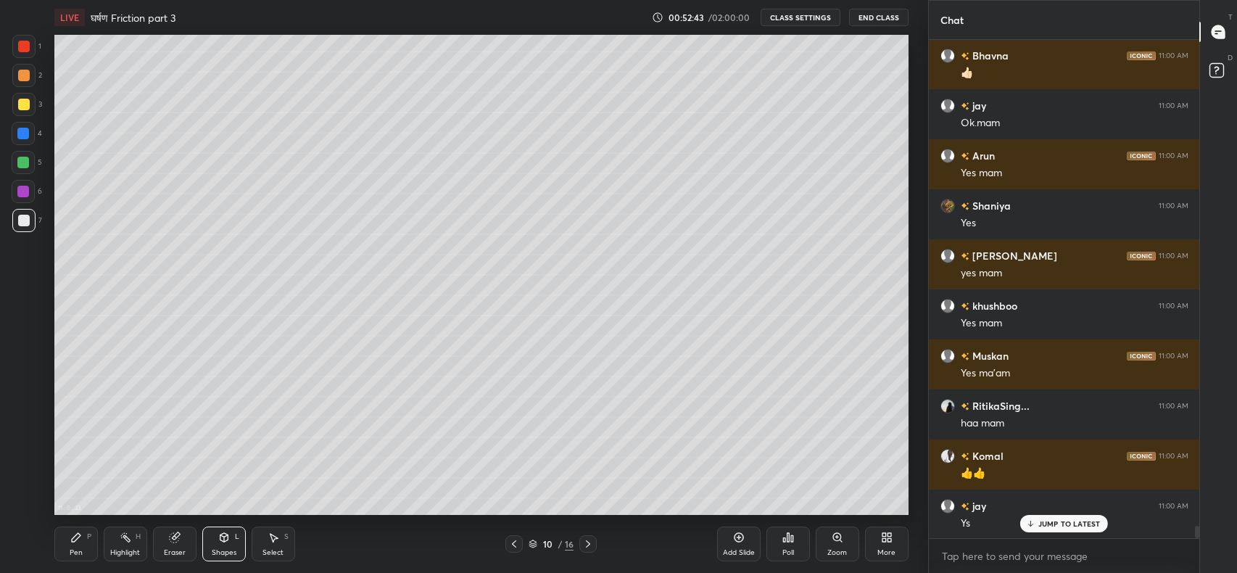
click at [230, 550] on div "Shapes" at bounding box center [224, 552] width 25 height 7
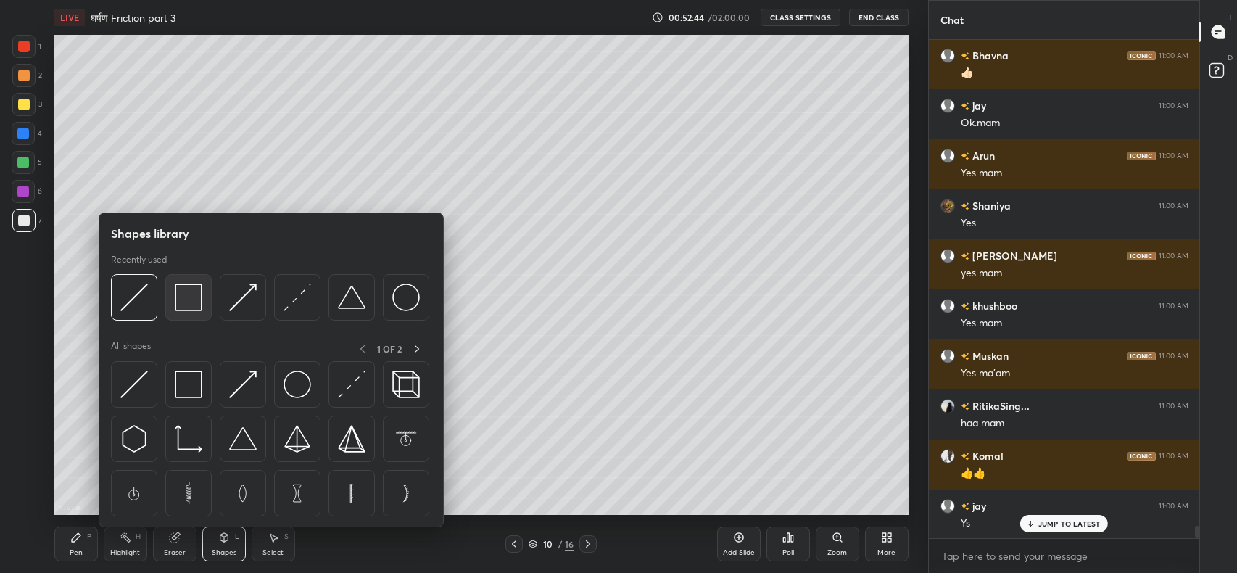
click at [183, 302] on img at bounding box center [189, 297] width 28 height 28
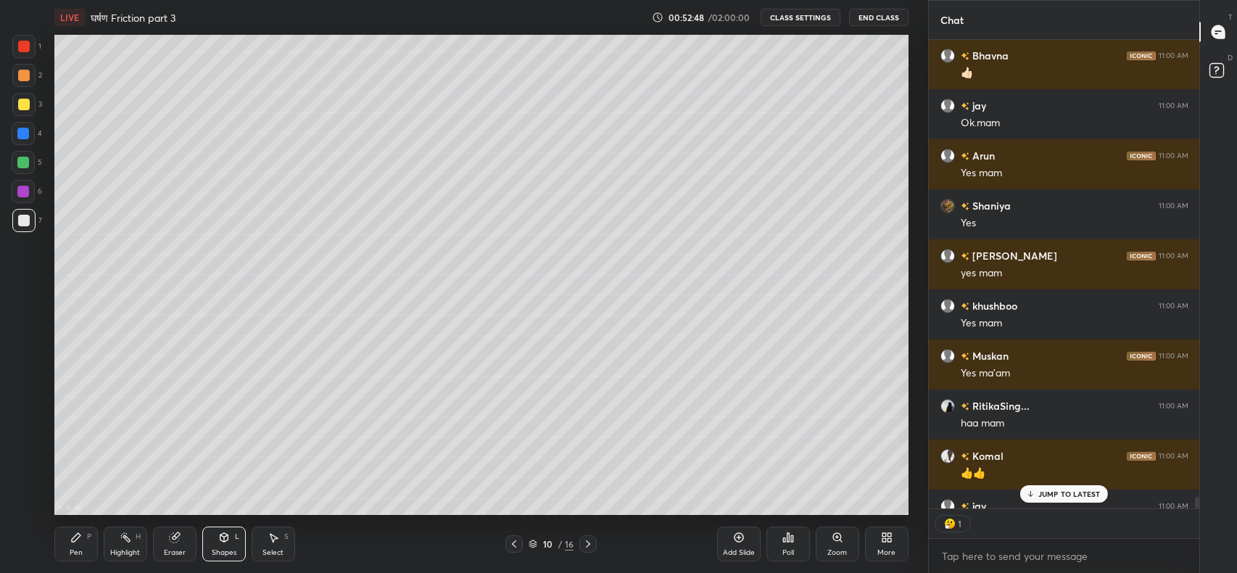
scroll to position [465, 267]
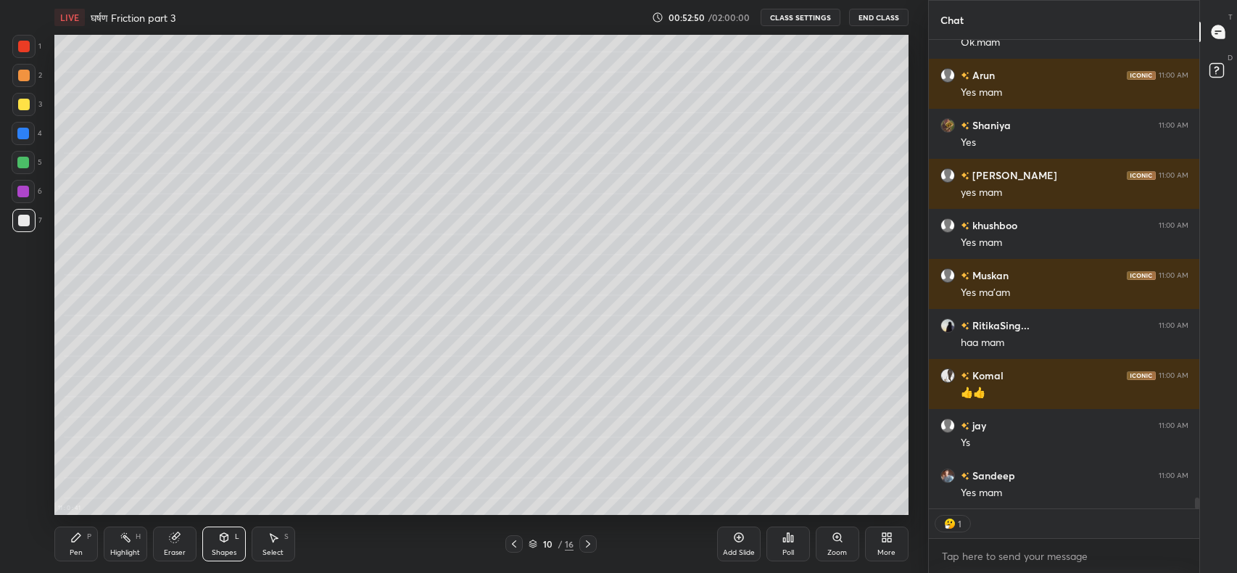
click at [20, 104] on div at bounding box center [24, 105] width 12 height 12
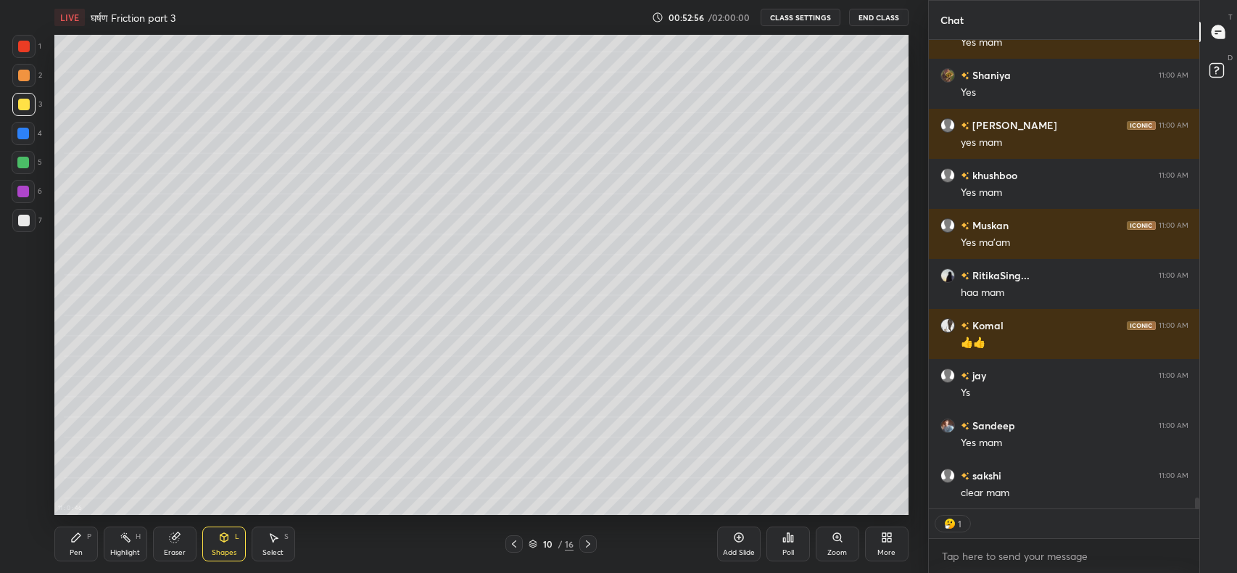
click at [173, 550] on div "Eraser" at bounding box center [175, 552] width 22 height 7
click at [80, 546] on div "Pen P" at bounding box center [75, 543] width 43 height 35
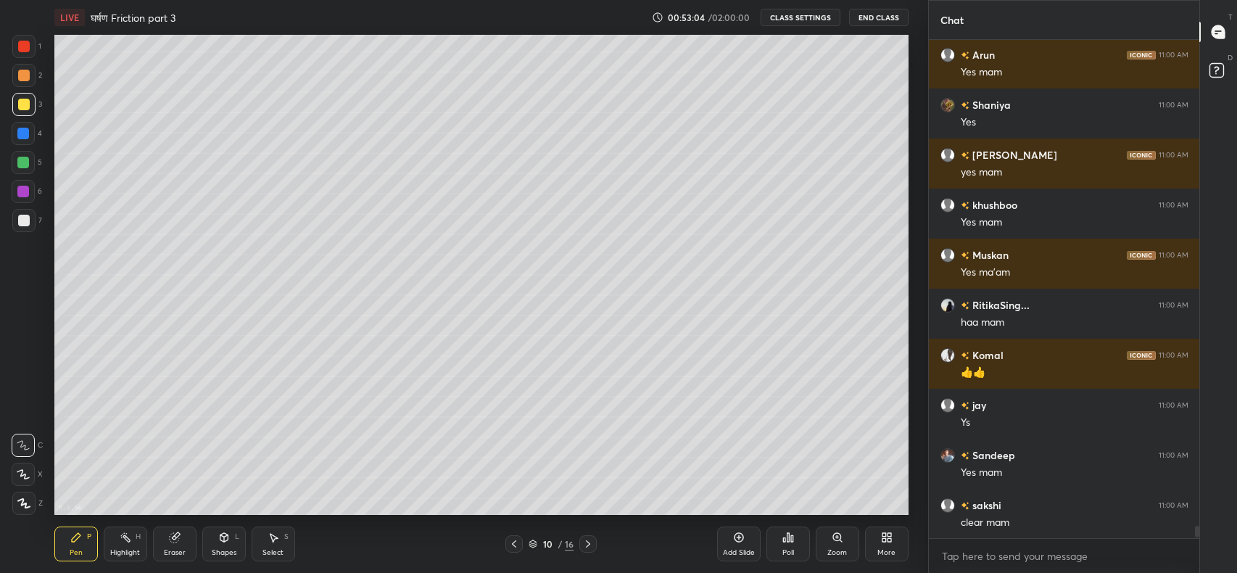
scroll to position [19718, 0]
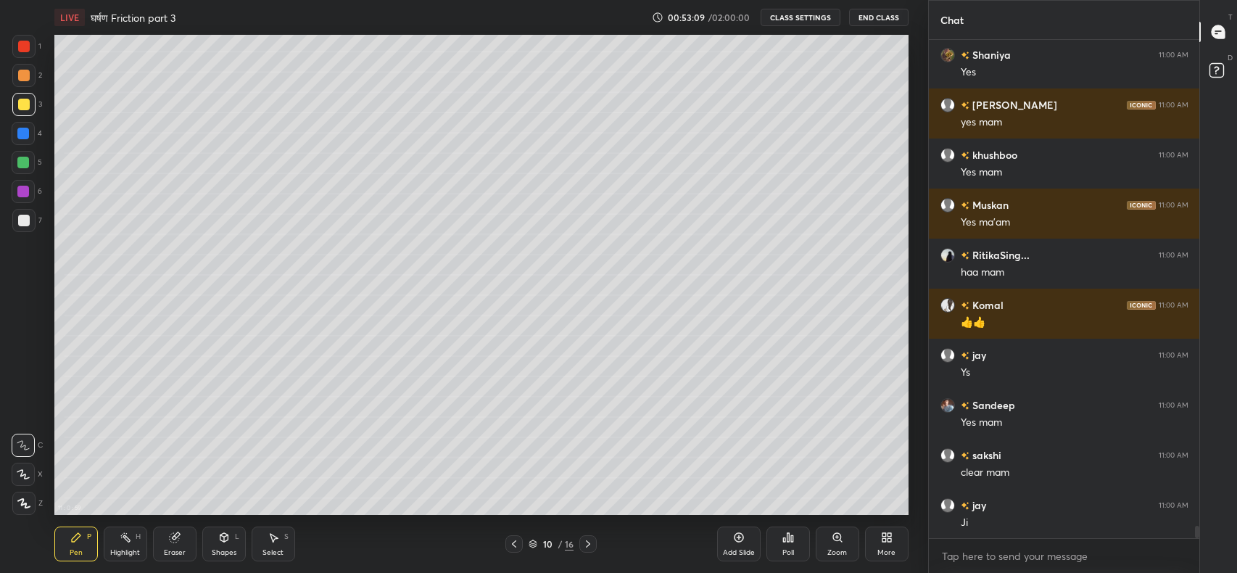
click at [21, 222] on div at bounding box center [24, 221] width 12 height 12
click at [229, 544] on div "Shapes L" at bounding box center [223, 543] width 43 height 35
click at [72, 556] on div "Pen" at bounding box center [76, 552] width 13 height 7
click at [178, 545] on div "Eraser" at bounding box center [174, 543] width 43 height 35
click at [68, 551] on div "Pen P" at bounding box center [75, 543] width 43 height 35
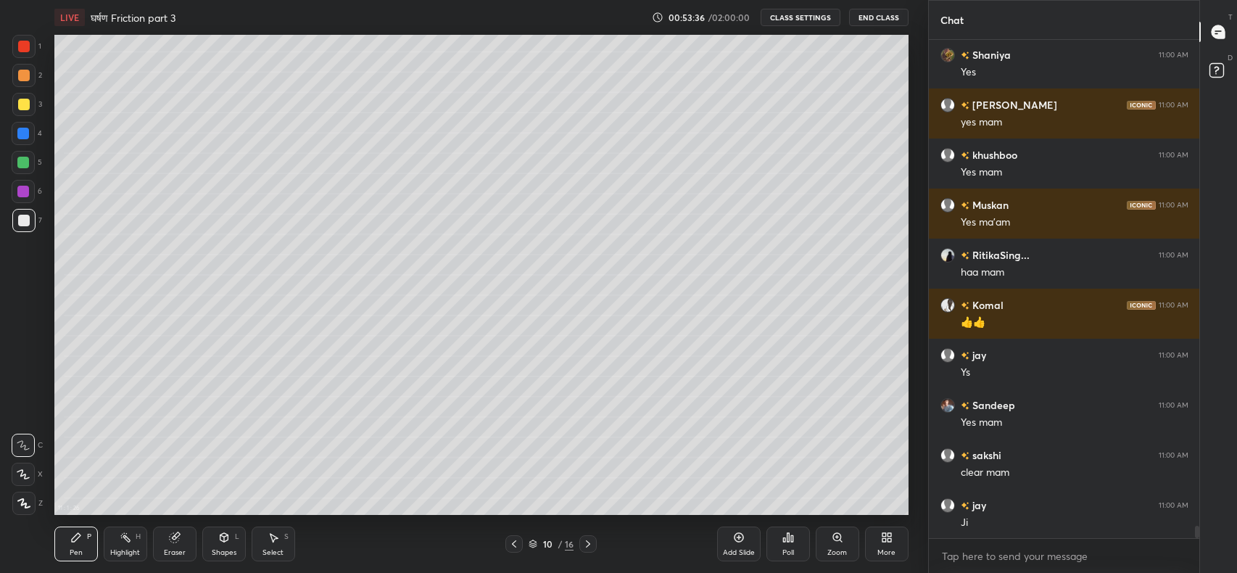
click at [222, 551] on div "Shapes" at bounding box center [224, 552] width 25 height 7
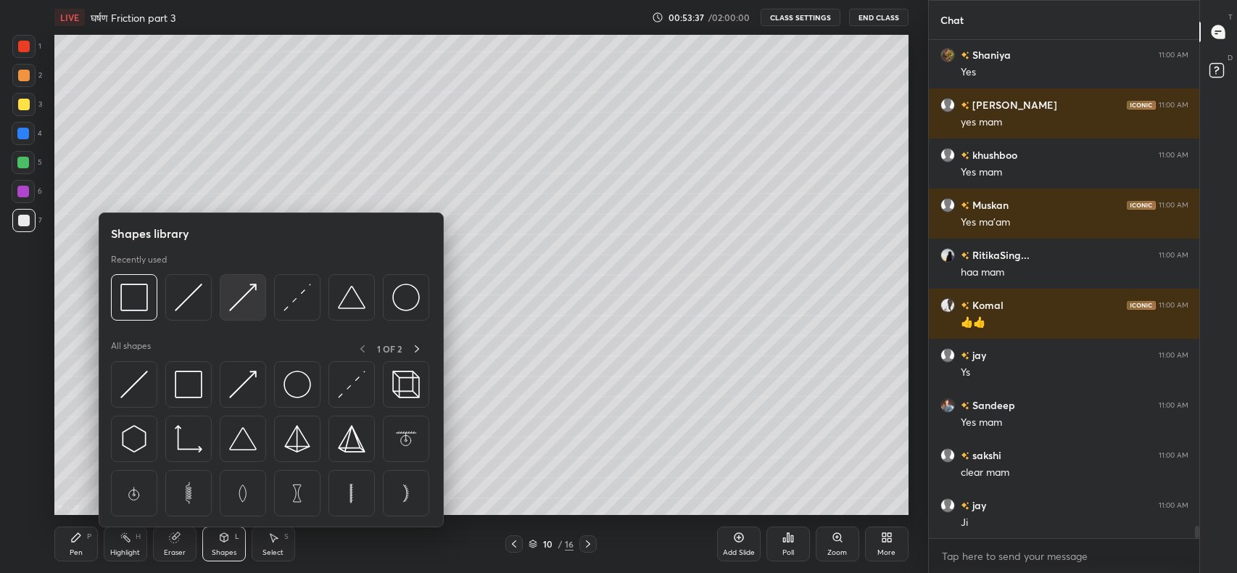
click at [236, 301] on img at bounding box center [243, 297] width 28 height 28
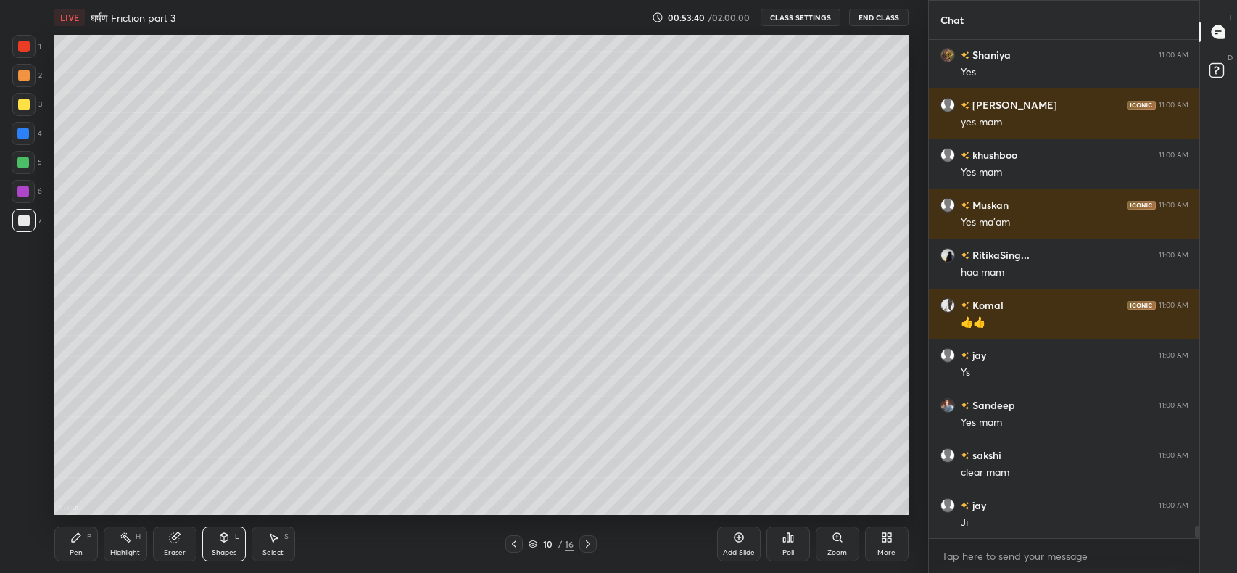
click at [71, 544] on div "Pen P" at bounding box center [75, 543] width 43 height 35
click at [223, 546] on div "Shapes L" at bounding box center [223, 543] width 43 height 35
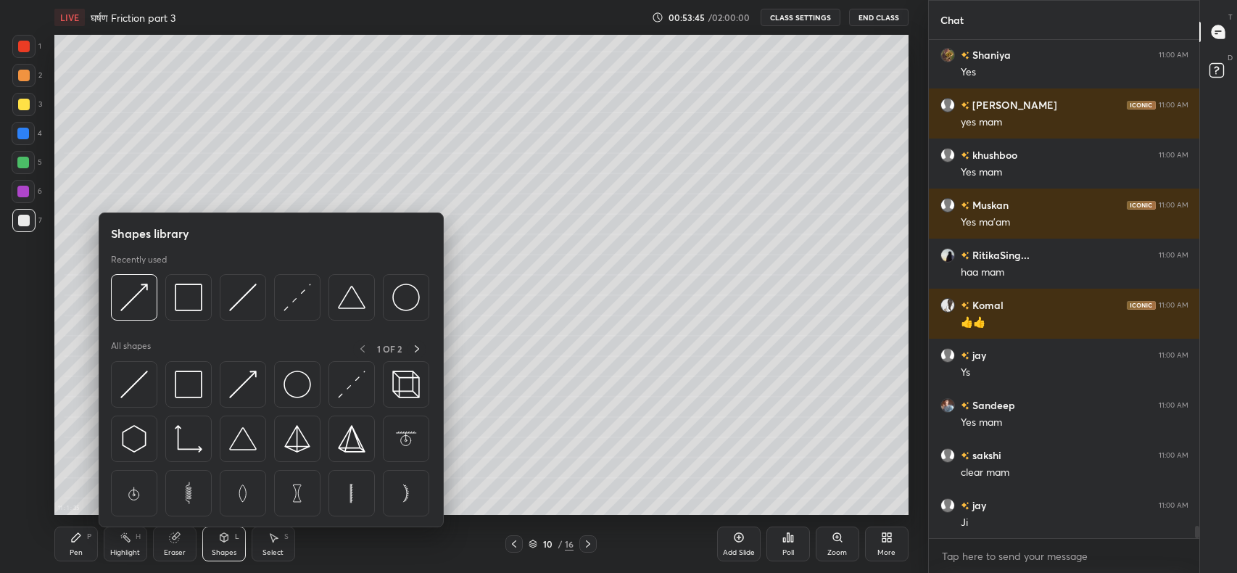
click at [292, 302] on img at bounding box center [297, 297] width 28 height 28
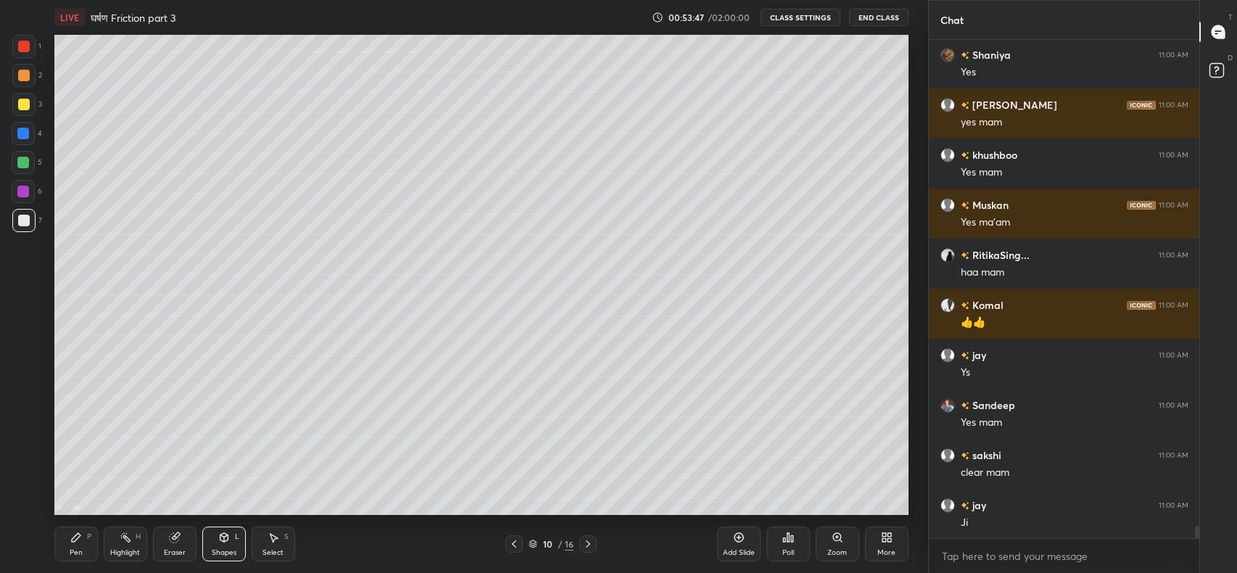
click at [76, 540] on icon at bounding box center [76, 537] width 12 height 12
click at [72, 544] on div "Pen P" at bounding box center [75, 543] width 43 height 35
click at [18, 165] on div at bounding box center [23, 163] width 12 height 12
click at [21, 103] on div at bounding box center [24, 105] width 12 height 12
click at [20, 215] on div at bounding box center [24, 221] width 12 height 12
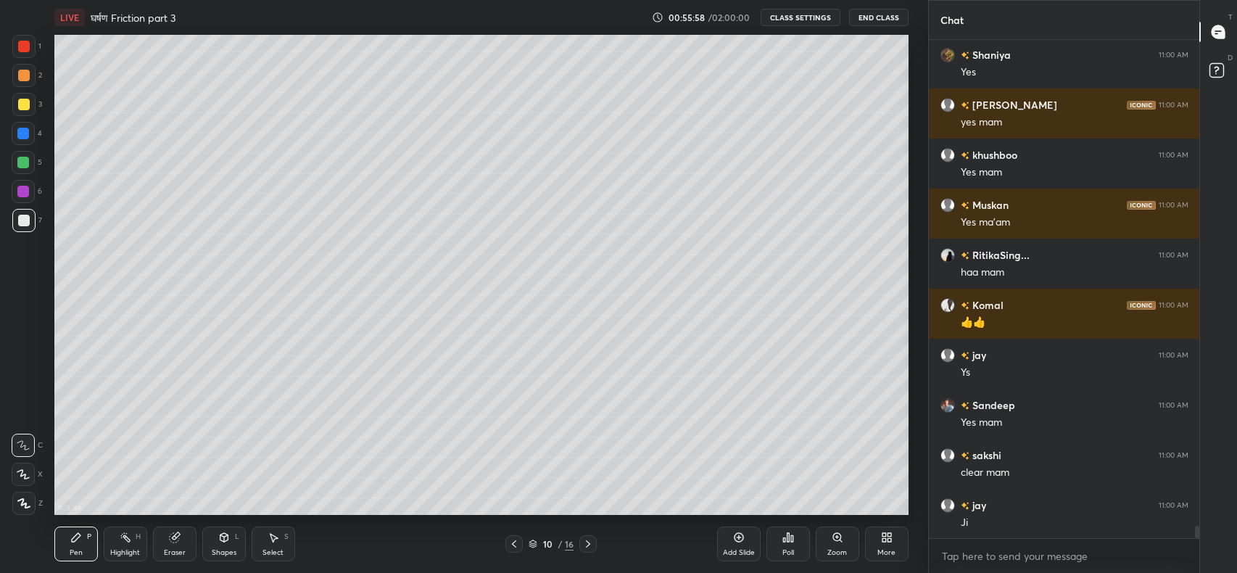
scroll to position [19767, 0]
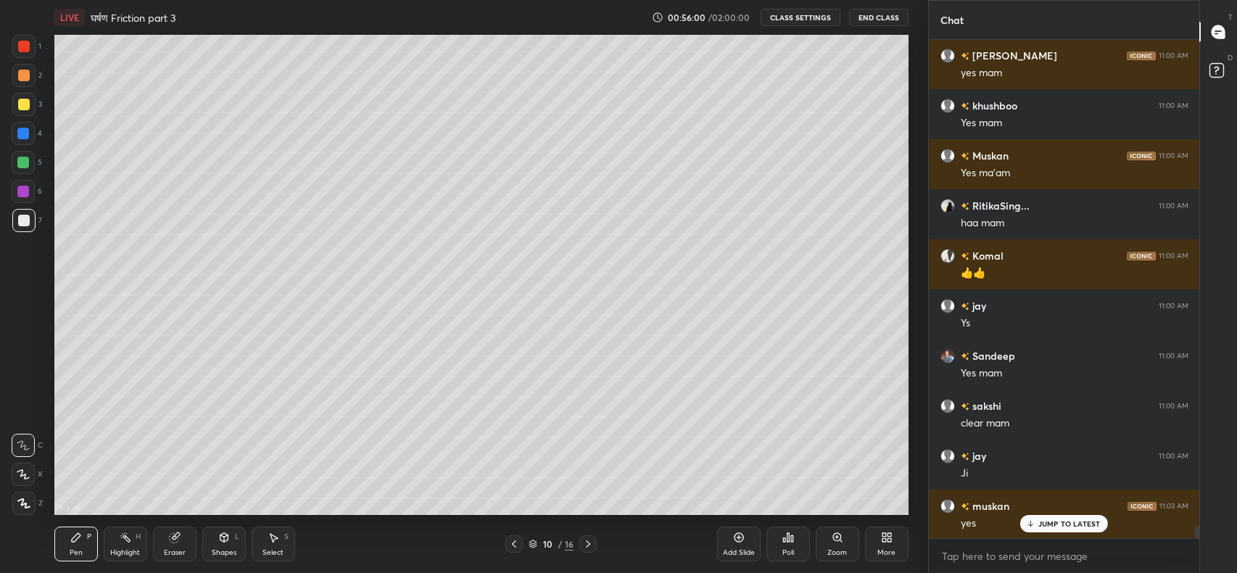
click at [1051, 530] on div "JUMP TO LATEST" at bounding box center [1063, 523] width 87 height 17
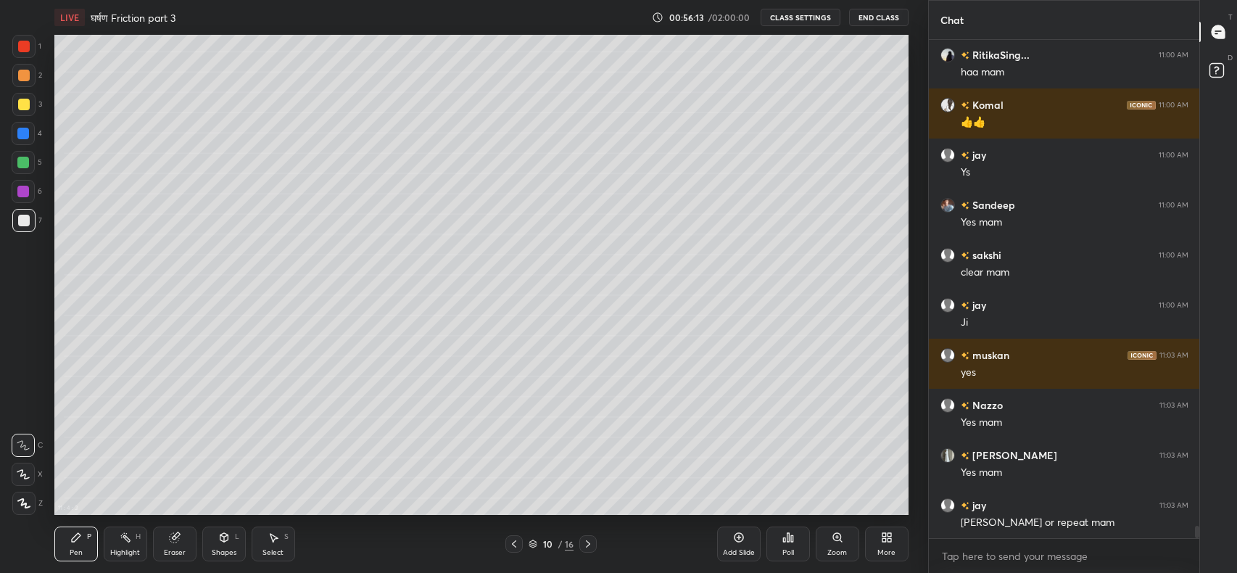
scroll to position [19967, 0]
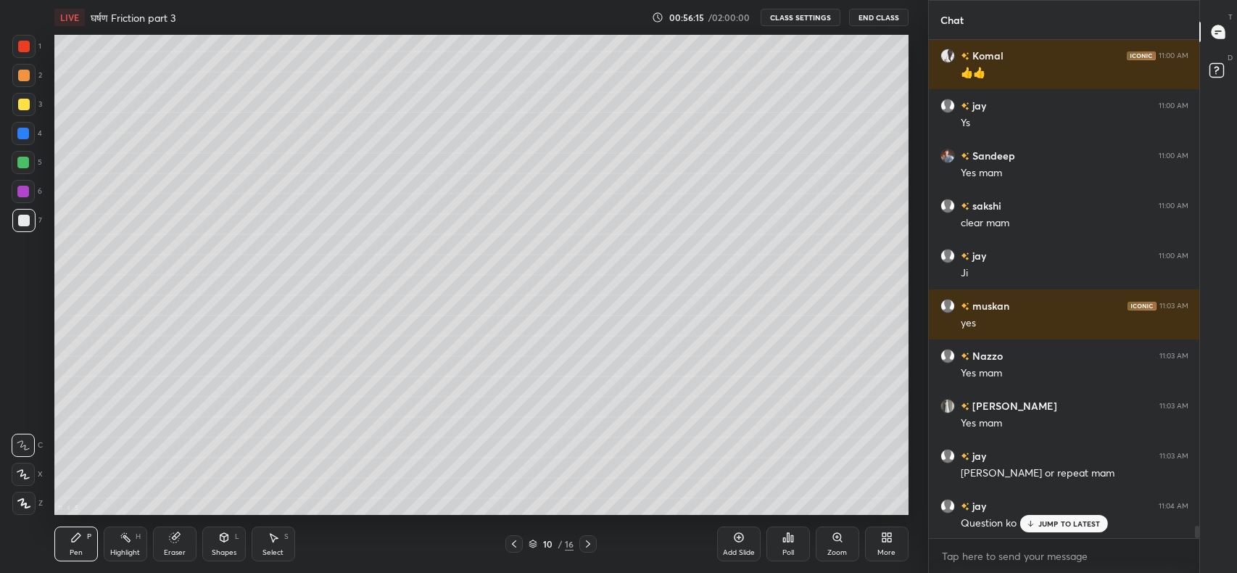
click at [1047, 525] on p "JUMP TO LATEST" at bounding box center [1069, 523] width 62 height 9
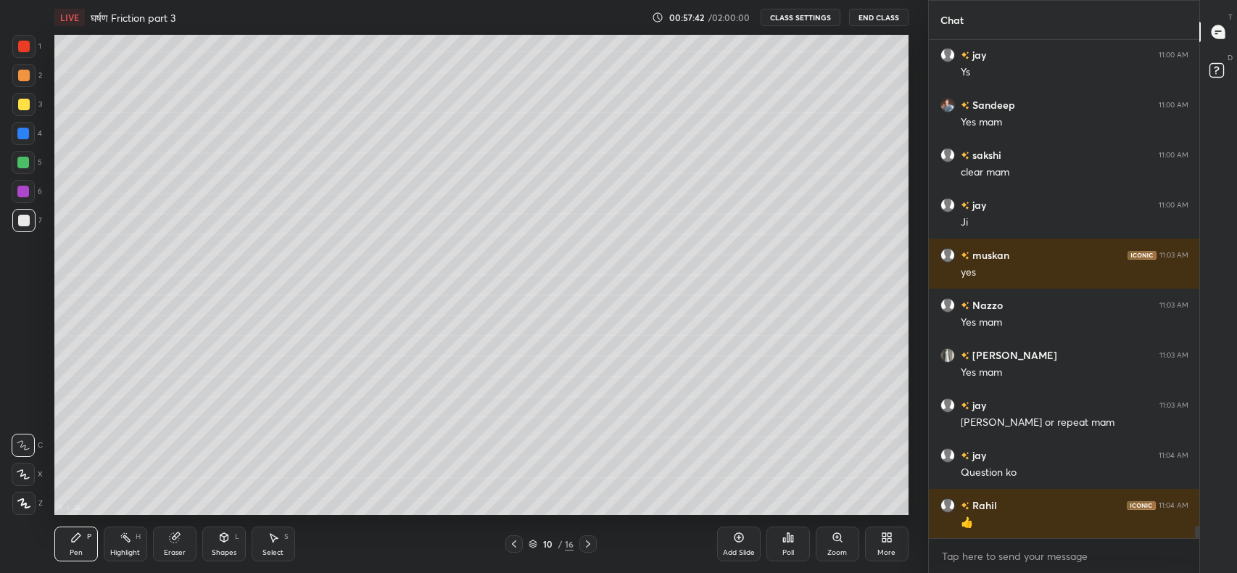
scroll to position [20068, 0]
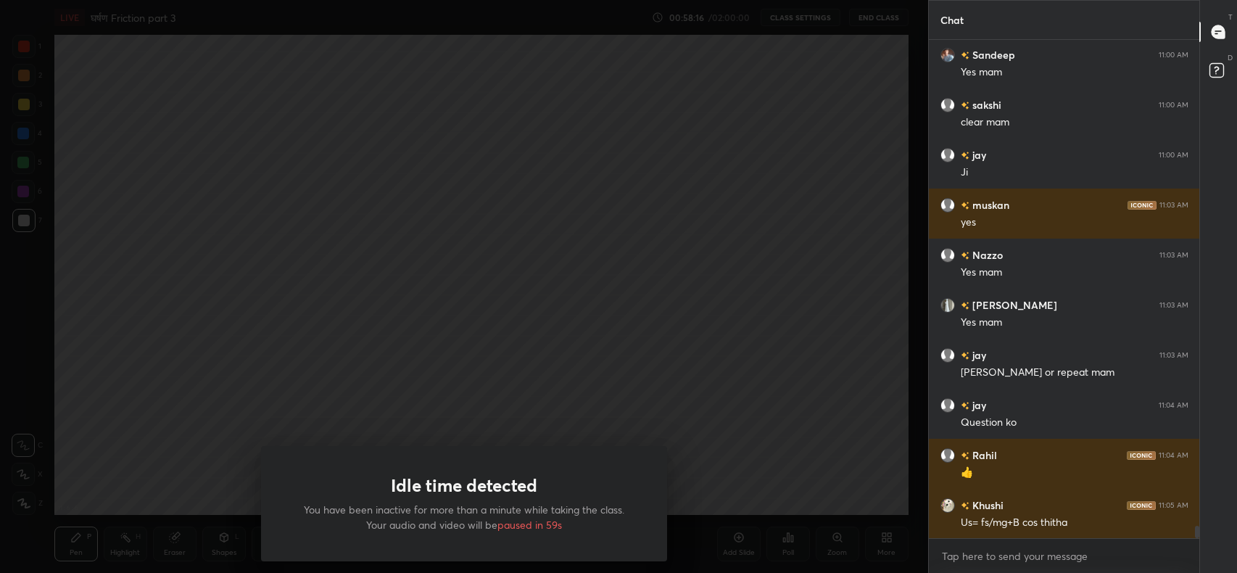
click at [409, 325] on div "Idle time detected You have been inactive for more than a minute while taking t…" at bounding box center [464, 286] width 928 height 573
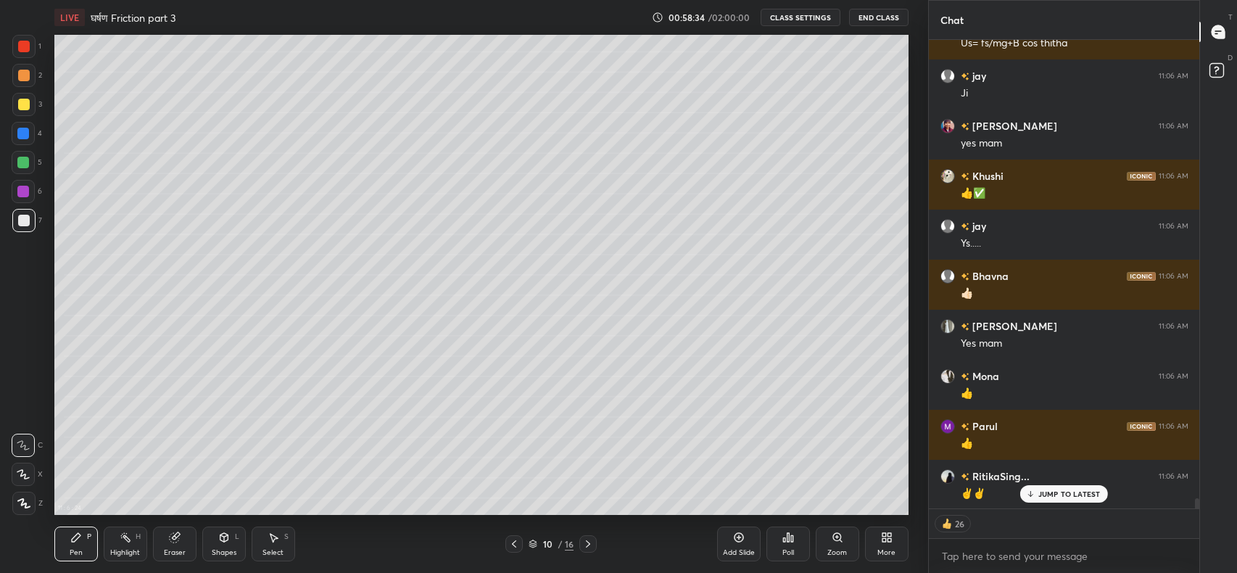
scroll to position [20597, 0]
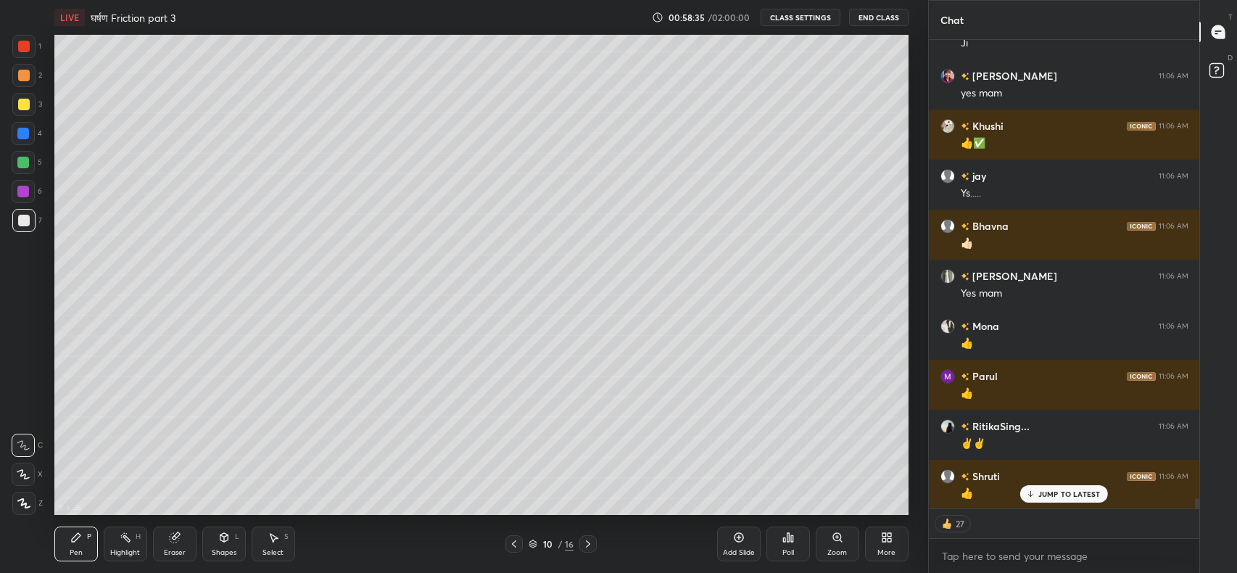
click at [886, 544] on div "More" at bounding box center [886, 543] width 43 height 35
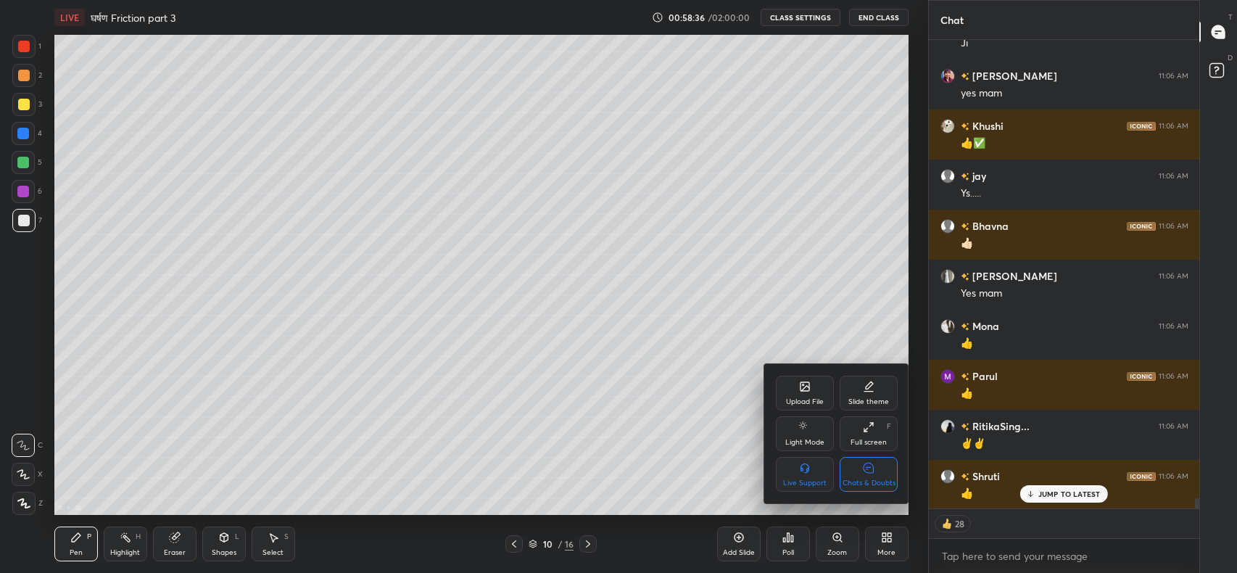
click at [870, 473] on icon at bounding box center [869, 467] width 12 height 15
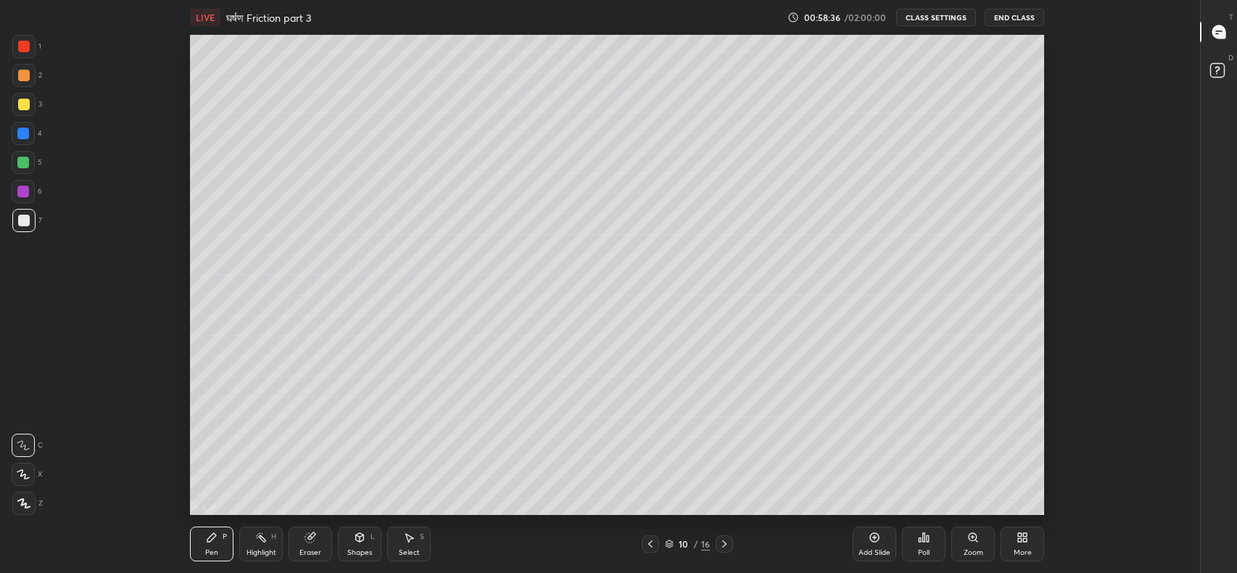
scroll to position [72000, 71338]
click at [18, 71] on div at bounding box center [24, 76] width 12 height 12
click at [1015, 549] on div "More" at bounding box center [1022, 552] width 18 height 7
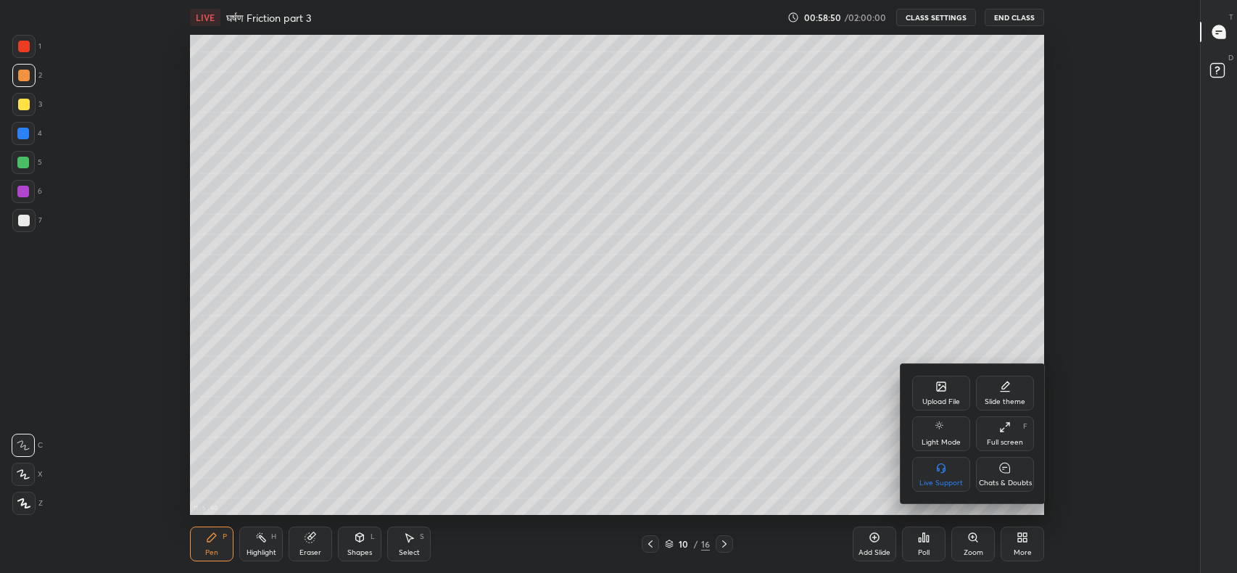
click at [1002, 435] on div "Full screen F" at bounding box center [1005, 433] width 58 height 35
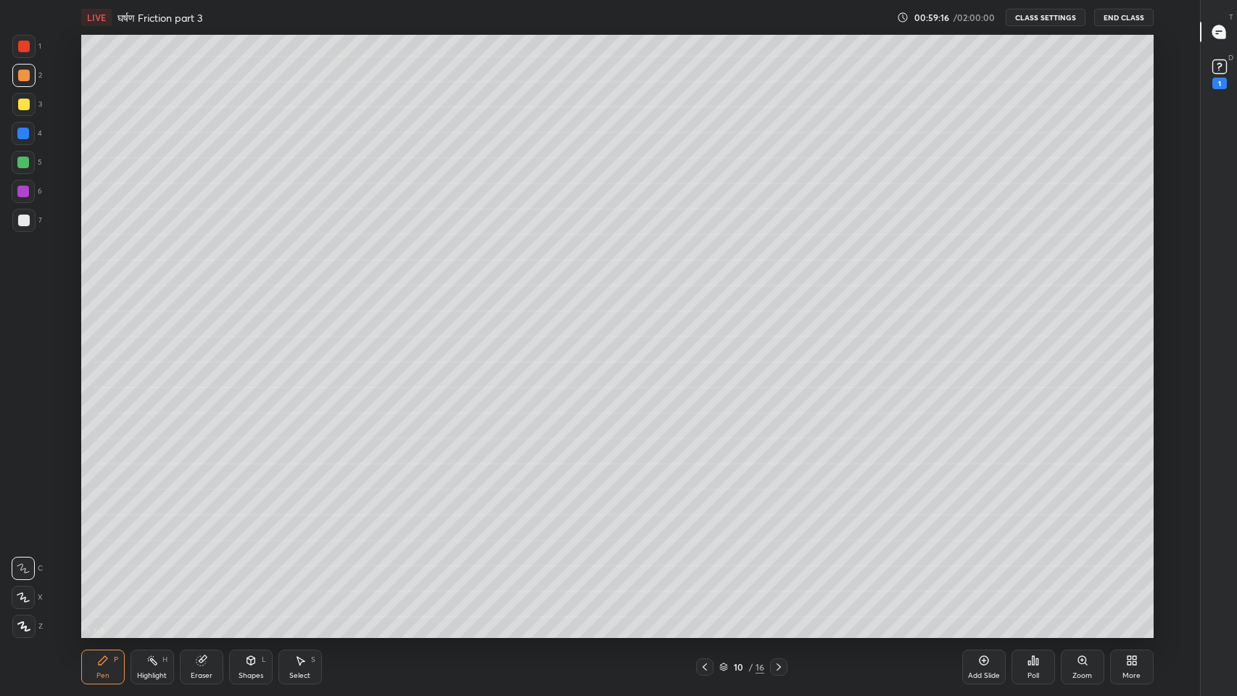
scroll to position [4, 0]
click at [23, 218] on div at bounding box center [24, 221] width 12 height 12
click at [20, 103] on div at bounding box center [24, 105] width 12 height 12
click at [246, 572] on icon at bounding box center [251, 660] width 12 height 12
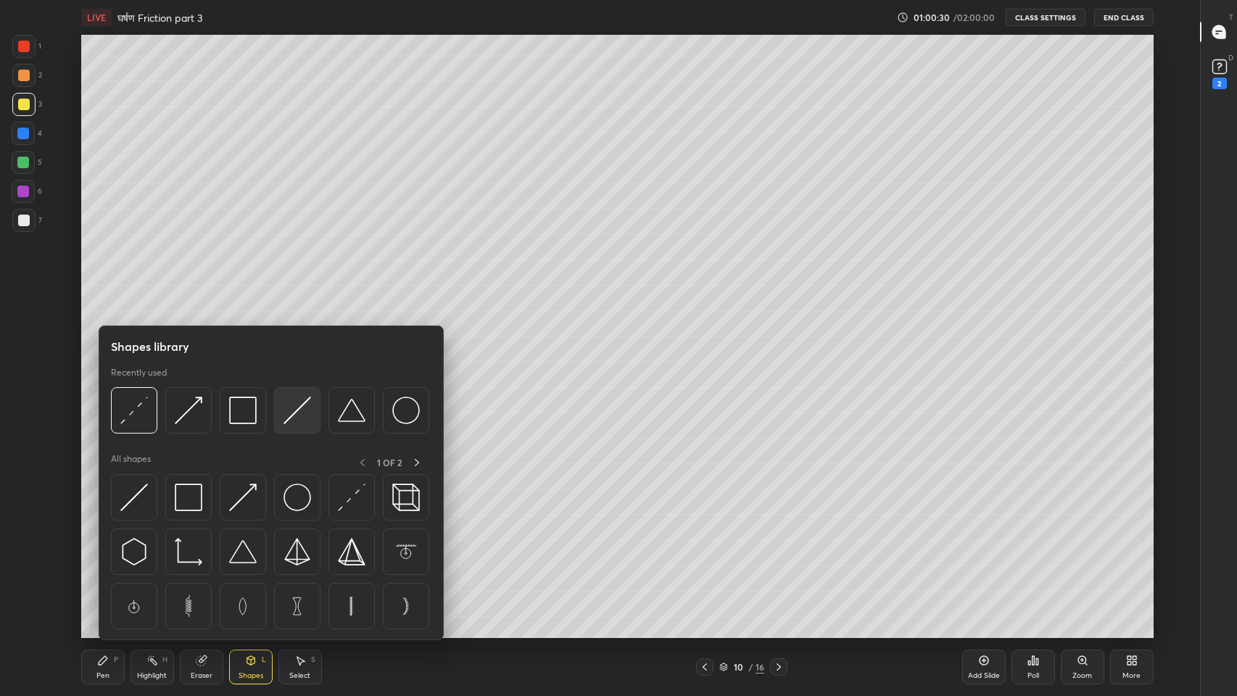
click at [295, 423] on img at bounding box center [297, 410] width 28 height 28
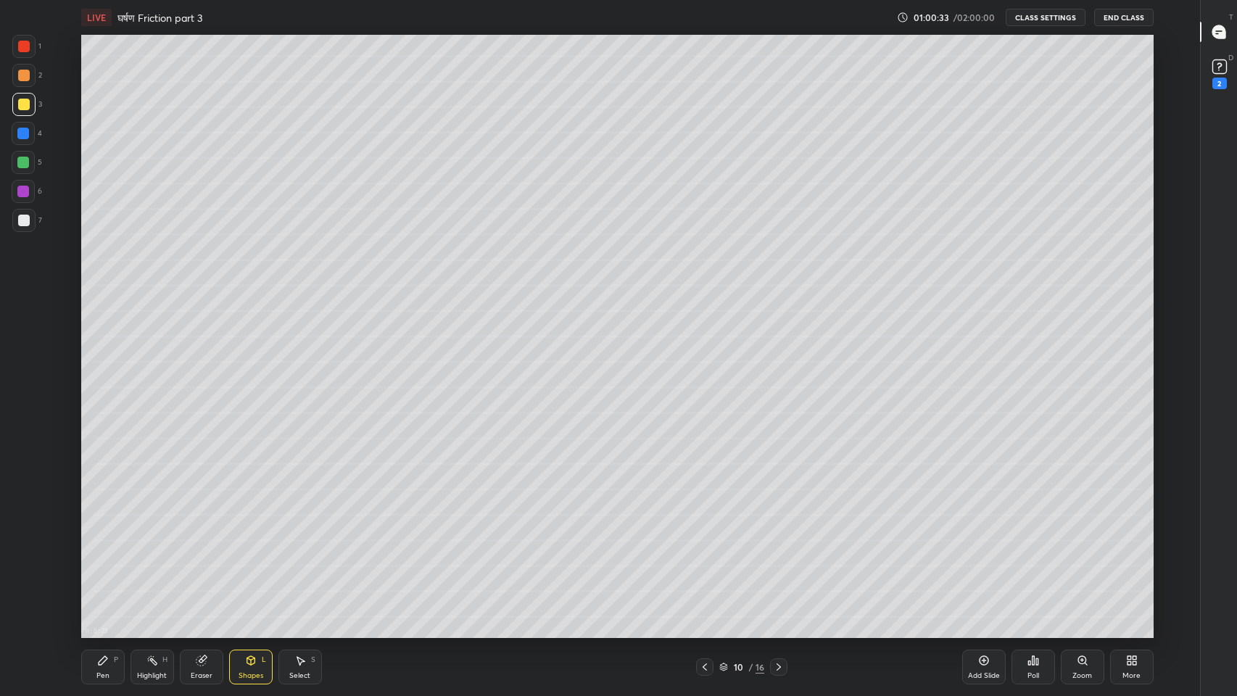
click at [249, 572] on icon at bounding box center [251, 660] width 8 height 9
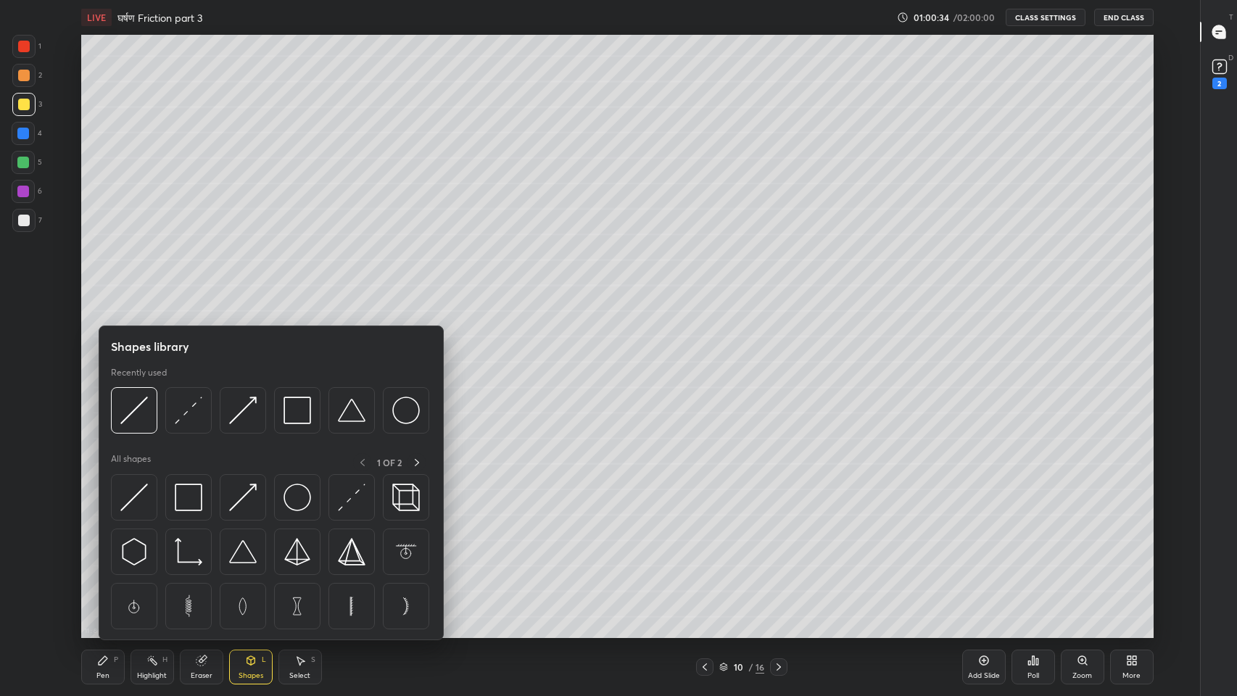
click at [296, 414] on img at bounding box center [297, 410] width 28 height 28
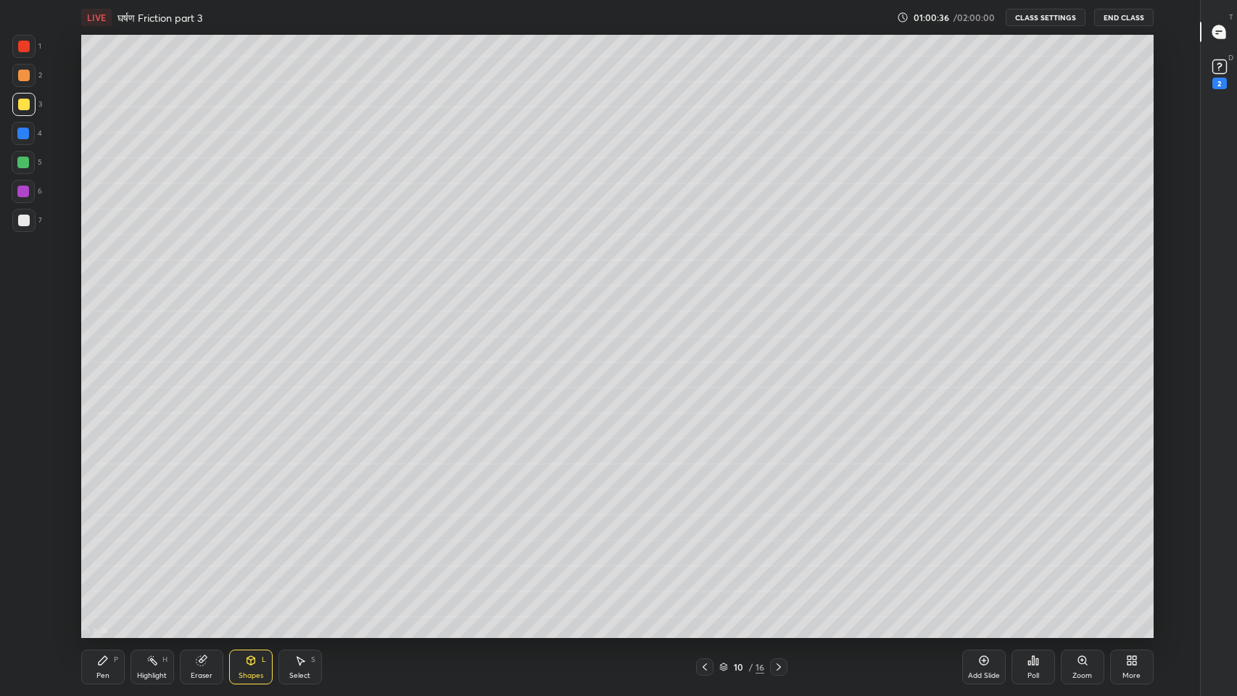
click at [114, 572] on div "Pen P" at bounding box center [102, 666] width 43 height 35
click at [248, 572] on div "Shapes" at bounding box center [250, 675] width 25 height 7
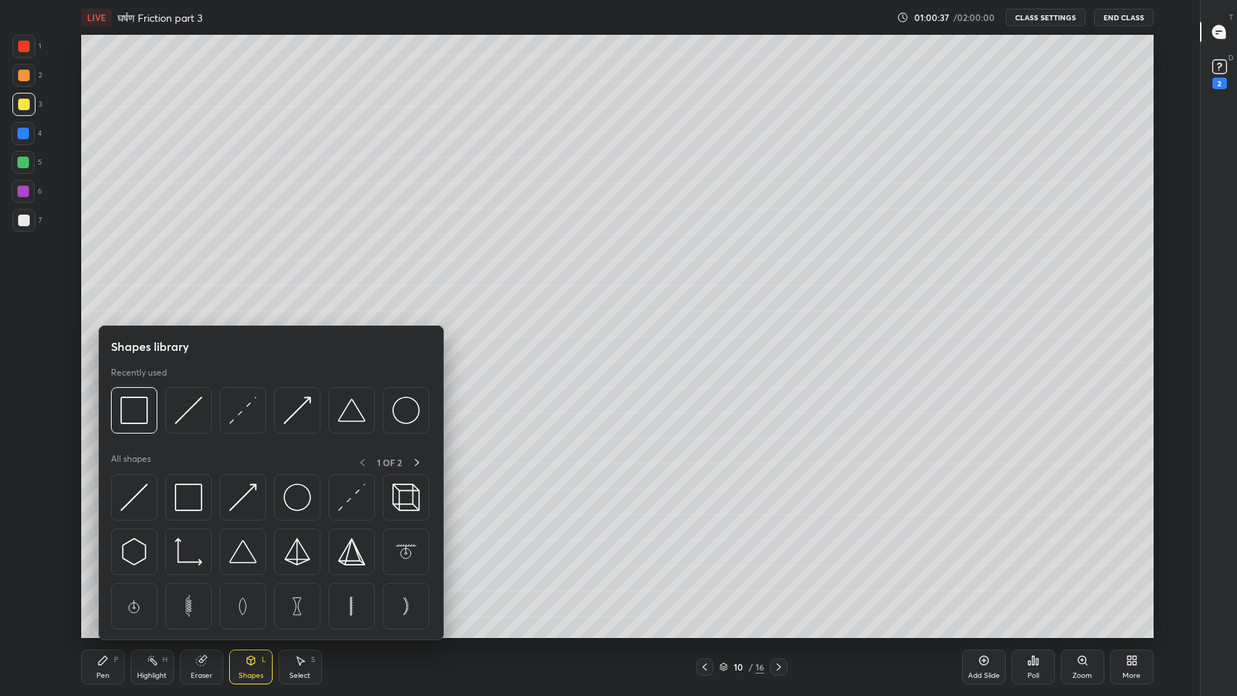
click at [238, 499] on img at bounding box center [243, 497] width 28 height 28
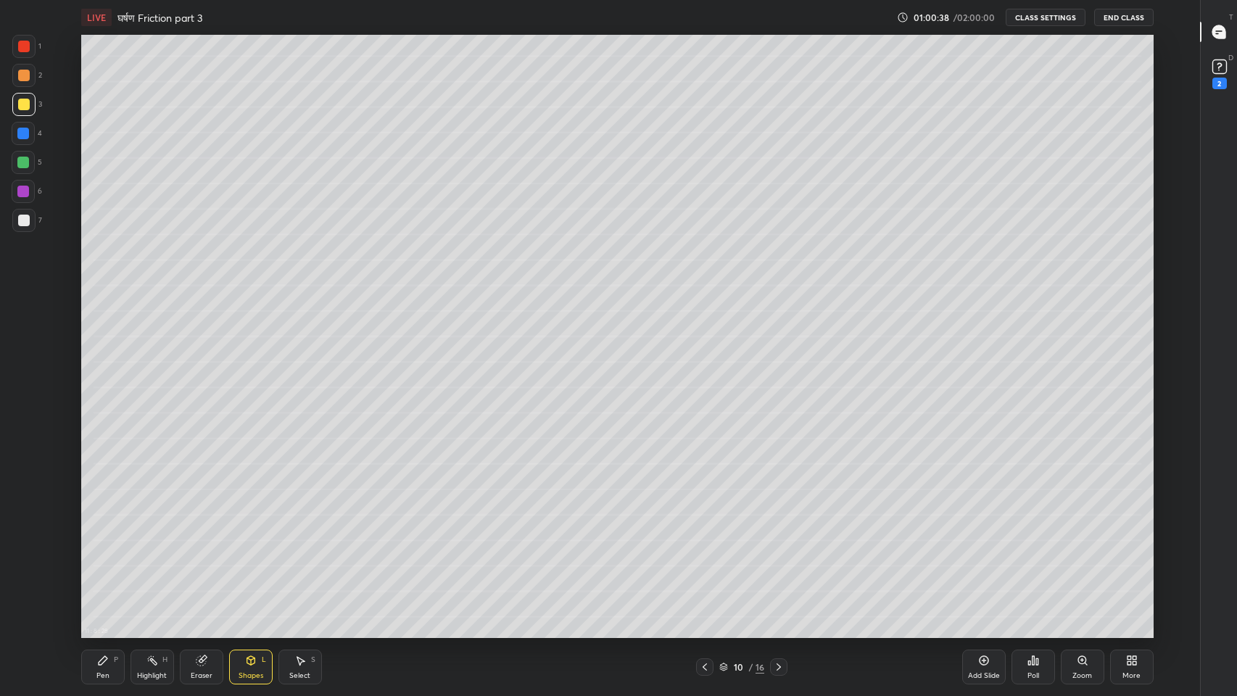
click at [20, 223] on div at bounding box center [24, 221] width 12 height 12
click at [107, 572] on div "Pen P" at bounding box center [102, 666] width 43 height 35
click at [261, 572] on div "Shapes L" at bounding box center [250, 666] width 43 height 35
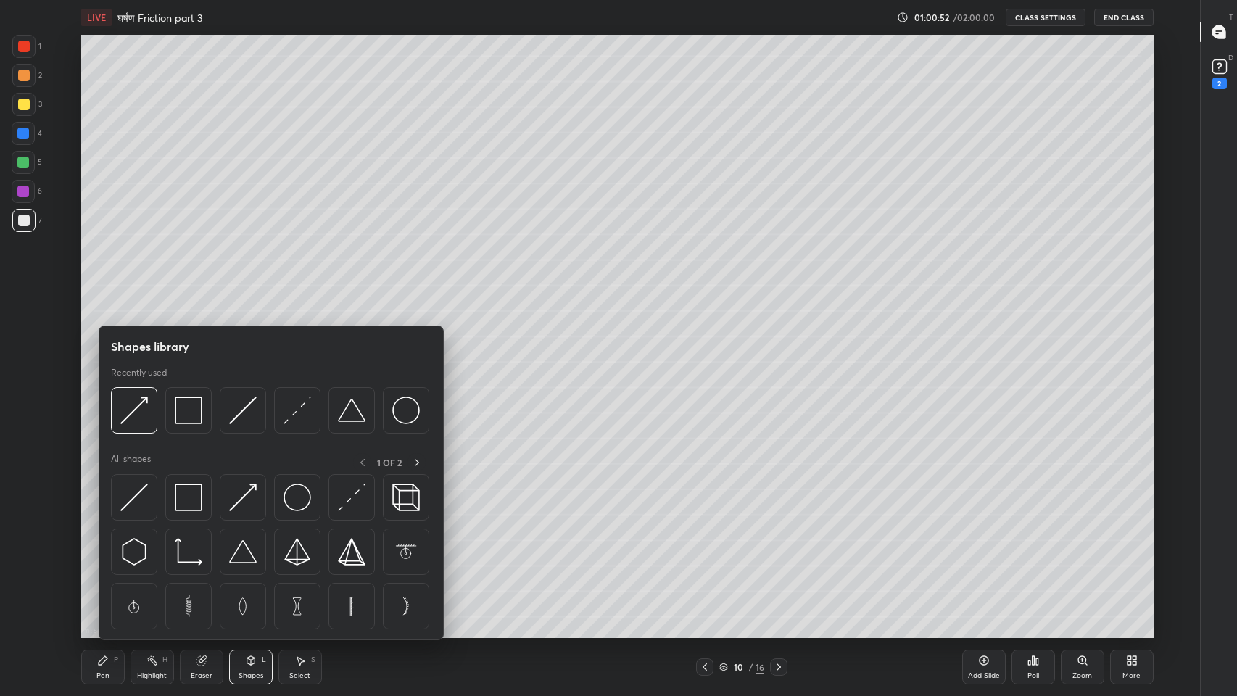
click at [240, 511] on div at bounding box center [243, 497] width 46 height 46
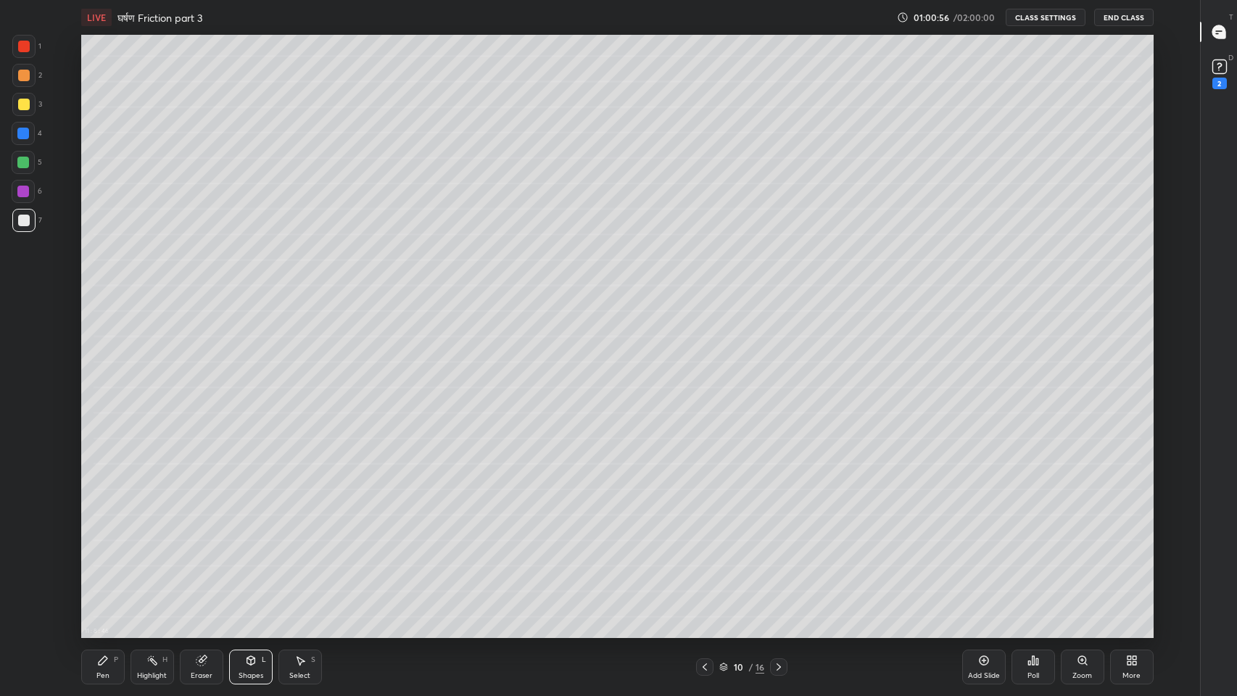
click at [104, 572] on icon at bounding box center [103, 660] width 12 height 12
click at [104, 572] on div "Pen" at bounding box center [102, 675] width 13 height 7
click at [1216, 33] on icon at bounding box center [1216, 33] width 2 height 0
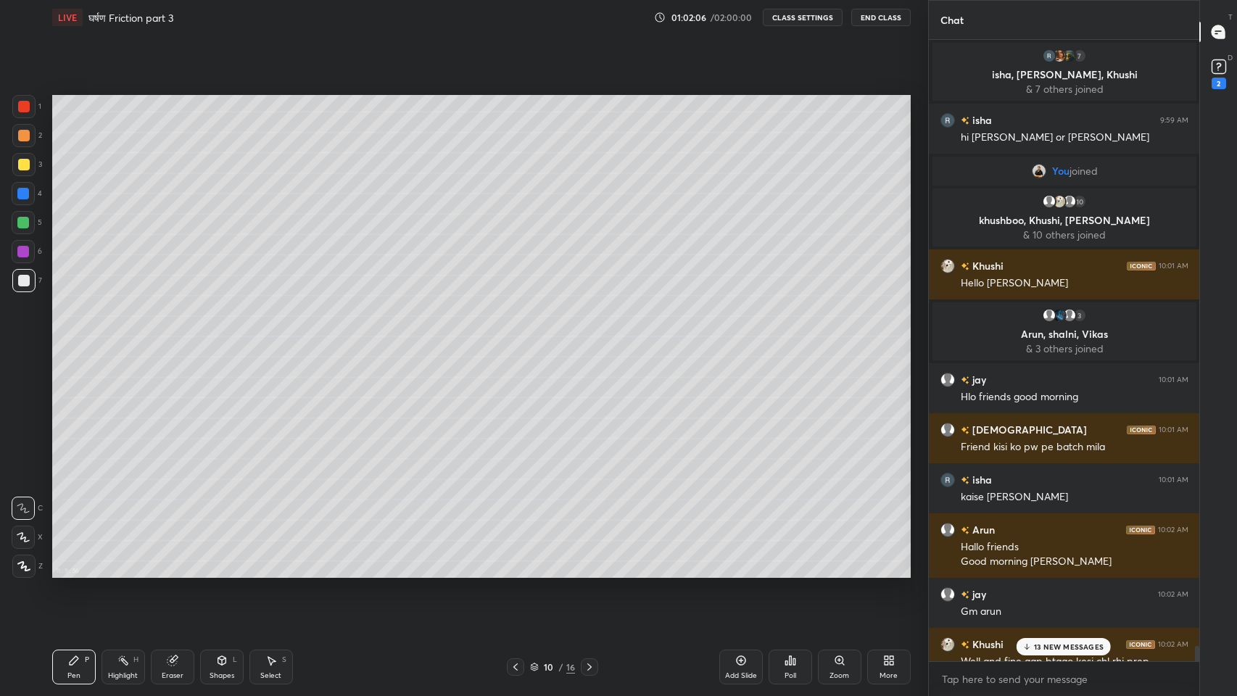
scroll to position [603, 870]
click at [1076, 572] on p "13 NEW MESSAGES" at bounding box center [1069, 646] width 70 height 9
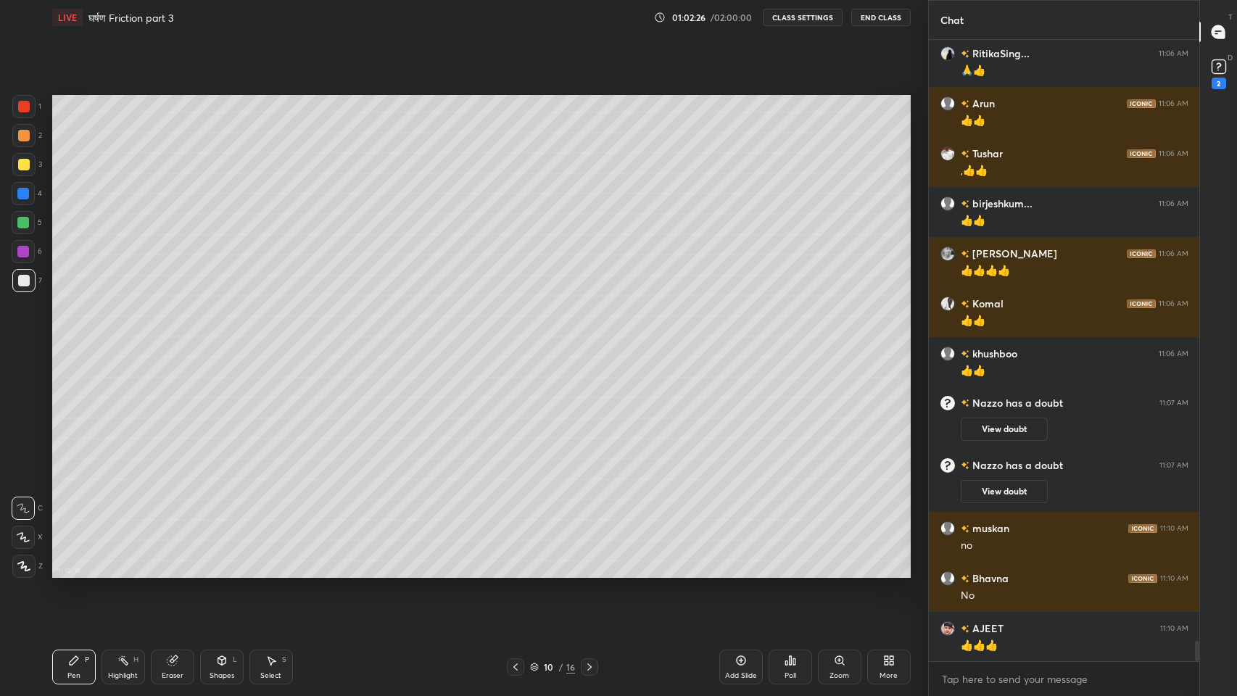
scroll to position [18293, 0]
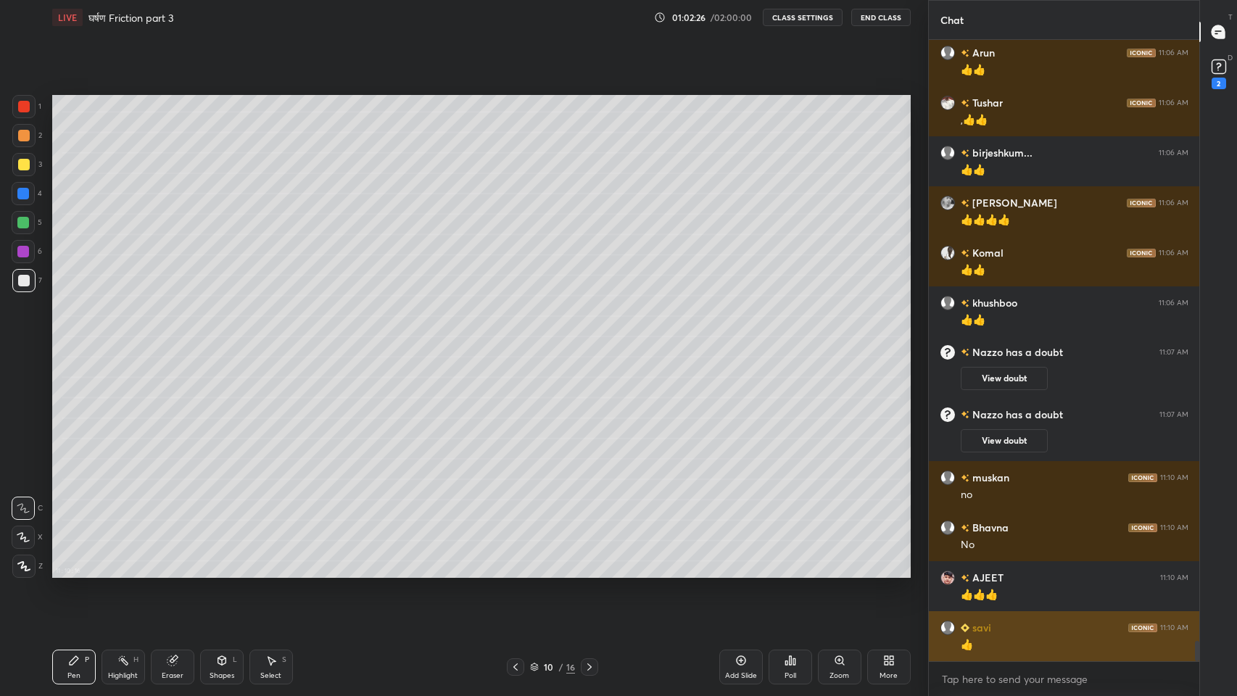
click at [1038, 572] on div "savi 11:10 AM 👍" at bounding box center [1063, 636] width 271 height 50
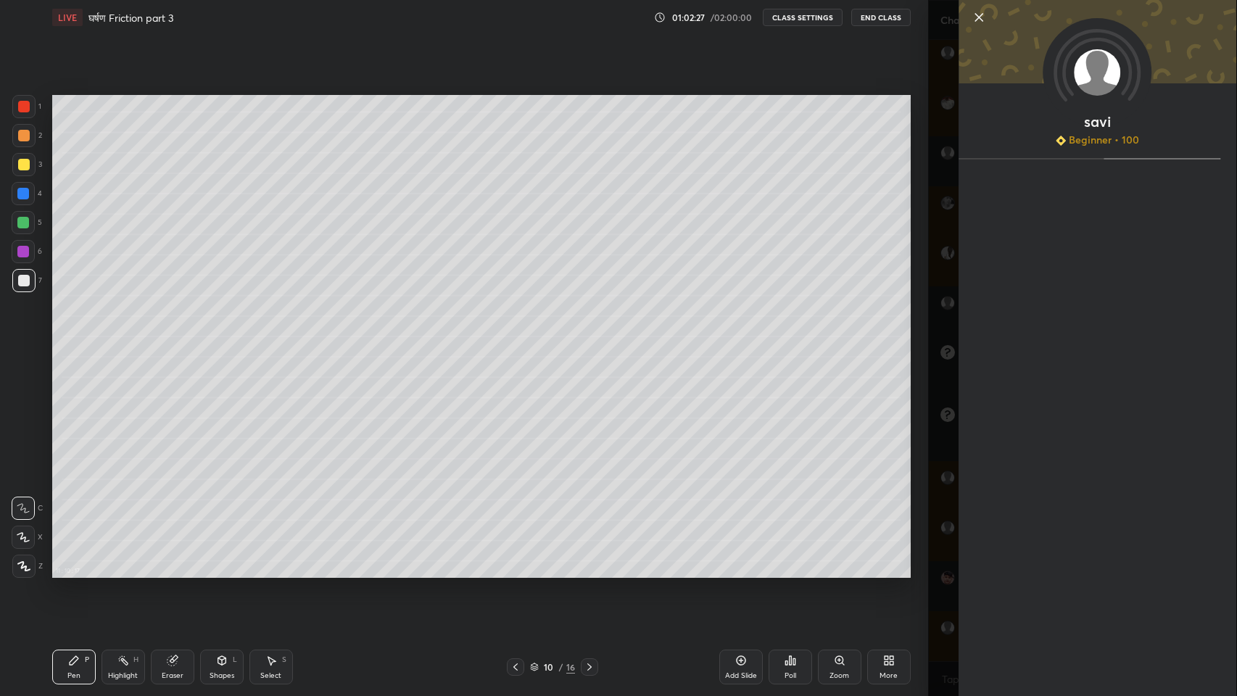
click at [938, 553] on div "savi Beginner • 100" at bounding box center [1082, 348] width 309 height 696
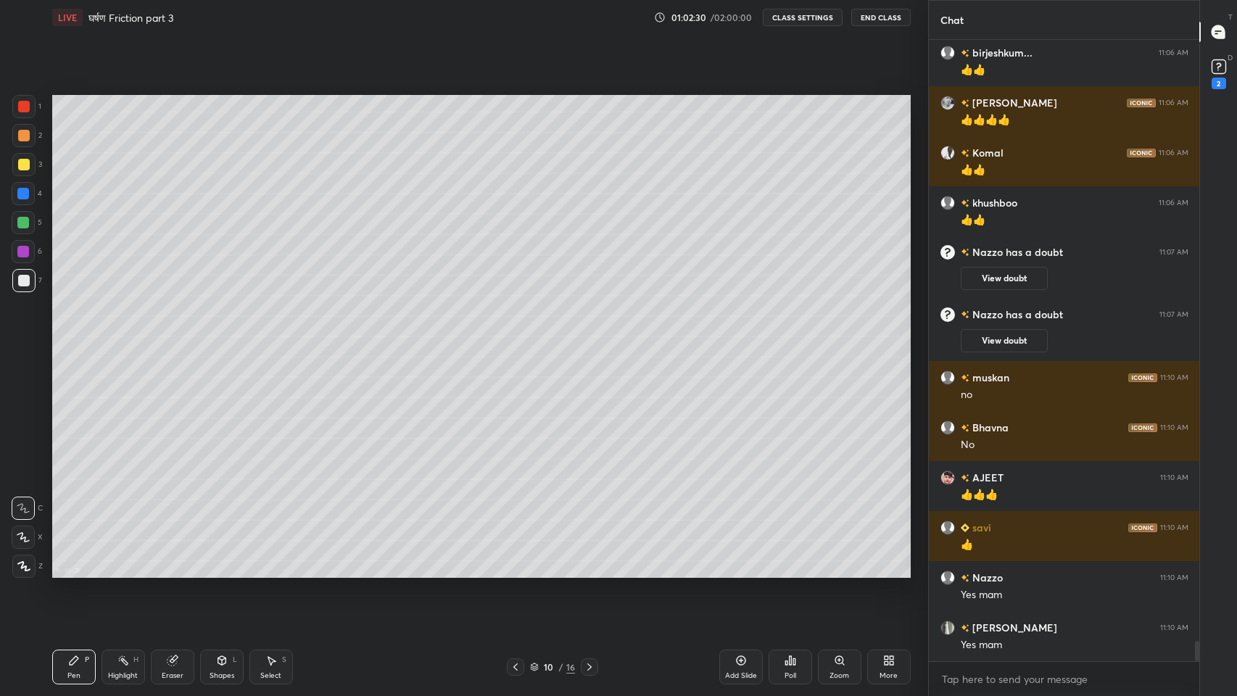
scroll to position [18477, 0]
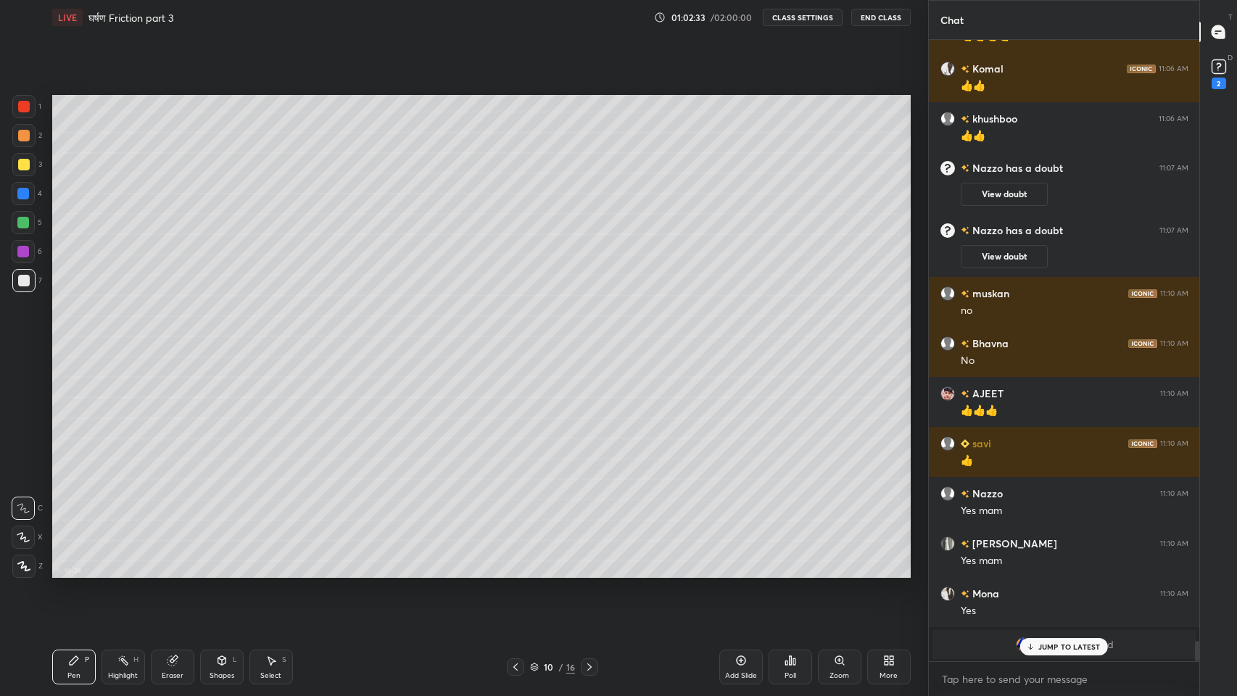
click at [1042, 572] on p "JUMP TO LATEST" at bounding box center [1069, 646] width 62 height 9
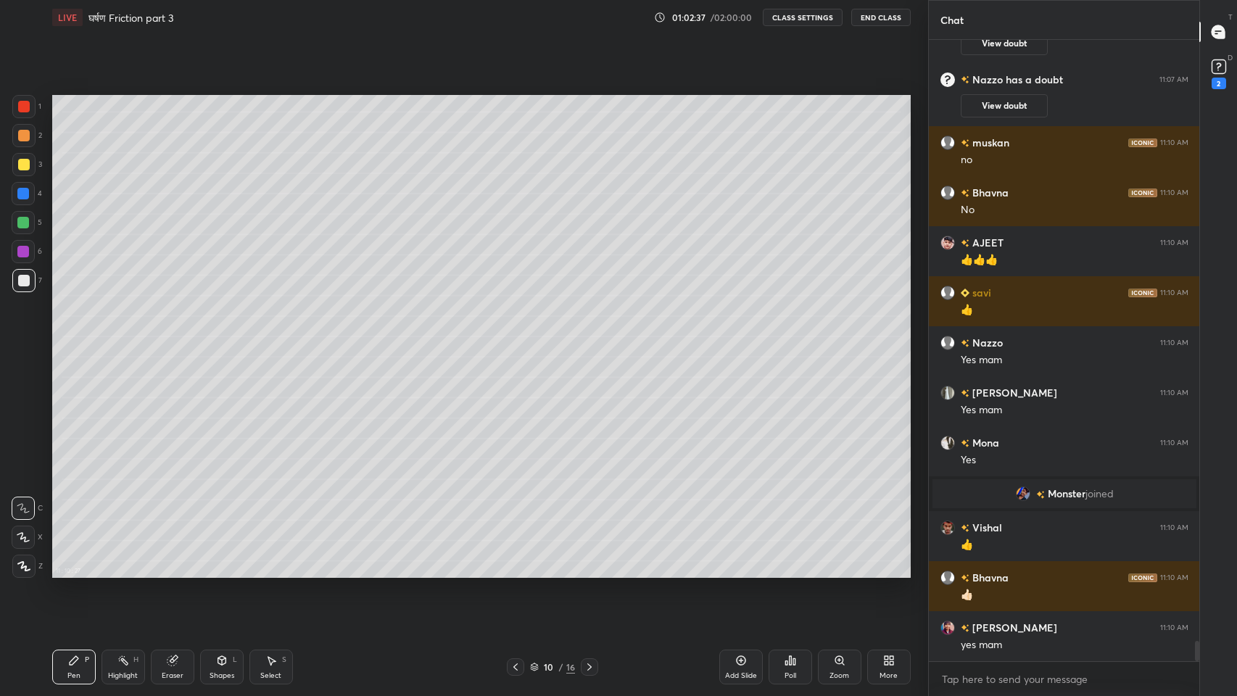
scroll to position [18351, 0]
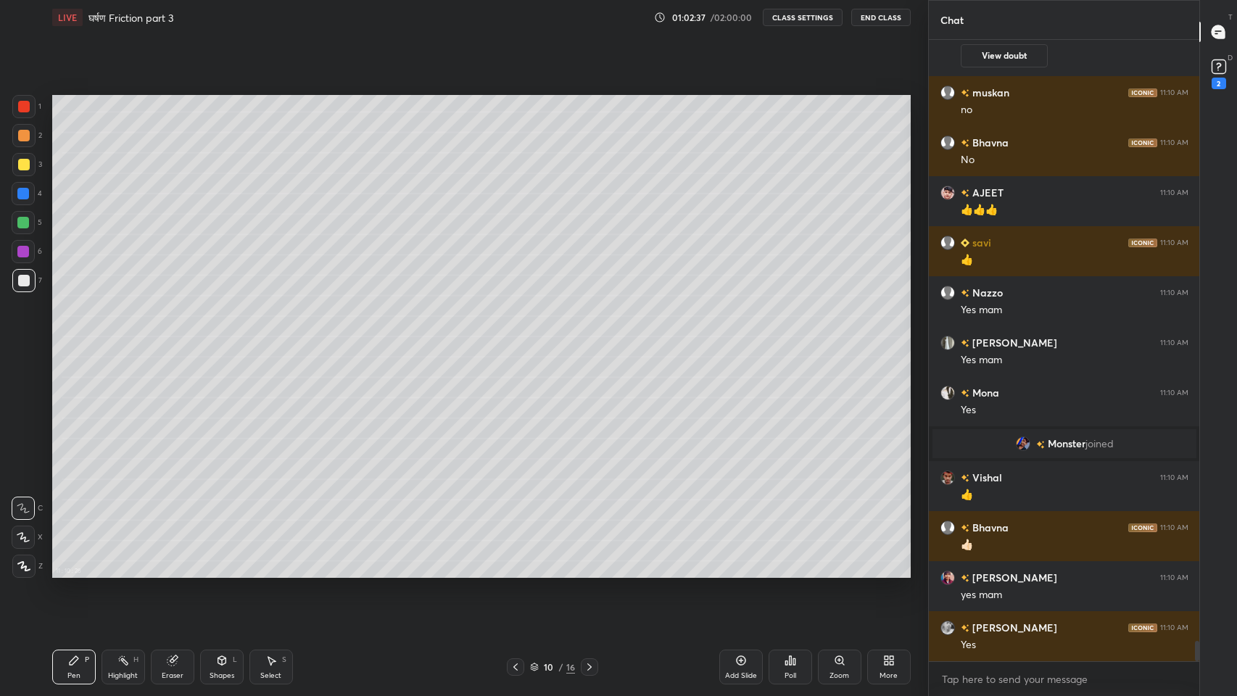
click at [222, 572] on div "Shapes" at bounding box center [221, 675] width 25 height 7
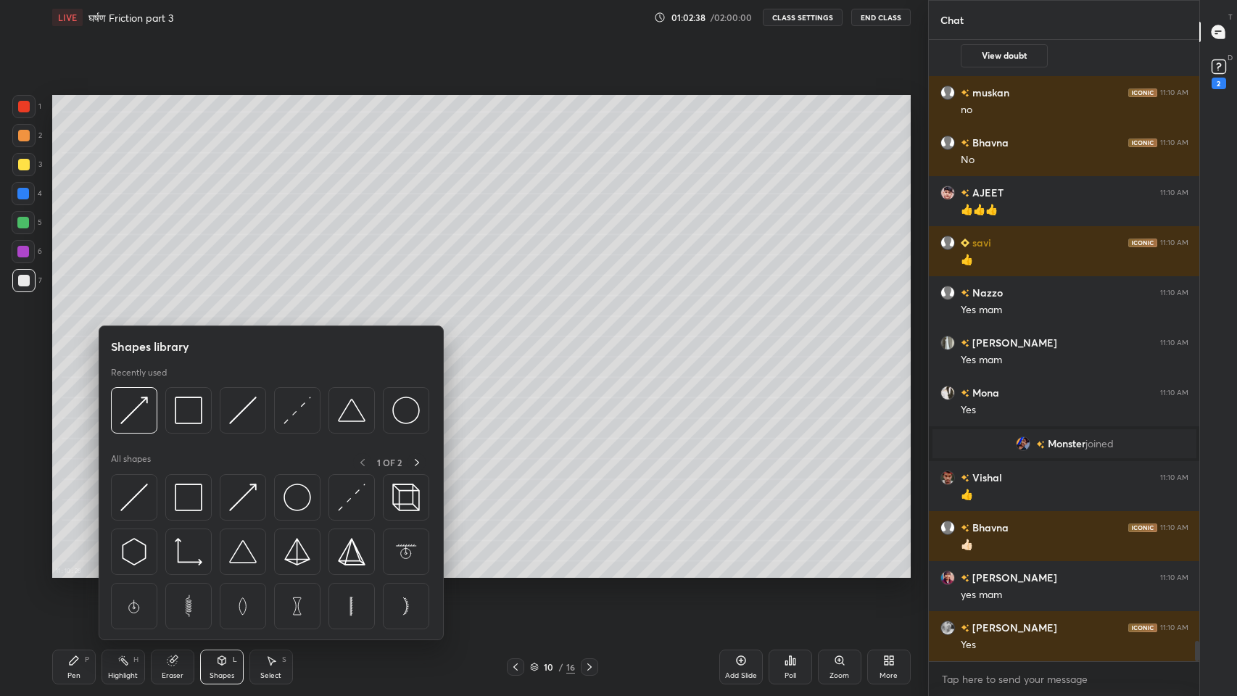
scroll to position [18401, 0]
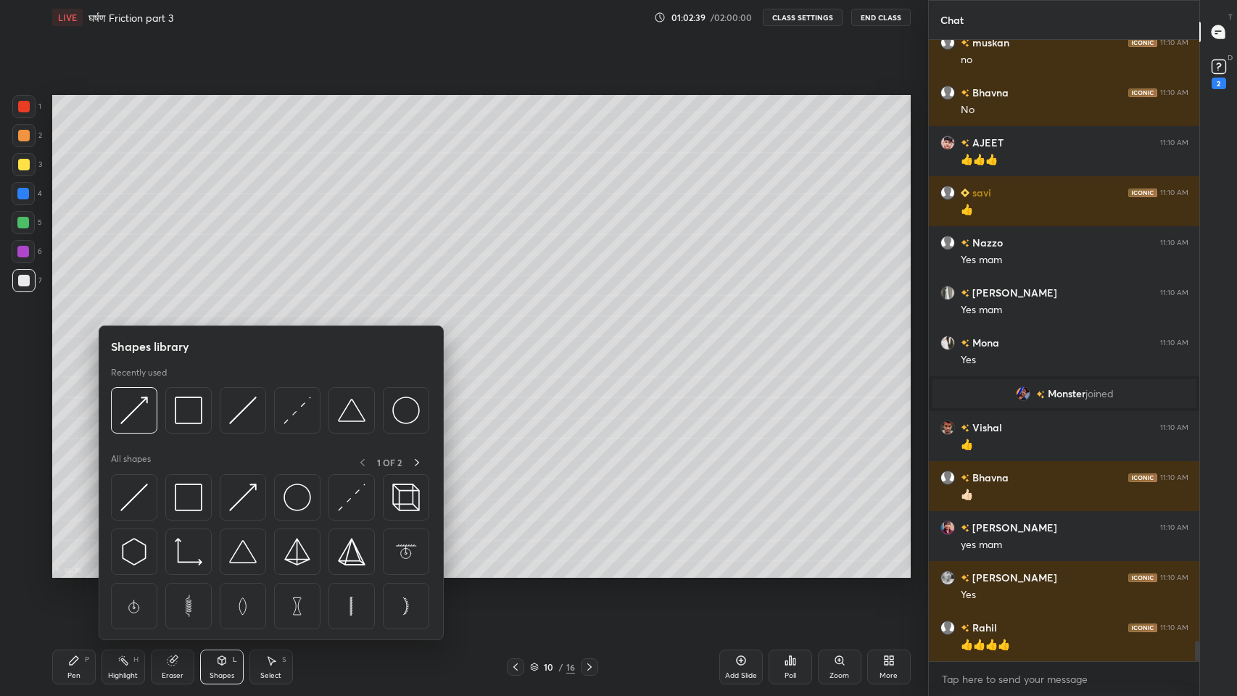
click at [242, 411] on img at bounding box center [243, 410] width 28 height 28
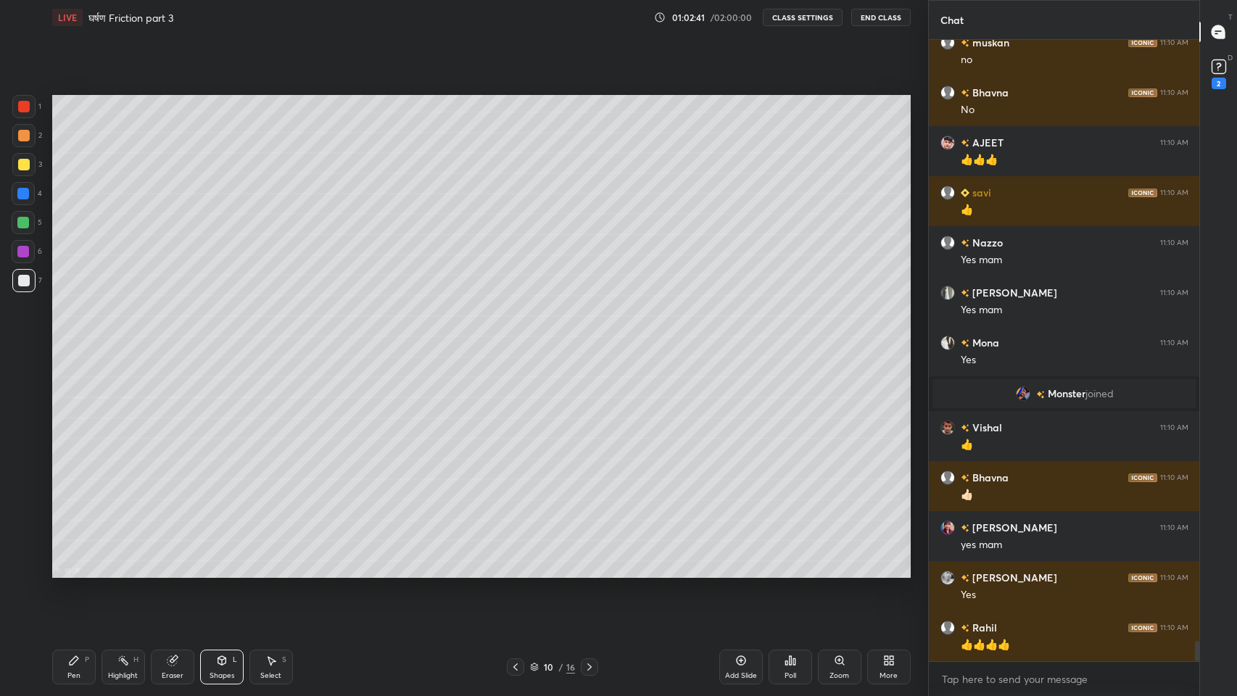
click at [734, 572] on div "Add Slide" at bounding box center [740, 666] width 43 height 35
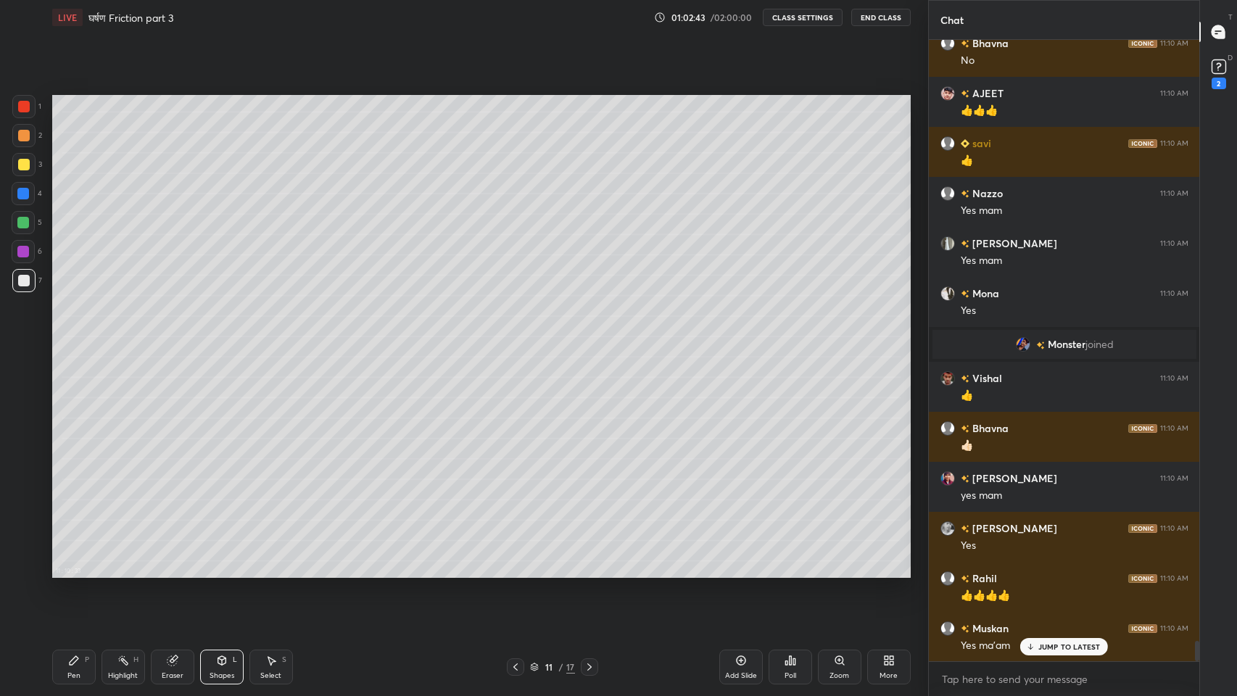
click at [224, 572] on icon at bounding box center [221, 660] width 8 height 9
click at [75, 572] on div "Pen P" at bounding box center [73, 666] width 43 height 35
click at [512, 572] on icon at bounding box center [516, 667] width 12 height 12
click at [589, 572] on icon at bounding box center [589, 667] width 12 height 12
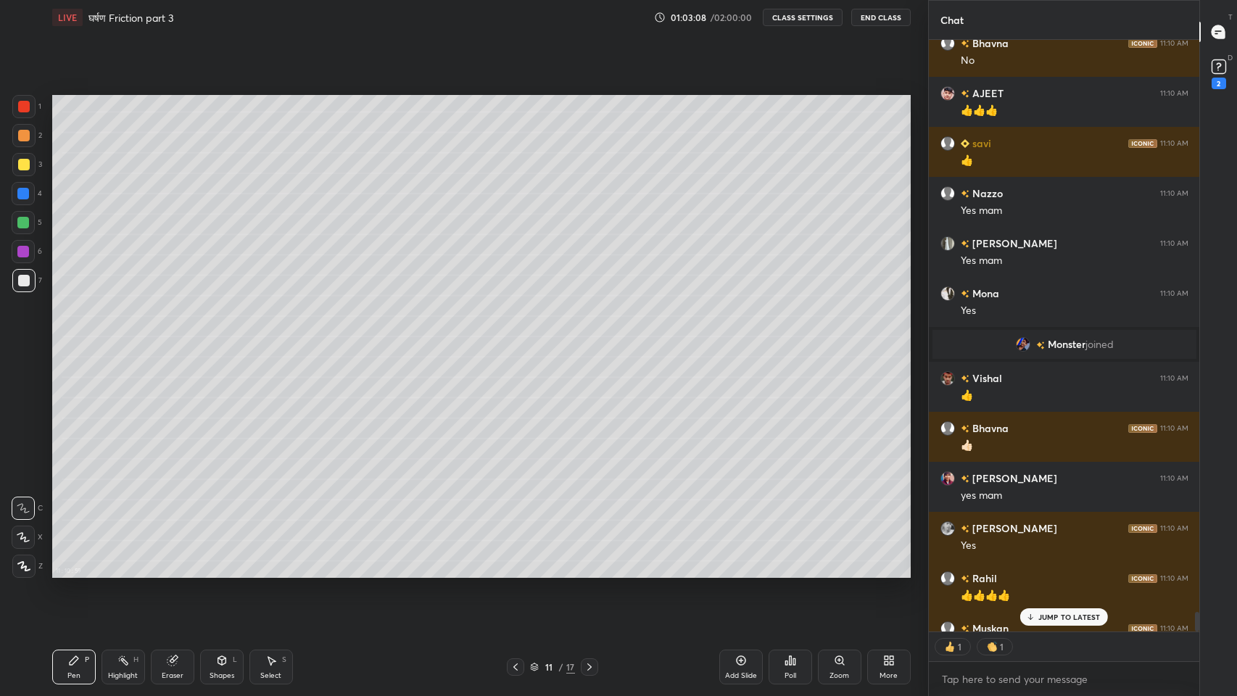
click at [516, 572] on icon at bounding box center [516, 667] width 12 height 12
click at [589, 572] on icon at bounding box center [589, 667] width 12 height 12
click at [1050, 572] on p "JUMP TO LATEST" at bounding box center [1069, 616] width 62 height 9
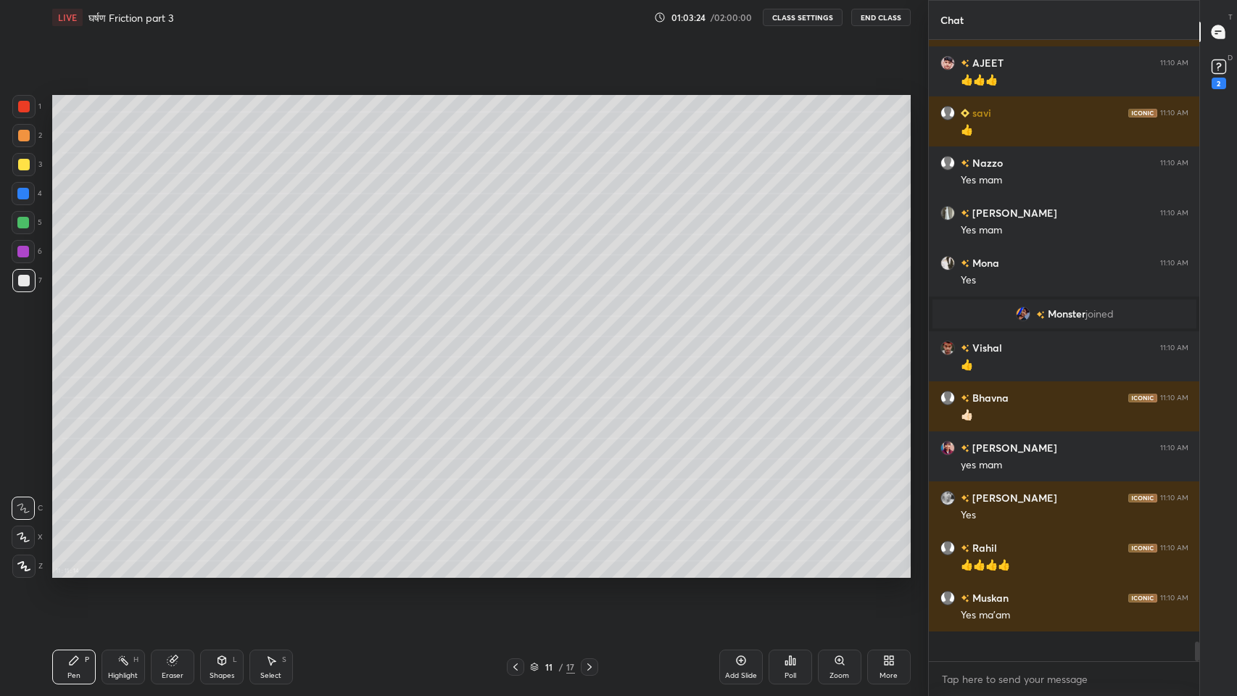
scroll to position [18451, 0]
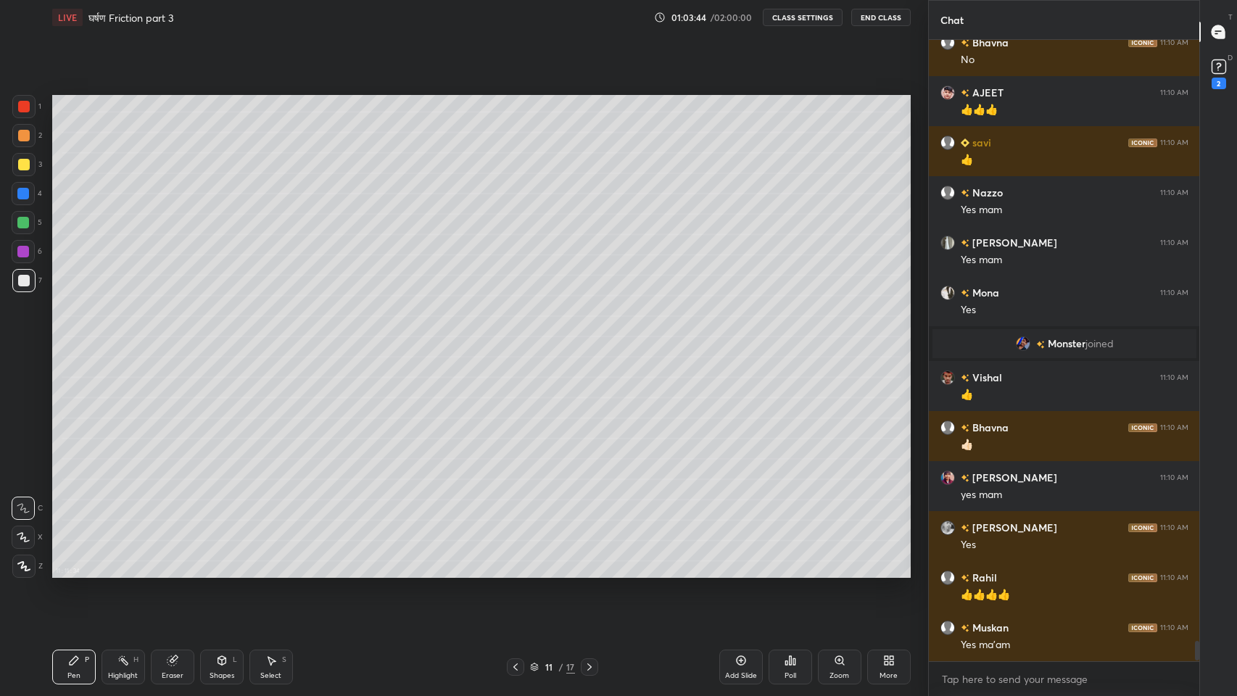
click at [20, 167] on div at bounding box center [24, 165] width 12 height 12
click at [18, 132] on div at bounding box center [24, 136] width 12 height 12
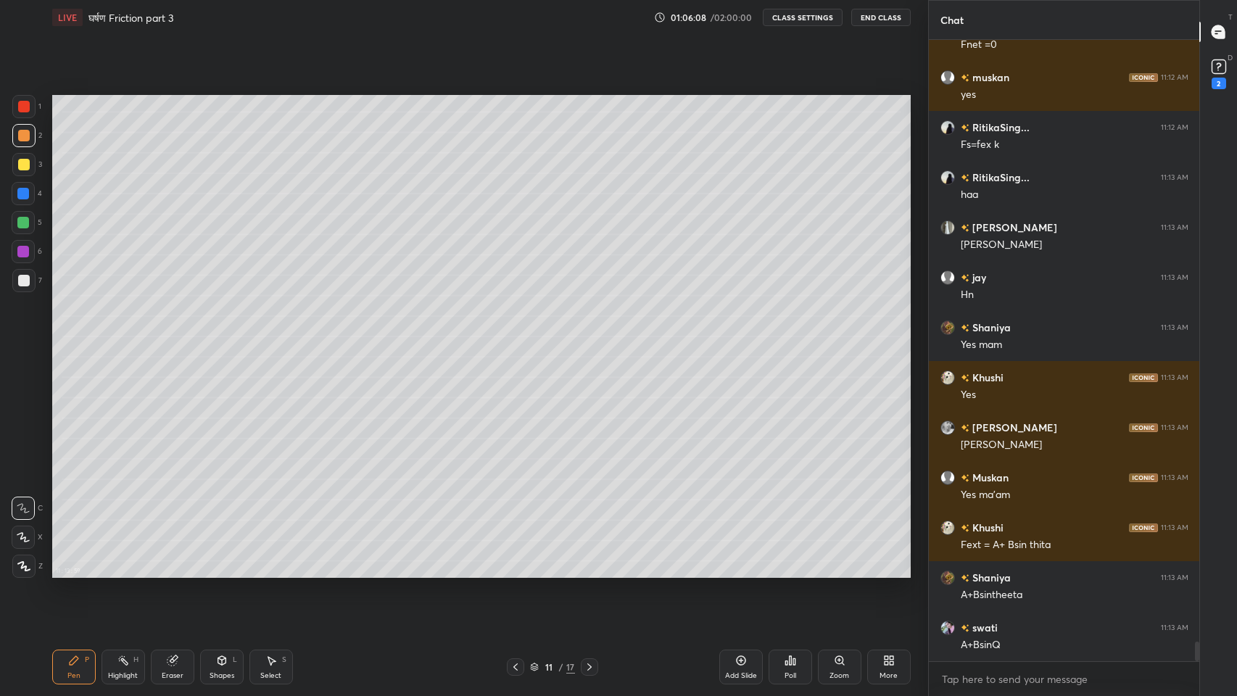
scroll to position [19402, 0]
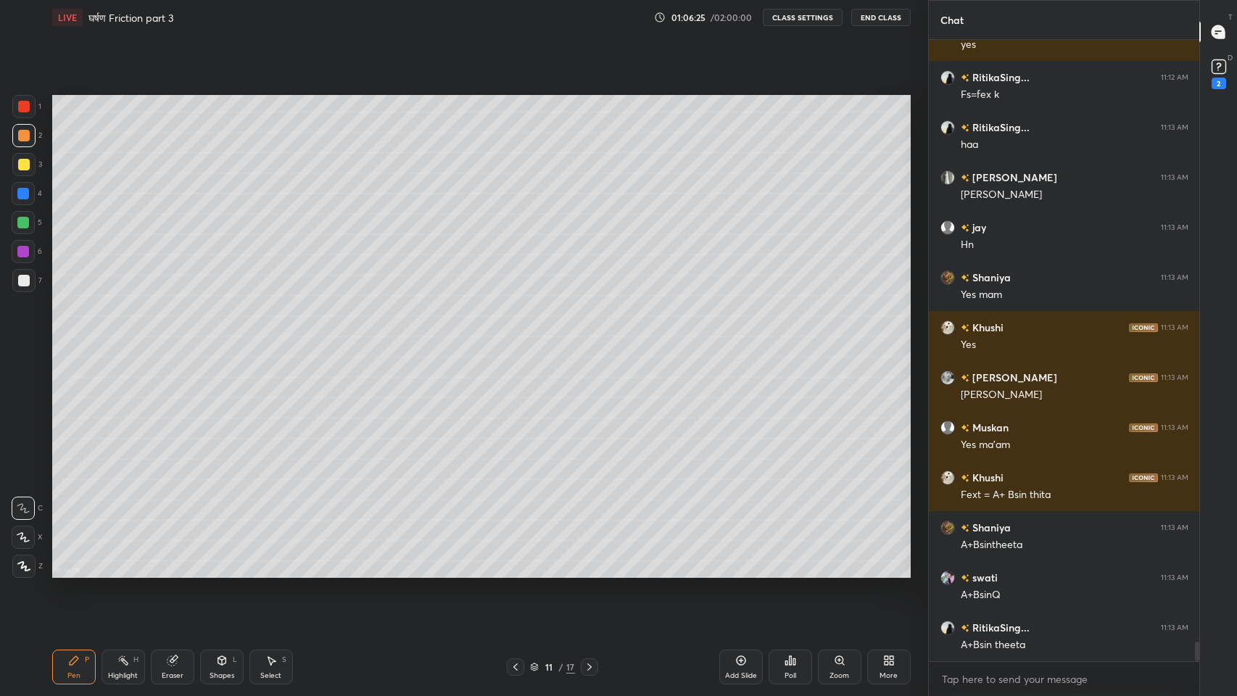
click at [1227, 71] on icon at bounding box center [1219, 67] width 22 height 22
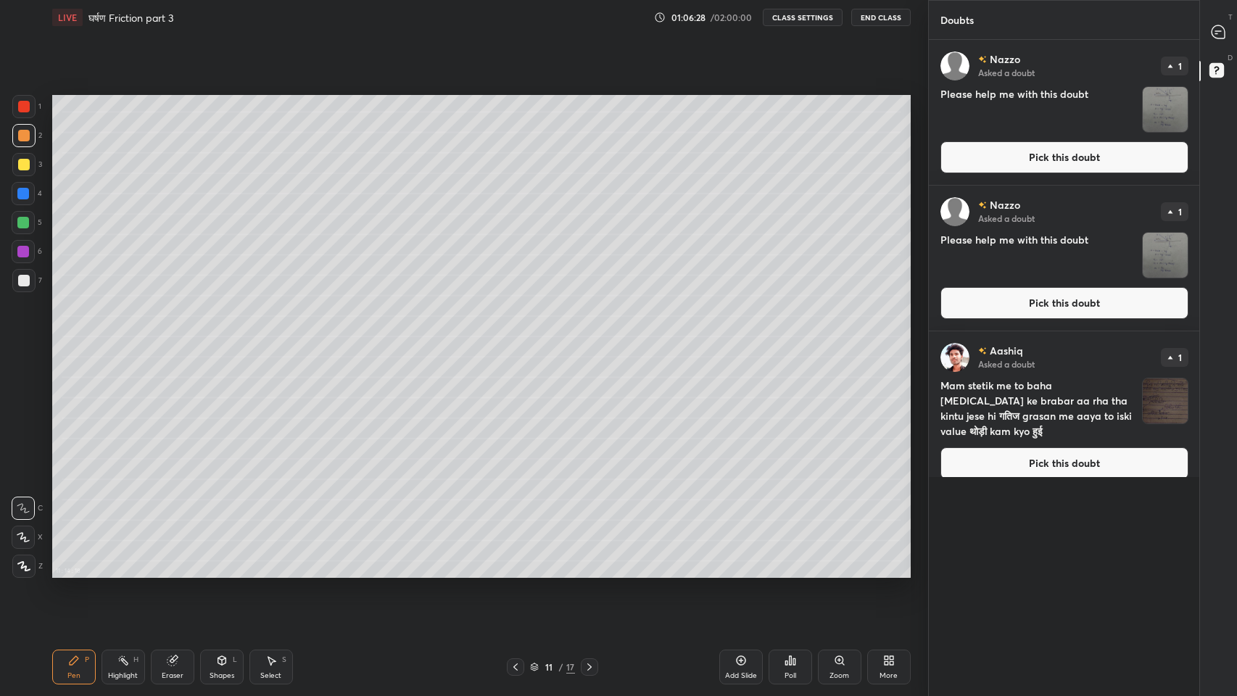
click at [1162, 254] on img "grid" at bounding box center [1164, 255] width 45 height 45
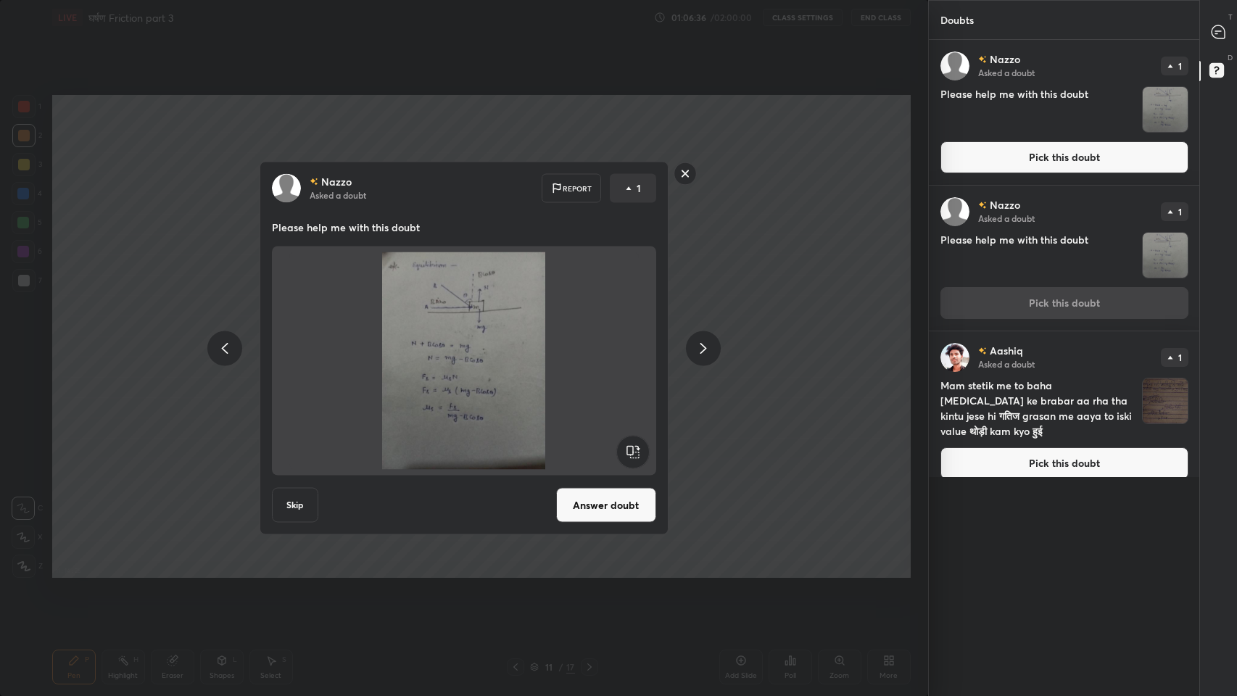
click at [686, 173] on rect at bounding box center [684, 173] width 22 height 22
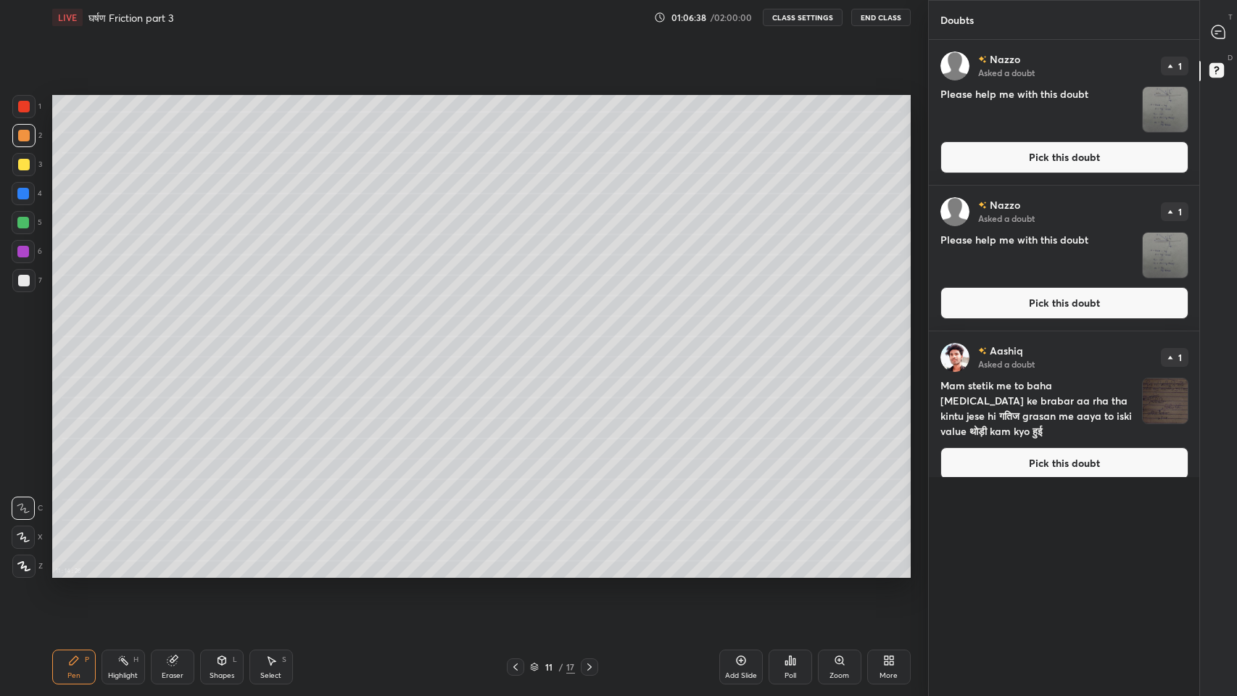
click at [1154, 265] on img "grid" at bounding box center [1164, 255] width 45 height 45
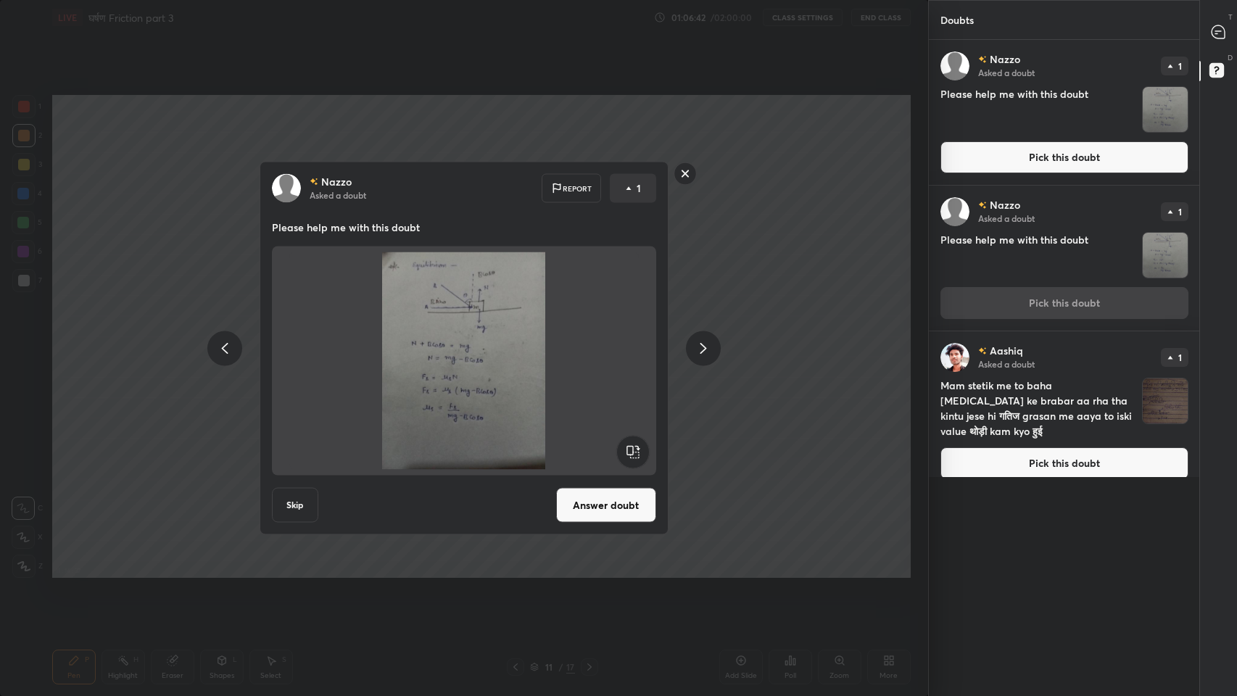
click at [694, 174] on rect at bounding box center [684, 173] width 22 height 22
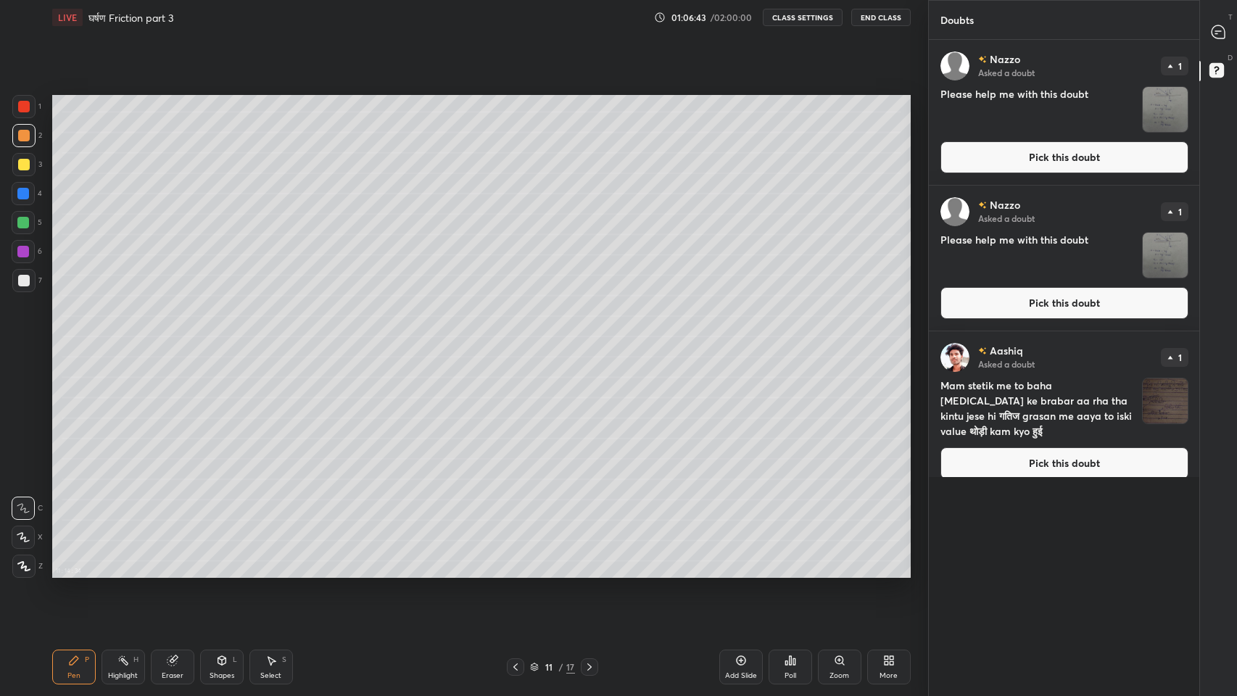
click at [1170, 121] on img "grid" at bounding box center [1164, 109] width 45 height 45
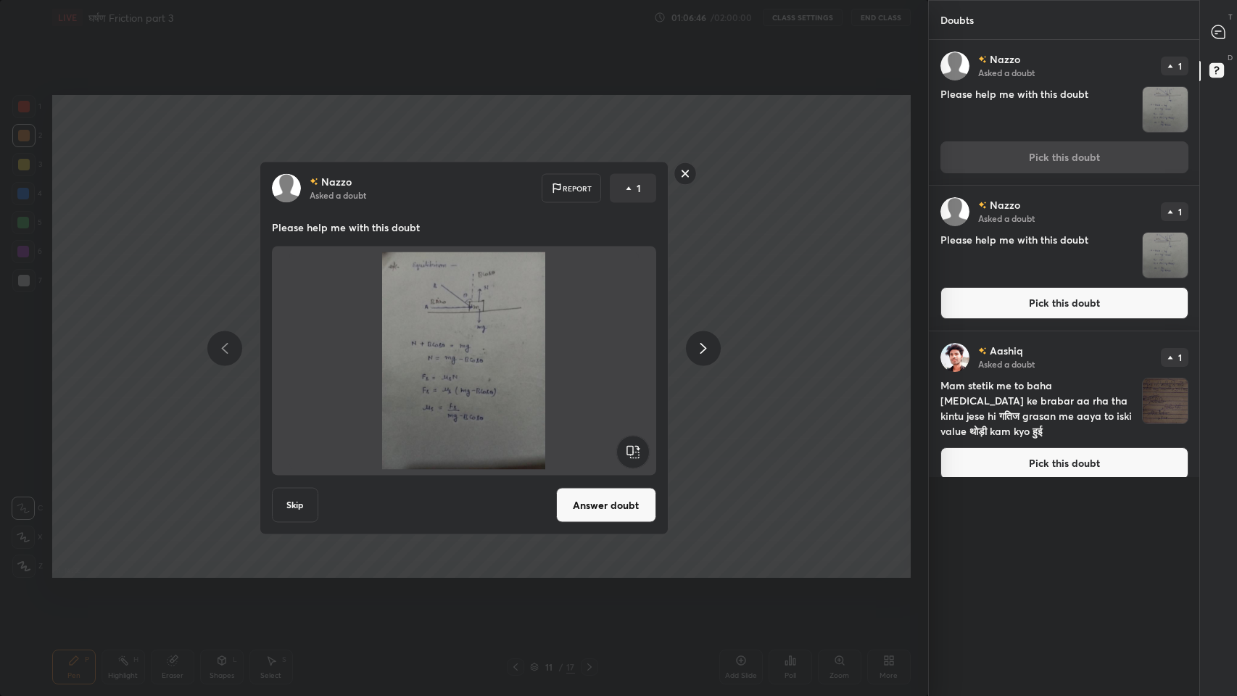
click at [687, 177] on rect at bounding box center [684, 173] width 22 height 22
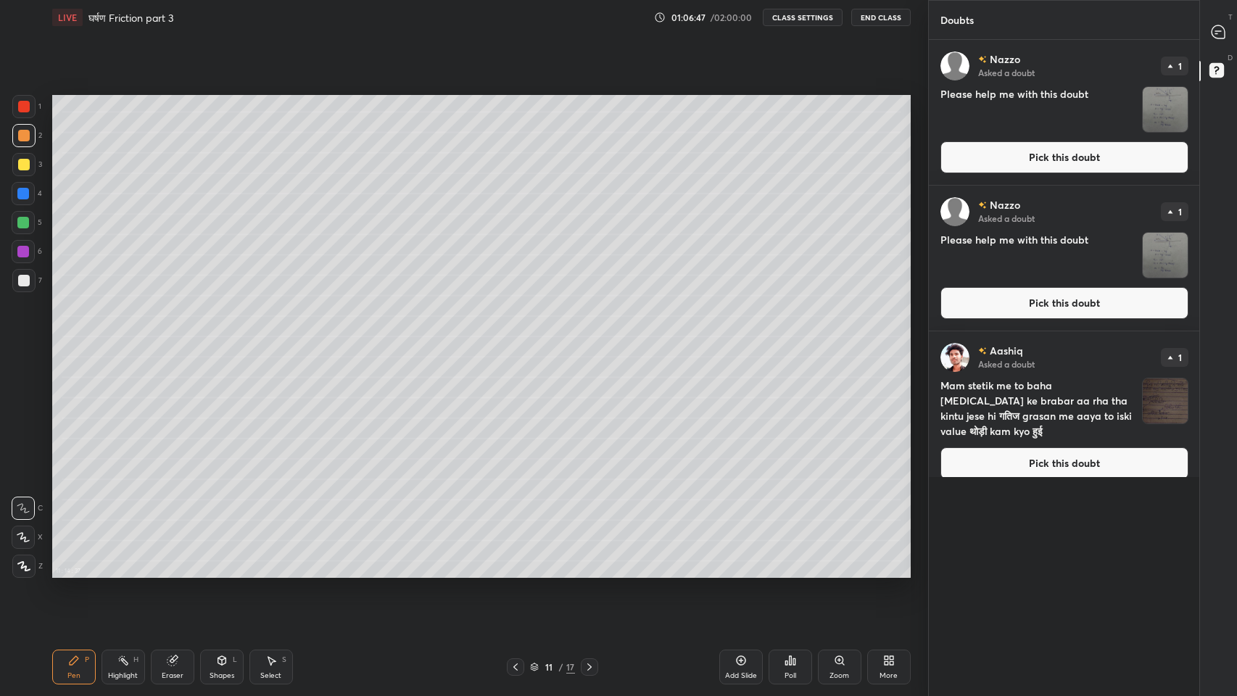
click at [1223, 38] on icon at bounding box center [1217, 31] width 13 height 13
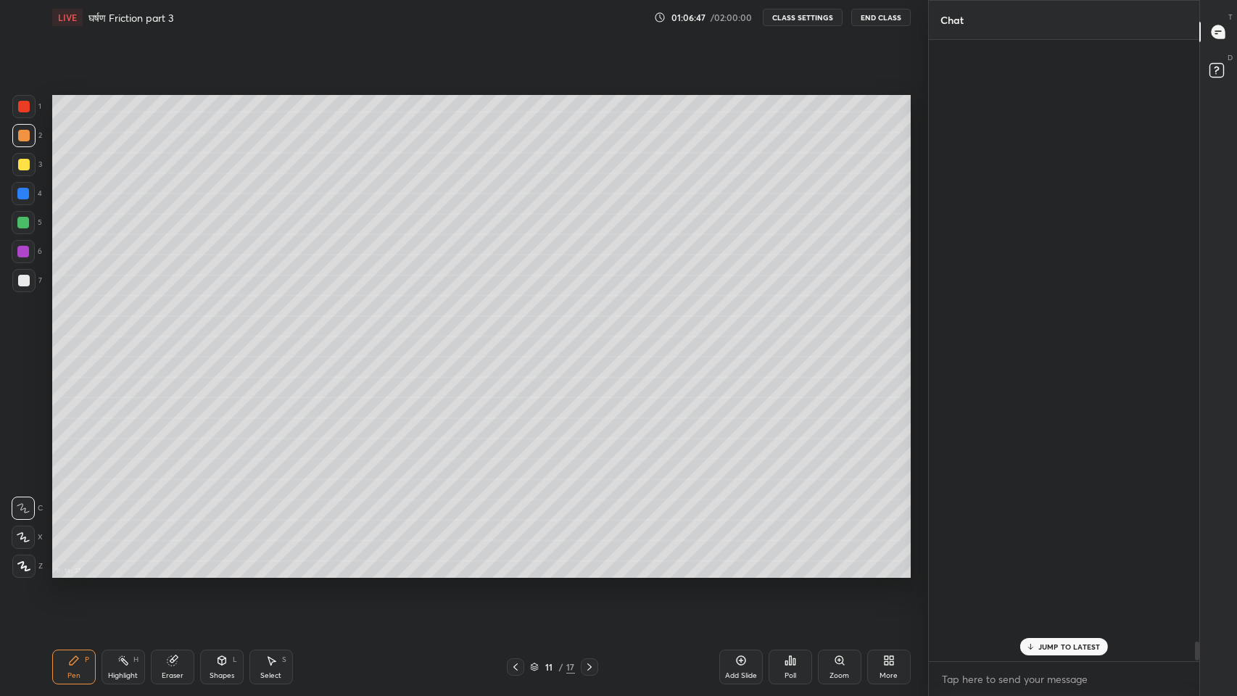
scroll to position [617, 267]
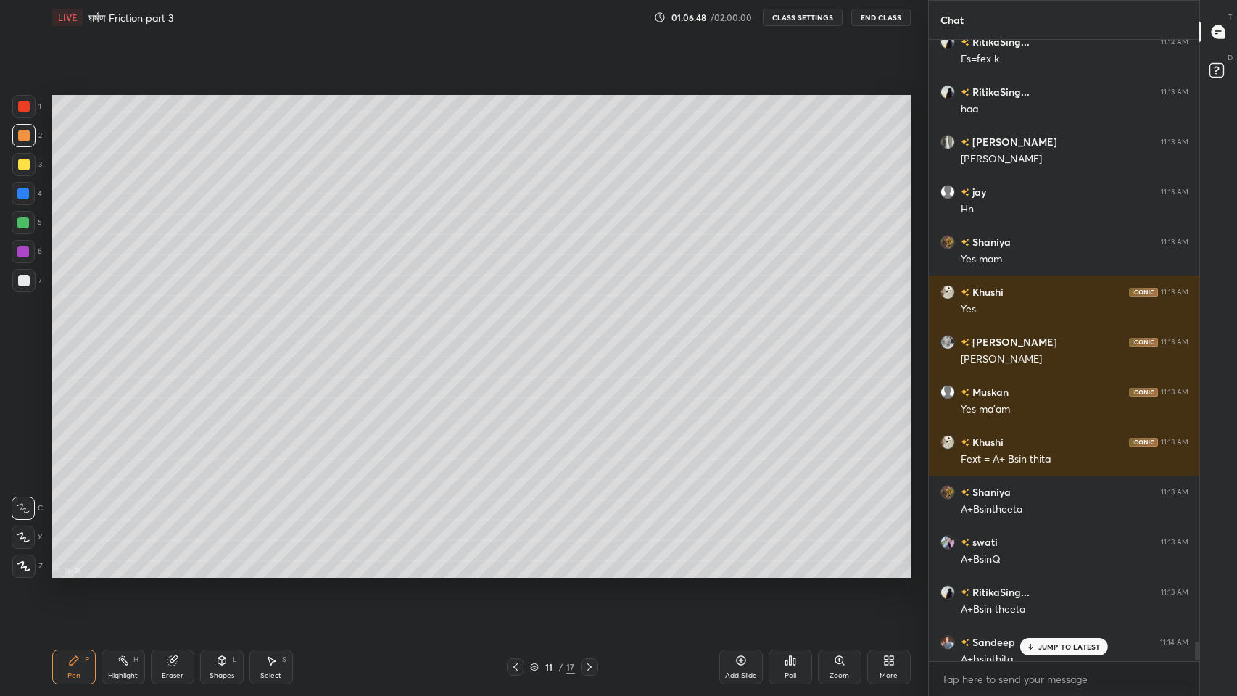
click at [1084, 572] on div "JUMP TO LATEST" at bounding box center [1063, 646] width 87 height 17
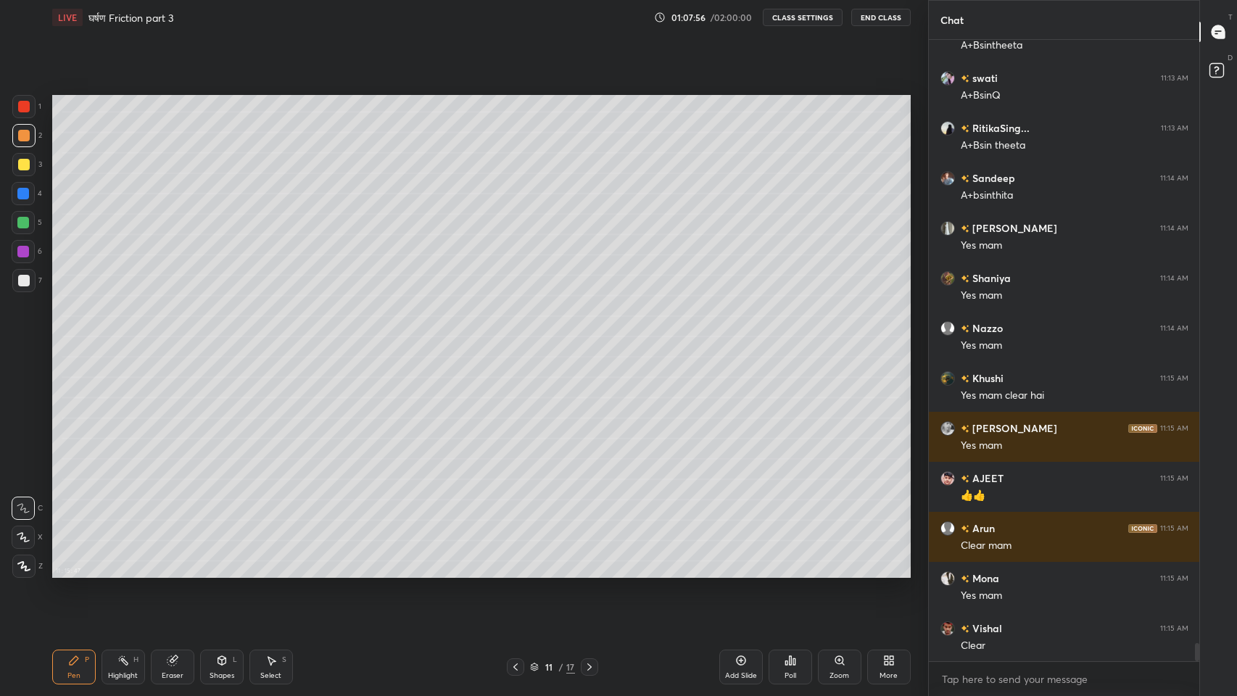
scroll to position [20345, 0]
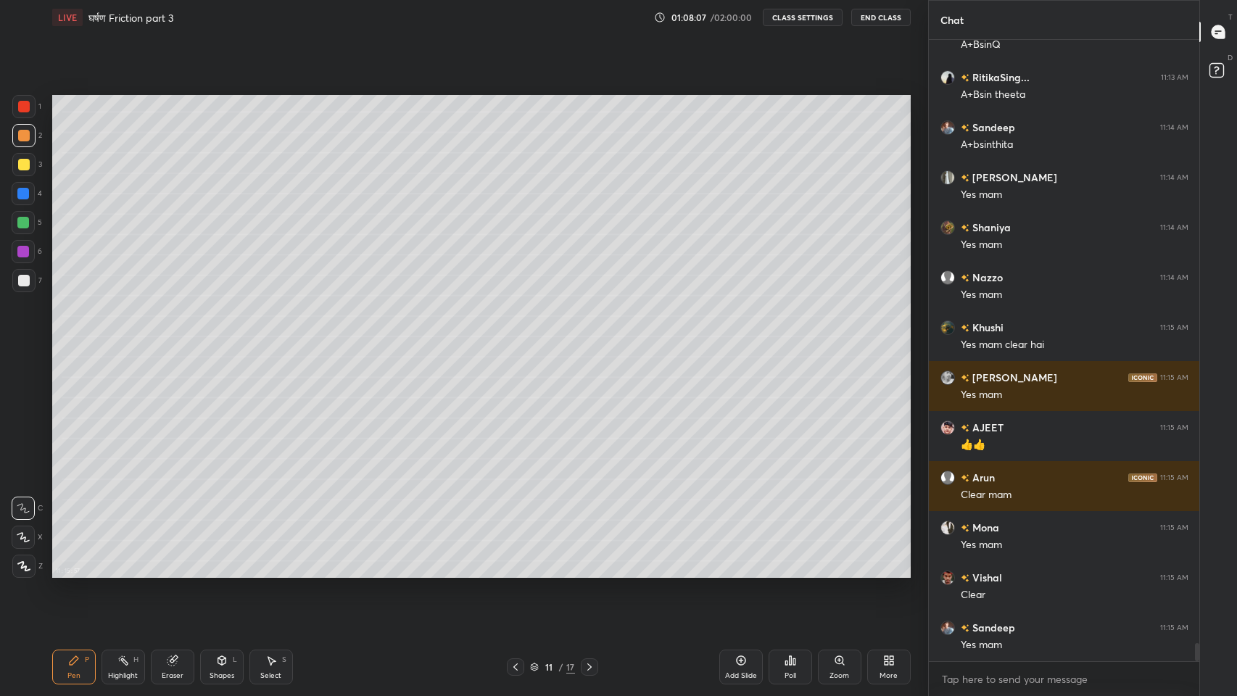
click at [888, 572] on div "More" at bounding box center [888, 666] width 43 height 35
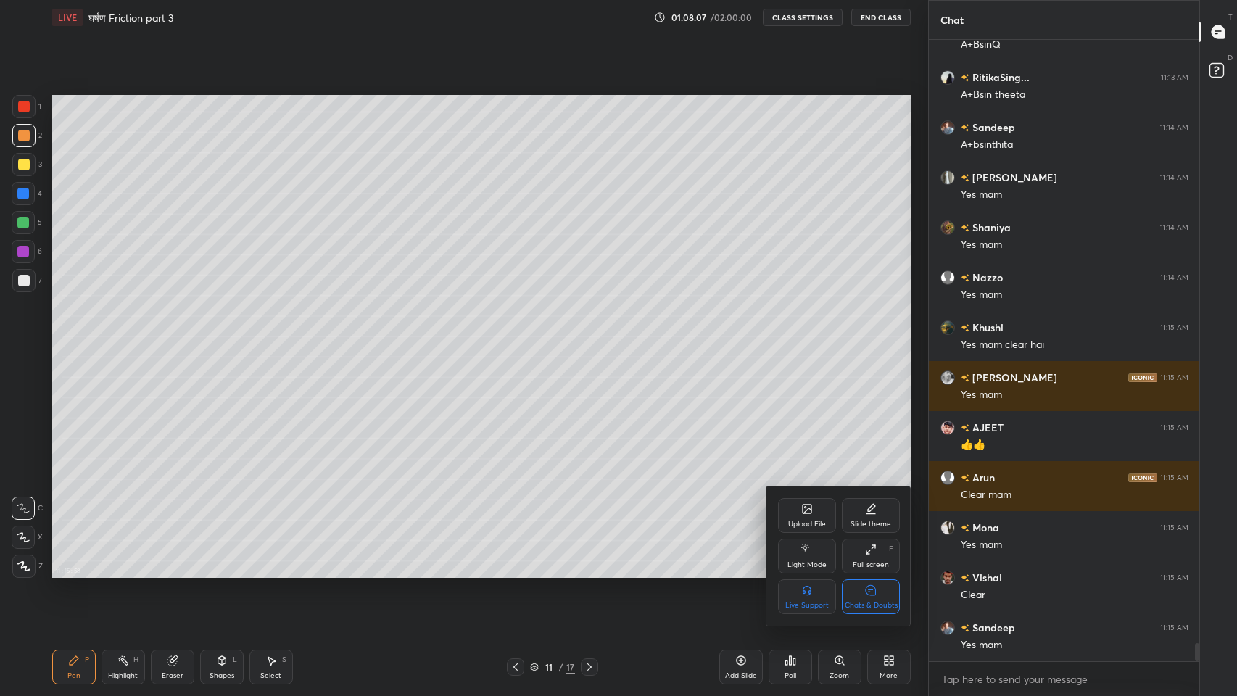
click at [878, 572] on div "Chats & Doubts" at bounding box center [870, 605] width 53 height 7
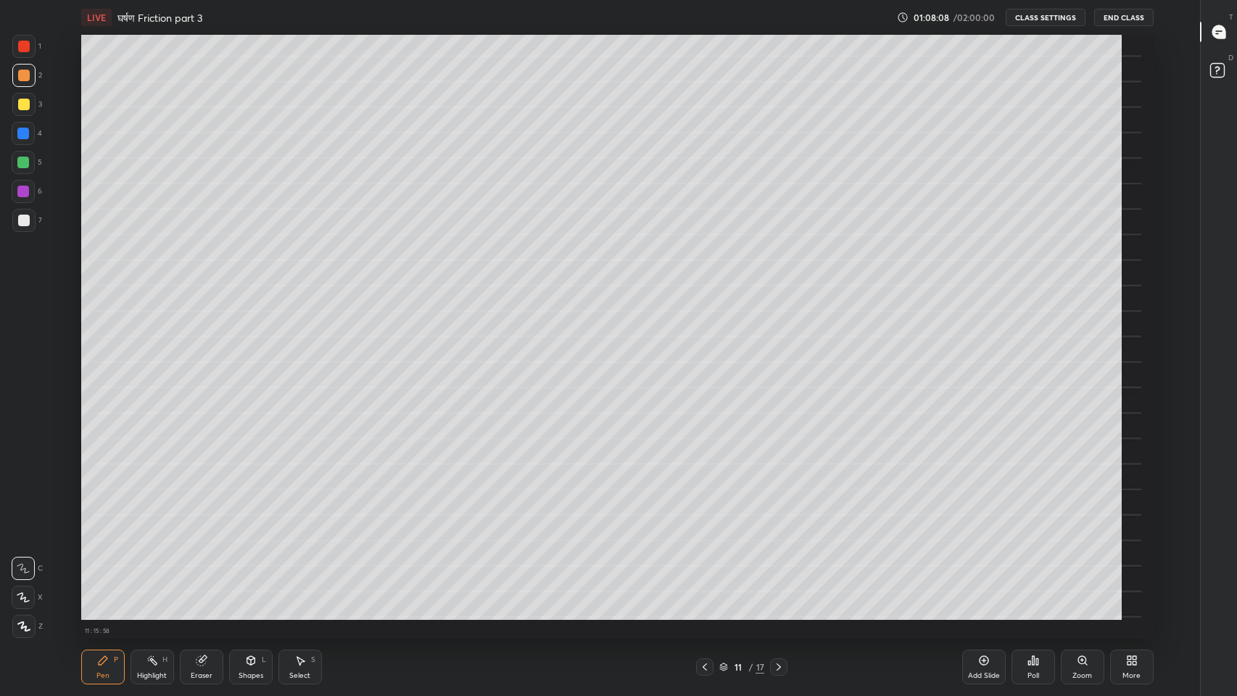
scroll to position [603, 1141]
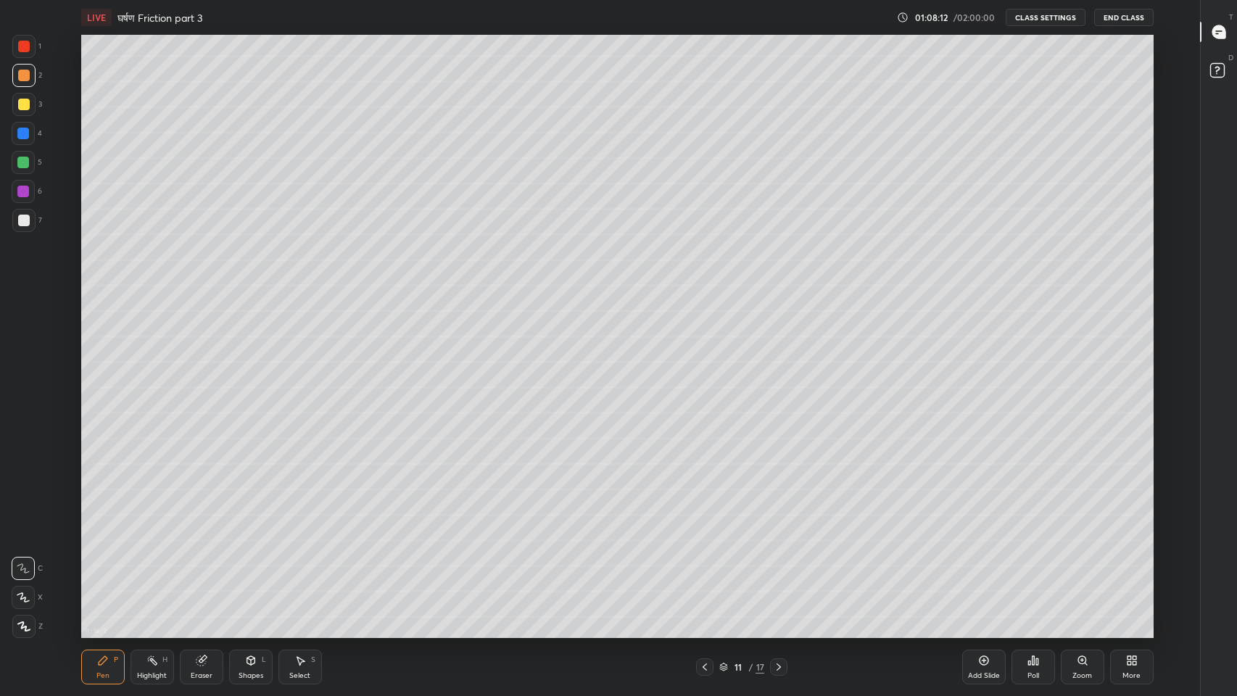
click at [984, 572] on icon at bounding box center [983, 660] width 4 height 4
click at [18, 223] on div at bounding box center [24, 221] width 12 height 12
click at [237, 572] on div "Shapes L" at bounding box center [250, 666] width 43 height 35
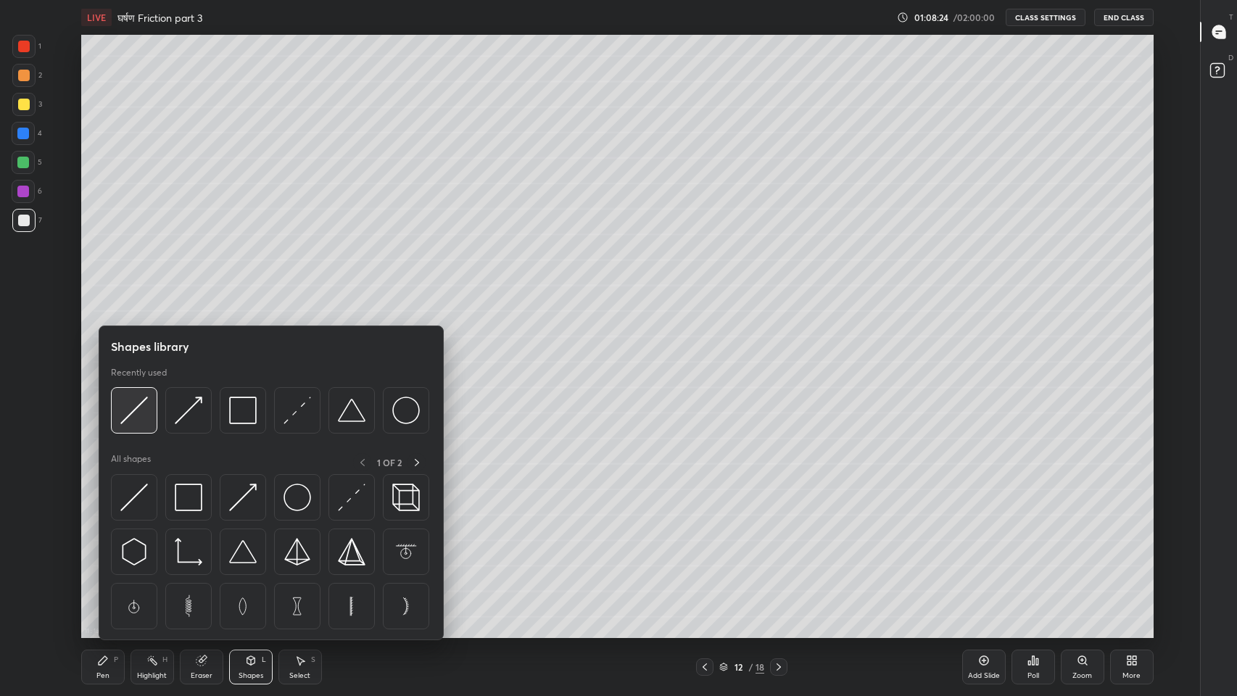
click at [141, 417] on img at bounding box center [134, 410] width 28 height 28
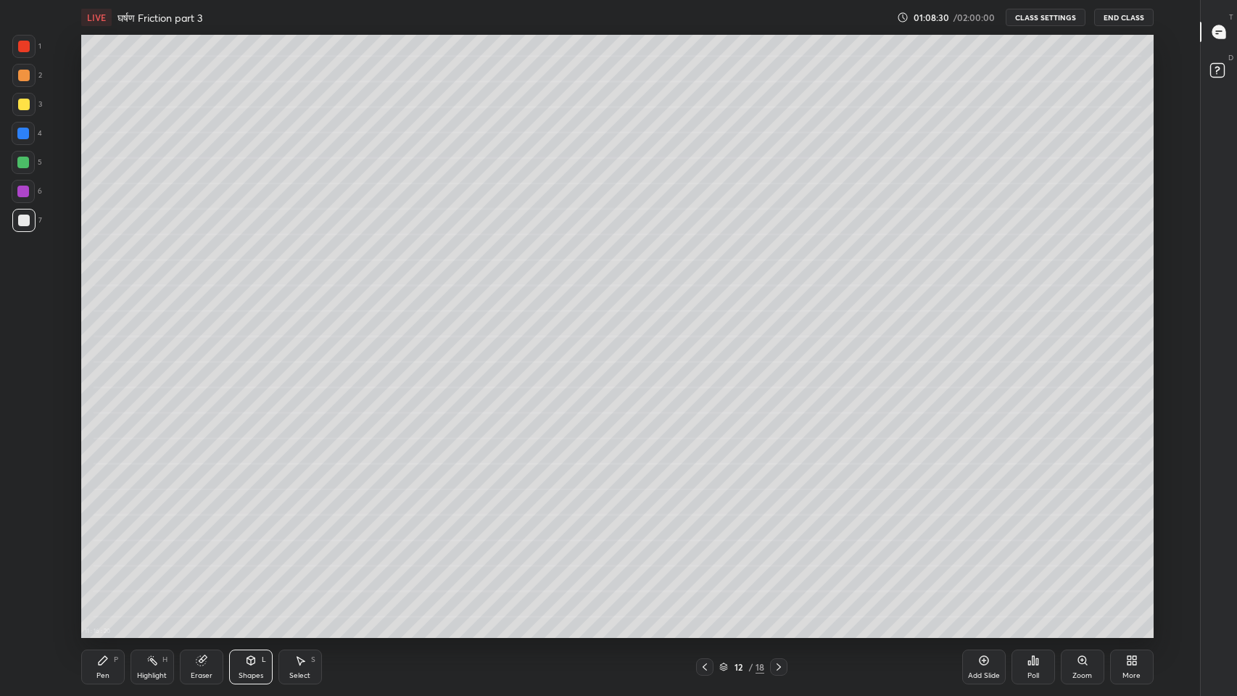
click at [102, 572] on div "Pen P" at bounding box center [102, 666] width 43 height 35
click at [253, 572] on div "Shapes" at bounding box center [250, 675] width 25 height 7
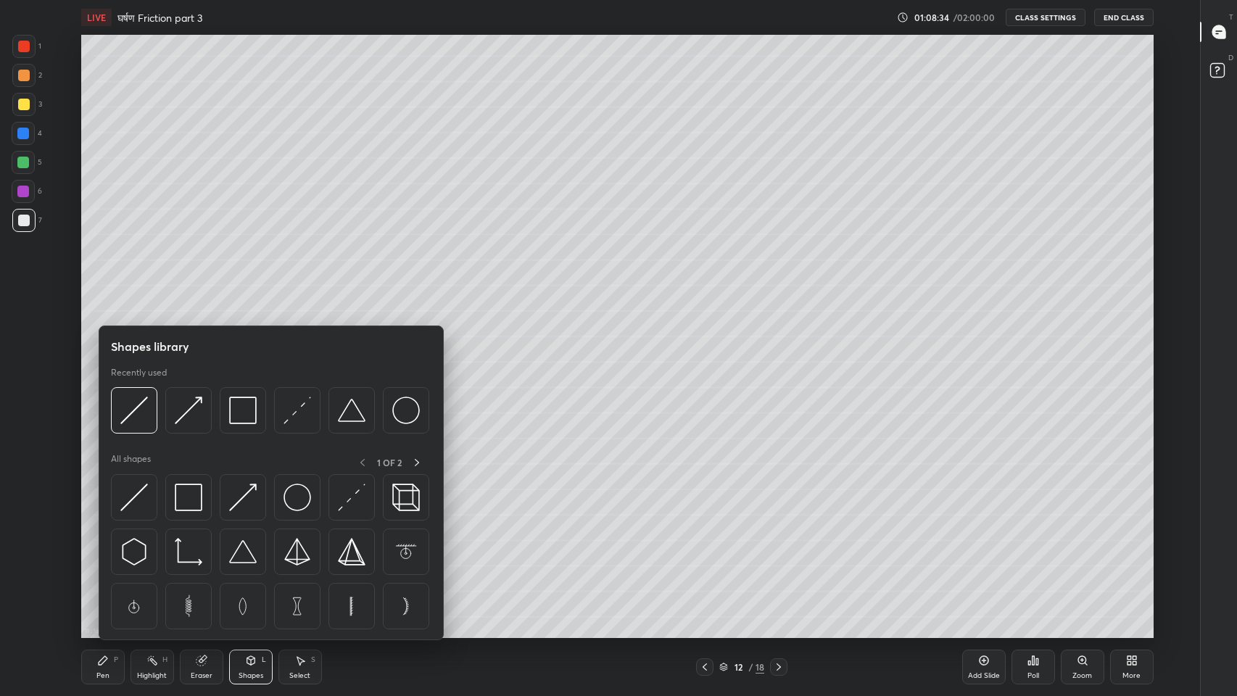
click at [394, 413] on img at bounding box center [406, 410] width 28 height 28
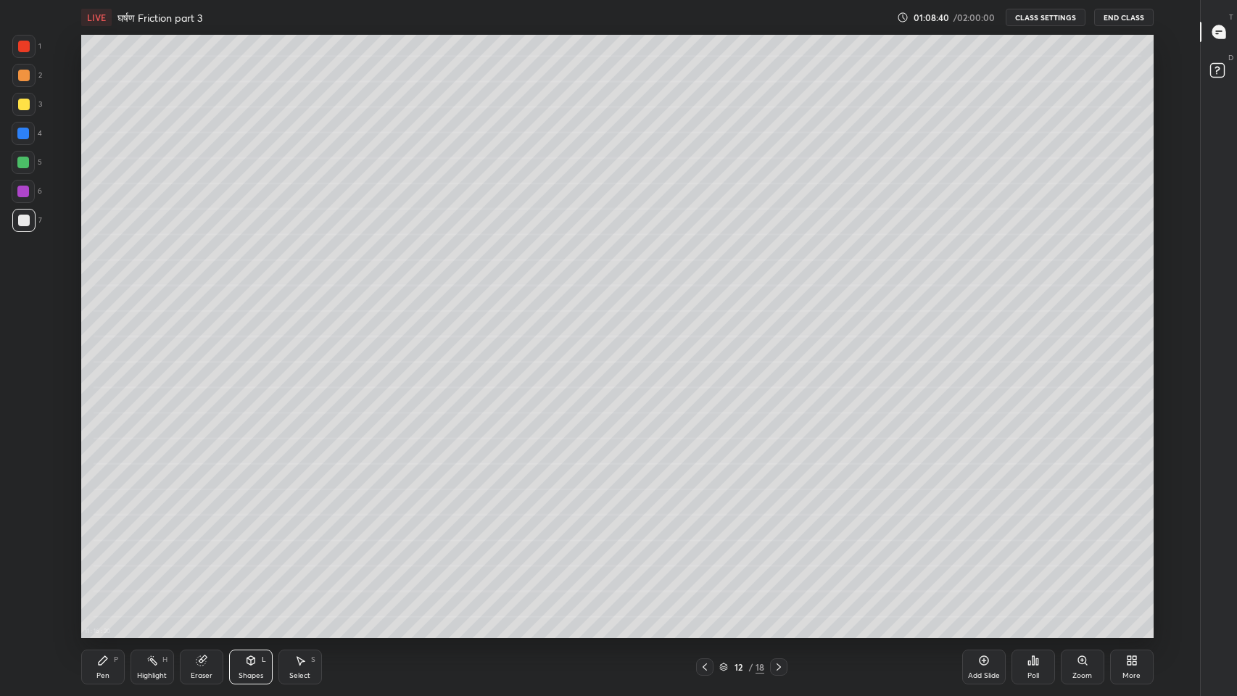
click at [304, 572] on div "Select S" at bounding box center [299, 666] width 43 height 35
click at [870, 290] on div "0 ° Undo Copy Duplicate Duplicate to new slide Delete" at bounding box center [617, 336] width 1072 height 603
click at [869, 290] on div "0 ° Undo Copy Duplicate Duplicate to new slide Delete" at bounding box center [617, 336] width 1072 height 603
click at [858, 295] on icon at bounding box center [857, 294] width 1 height 1
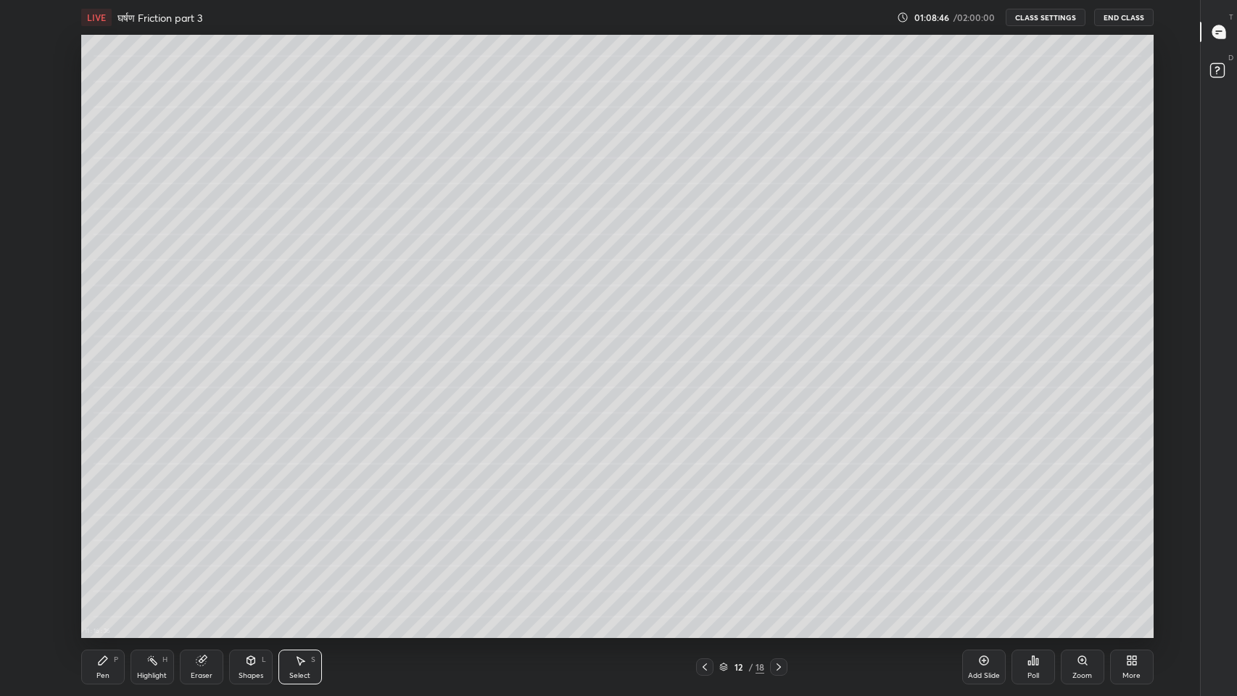
click at [868, 291] on div "0 ° Undo Copy Duplicate Duplicate to new slide Delete" at bounding box center [617, 336] width 1072 height 603
click at [0, 0] on button "Copy" at bounding box center [0, 0] width 0 height 0
click at [878, 286] on div "0 ° Undo Copy Duplicate Duplicate to new slide Delete" at bounding box center [617, 336] width 1072 height 603
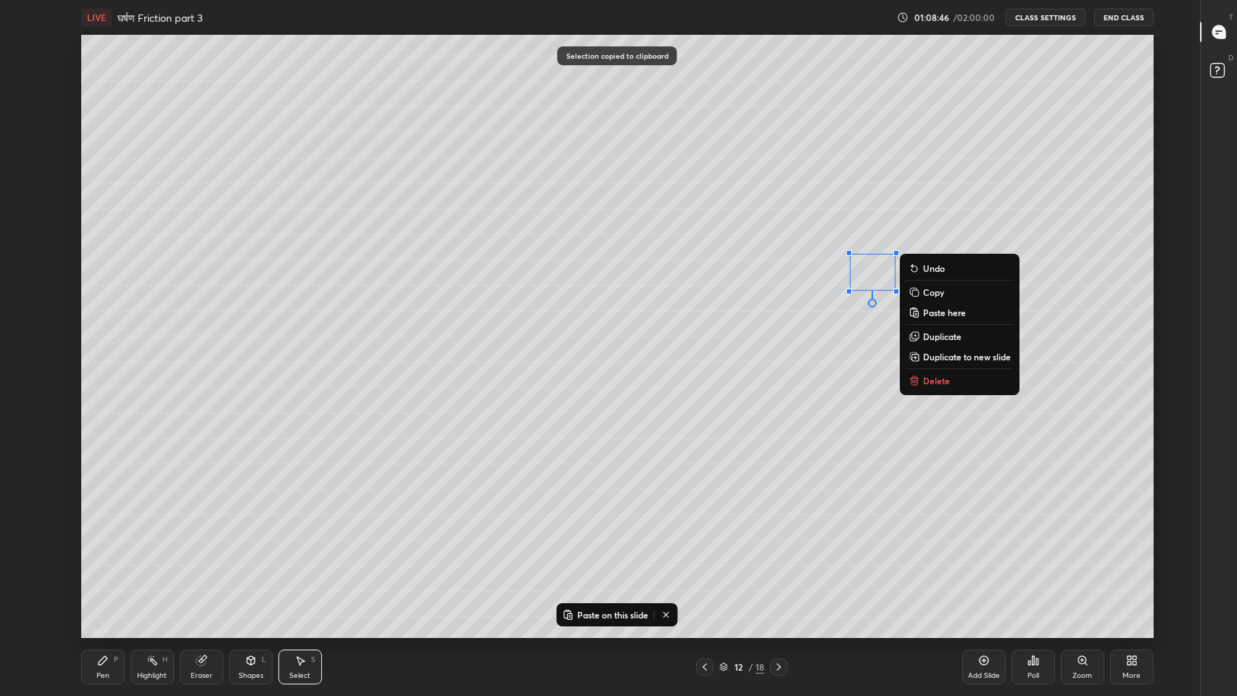
click at [878, 286] on div "0 ° Undo Copy Paste here Duplicate Duplicate to new slide Delete" at bounding box center [617, 336] width 1072 height 603
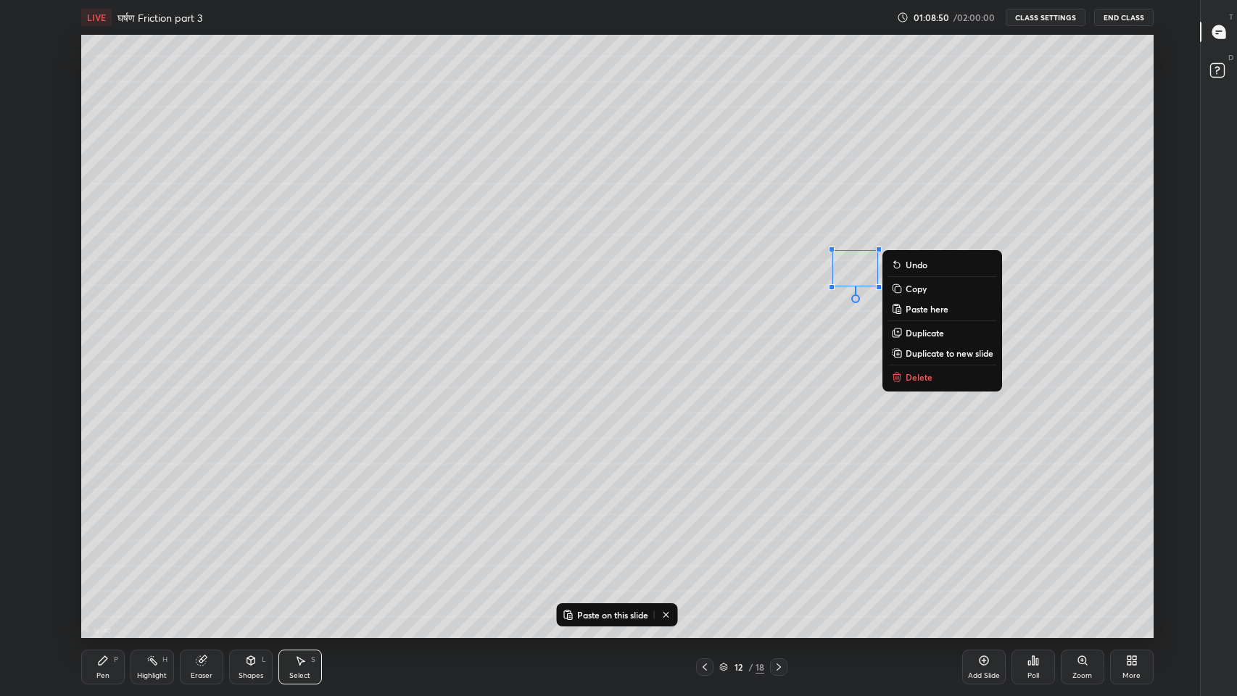
click at [774, 383] on div "0 ° Undo Copy Paste here Duplicate Duplicate to new slide Delete" at bounding box center [617, 336] width 1072 height 603
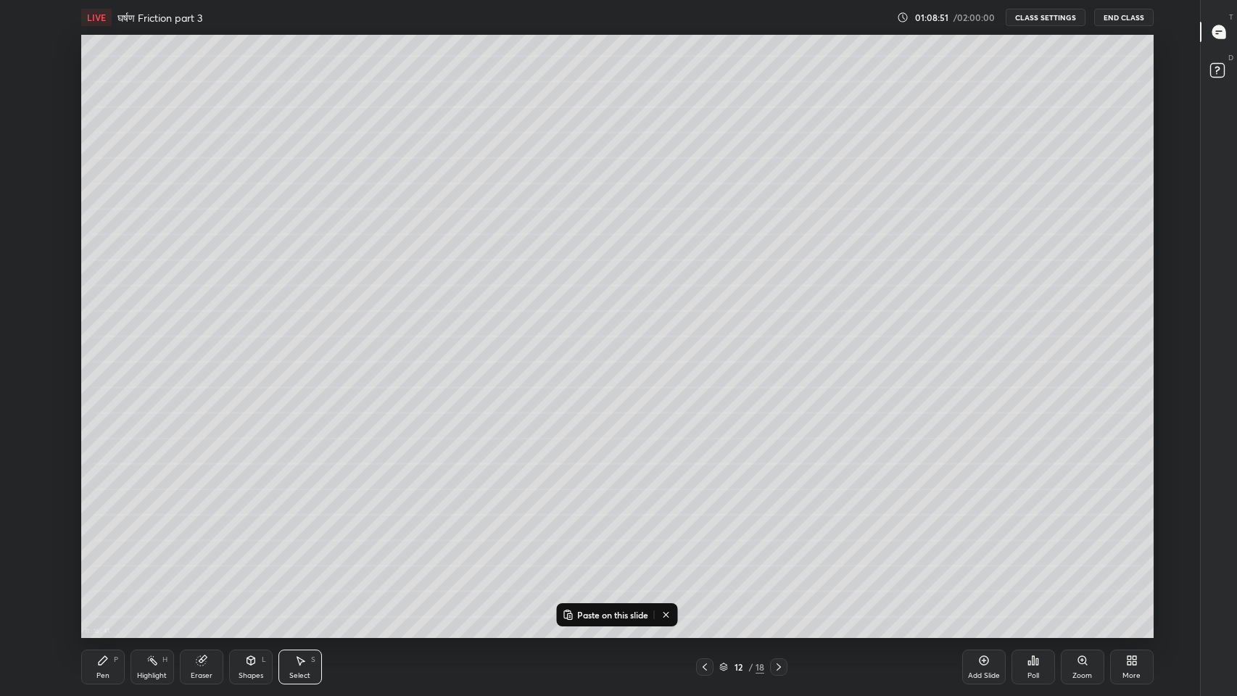
click at [105, 572] on div "Pen" at bounding box center [102, 675] width 13 height 7
click at [232, 572] on div "Shapes L" at bounding box center [250, 666] width 43 height 35
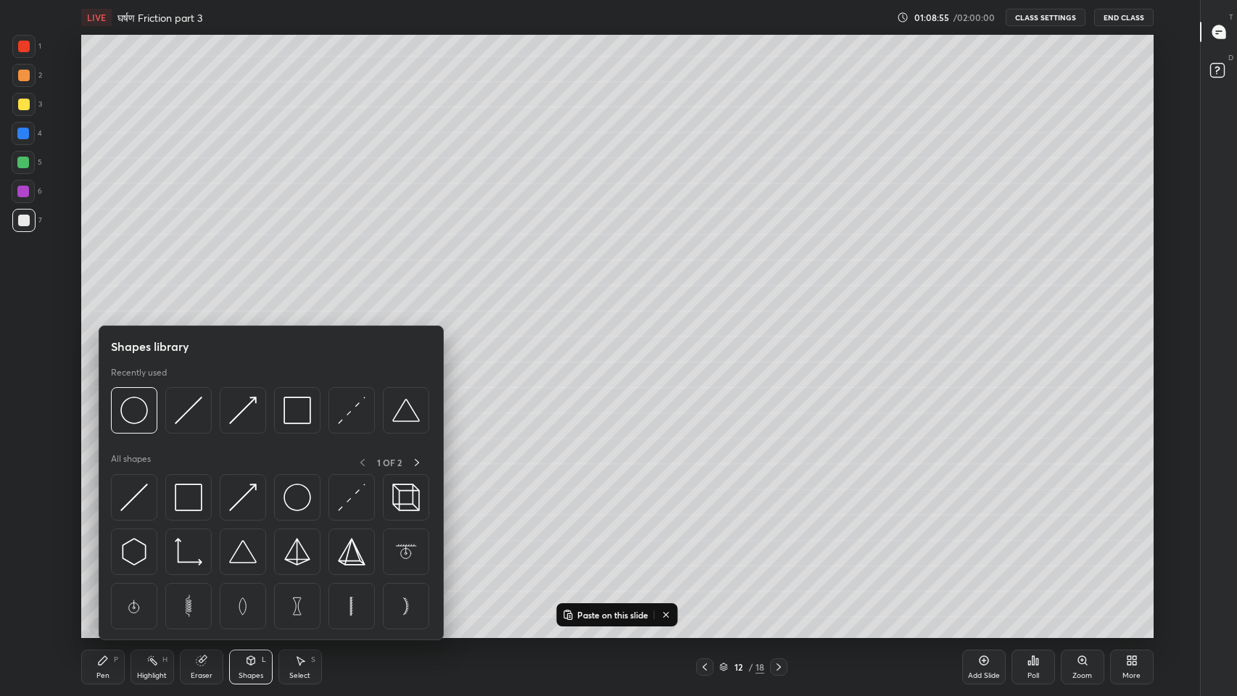
click at [296, 413] on img at bounding box center [297, 410] width 28 height 28
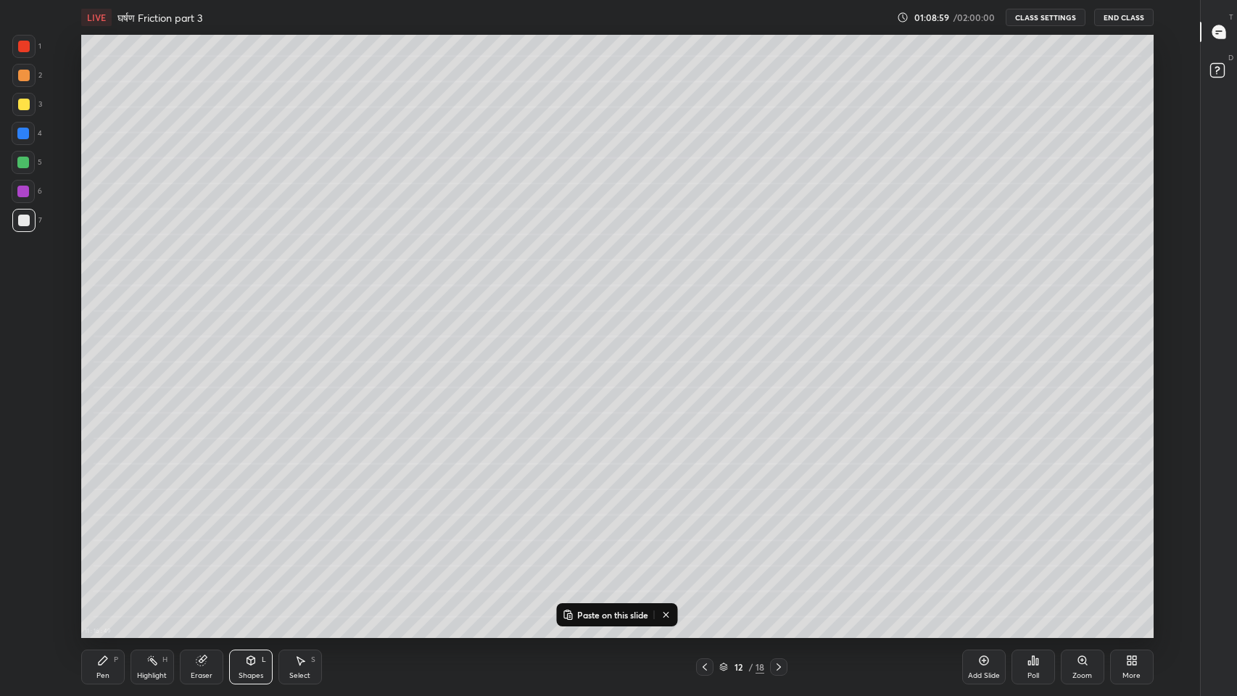
click at [255, 572] on icon at bounding box center [251, 660] width 12 height 12
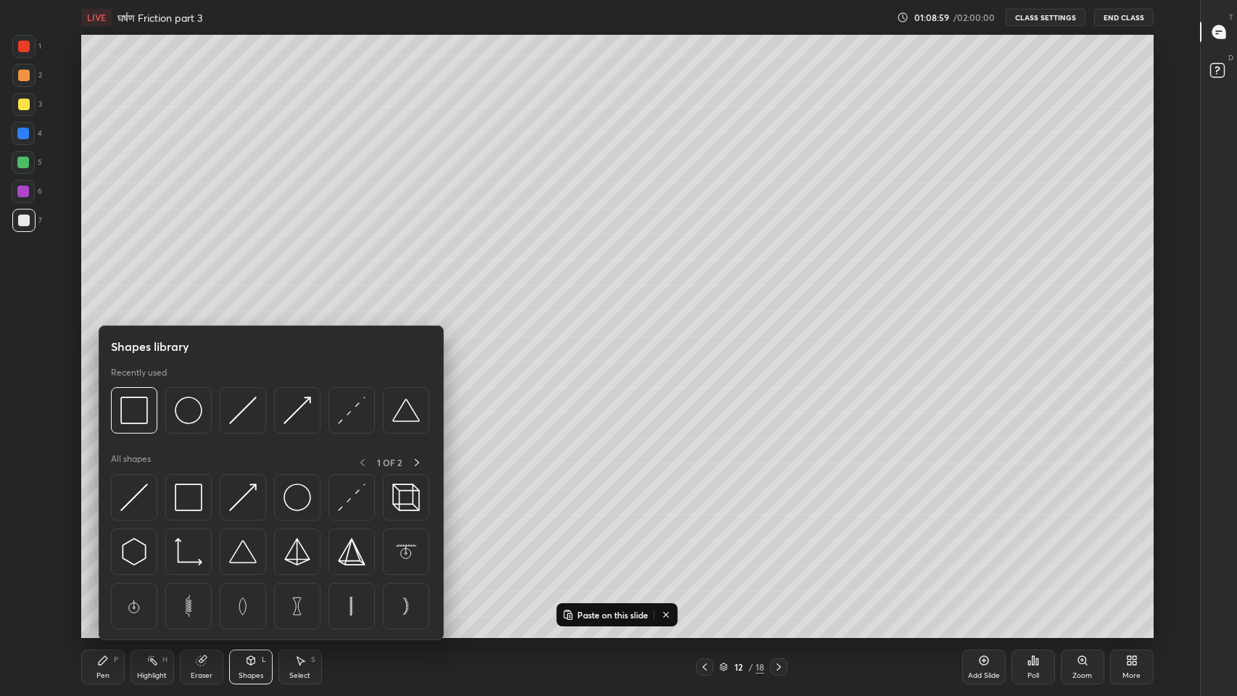
click at [237, 410] on img at bounding box center [243, 410] width 28 height 28
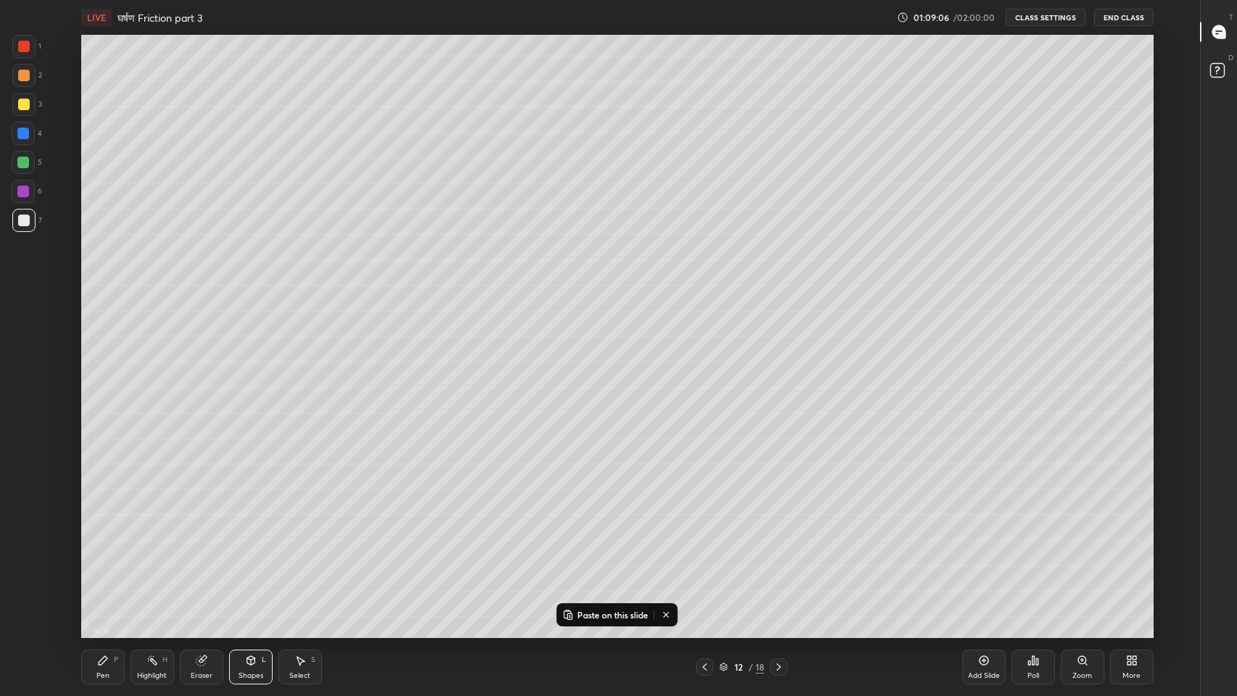
click at [256, 572] on div "Shapes" at bounding box center [250, 675] width 25 height 7
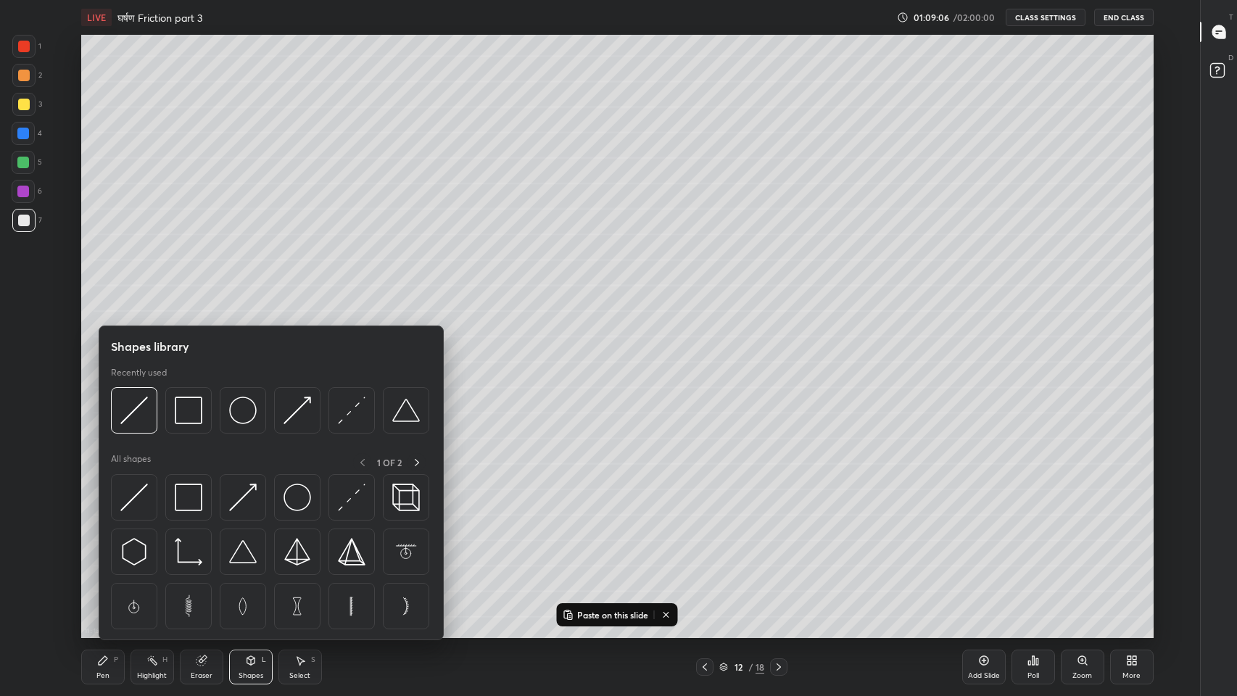
click at [197, 417] on img at bounding box center [189, 410] width 28 height 28
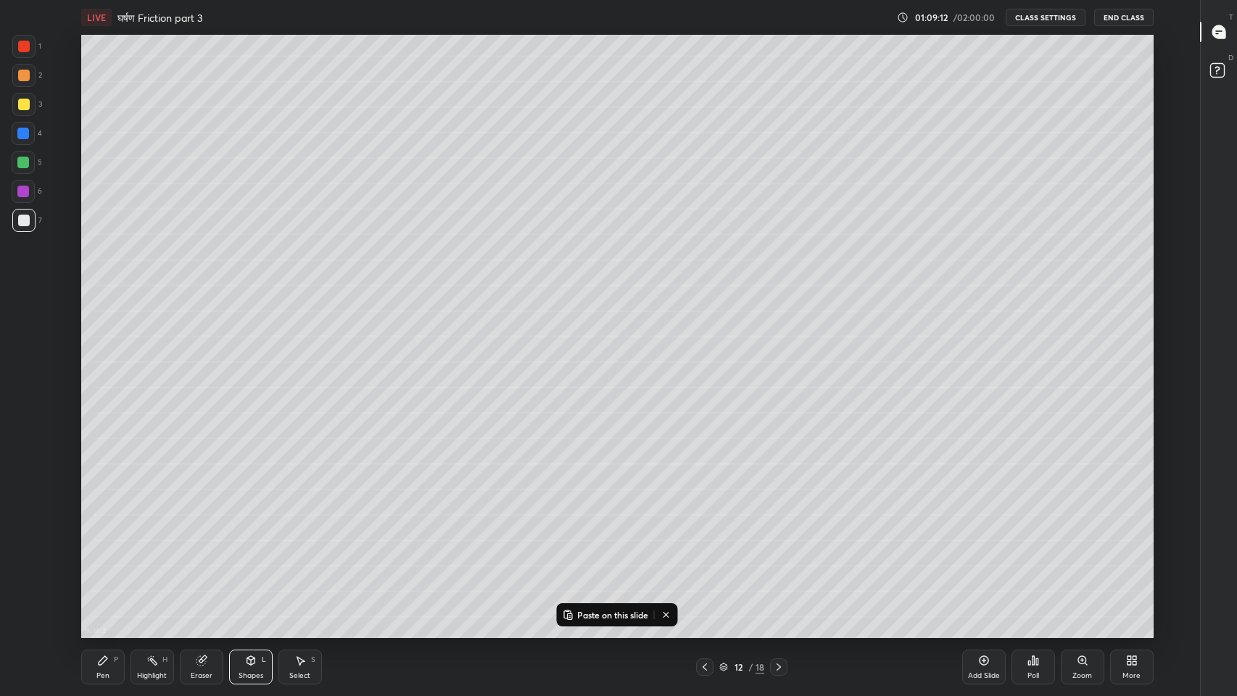
click at [110, 572] on div "Pen P" at bounding box center [102, 666] width 43 height 35
click at [14, 102] on div at bounding box center [23, 104] width 23 height 23
click at [667, 572] on icon at bounding box center [665, 614] width 5 height 5
click at [1223, 30] on icon at bounding box center [1218, 31] width 13 height 13
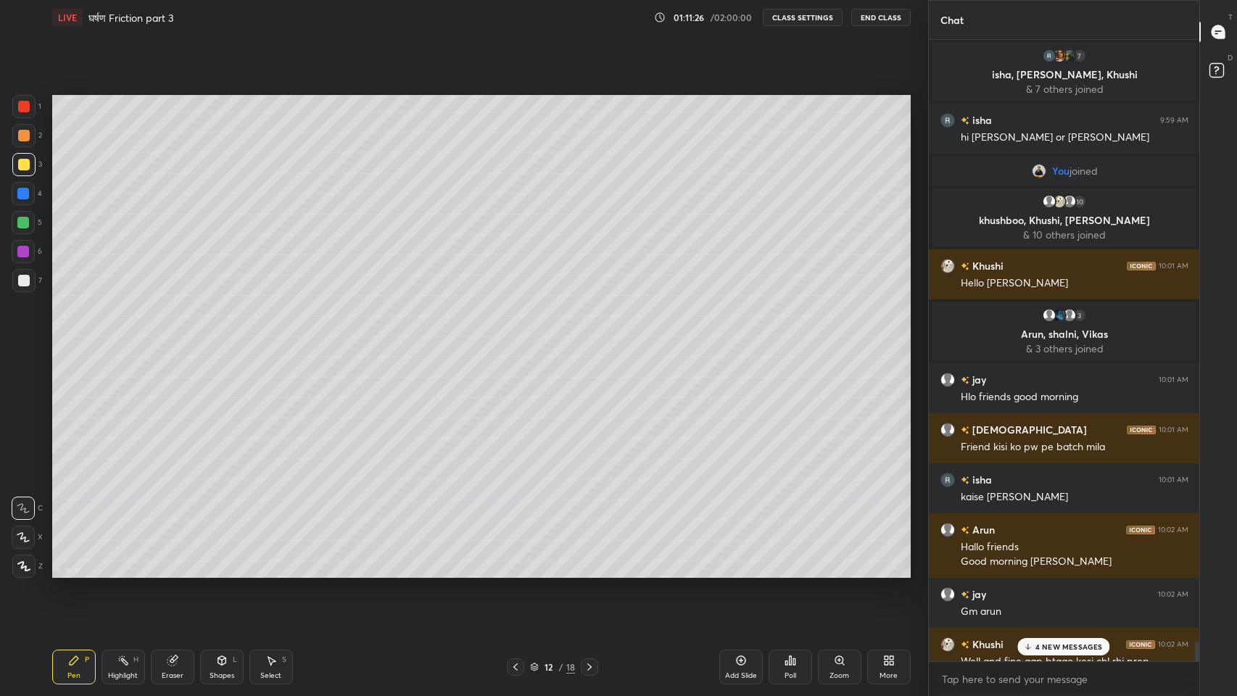
scroll to position [0, 0]
click at [1077, 572] on p "4 NEW MESSAGES" at bounding box center [1068, 646] width 67 height 9
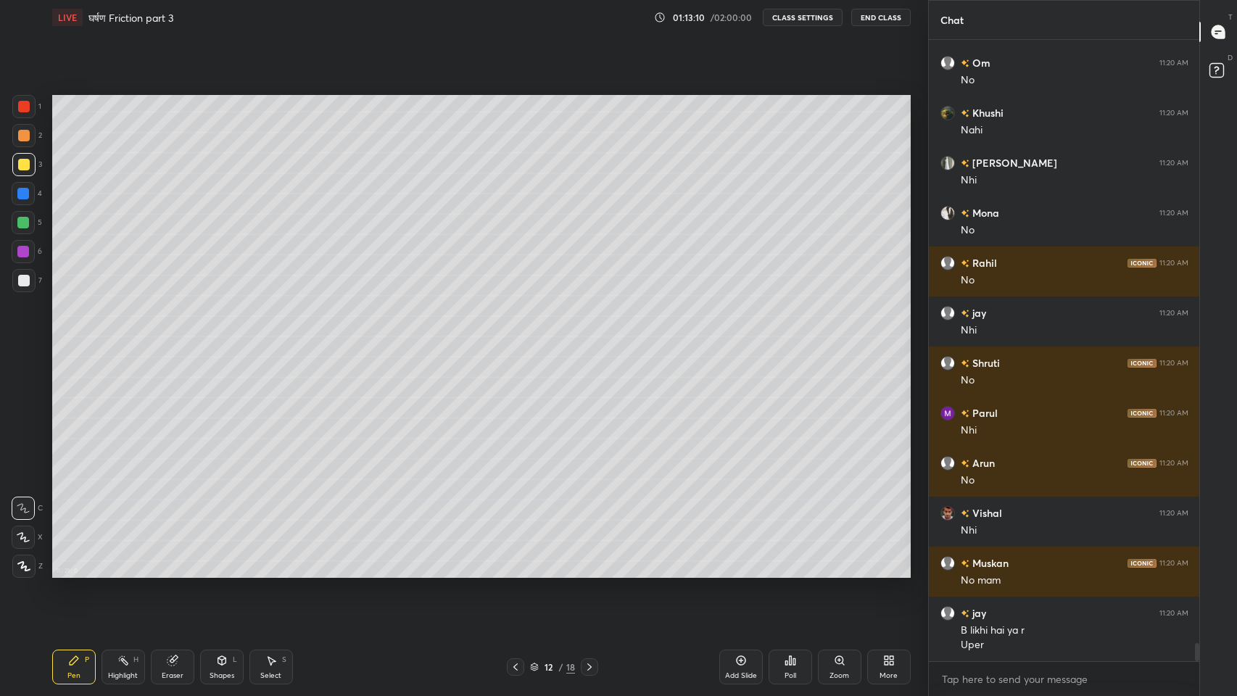
scroll to position [20677, 0]
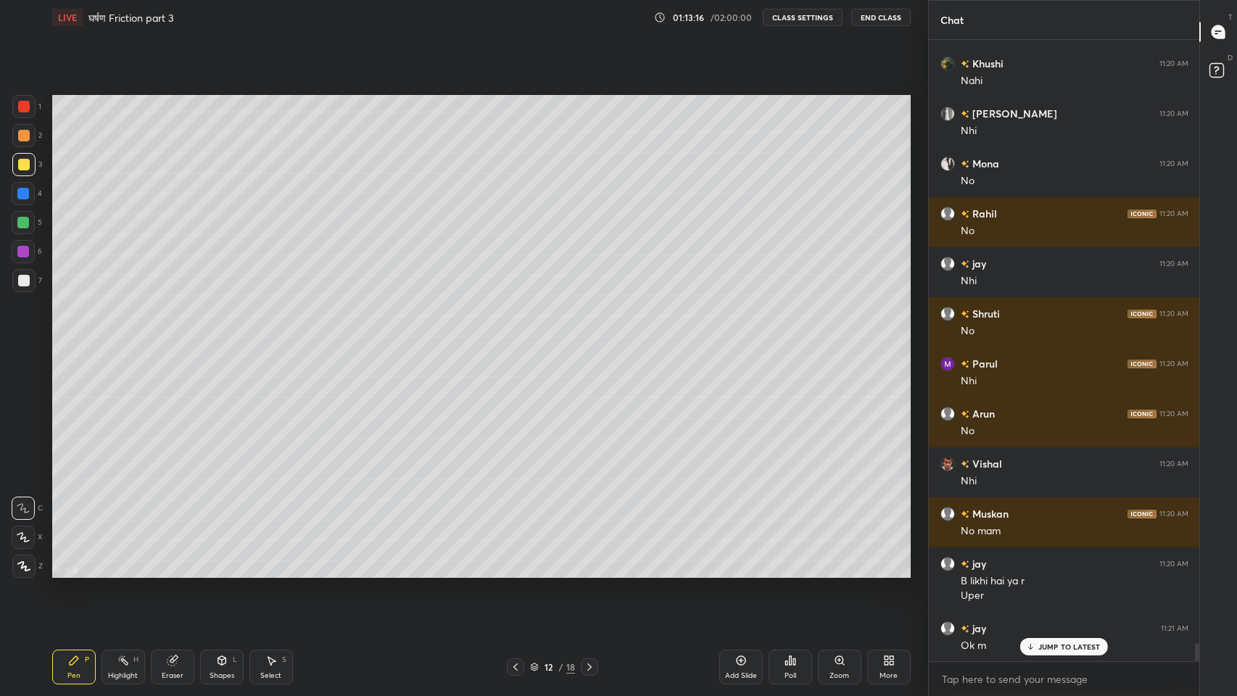
click at [1052, 572] on p "JUMP TO LATEST" at bounding box center [1069, 646] width 62 height 9
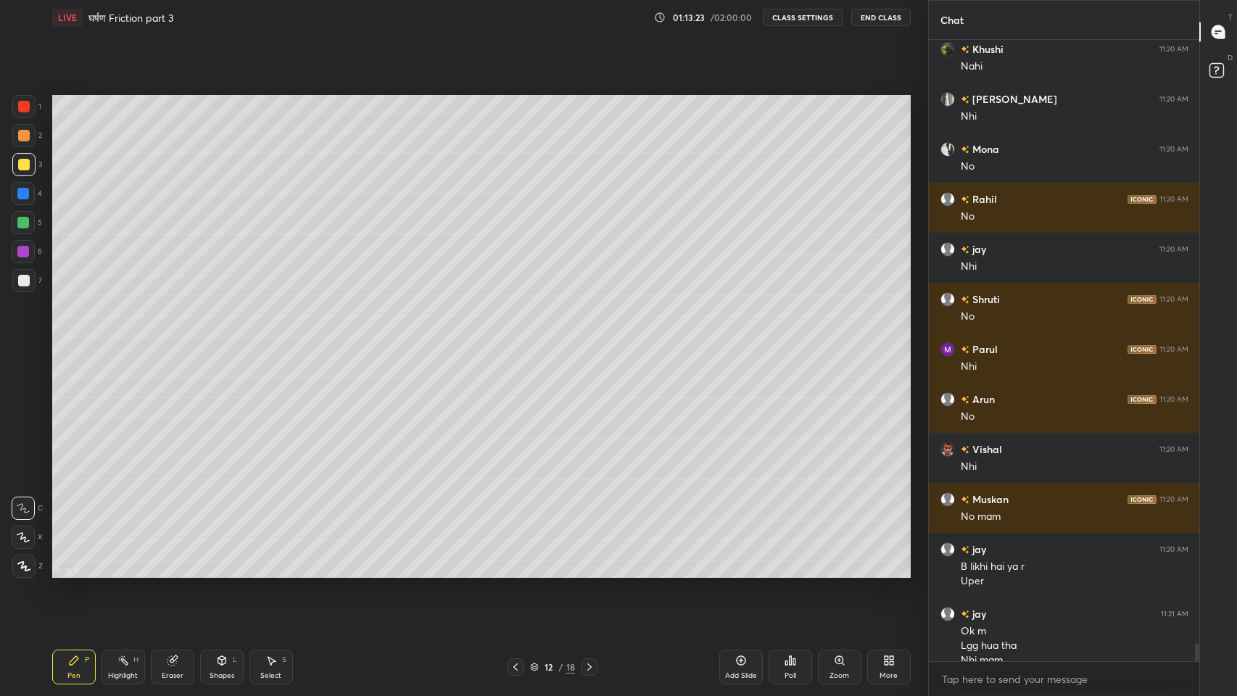
scroll to position [20706, 0]
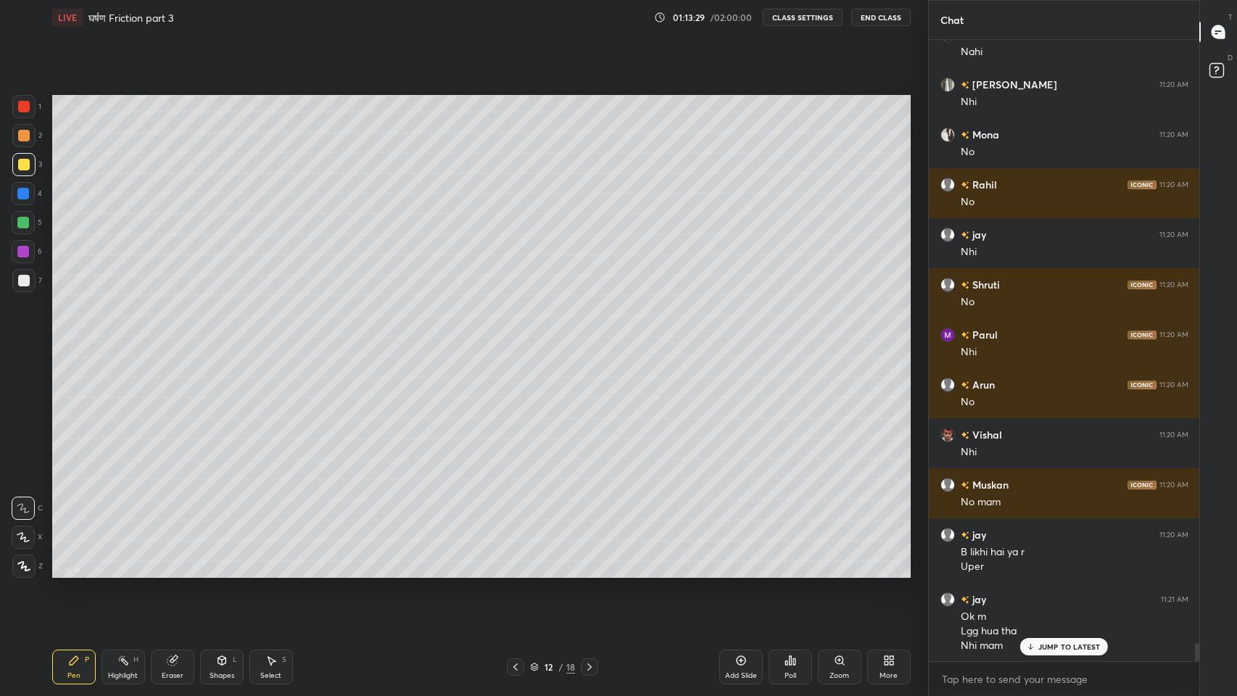
click at [29, 529] on div at bounding box center [23, 536] width 23 height 23
click at [884, 572] on div "More" at bounding box center [888, 675] width 18 height 7
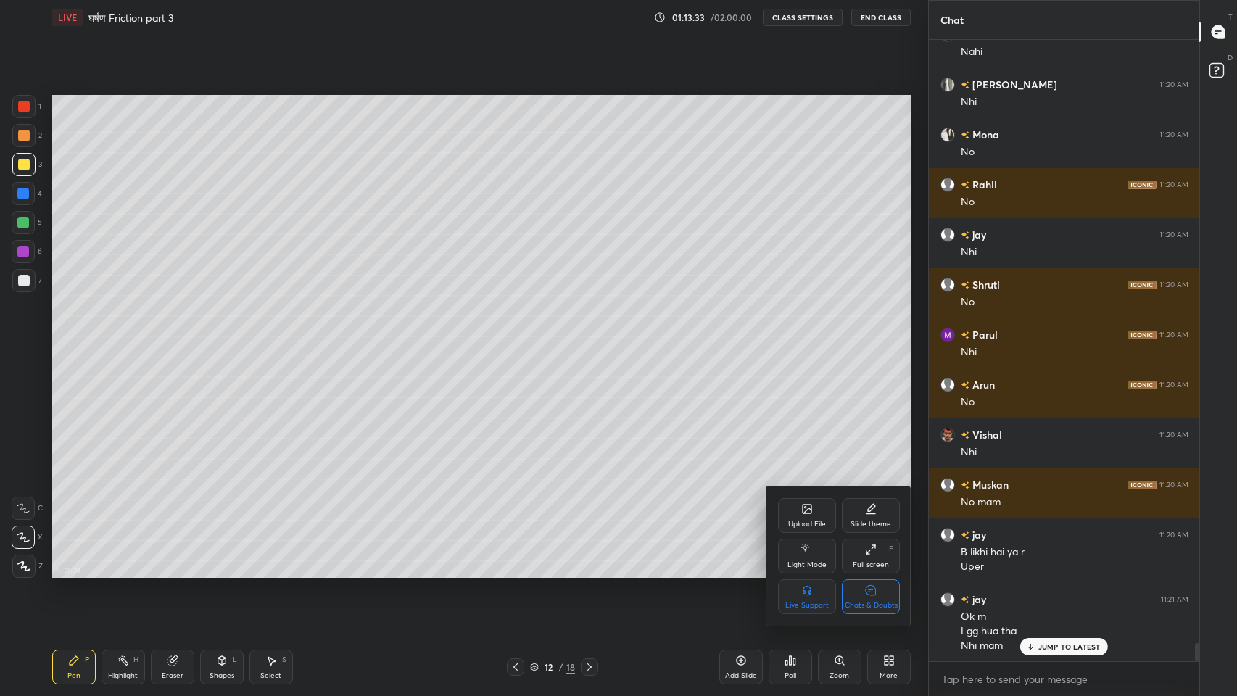
click at [873, 572] on icon at bounding box center [871, 590] width 12 height 15
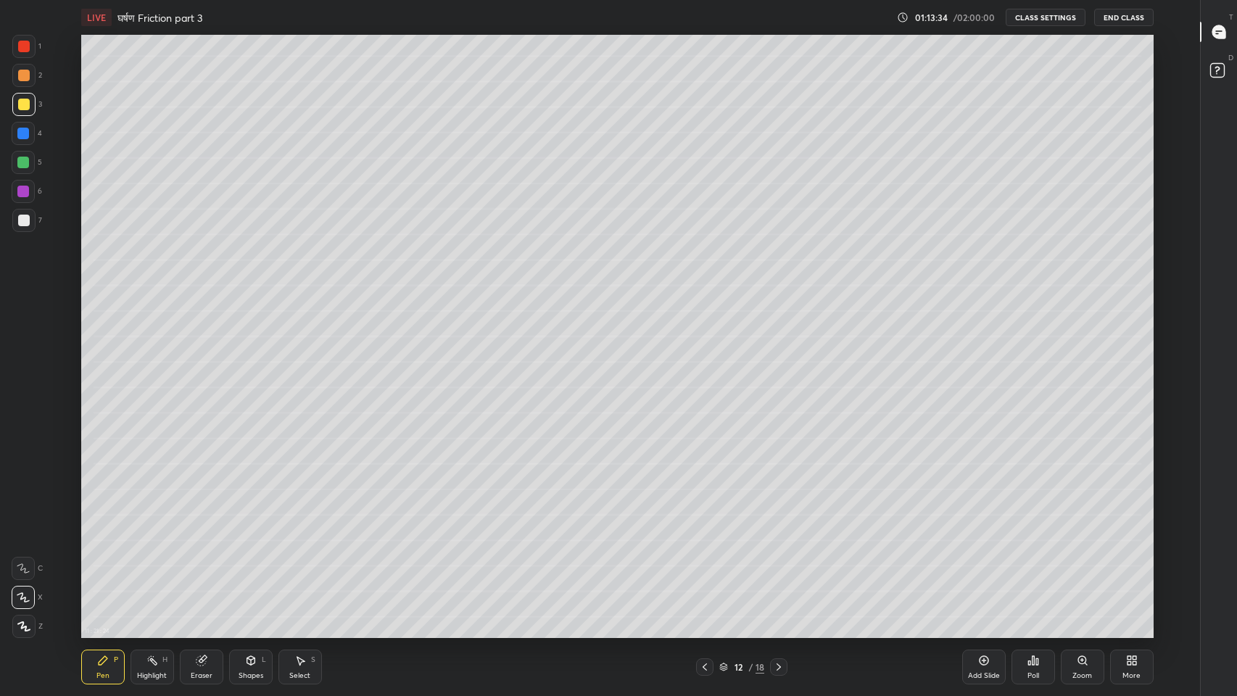
scroll to position [603, 1141]
click at [22, 191] on div at bounding box center [23, 192] width 12 height 12
click at [250, 572] on div "Shapes" at bounding box center [250, 675] width 25 height 7
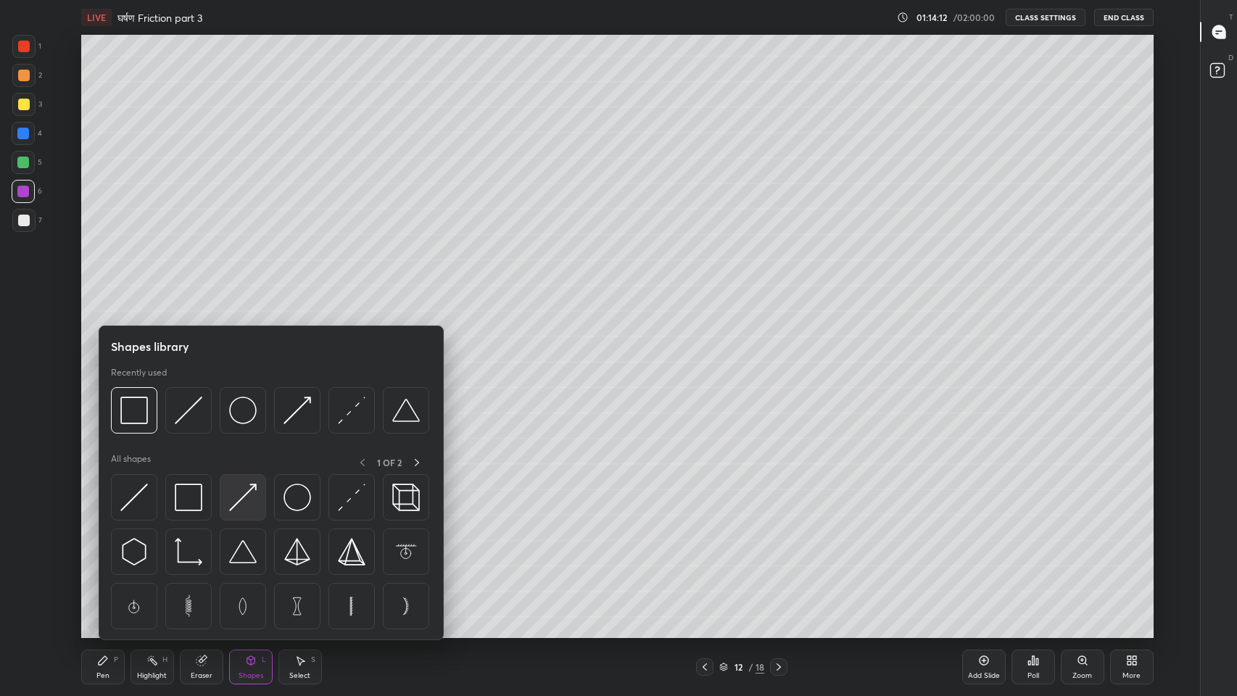
click at [249, 510] on img at bounding box center [243, 497] width 28 height 28
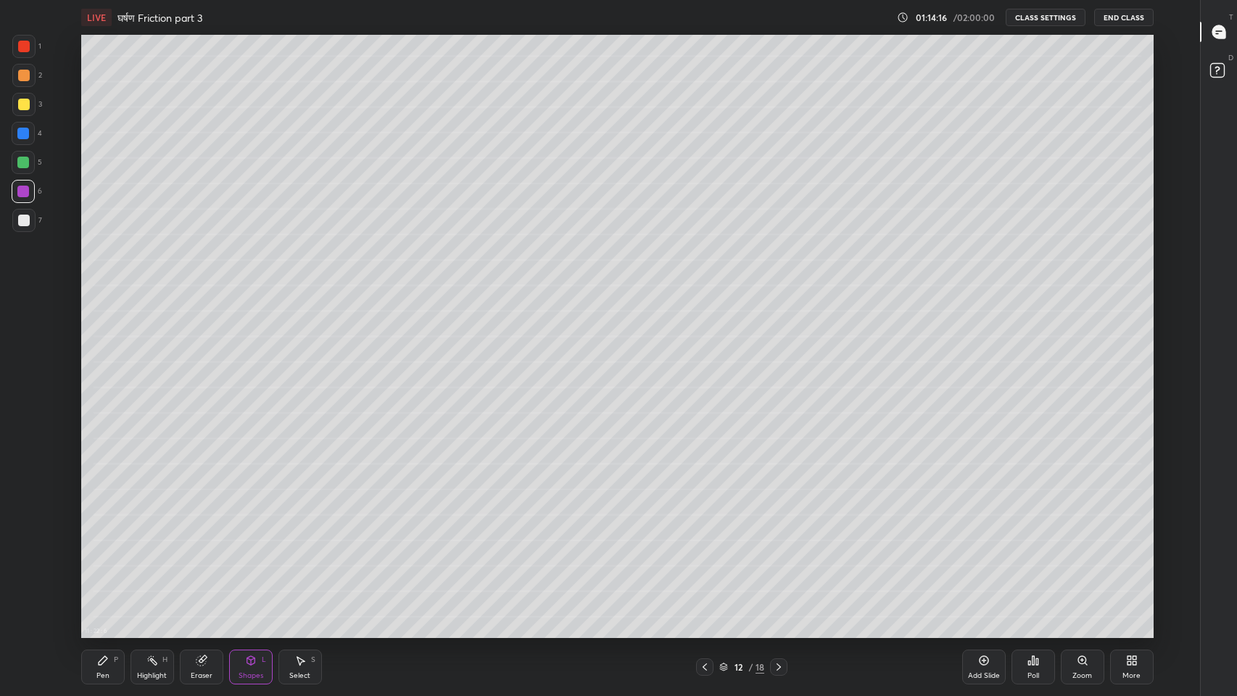
click at [104, 572] on div "Pen P" at bounding box center [102, 666] width 43 height 35
click at [200, 572] on div "Eraser" at bounding box center [202, 675] width 22 height 7
click at [101, 572] on div "Pen P" at bounding box center [102, 666] width 43 height 35
click at [807, 246] on button "Undo" at bounding box center [833, 252] width 63 height 17
click at [1229, 34] on div at bounding box center [1219, 32] width 29 height 26
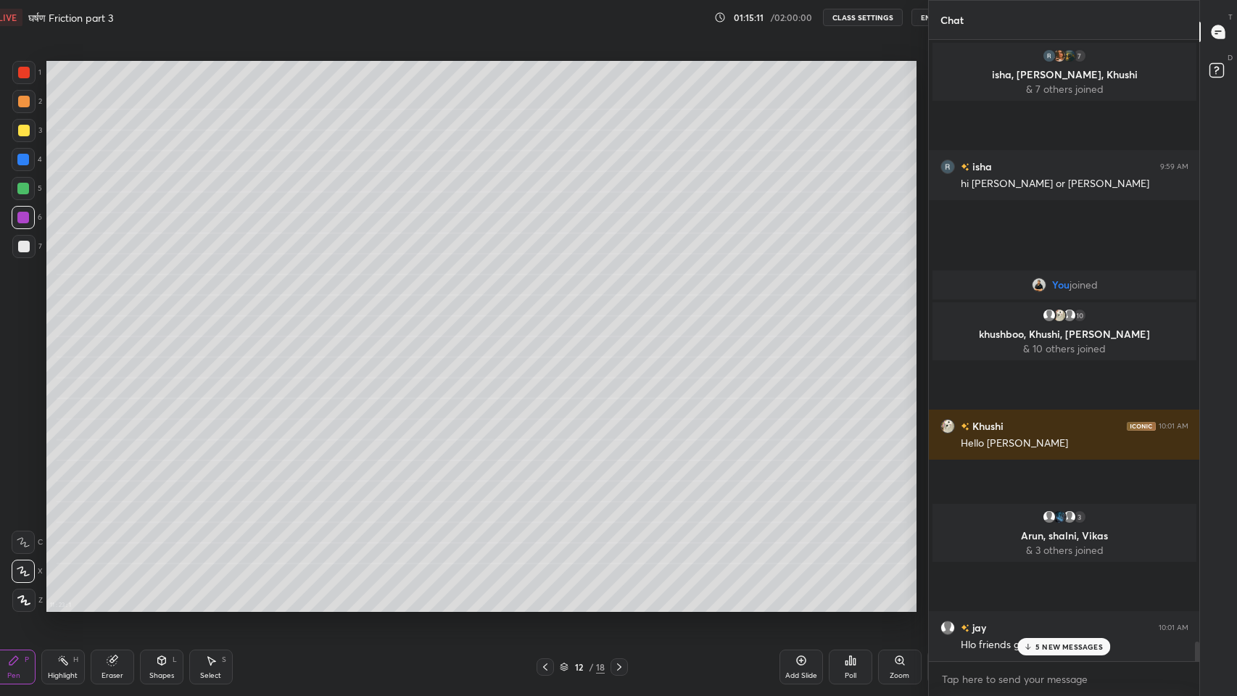
scroll to position [71877, 71611]
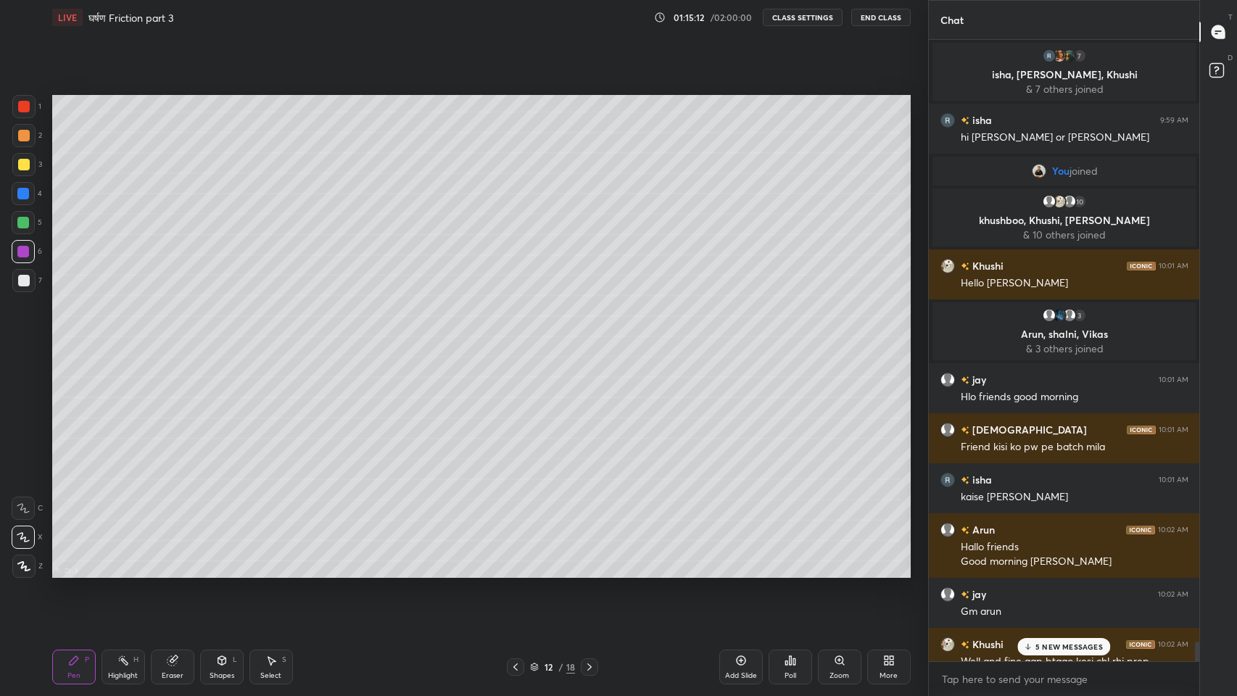
click at [1072, 572] on p "5 NEW MESSAGES" at bounding box center [1068, 646] width 67 height 9
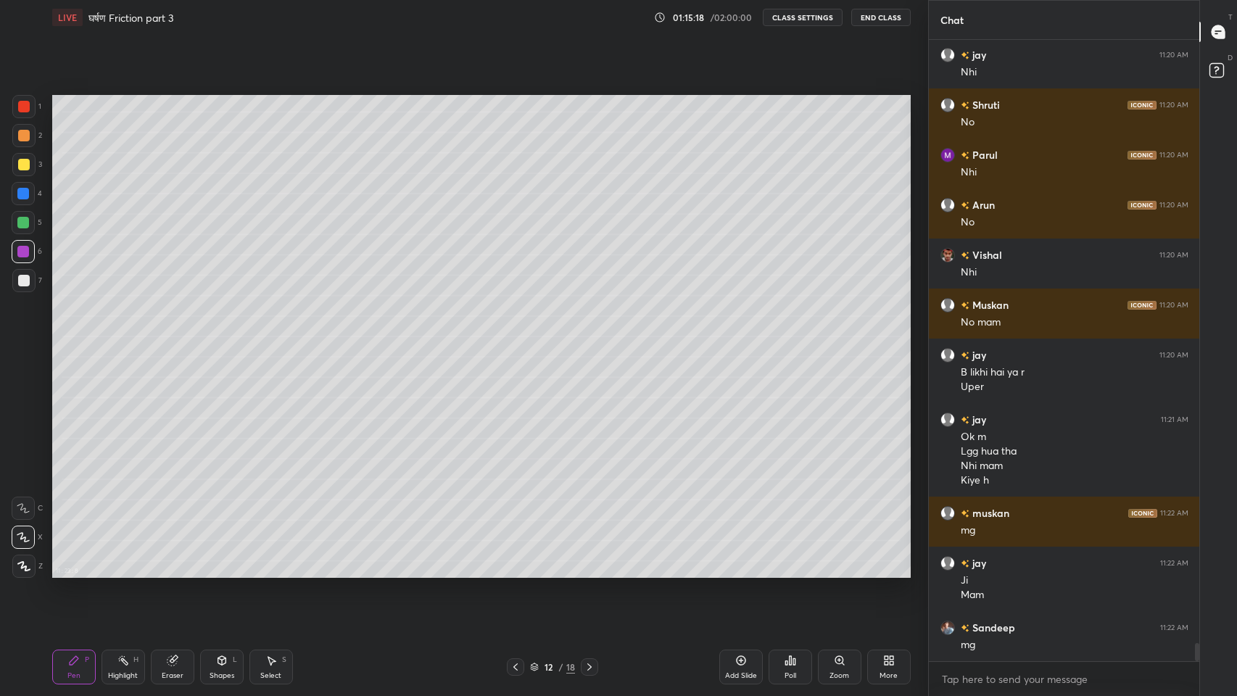
click at [175, 572] on icon at bounding box center [174, 658] width 8 height 7
click at [741, 572] on icon at bounding box center [741, 660] width 12 height 12
click at [217, 572] on div "Shapes L" at bounding box center [221, 666] width 43 height 35
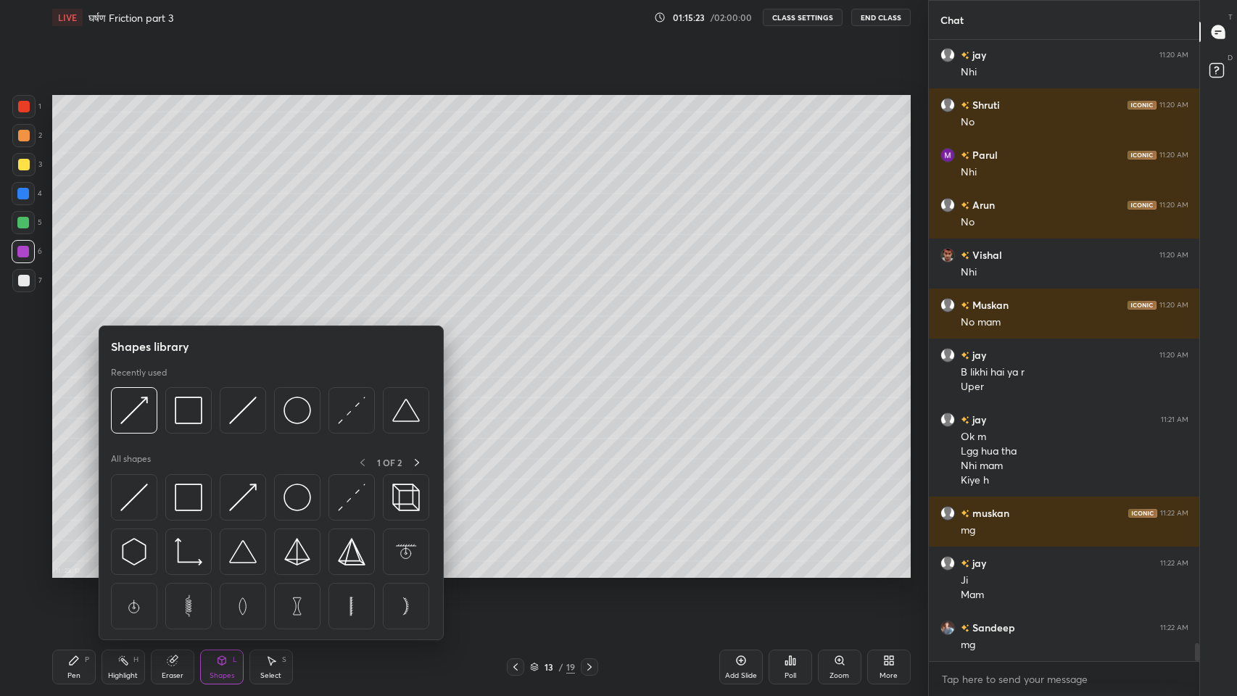
click at [244, 479] on div at bounding box center [243, 497] width 46 height 46
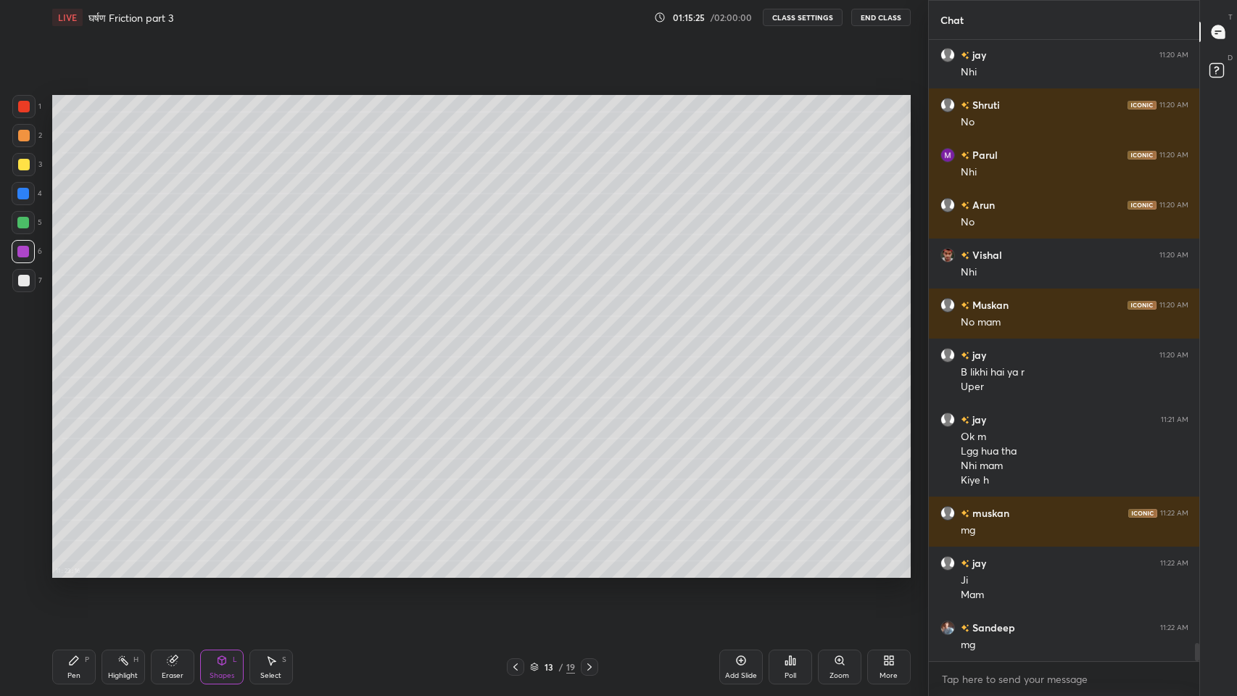
click at [180, 572] on div "Eraser" at bounding box center [172, 666] width 43 height 35
click at [23, 568] on span "Erase all" at bounding box center [23, 566] width 22 height 10
click at [223, 572] on icon at bounding box center [221, 660] width 8 height 9
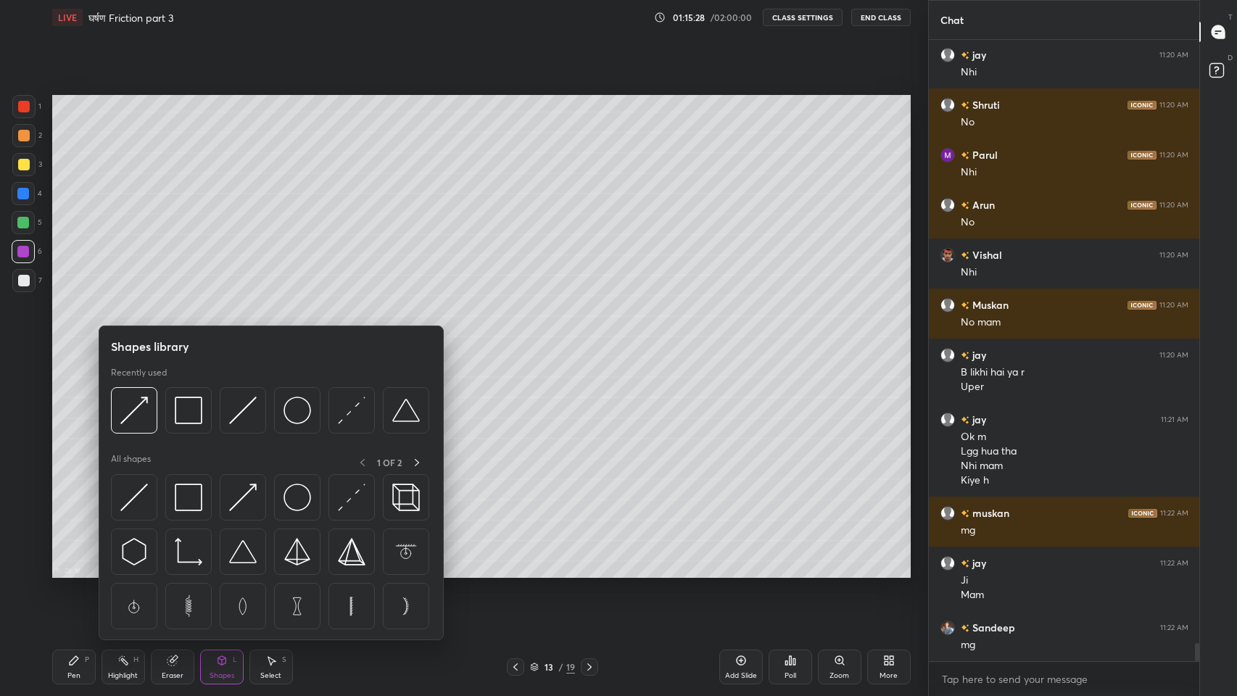
click at [244, 423] on img at bounding box center [243, 410] width 28 height 28
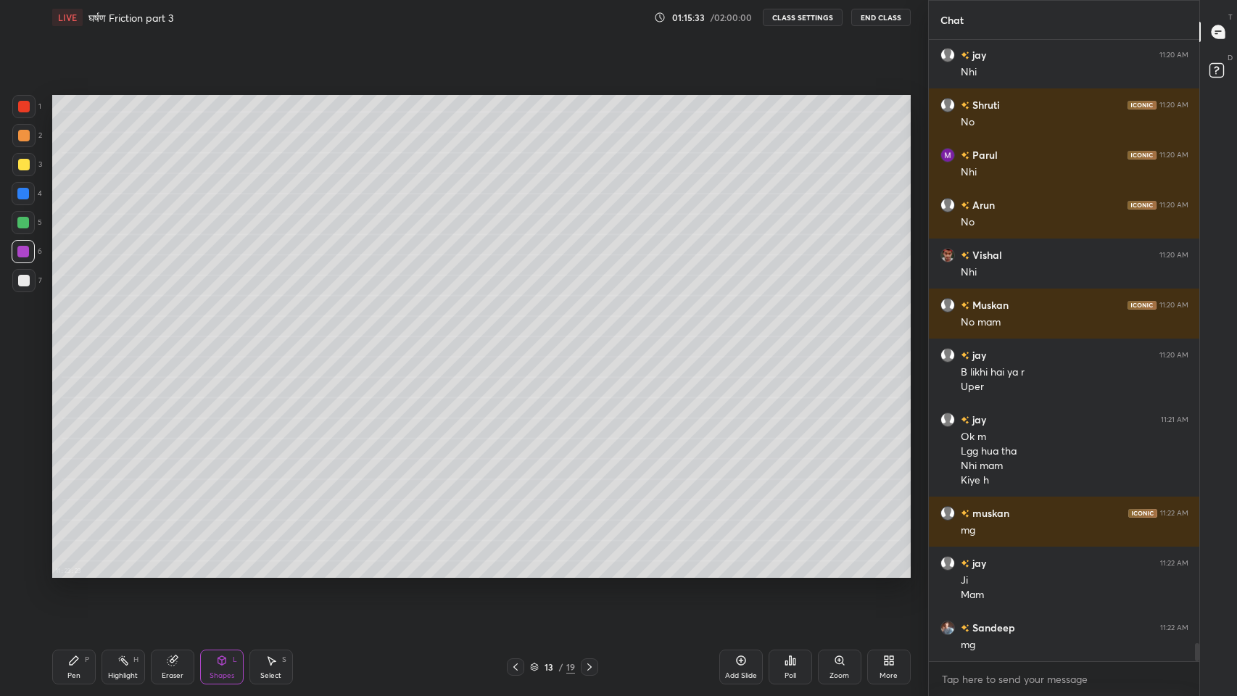
click at [74, 572] on icon at bounding box center [74, 660] width 12 height 12
click at [25, 165] on div at bounding box center [24, 165] width 12 height 12
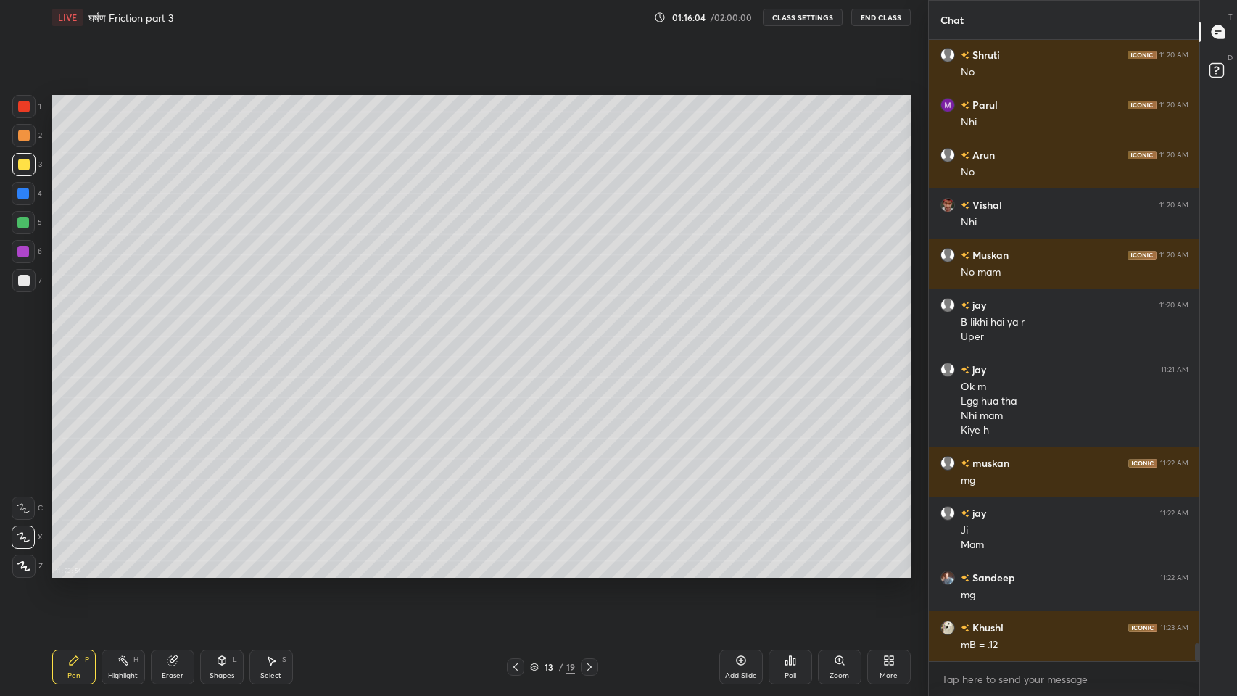
scroll to position [20584, 0]
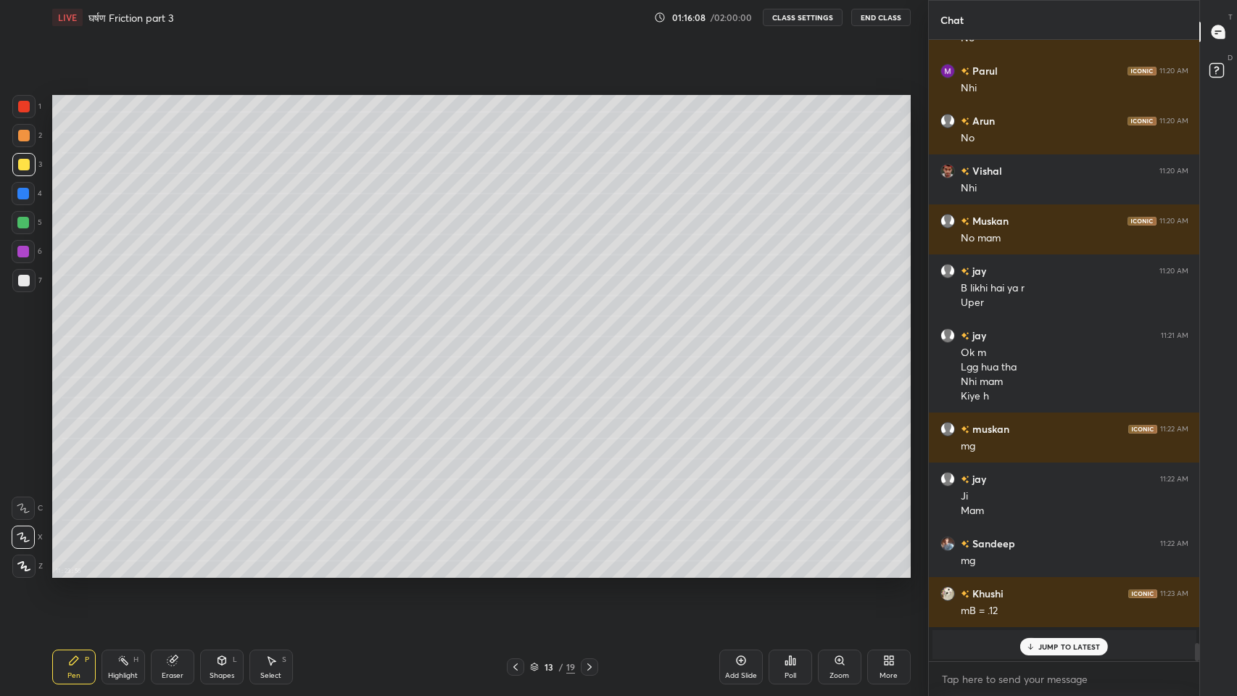
click at [1047, 572] on p "JUMP TO LATEST" at bounding box center [1069, 646] width 62 height 9
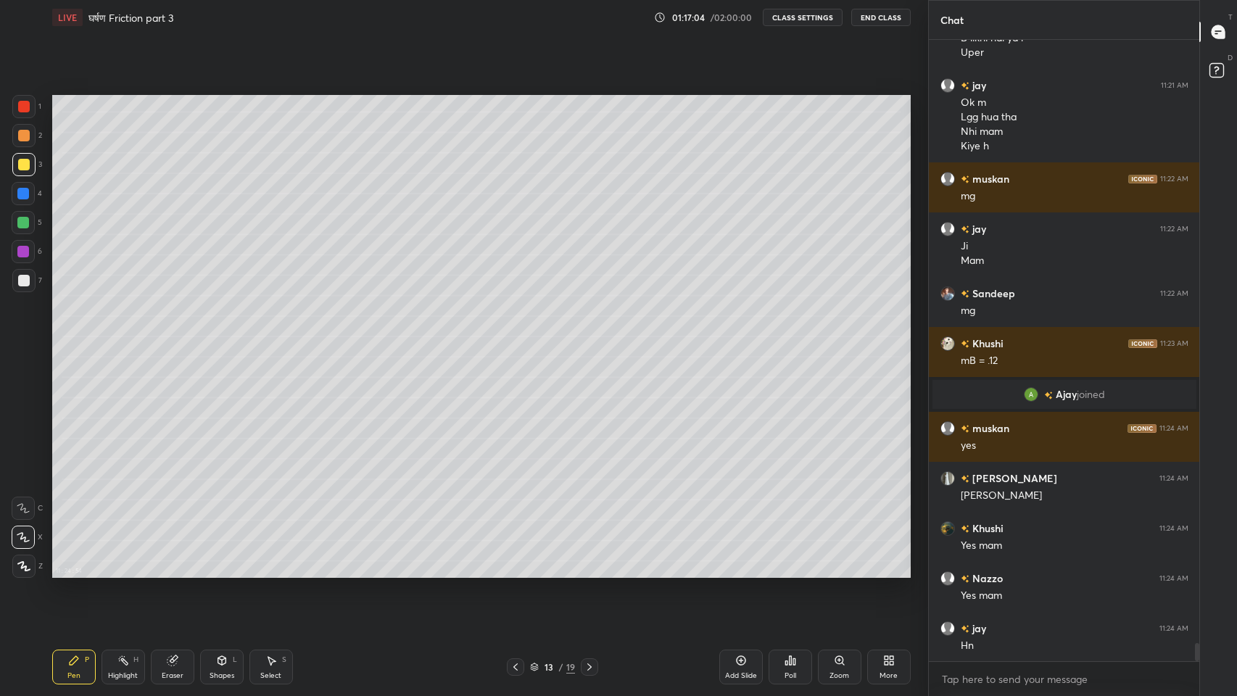
scroll to position [20600, 0]
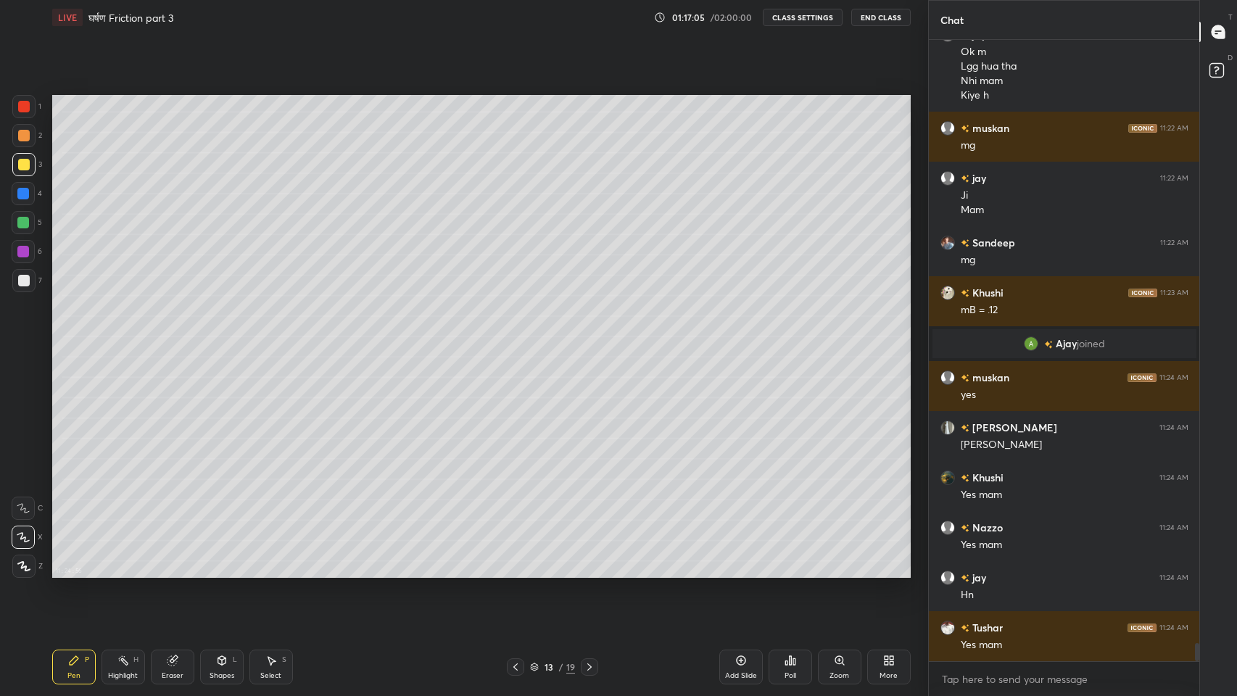
click at [515, 572] on icon at bounding box center [515, 666] width 4 height 7
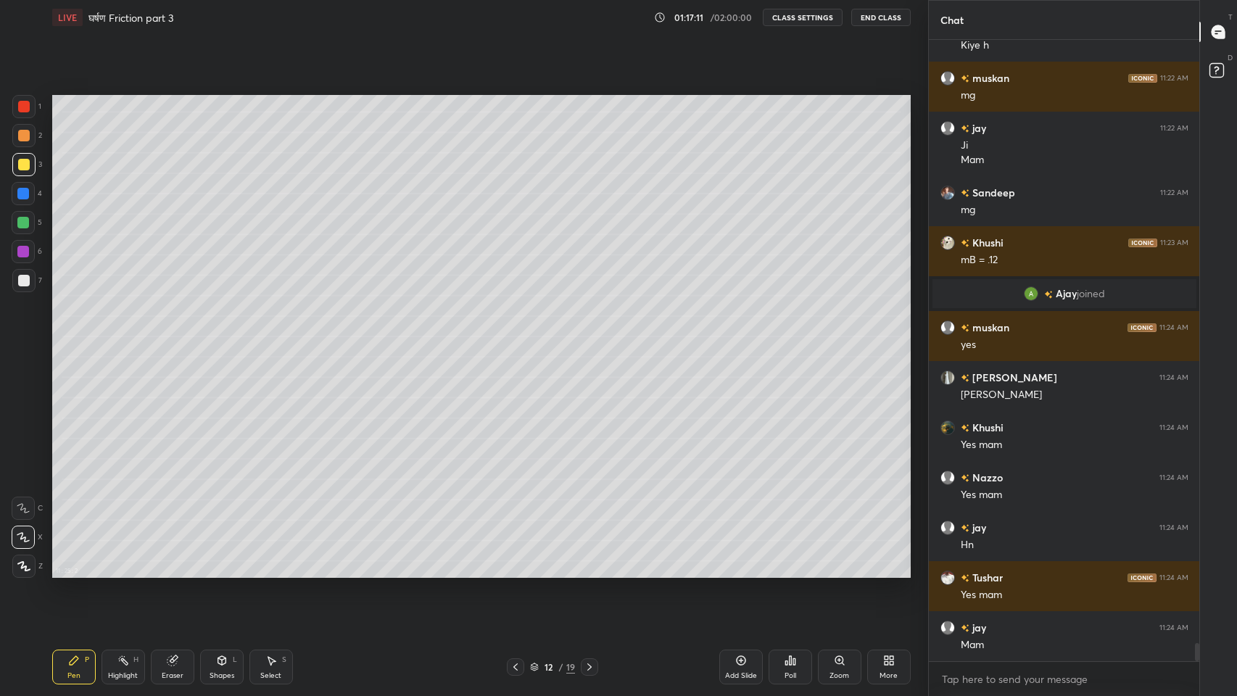
click at [23, 139] on div at bounding box center [24, 136] width 12 height 12
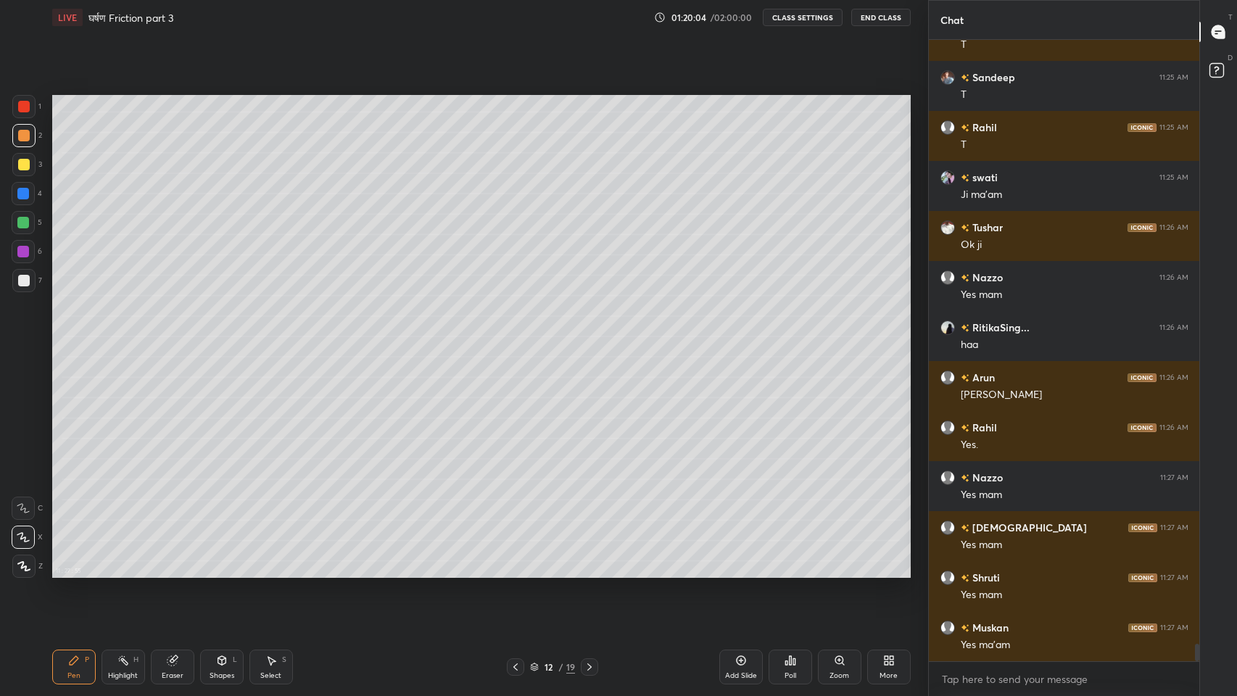
scroll to position [21651, 0]
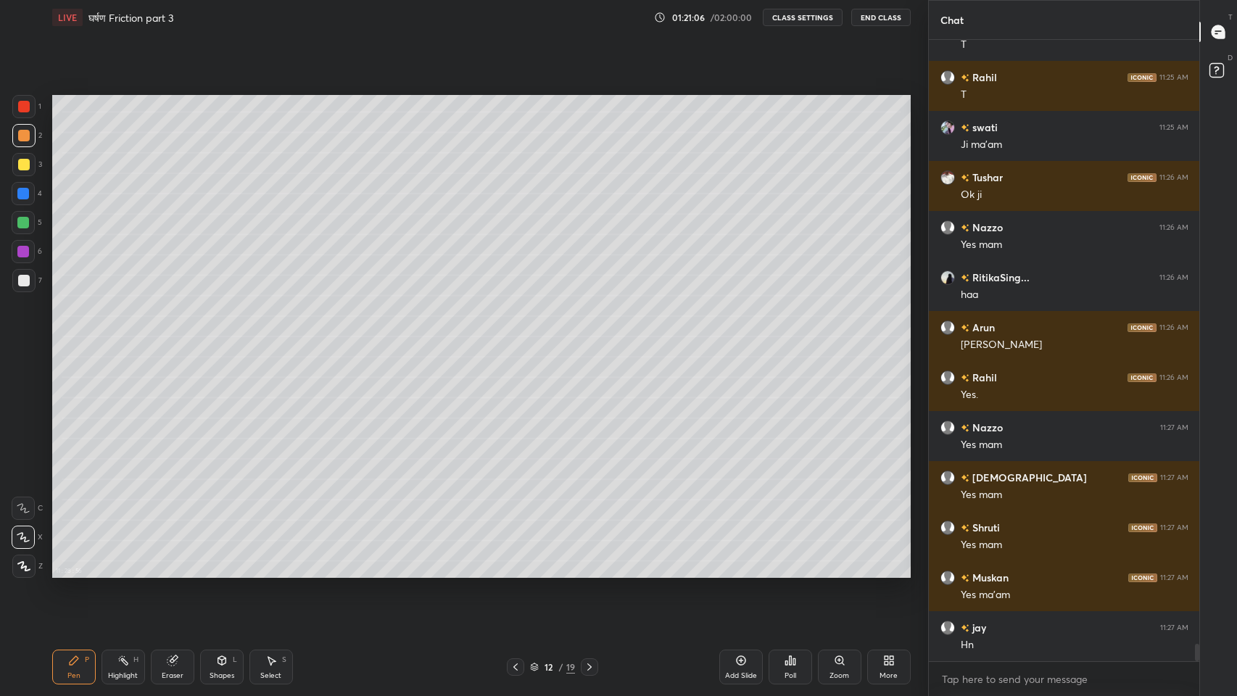
click at [589, 572] on icon at bounding box center [589, 667] width 12 height 12
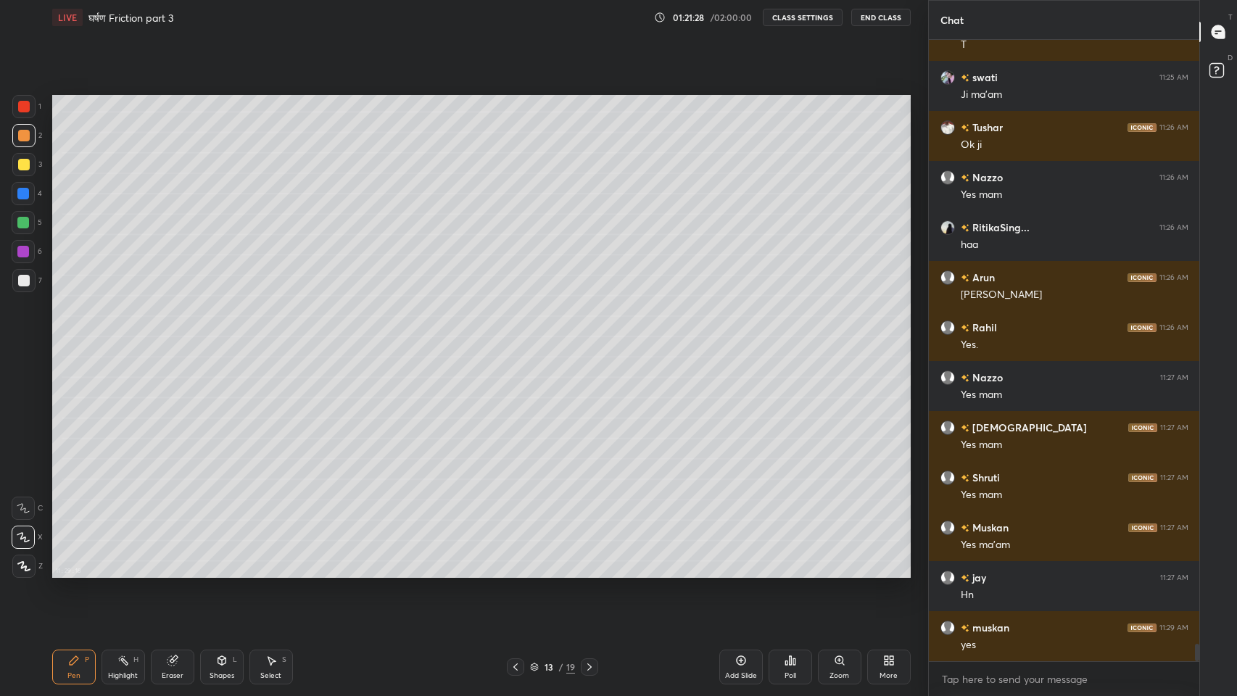
click at [515, 572] on icon at bounding box center [516, 667] width 12 height 12
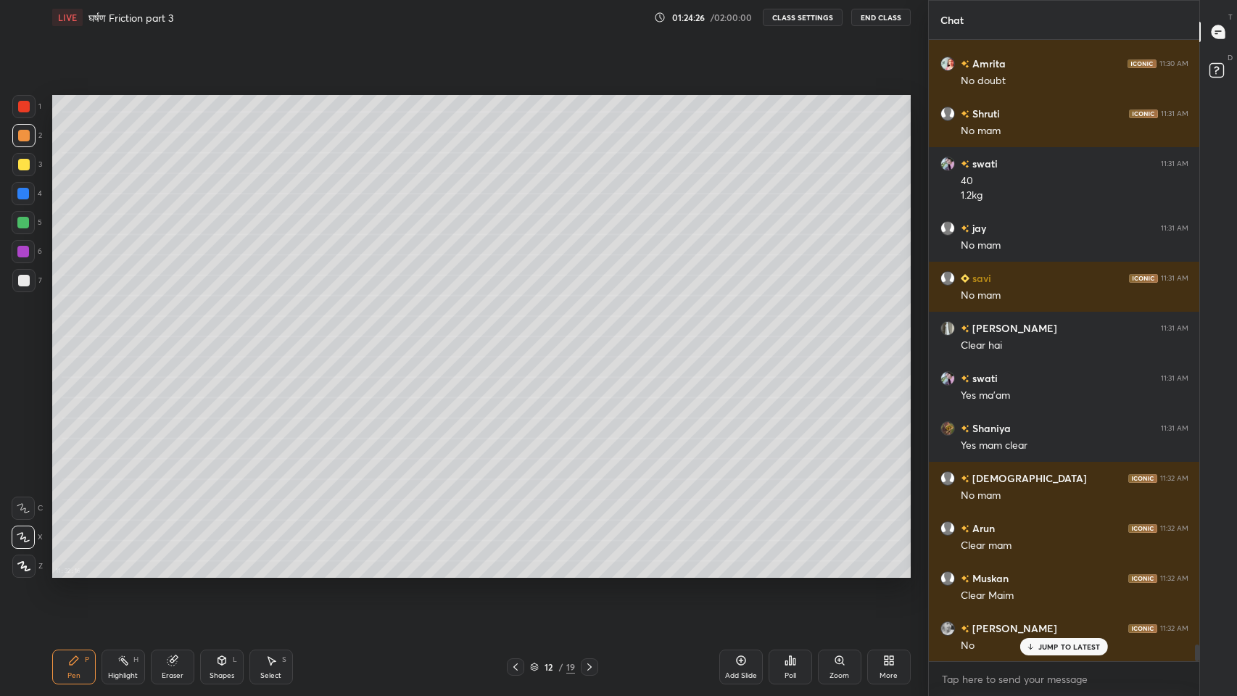
scroll to position [4, 5]
click at [1056, 572] on p "JUMP TO LATEST" at bounding box center [1069, 616] width 62 height 9
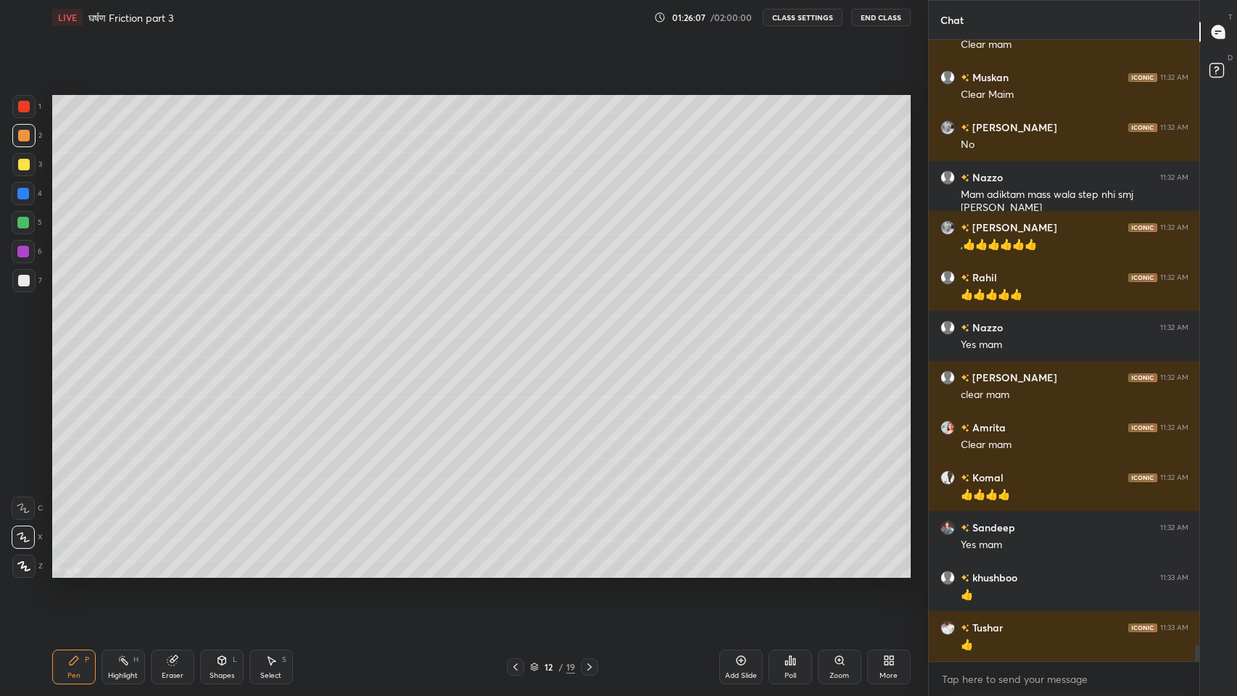
scroll to position [23516, 0]
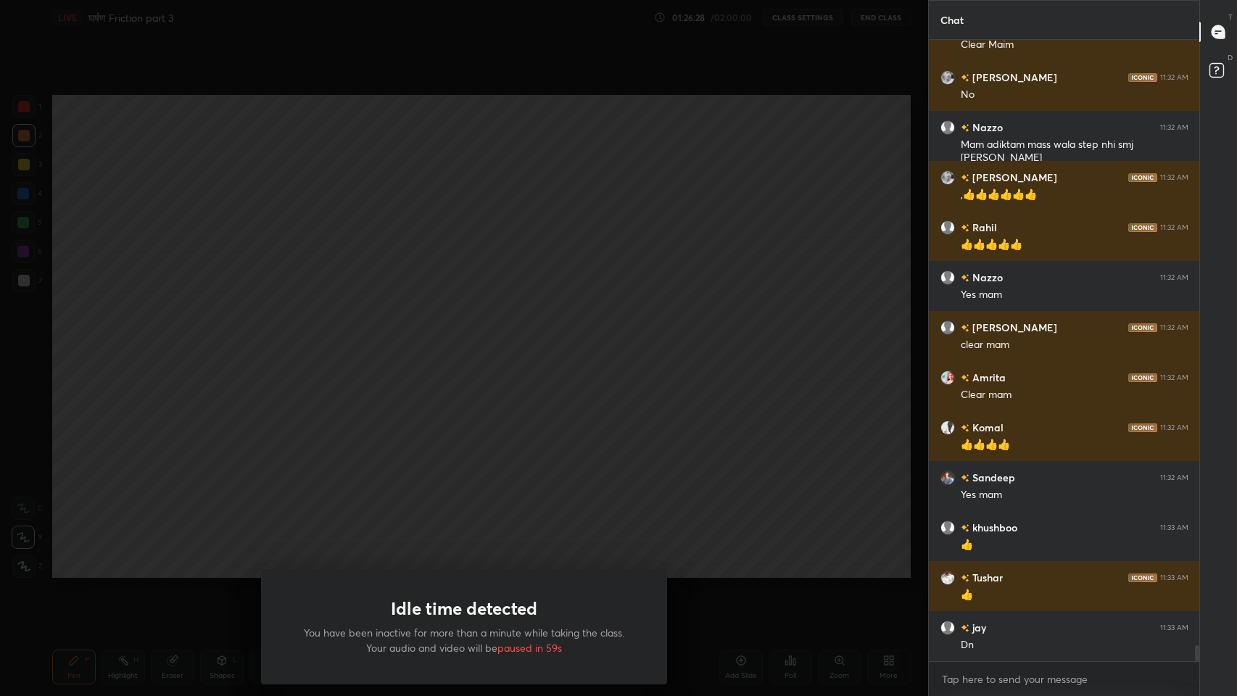
click at [702, 460] on div "Idle time detected You have been inactive for more than a minute while taking t…" at bounding box center [464, 348] width 928 height 696
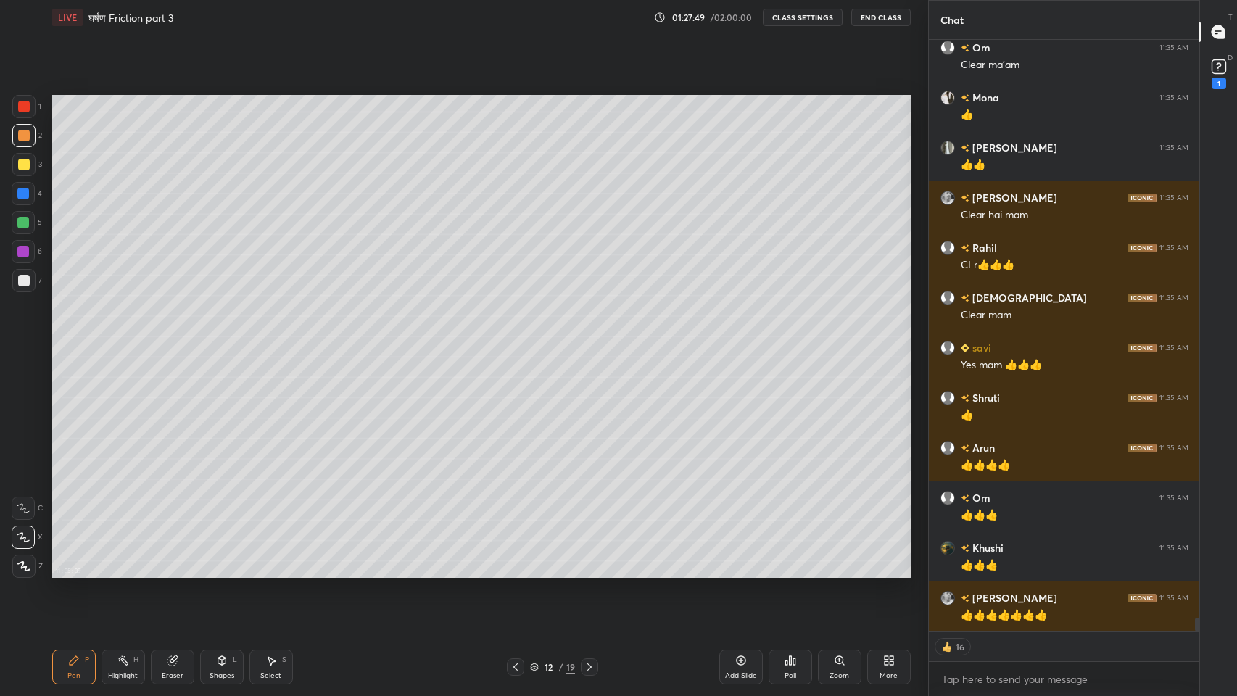
scroll to position [24342, 0]
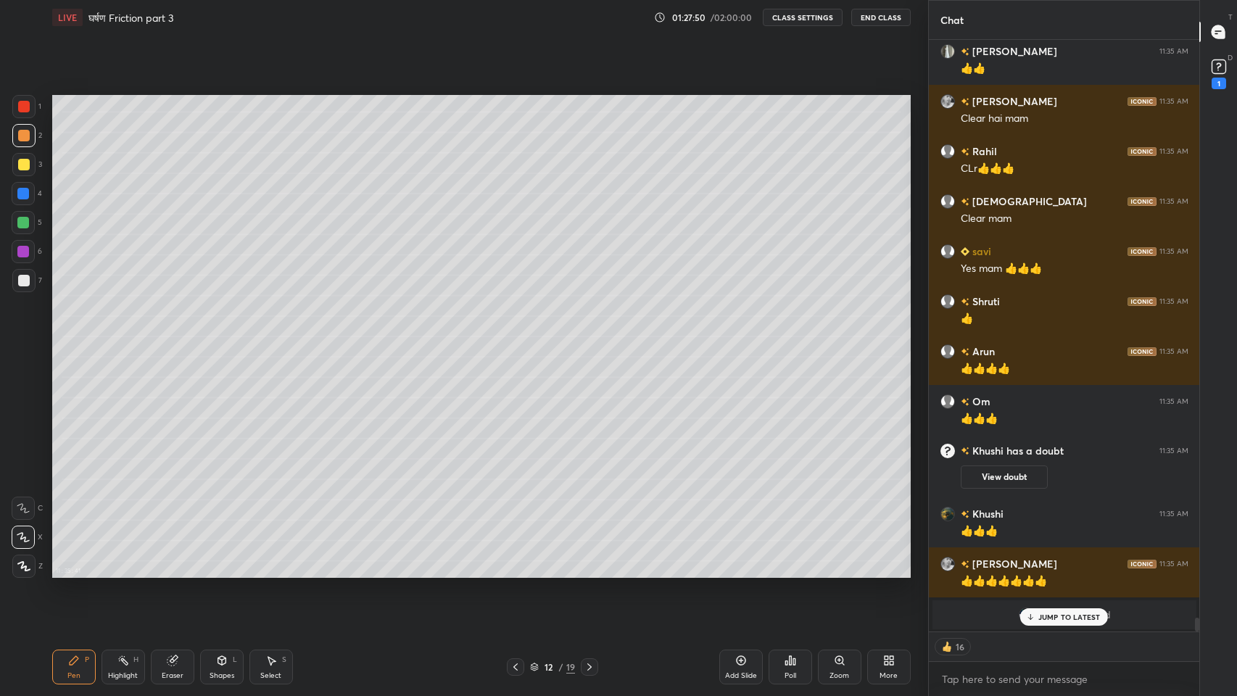
click at [1047, 572] on p "JUMP TO LATEST" at bounding box center [1069, 616] width 62 height 9
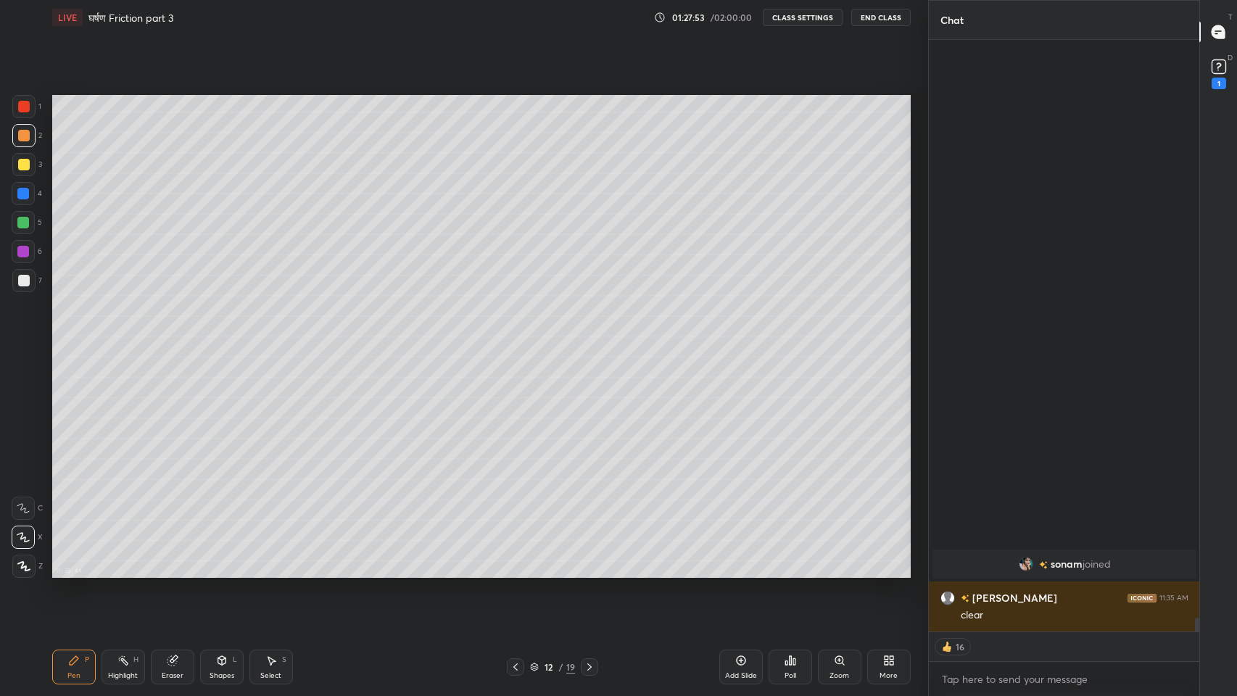
scroll to position [23205, 0]
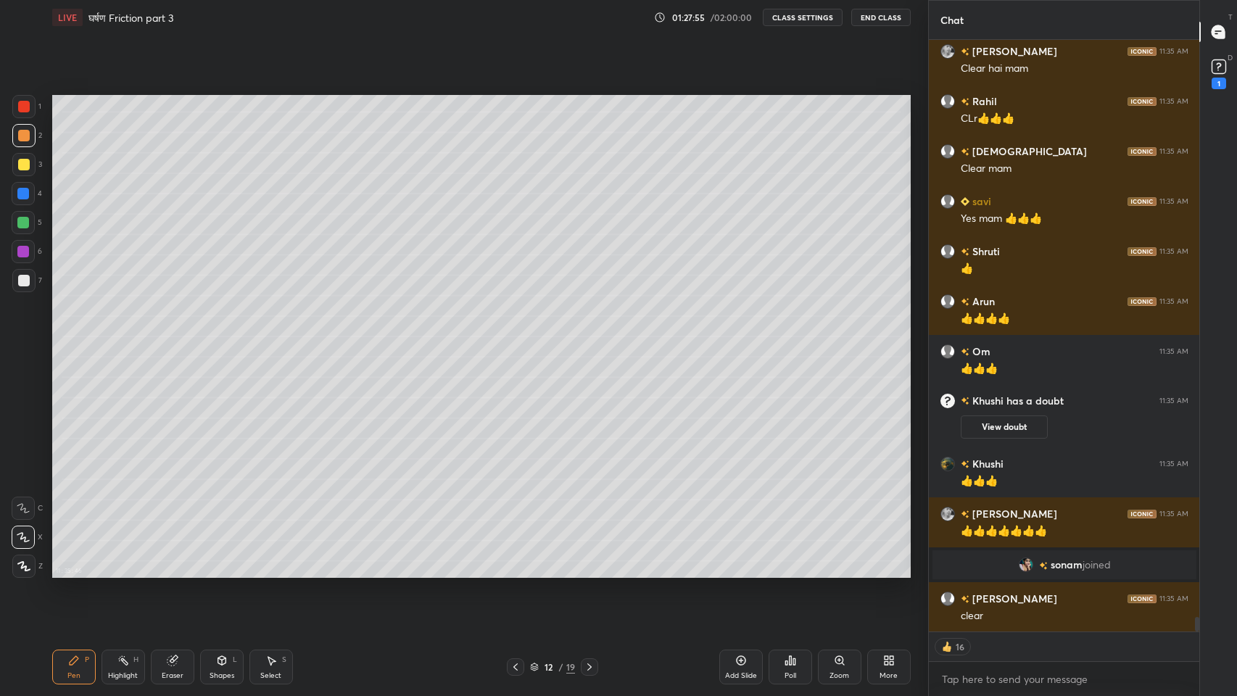
click at [1213, 75] on icon at bounding box center [1219, 67] width 22 height 22
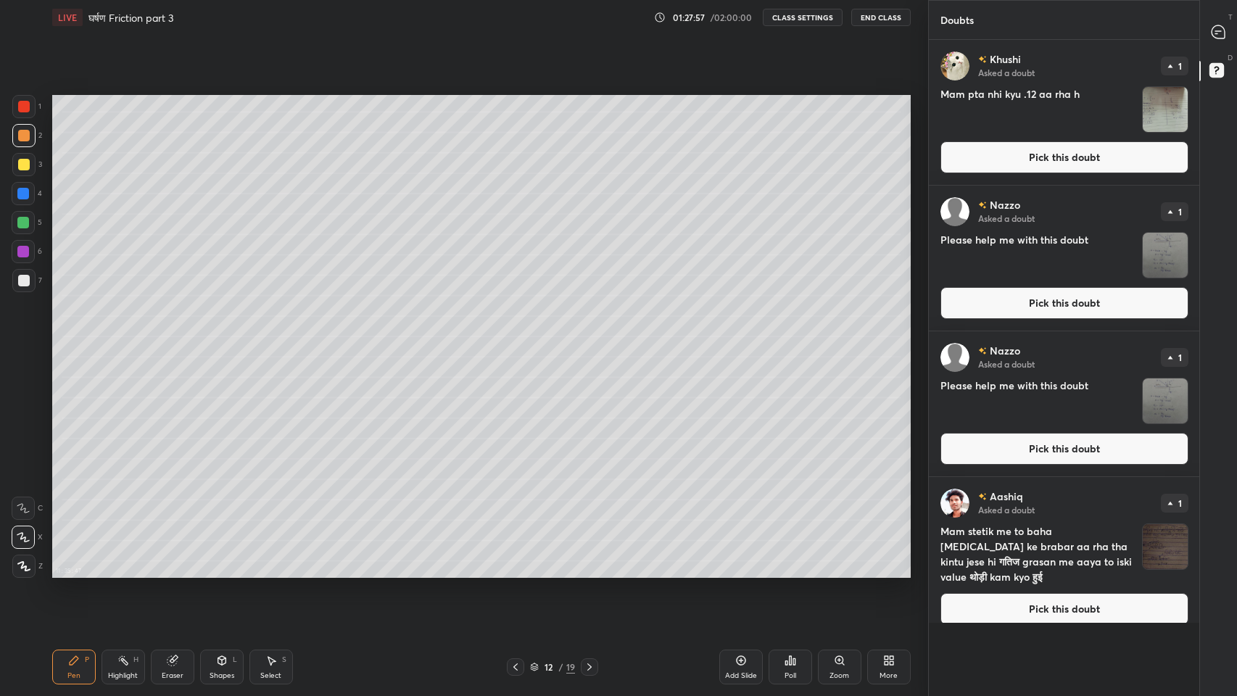
click at [1166, 107] on img "grid" at bounding box center [1164, 109] width 45 height 45
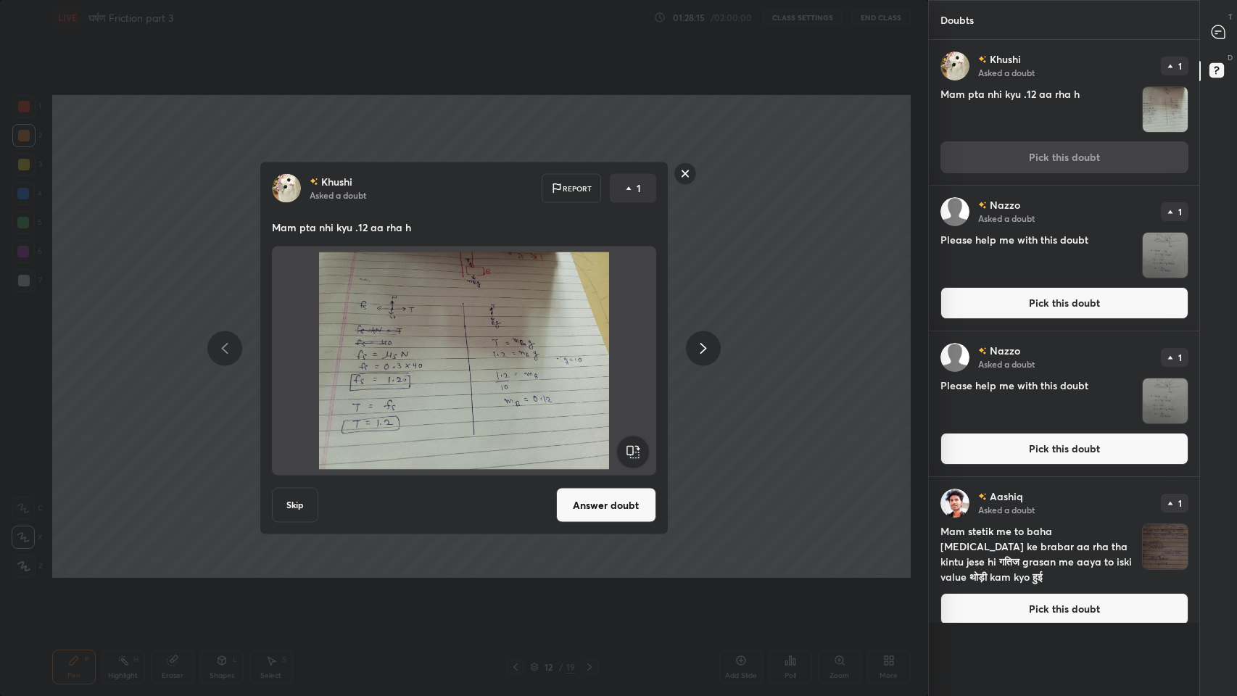
click at [606, 507] on button "Answer doubt" at bounding box center [606, 505] width 100 height 35
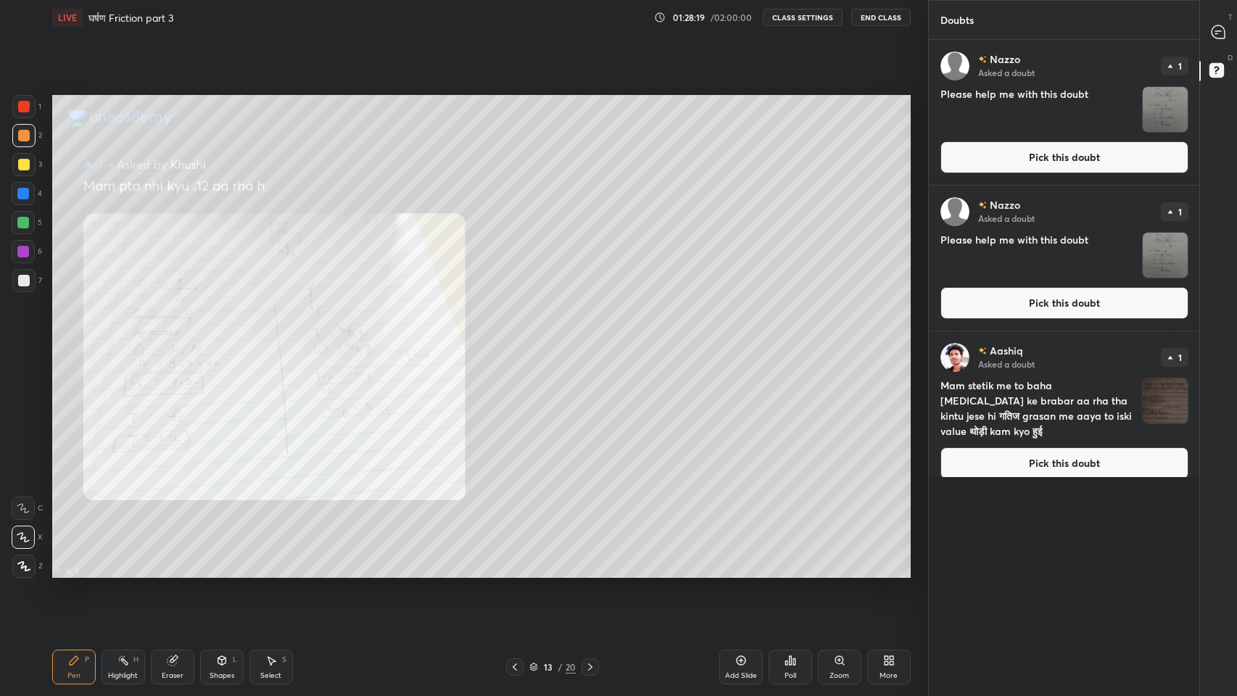
click at [26, 104] on div at bounding box center [24, 107] width 12 height 12
click at [532, 572] on icon at bounding box center [533, 666] width 9 height 9
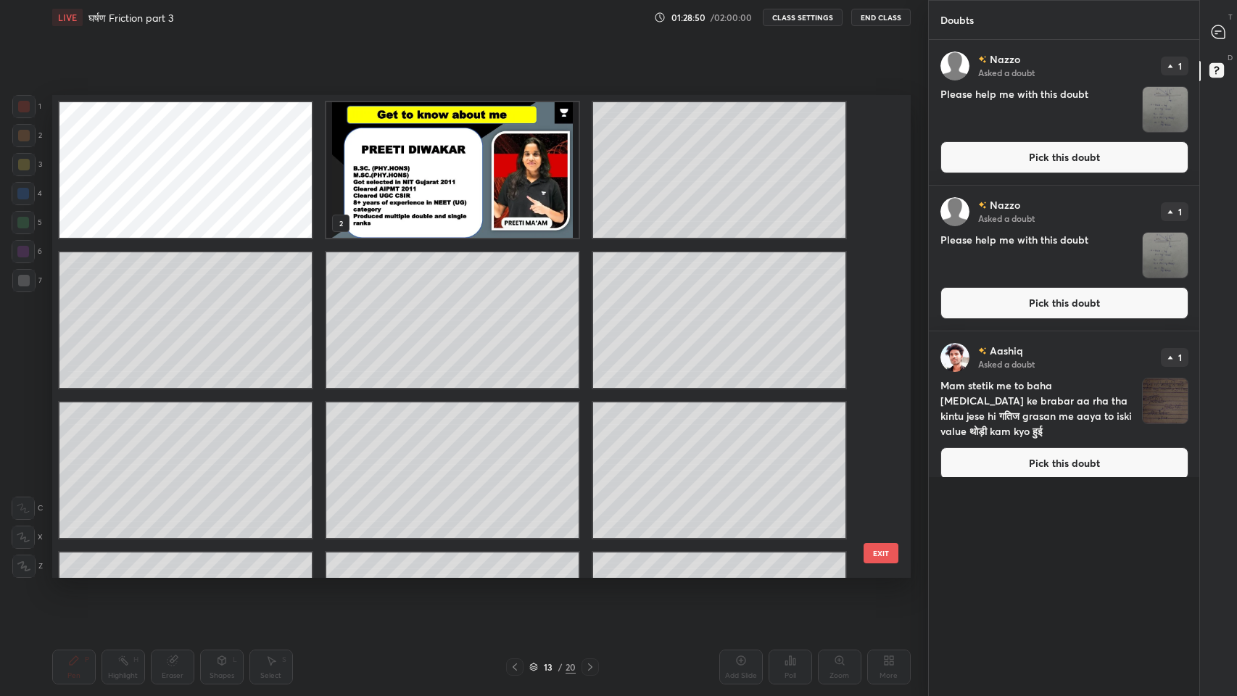
scroll to position [478, 851]
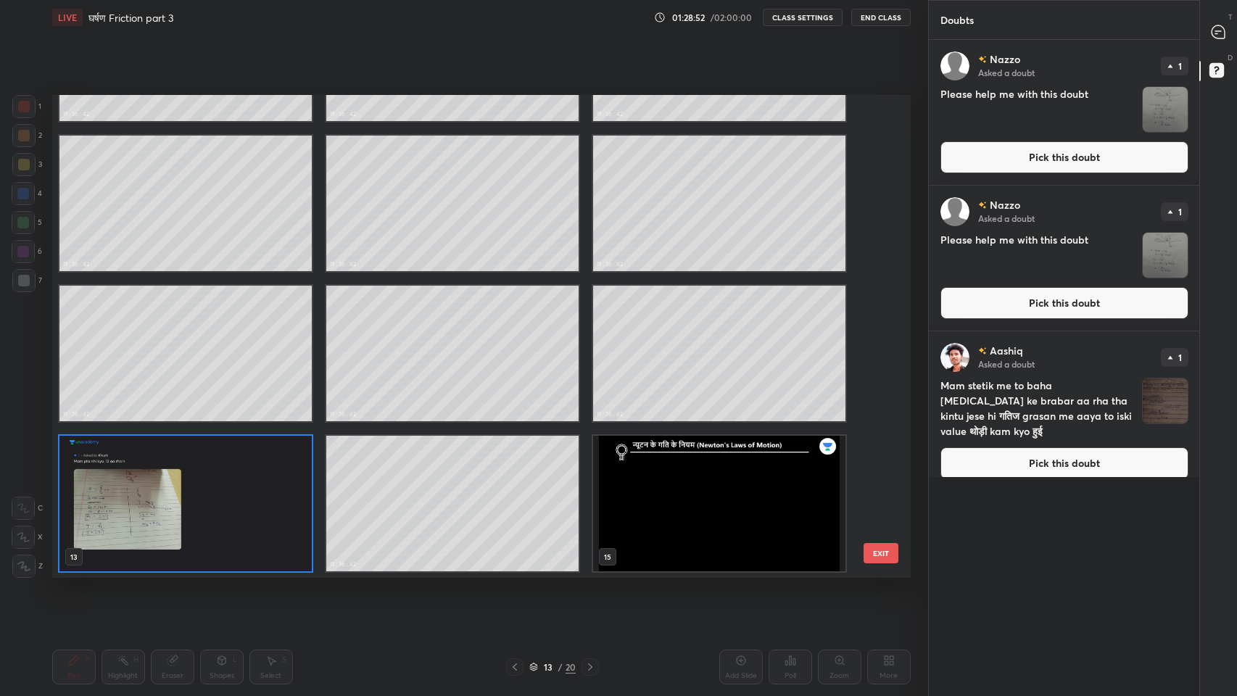
click at [1215, 33] on icon at bounding box center [1216, 33] width 2 height 0
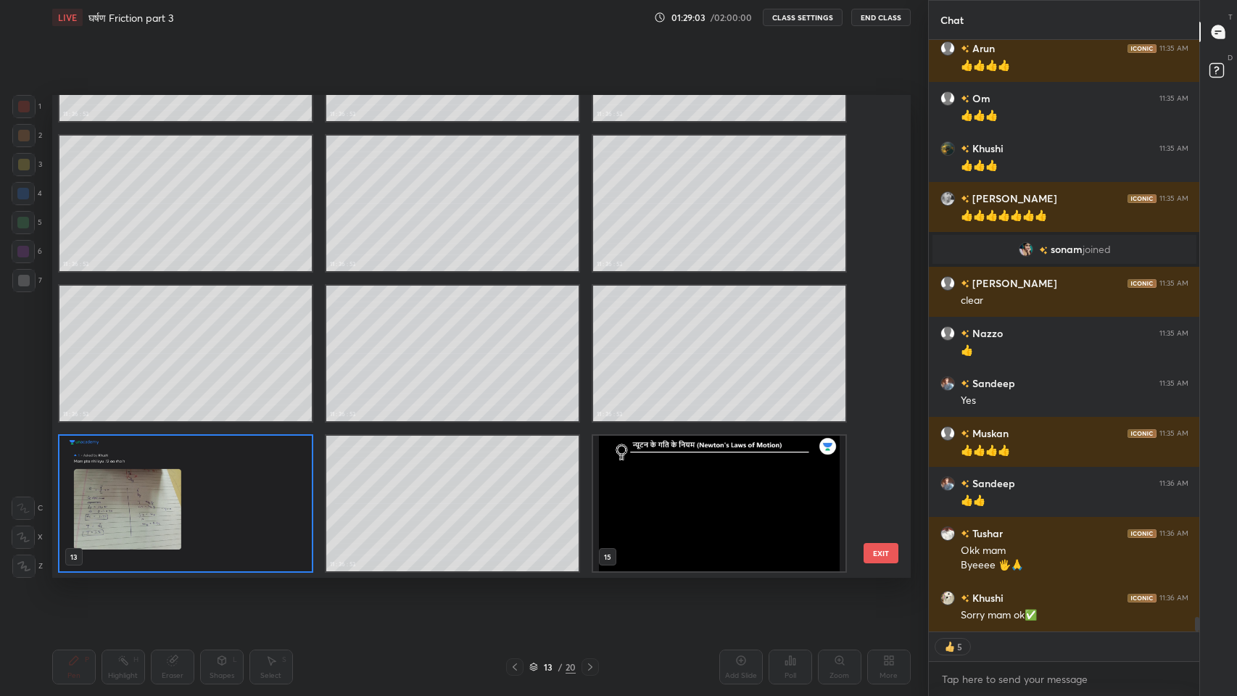
scroll to position [0, 0]
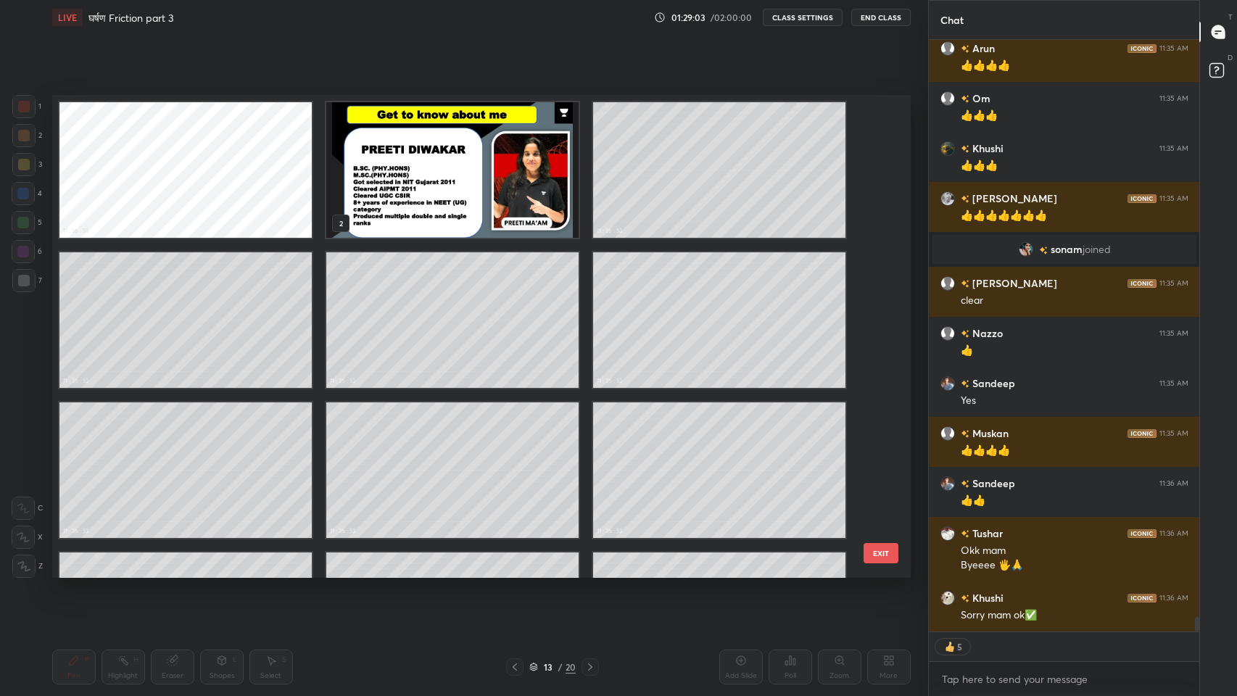
click at [877, 114] on div "11 : 36 : 53 1 2 11 : 36 : 53 3 11 : 36 : 53 4 11 : 36 : 53 5 11 : 36 : 53 6 11…" at bounding box center [468, 336] width 833 height 483
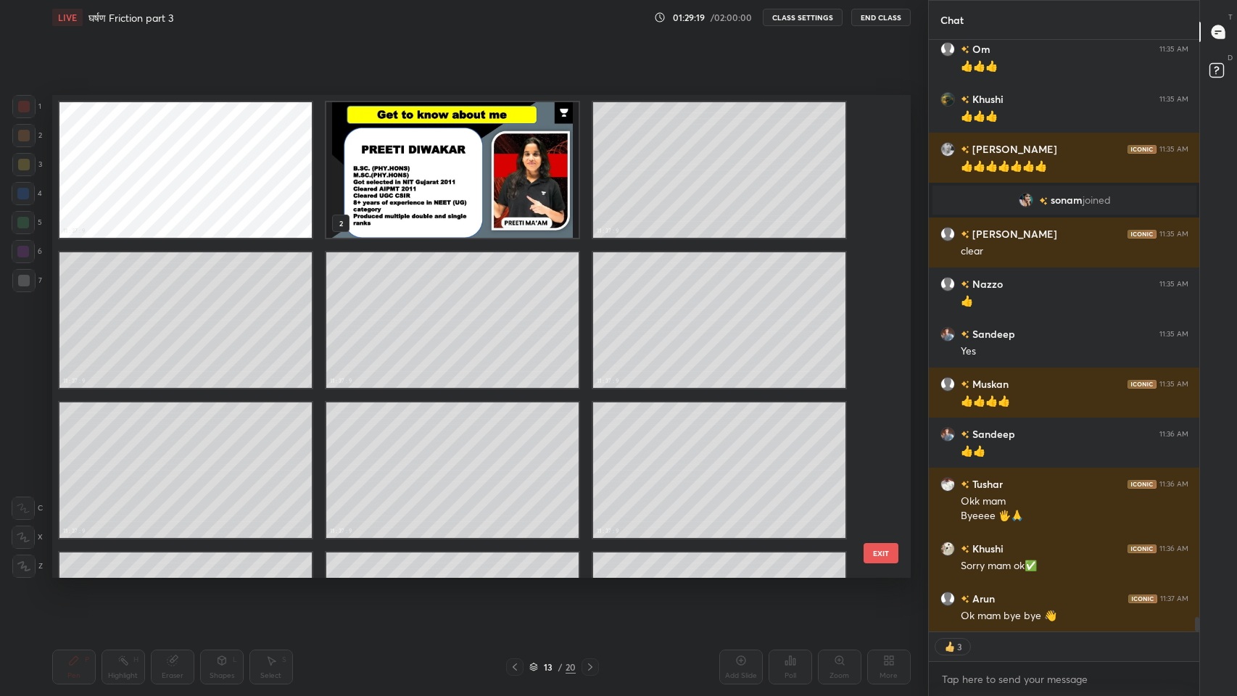
scroll to position [23952, 0]
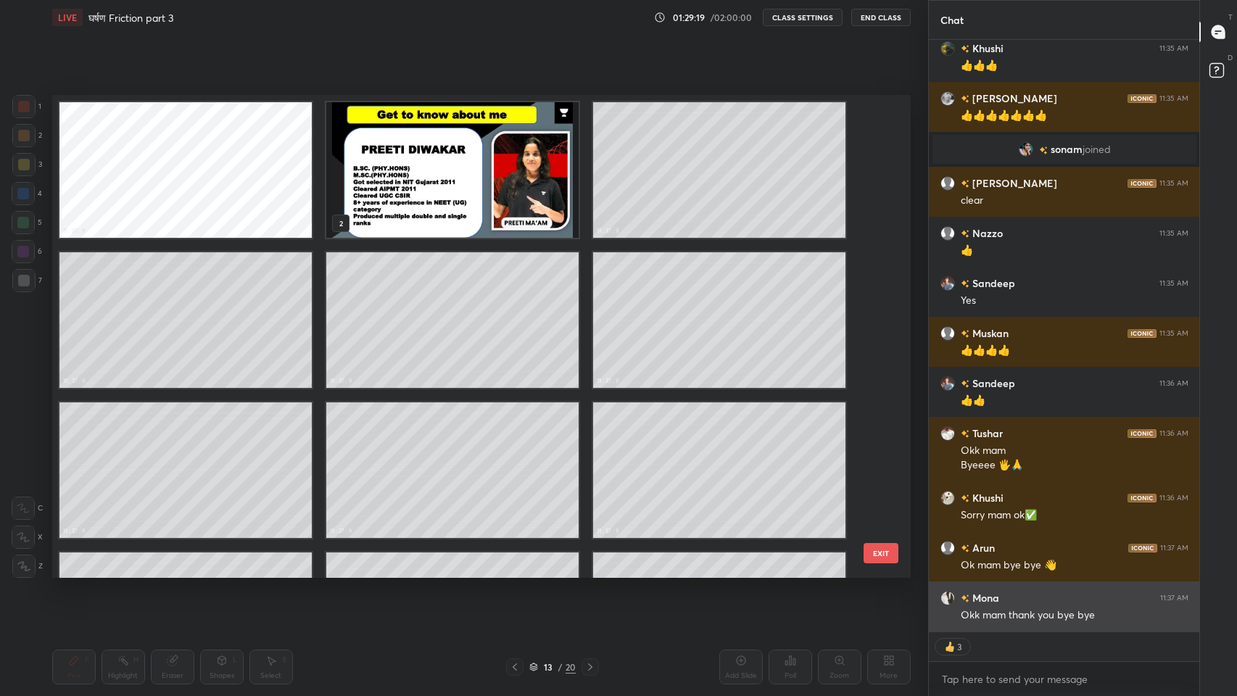
click at [1052, 572] on div "Okk mam thank you bye bye" at bounding box center [1074, 615] width 228 height 14
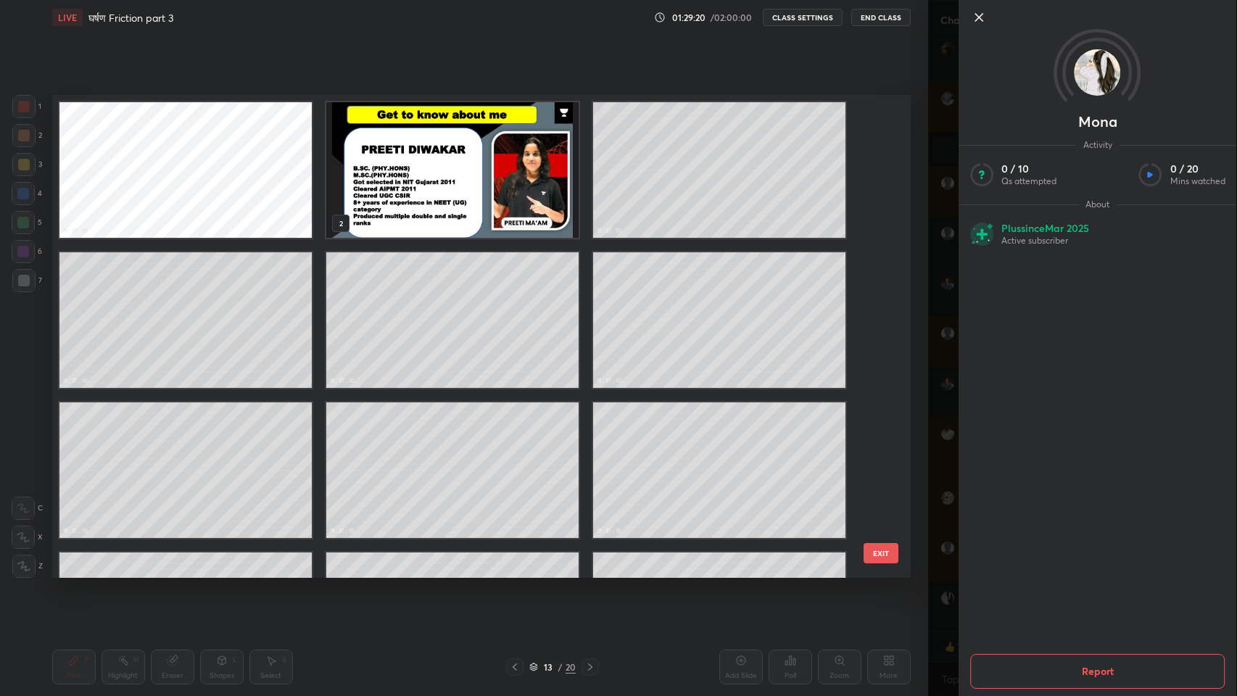
click at [942, 564] on div "[PERSON_NAME] Activity 0 / 10 Qs attempted 0 / 20 Mins watched About Plus since…" at bounding box center [1082, 348] width 309 height 696
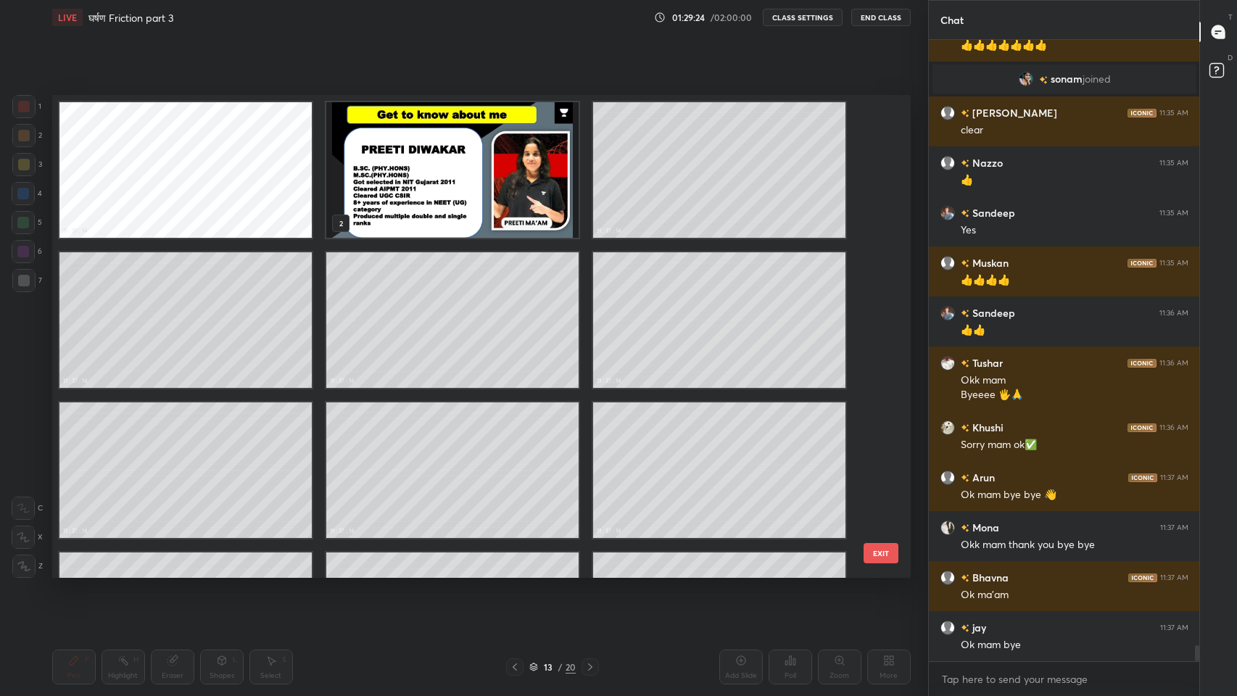
scroll to position [24022, 0]
click at [884, 17] on button "End Class" at bounding box center [880, 17] width 59 height 17
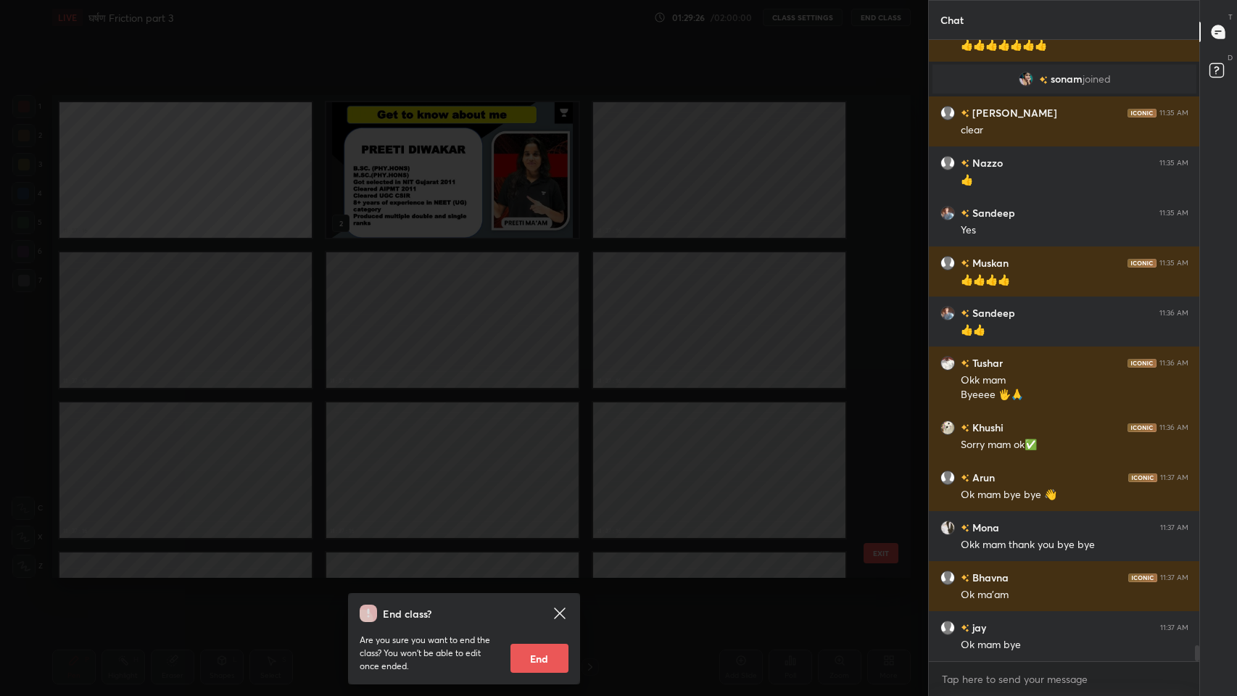
click at [549, 572] on button "End" at bounding box center [539, 658] width 58 height 29
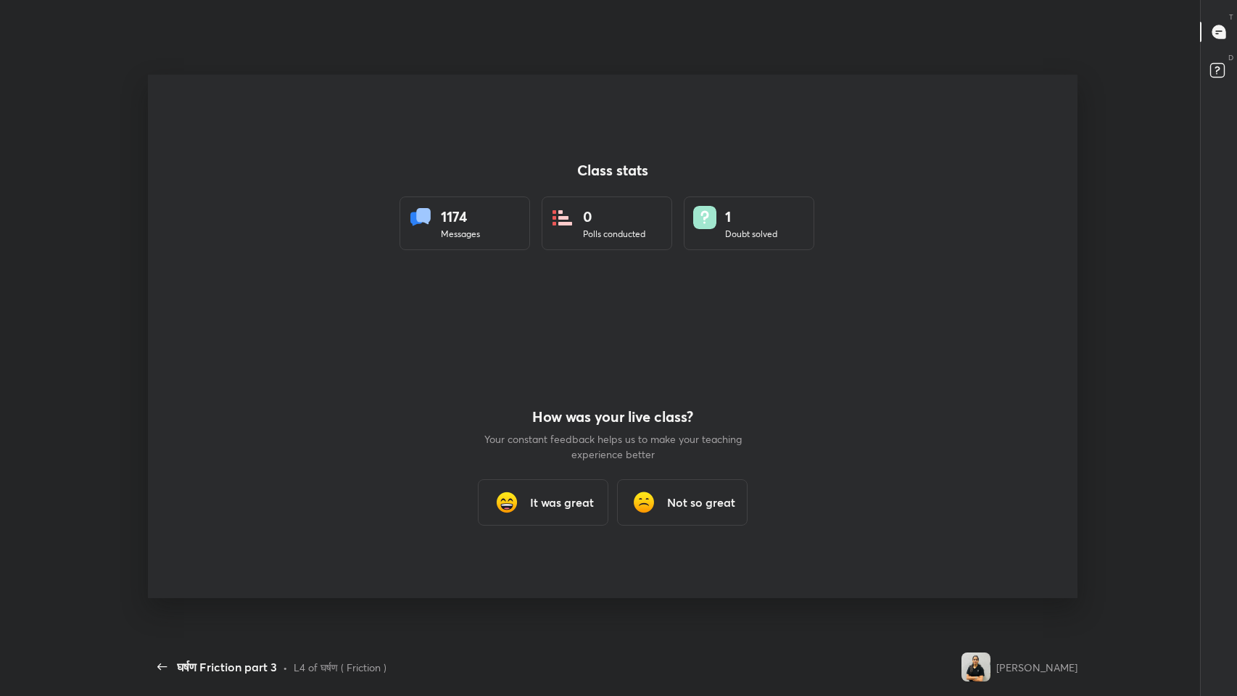
scroll to position [0, 0]
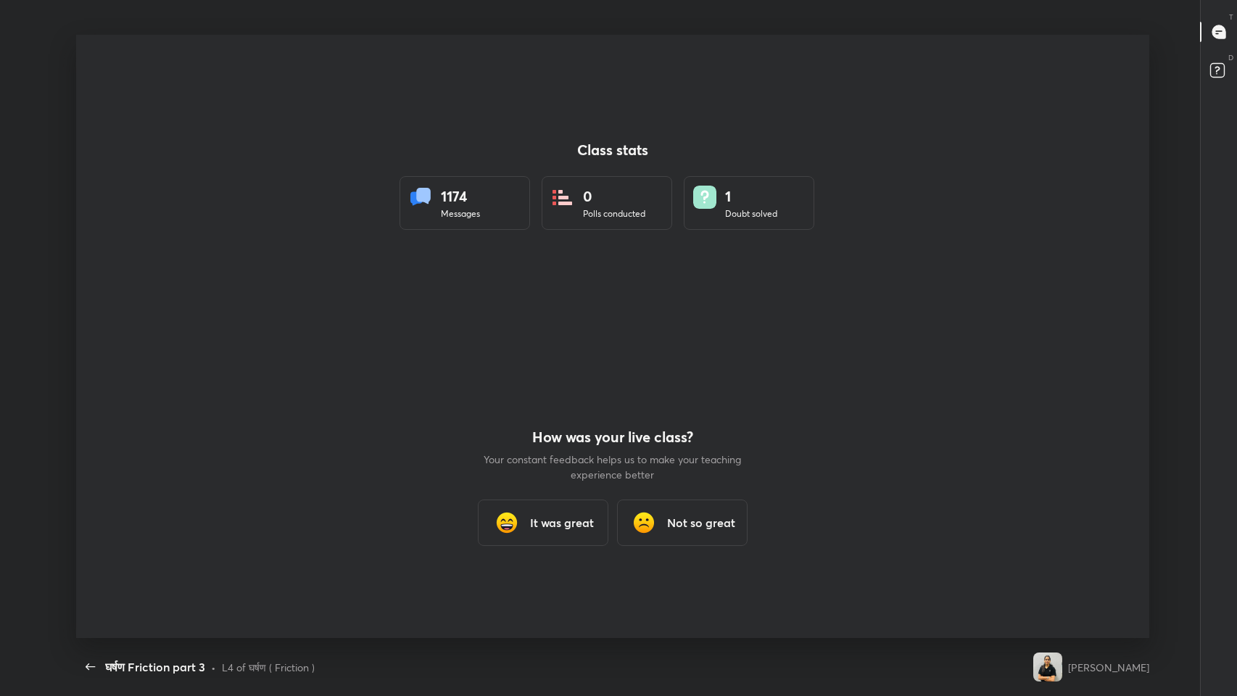
type textarea "x"
